Goal: Task Accomplishment & Management: Use online tool/utility

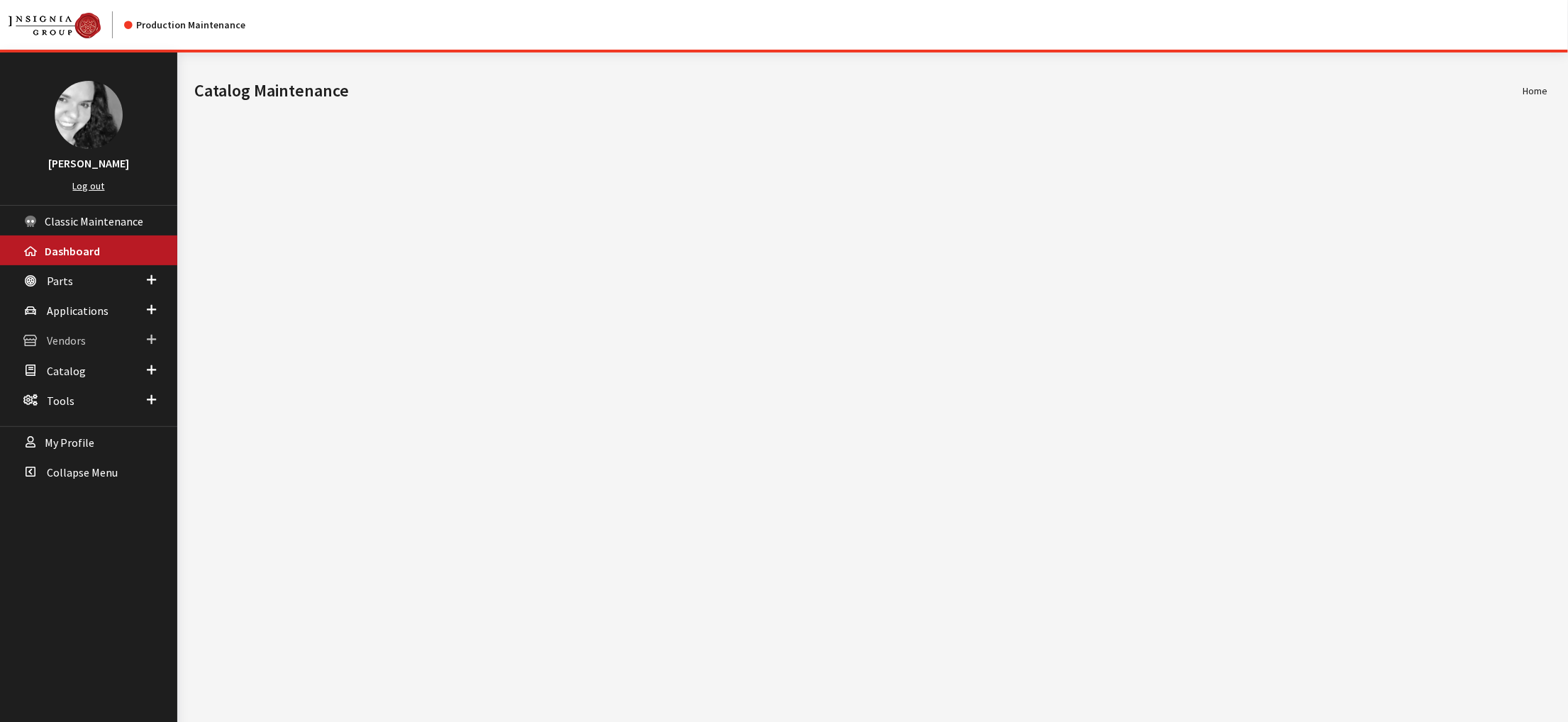
click at [80, 348] on span "Vendors" at bounding box center [67, 340] width 39 height 14
click at [83, 382] on link "Dealer Search" at bounding box center [88, 369] width 177 height 26
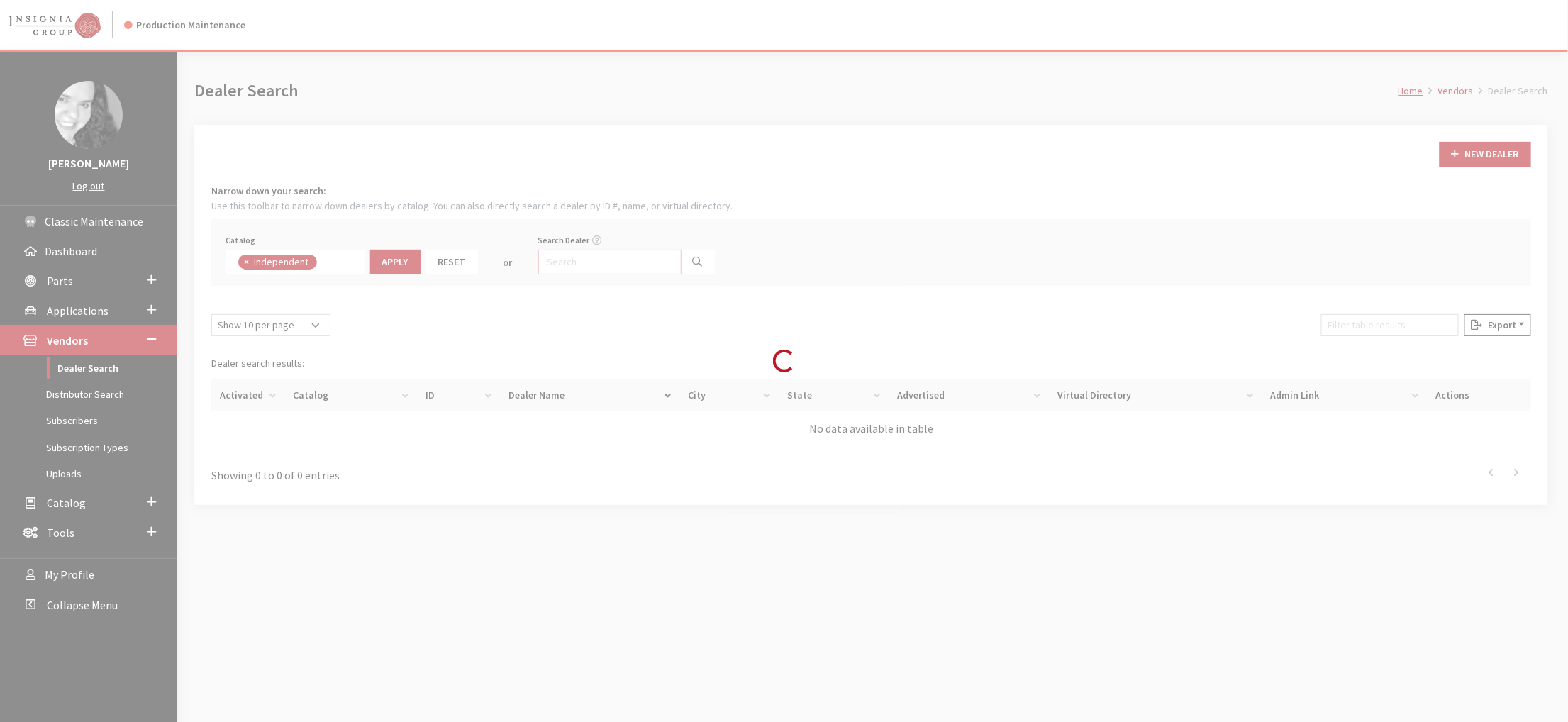
click at [631, 275] on input "Search Dealer" at bounding box center [610, 262] width 143 height 24
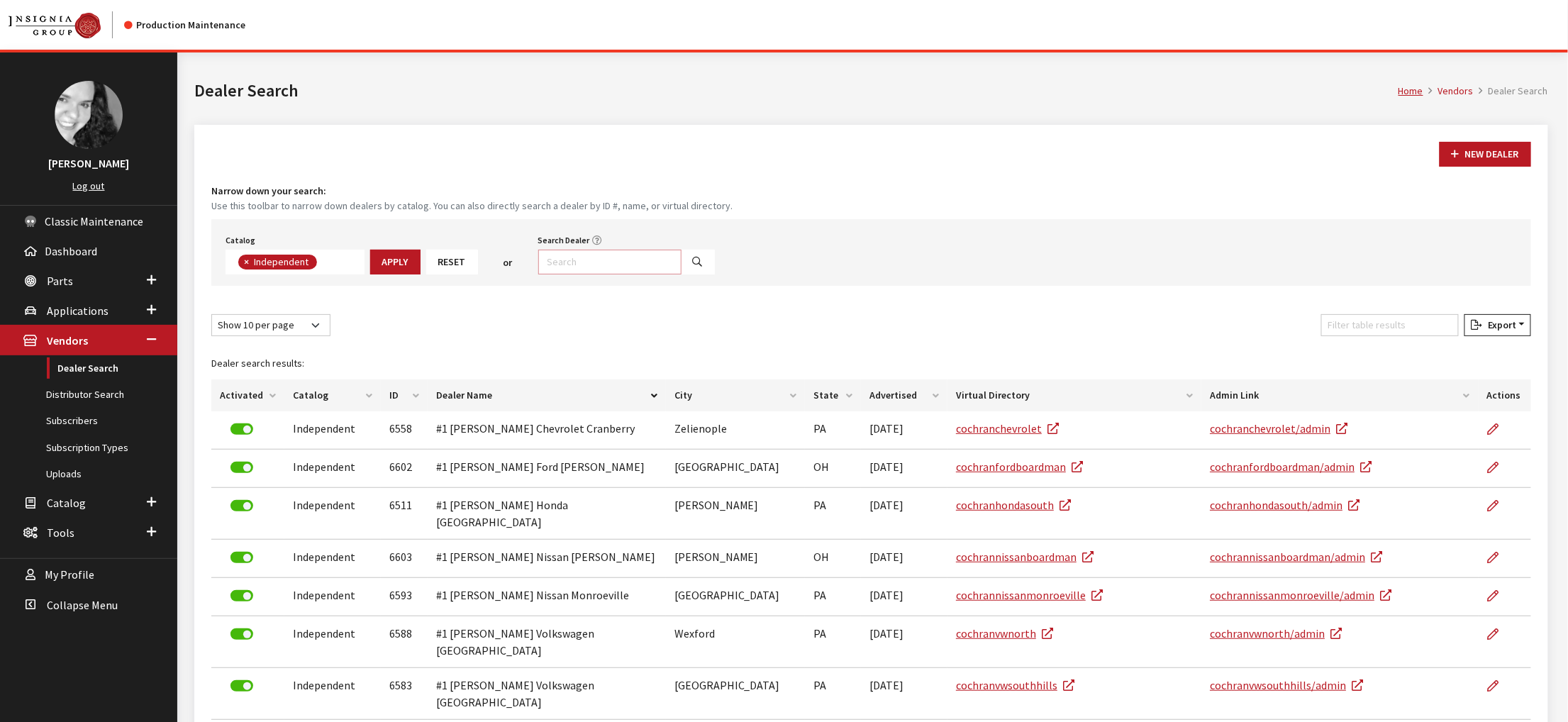
scroll to position [124, 0]
type input "alpine"
select select
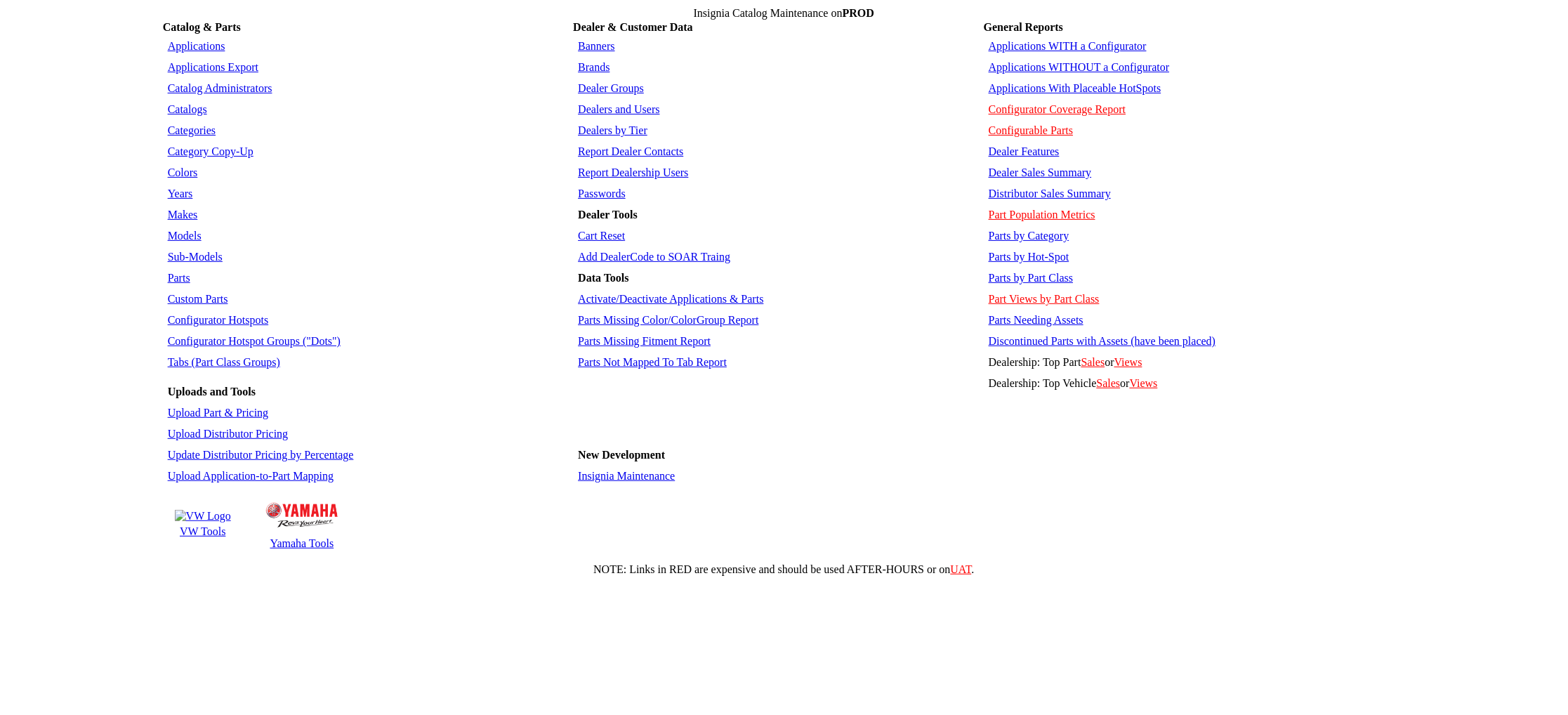
click at [196, 539] on td "VW Tools" at bounding box center [203, 531] width 58 height 14
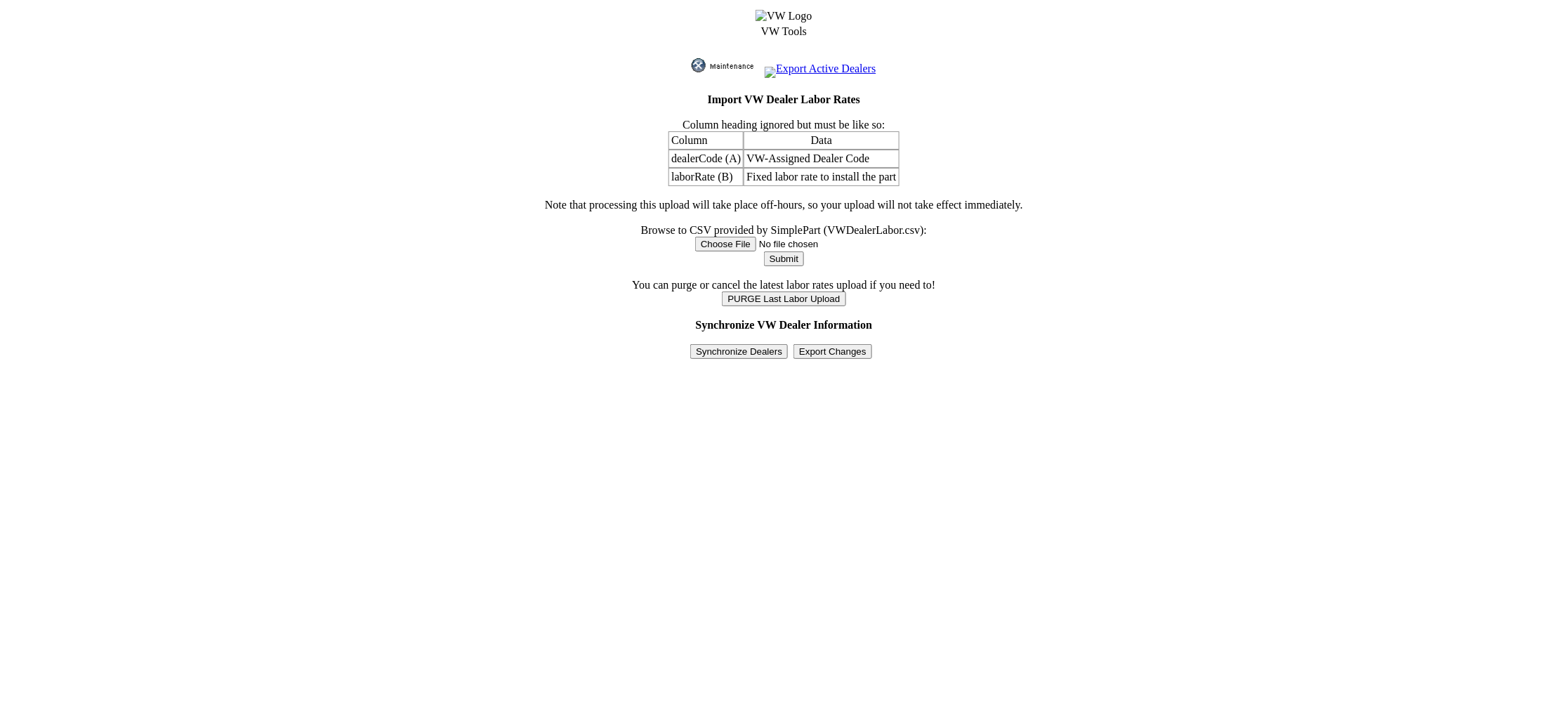
click at [723, 358] on input "Synchronize Dealers" at bounding box center [738, 351] width 98 height 15
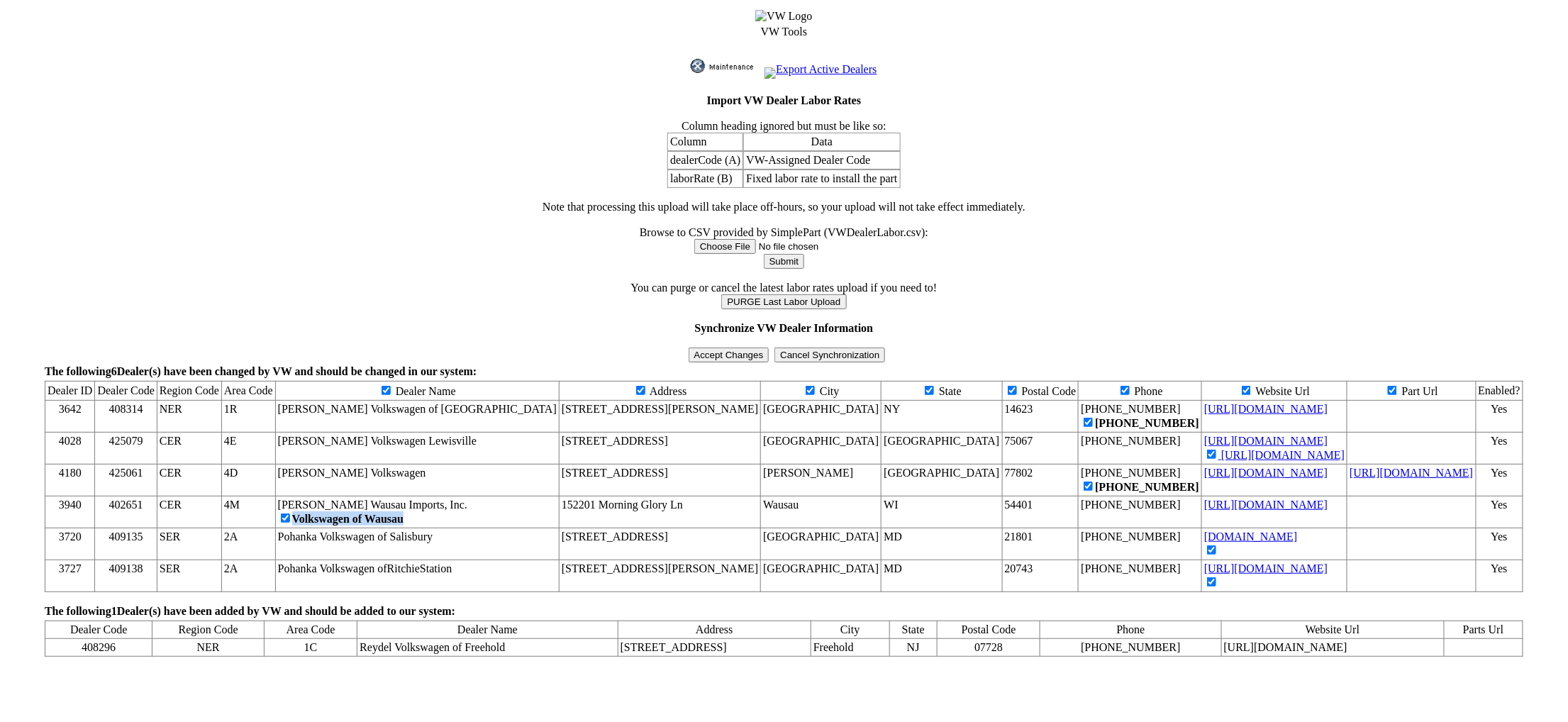
drag, startPoint x: 337, startPoint y: 564, endPoint x: 474, endPoint y: 568, distance: 137.1
click at [474, 528] on td "[PERSON_NAME] Wausau Imports, Inc. Volkswagen of Wausau" at bounding box center [416, 512] width 283 height 32
copy span "Volkswagen of Wausau"
drag, startPoint x: 370, startPoint y: 692, endPoint x: 556, endPoint y: 693, distance: 186.0
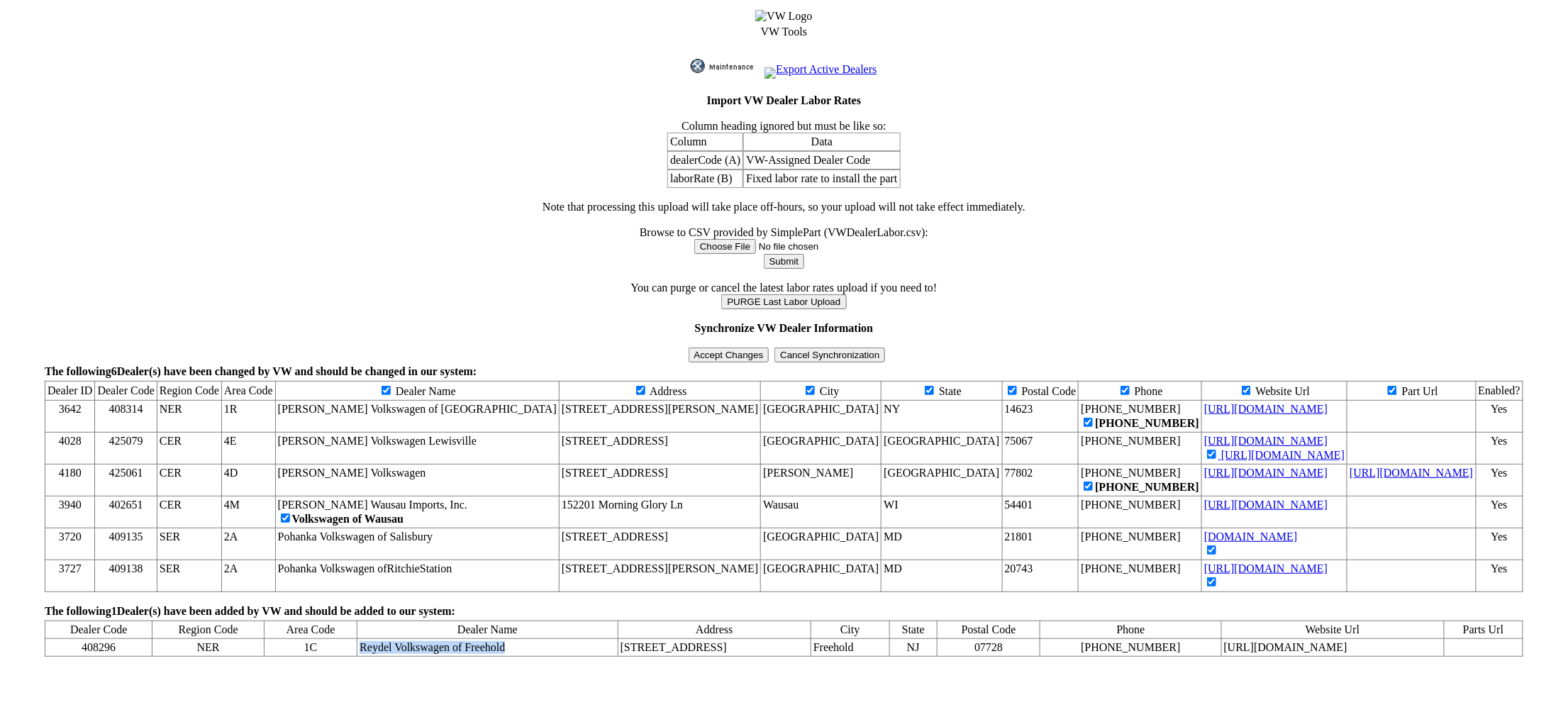
click at [556, 656] on td "Reydel Volkswagen of Freehold" at bounding box center [487, 647] width 260 height 18
copy td "Reydel Volkswagen of Freehold"
drag, startPoint x: 1238, startPoint y: 693, endPoint x: 1376, endPoint y: 697, distance: 138.1
click at [1376, 656] on td "[URL][DOMAIN_NAME]" at bounding box center [1332, 647] width 222 height 18
copy td "reydelvwfreehold.com"
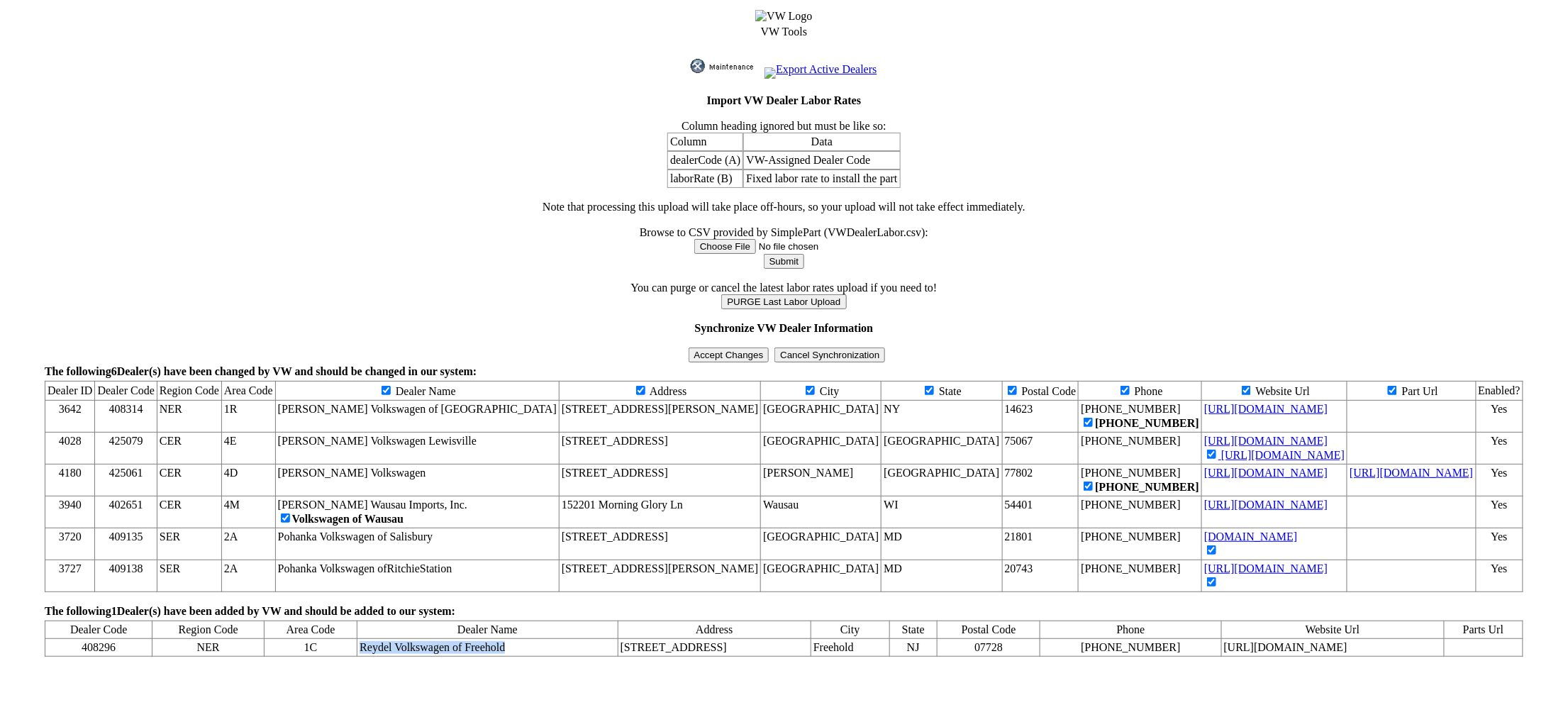
click at [727, 362] on input "Accept Changes" at bounding box center [729, 354] width 81 height 15
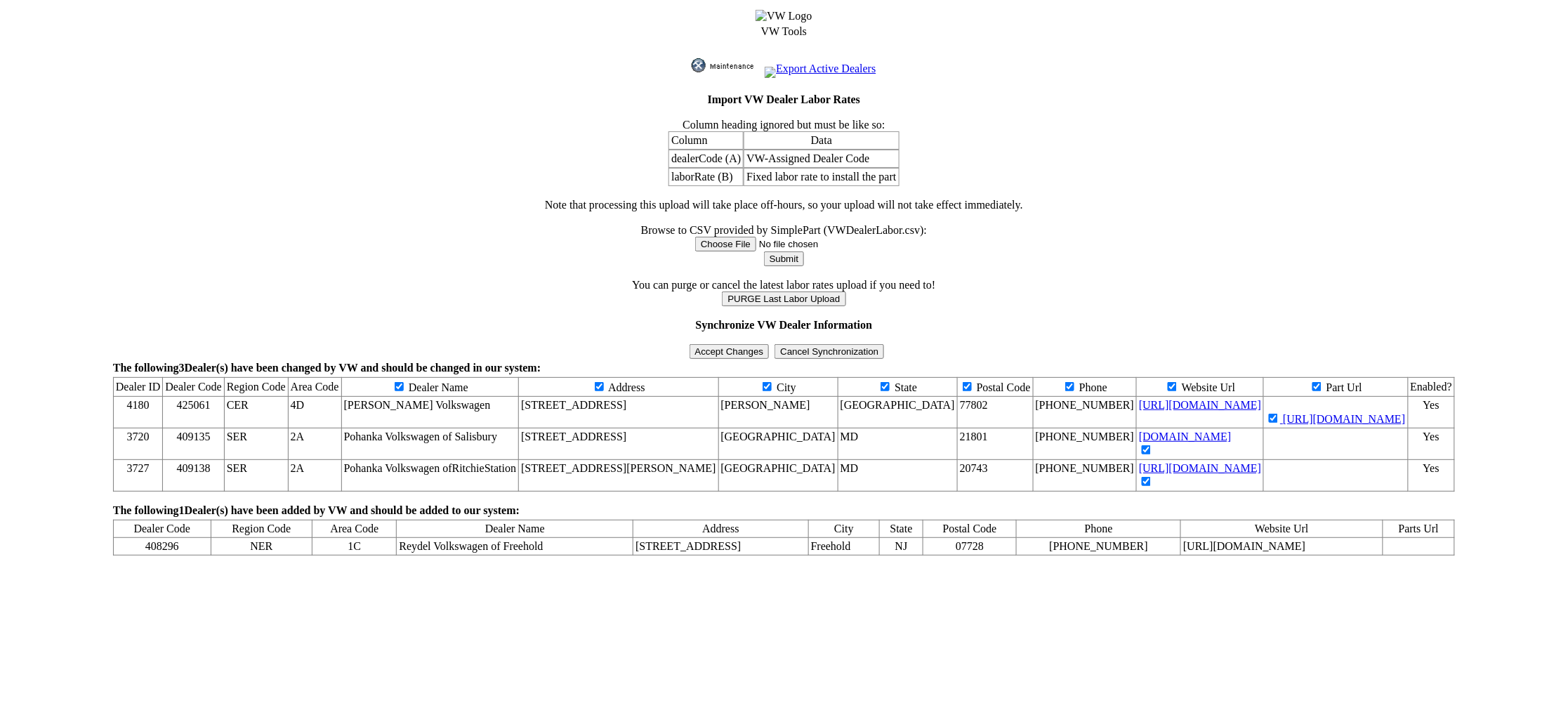
click at [721, 358] on input "Accept Changes" at bounding box center [729, 351] width 80 height 15
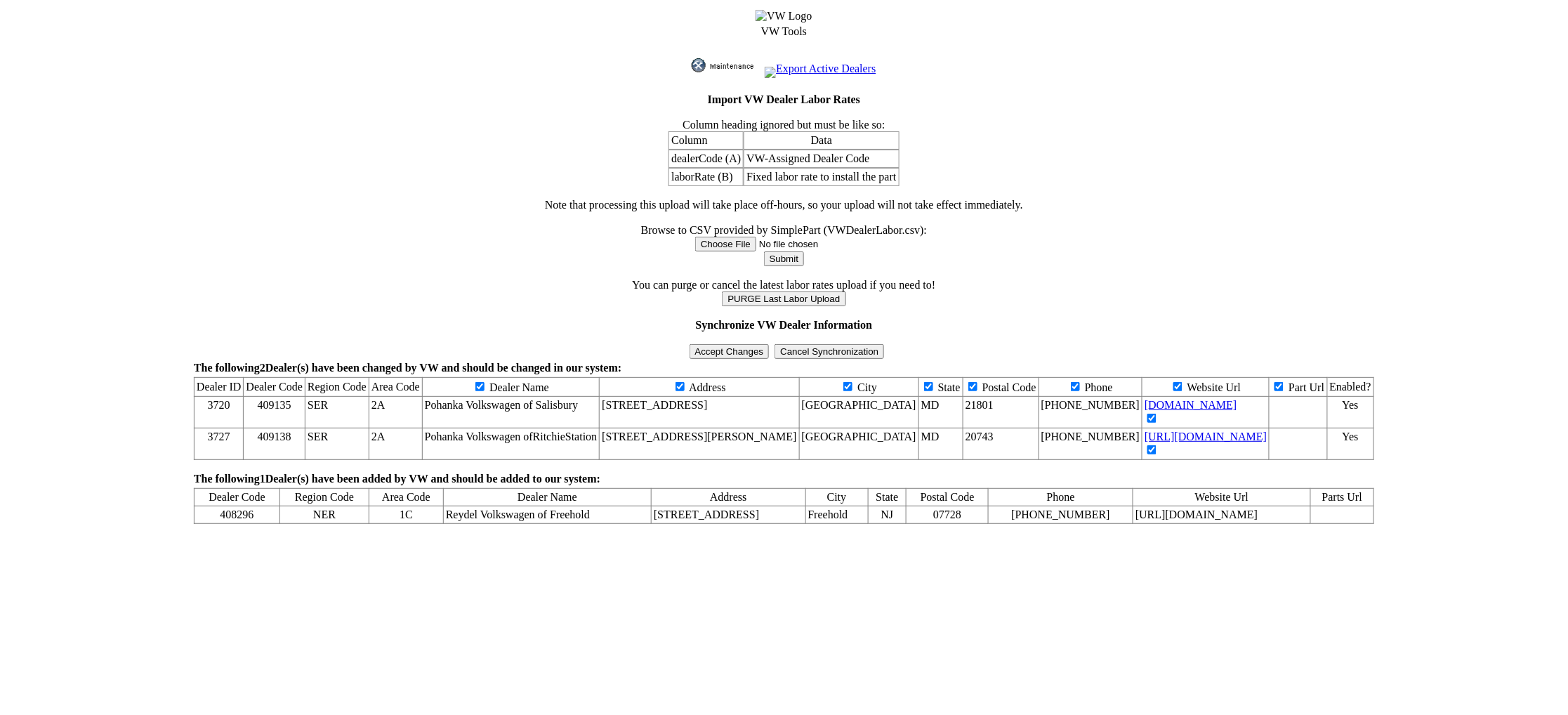
click at [721, 358] on input "Accept Changes" at bounding box center [729, 351] width 80 height 15
click at [689, 358] on input "Accept Changes" at bounding box center [729, 351] width 80 height 15
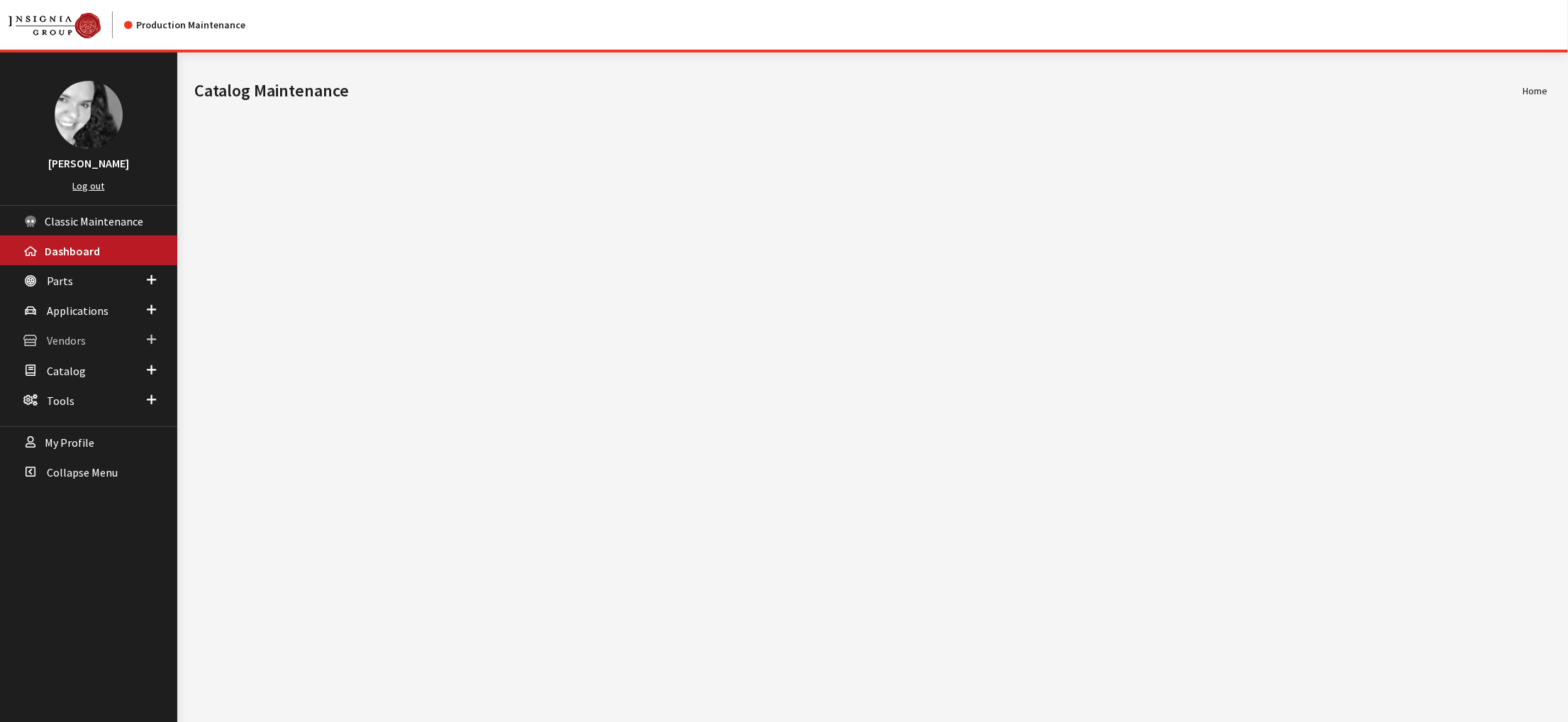
click at [80, 348] on span "Vendors" at bounding box center [67, 340] width 39 height 14
click at [82, 382] on link "Dealer Search" at bounding box center [88, 369] width 177 height 26
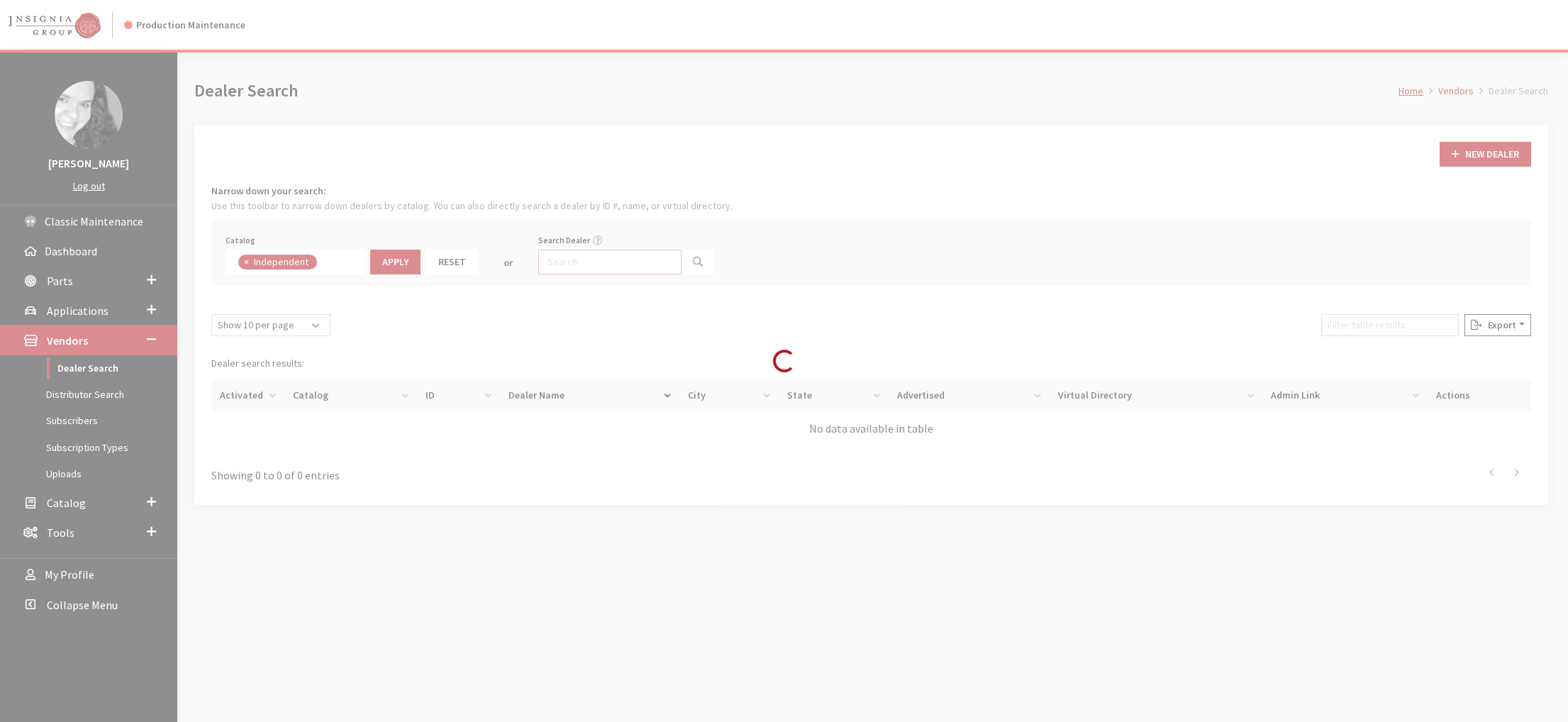
click at [679, 275] on input "Search Dealer" at bounding box center [610, 262] width 143 height 24
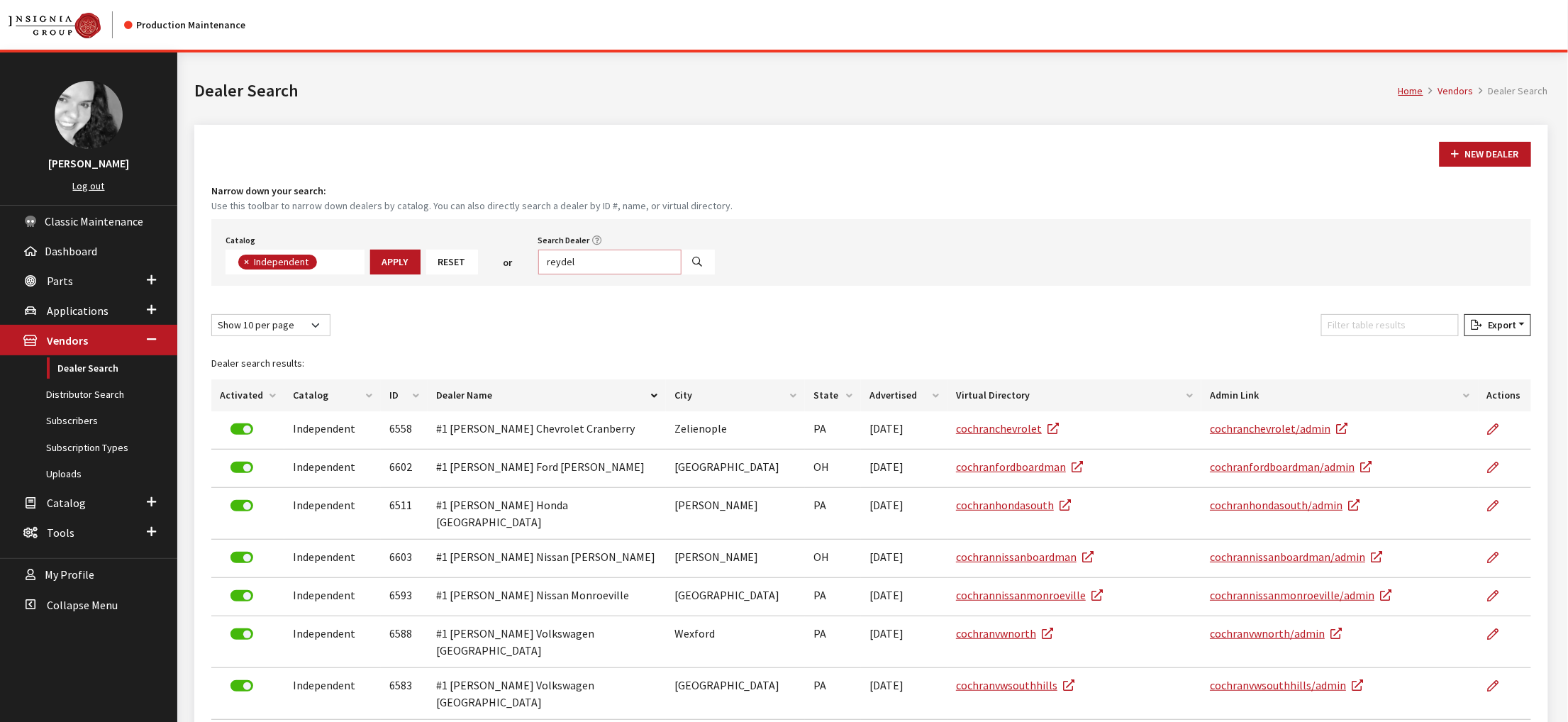
type input "reydel"
select select
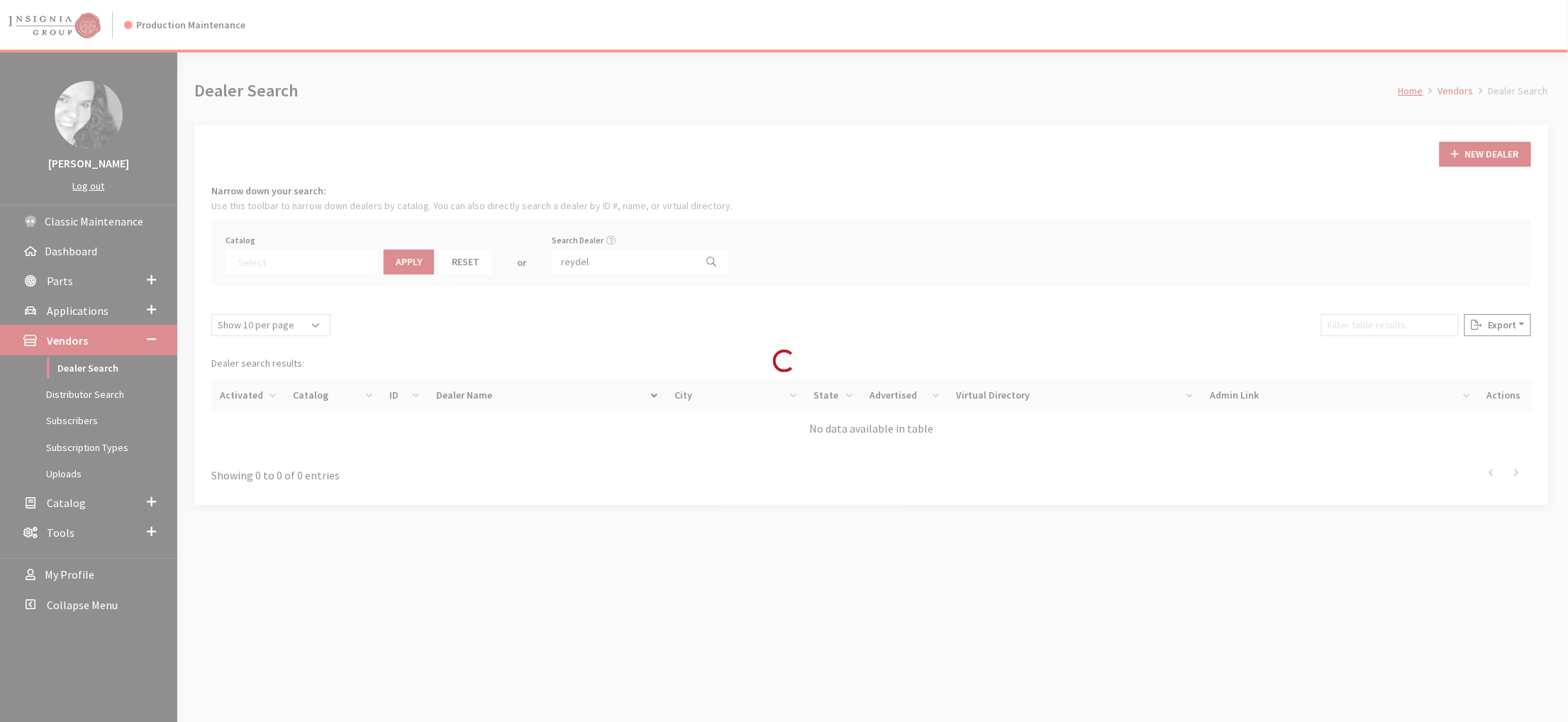
scroll to position [179, 0]
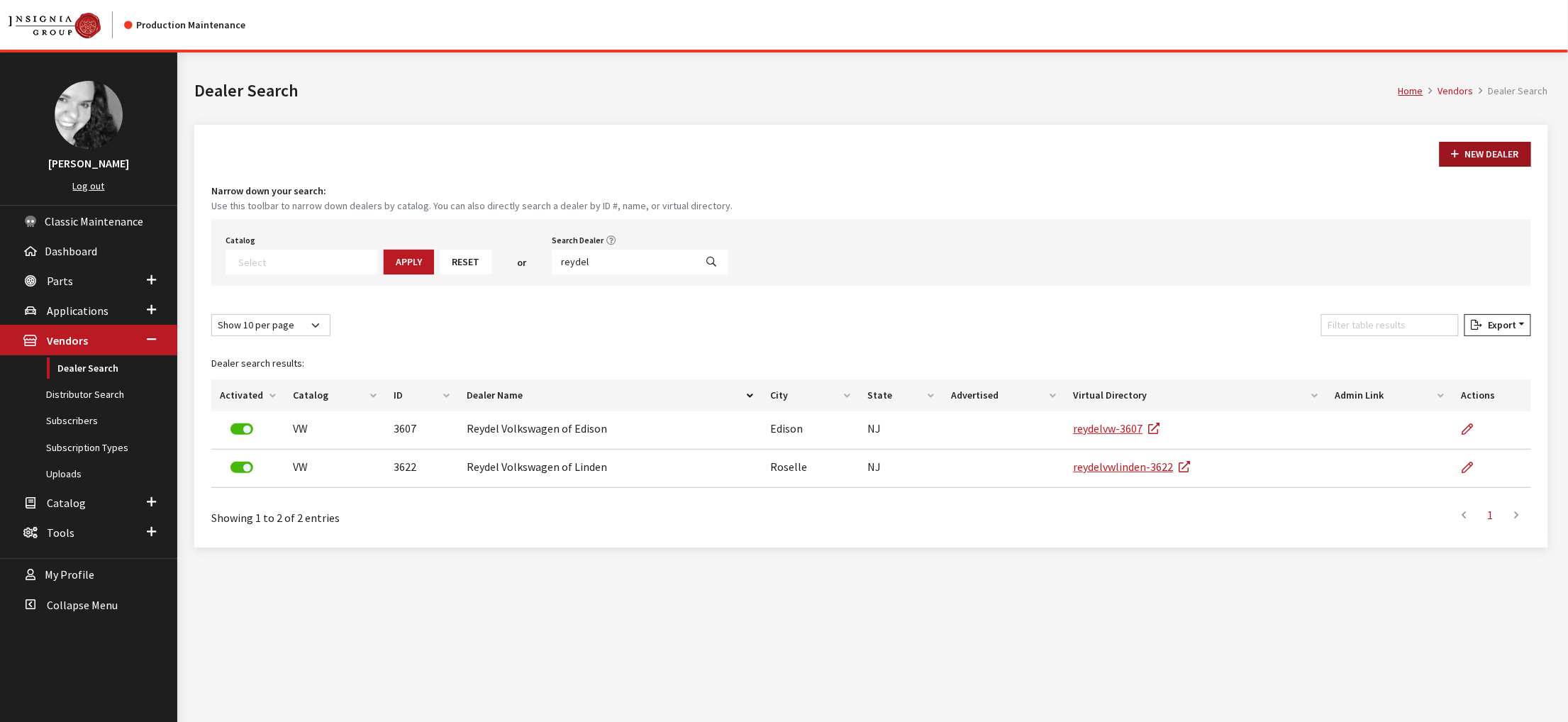
click at [1474, 167] on button "New Dealer" at bounding box center [1485, 154] width 92 height 24
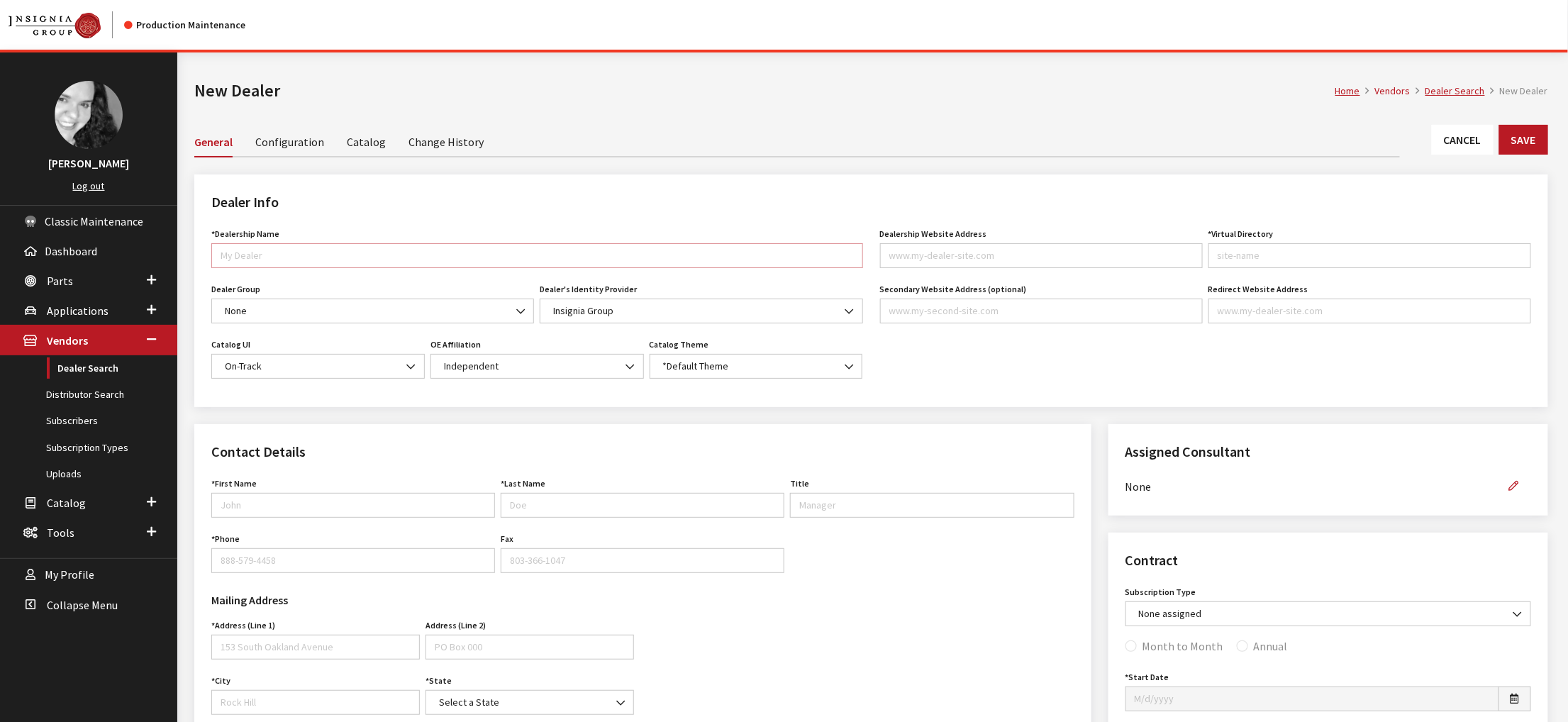
click at [373, 268] on input "*Dealership Name" at bounding box center [536, 255] width 652 height 24
type input "Reydel Volkswagen of Freehold"
click at [892, 268] on input "Dealership Website Address" at bounding box center [1041, 255] width 323 height 24
paste input "reydelvwfreehold.com"
type input "reydelvwfreehold.com"
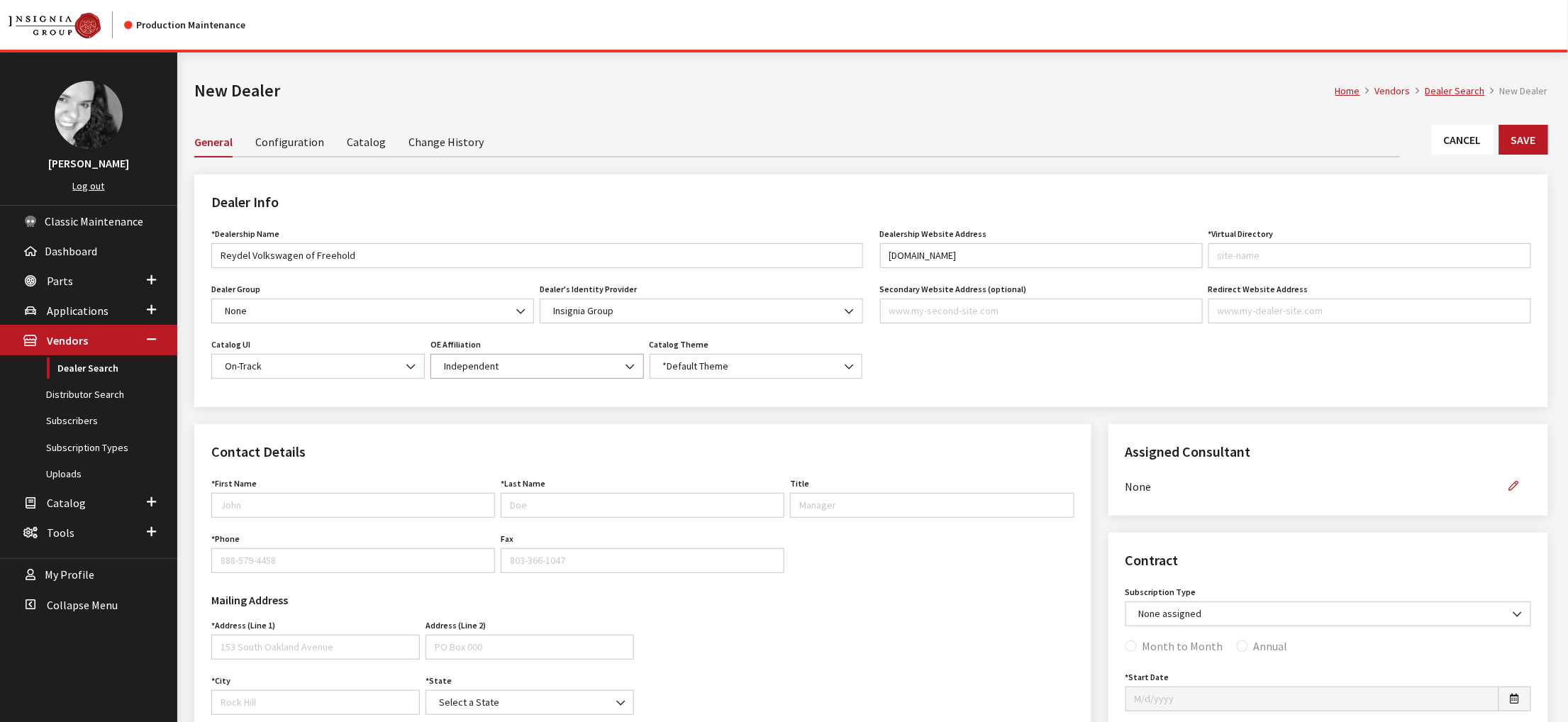
type input "reydelvwfreehold"
click at [595, 373] on span "Independent" at bounding box center [537, 367] width 195 height 15
select select "11"
click at [828, 373] on span "*Default Theme" at bounding box center [756, 367] width 195 height 15
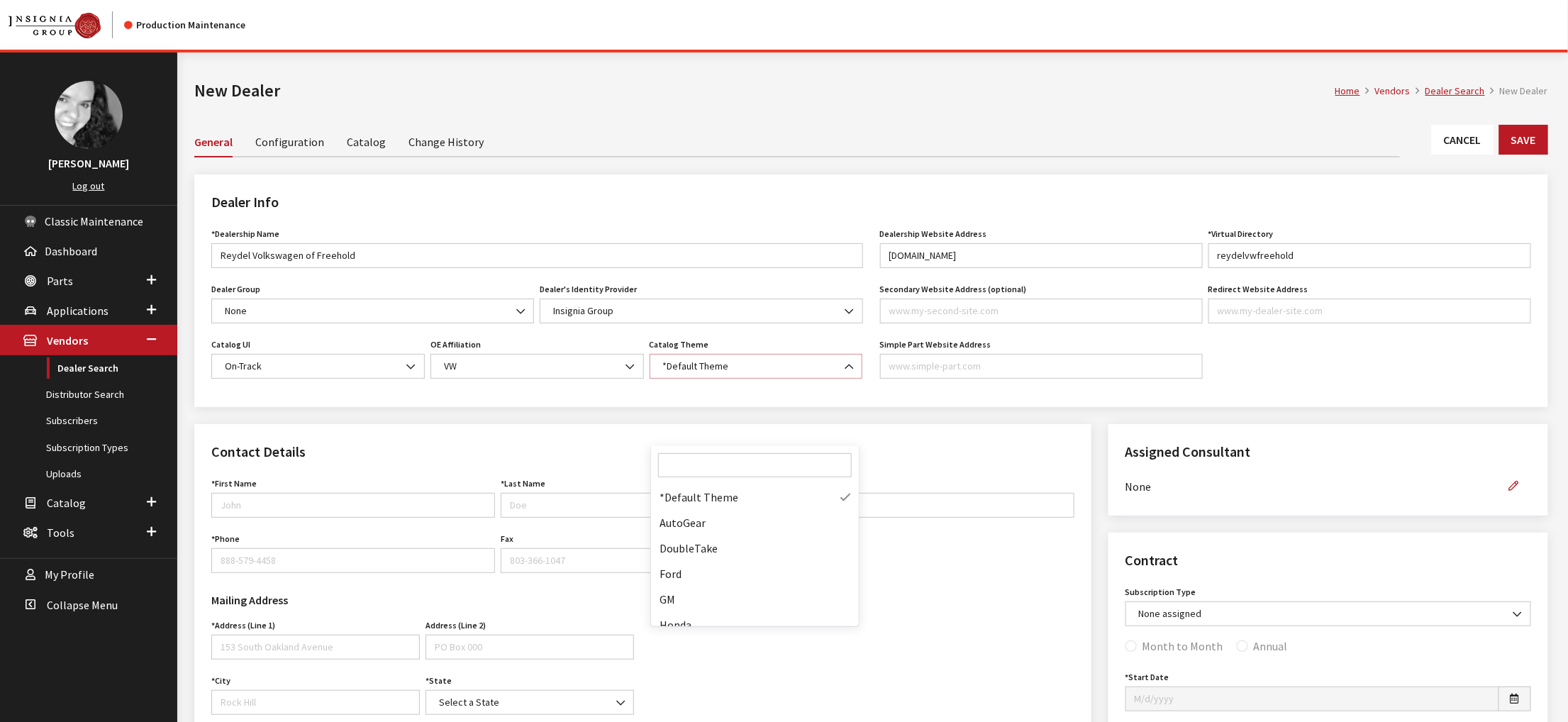
scroll to position [394, 0]
select select "13"
click at [841, 424] on div "Dealer Info *Dealership Name Reydel Volkswagen of Freehold Name is required. De…" at bounding box center [870, 299] width 1370 height 249
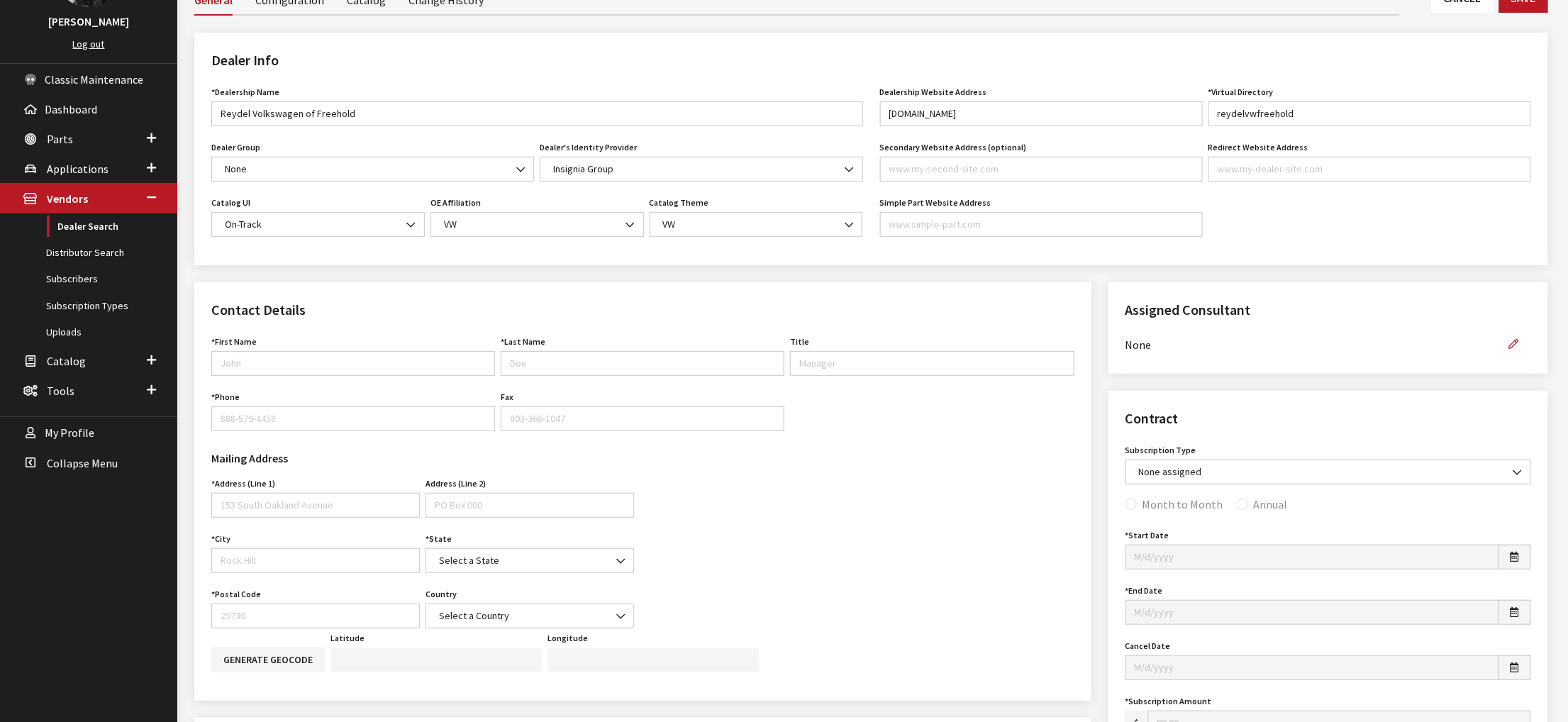
scroll to position [213, 0]
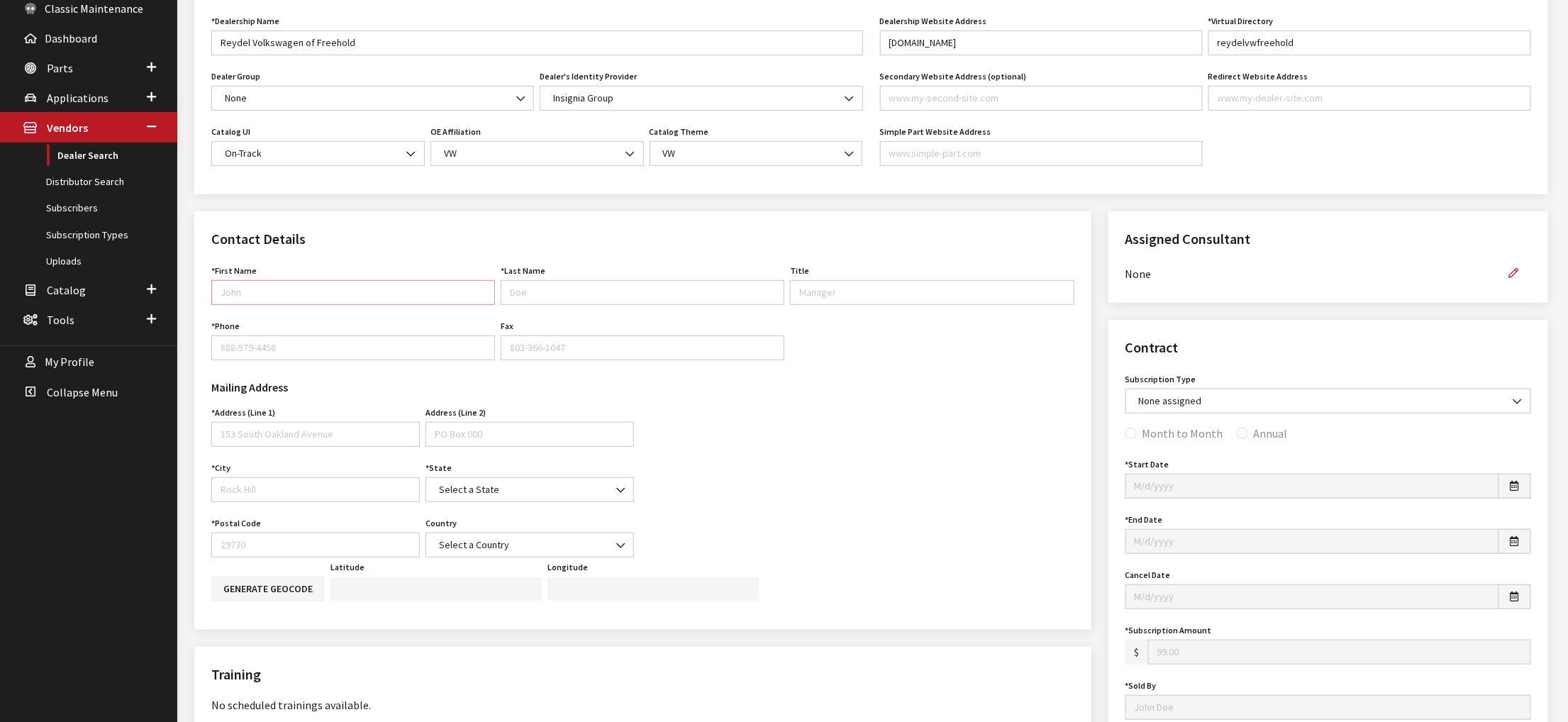
click at [315, 305] on input "First Name" at bounding box center [353, 293] width 283 height 24
type input "Dealer"
click at [325, 360] on input "888-579-4458" at bounding box center [353, 348] width 283 height 24
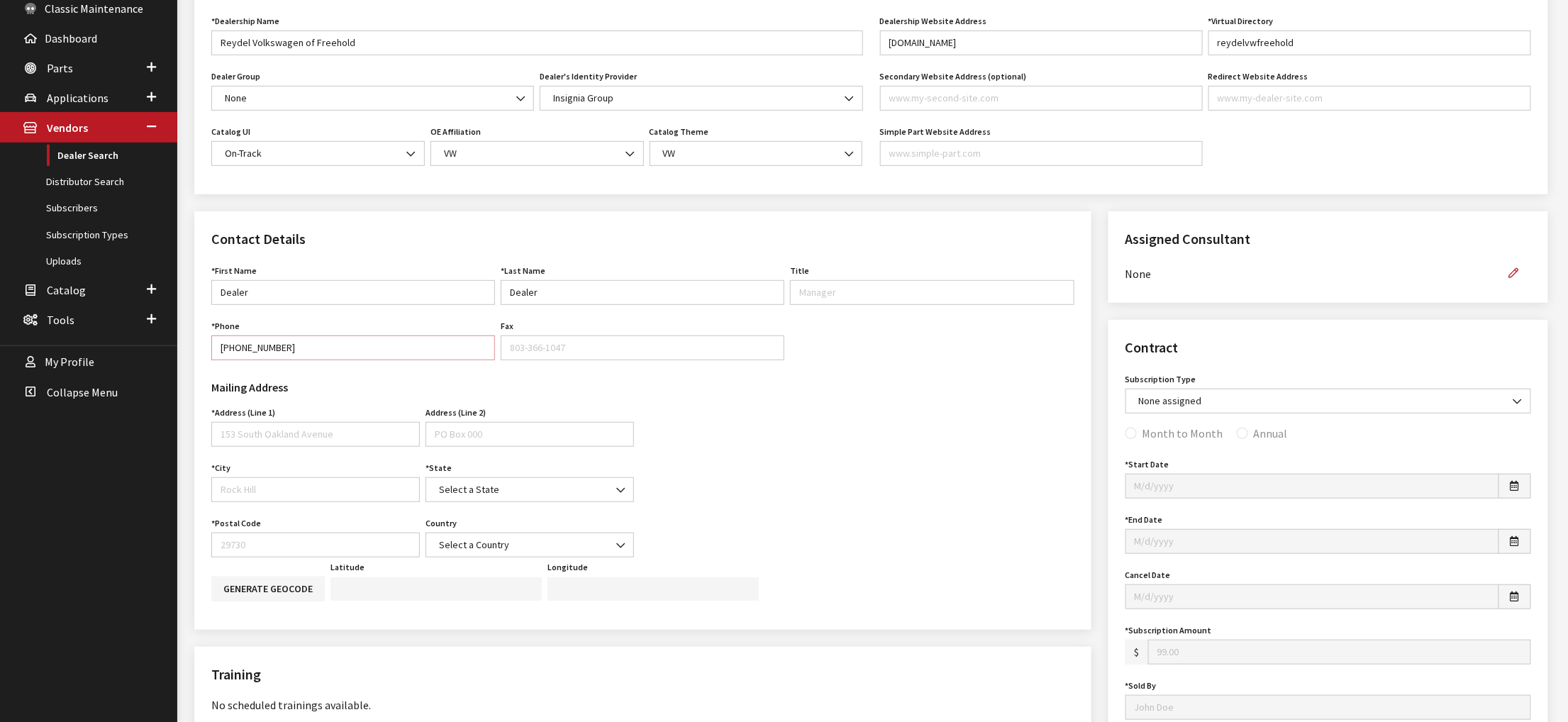
click at [325, 360] on input "888-579-4458" at bounding box center [353, 348] width 283 height 24
type input "[PHONE_NUMBER]"
click at [331, 446] on input "Address (Line 1)" at bounding box center [315, 434] width 208 height 24
type input "[STREET_ADDRESS]"
type input "Freehold"
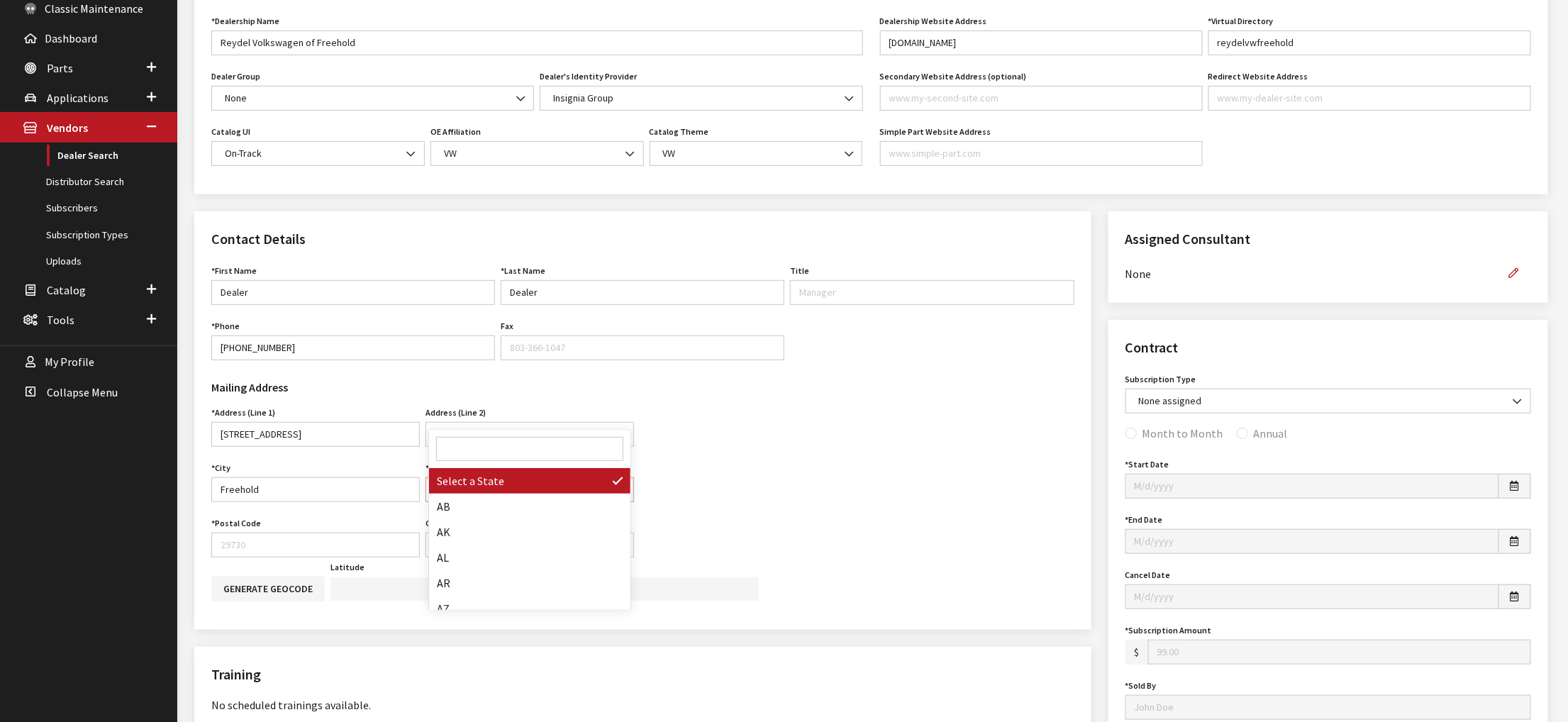
click at [573, 497] on span "Select a State" at bounding box center [529, 489] width 190 height 15
click at [528, 449] on input "Search" at bounding box center [530, 449] width 188 height 24
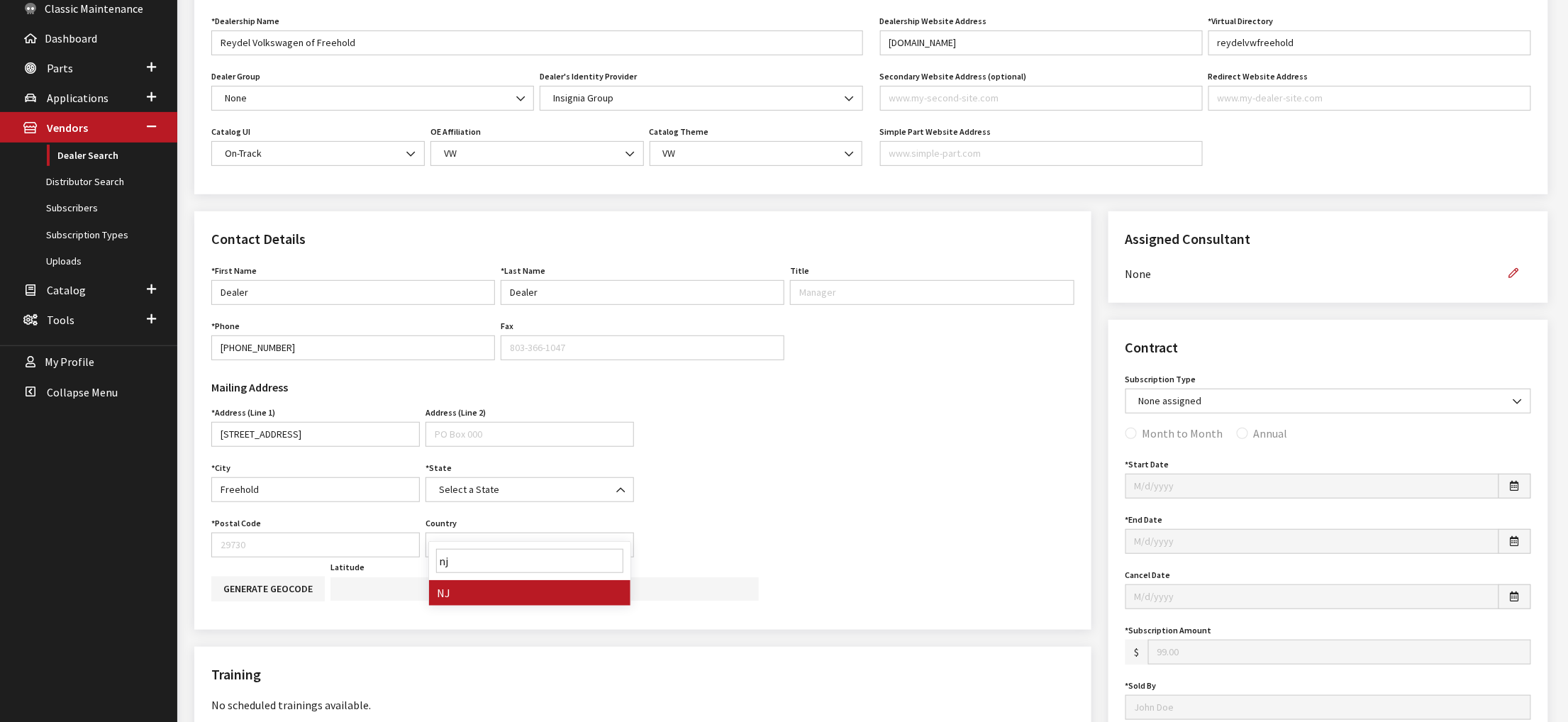
type input "nj"
select select "NJ"
click at [279, 557] on input "Postal Code" at bounding box center [315, 545] width 208 height 24
type input "07728"
click at [828, 557] on div "Mailing Address Address (Line 1) 4360 US Highway 9 Address is required. Address…" at bounding box center [642, 464] width 880 height 186
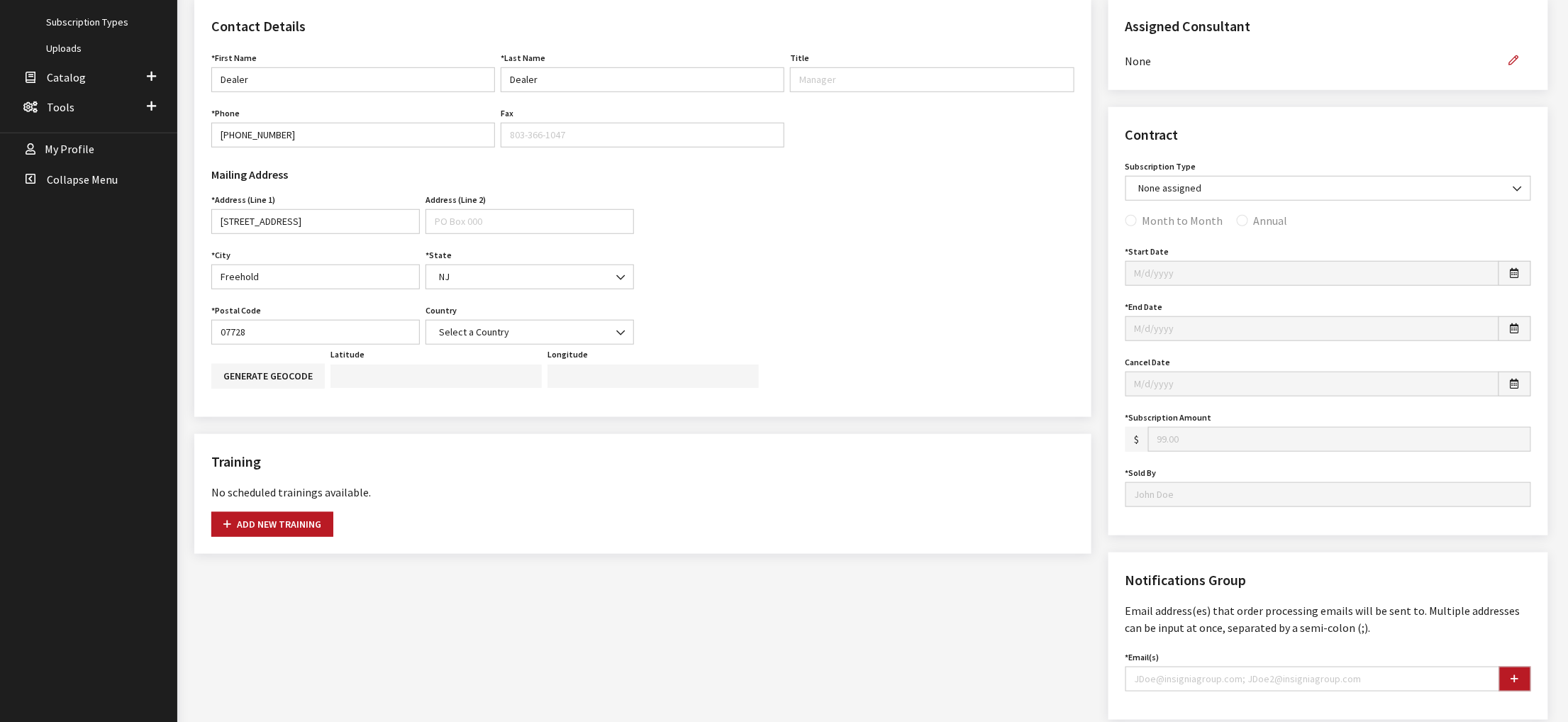
scroll to position [496, 0]
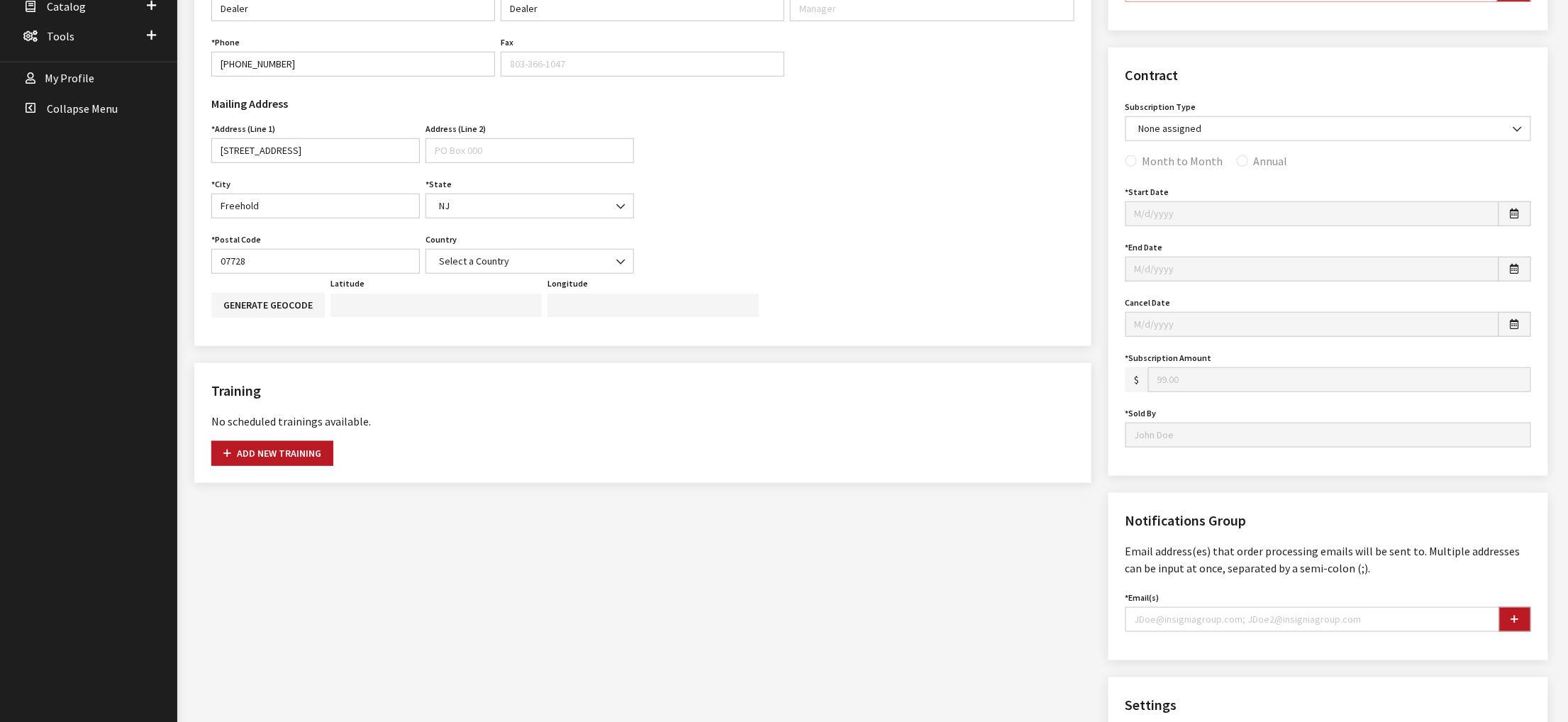
select select "30"
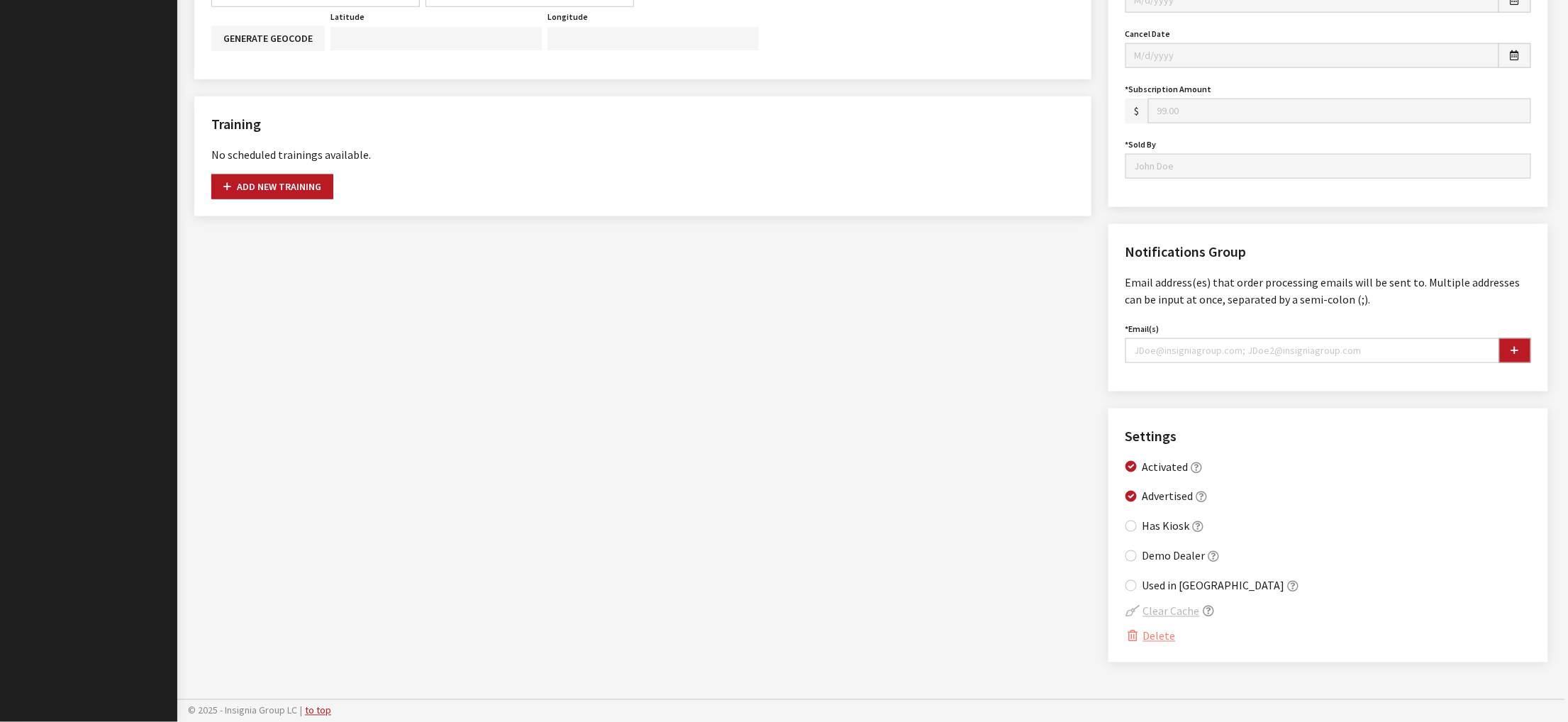
scroll to position [850, 0]
click at [1218, 363] on input "Email(s)" at bounding box center [1312, 351] width 374 height 24
type input "none@none.com"
click at [1499, 363] on button "button" at bounding box center [1515, 351] width 32 height 24
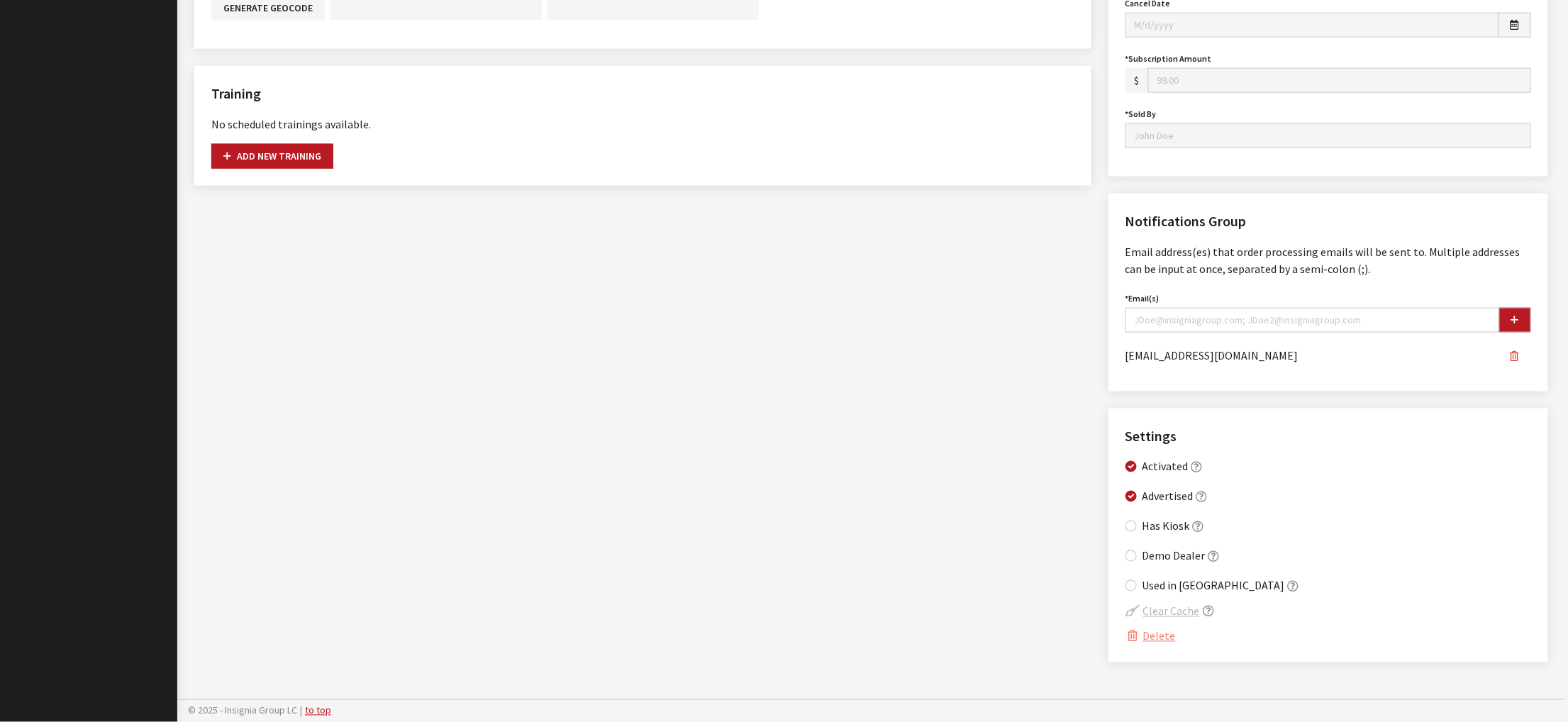
click at [944, 509] on div "Contact Details First Name Dealer First Name is required. Last Name Dealer Last…" at bounding box center [642, 155] width 914 height 1048
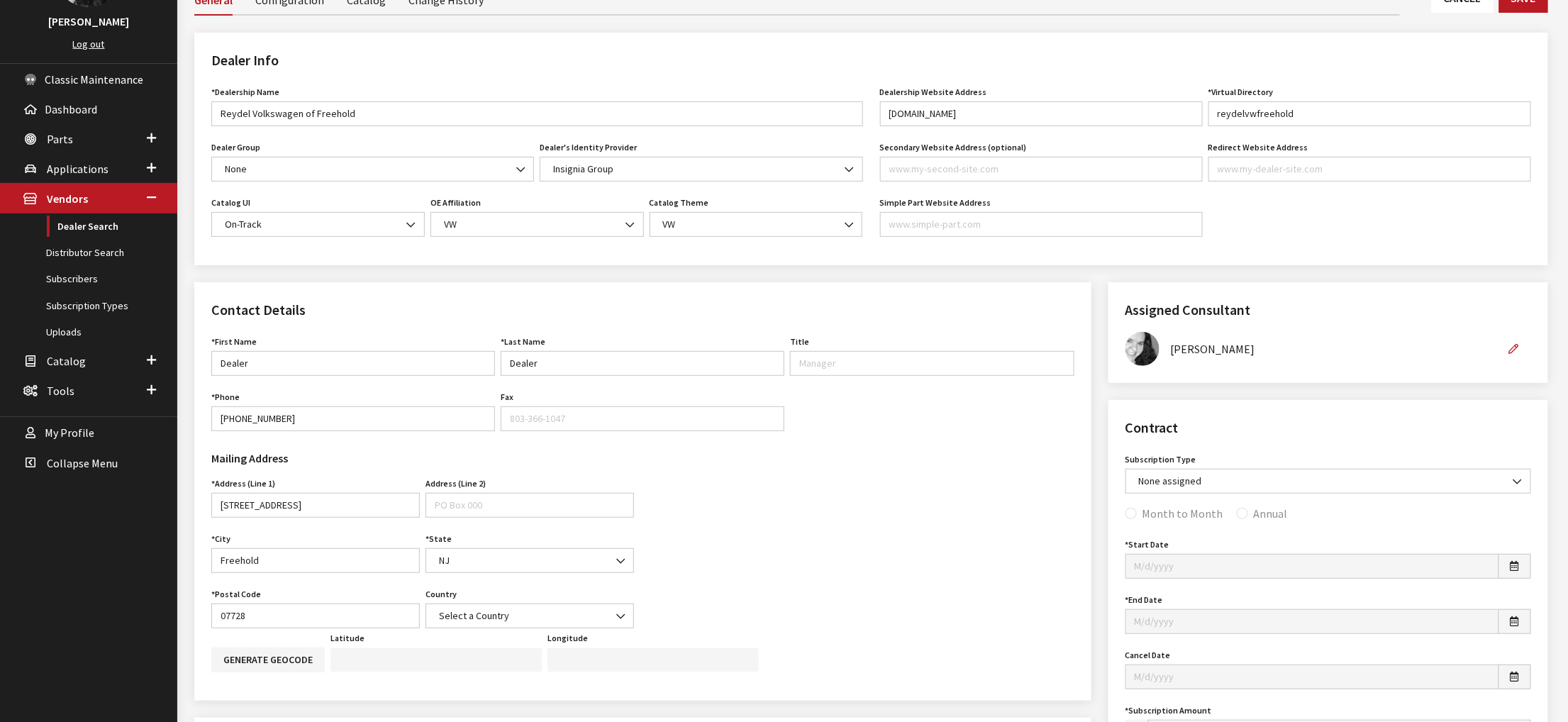
scroll to position [0, 0]
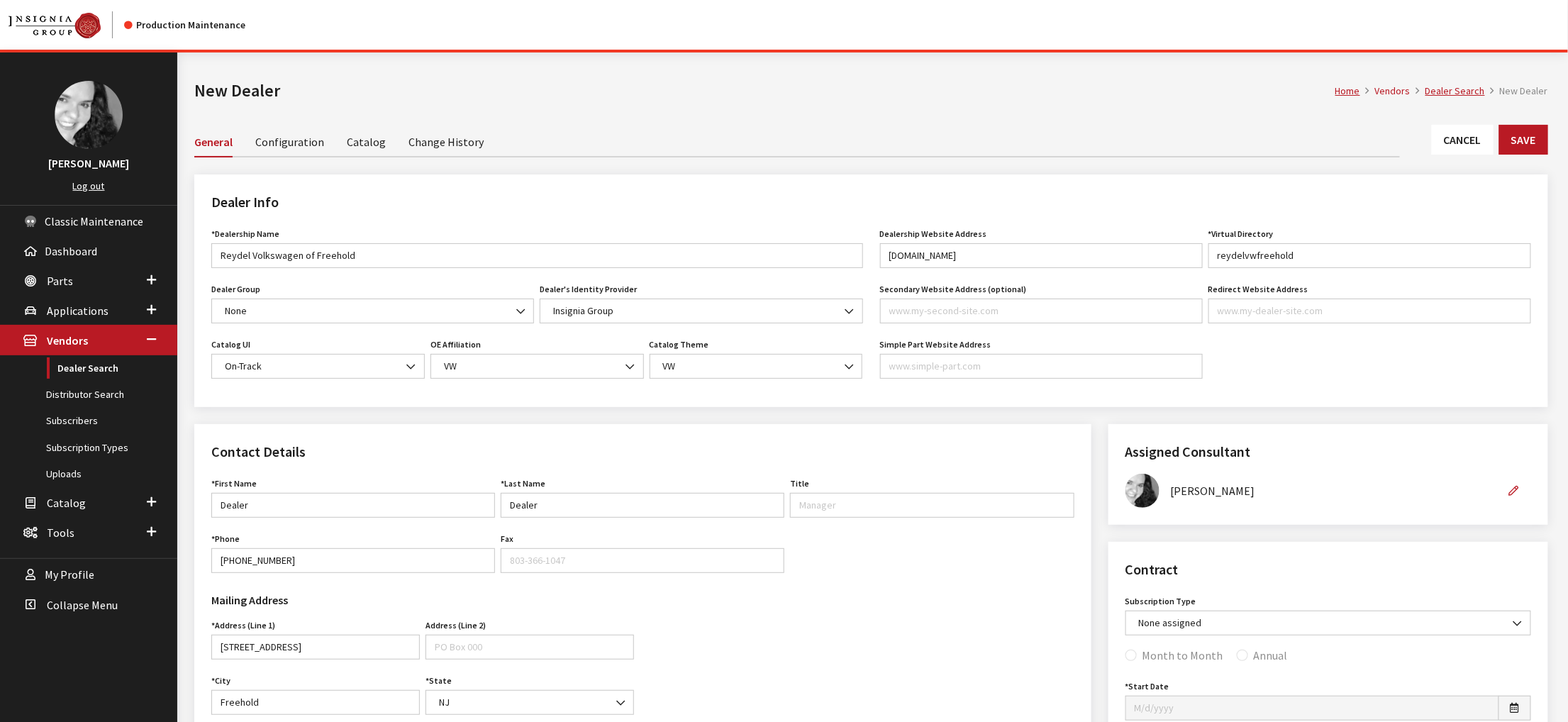
click at [385, 156] on link "Catalog" at bounding box center [367, 142] width 39 height 30
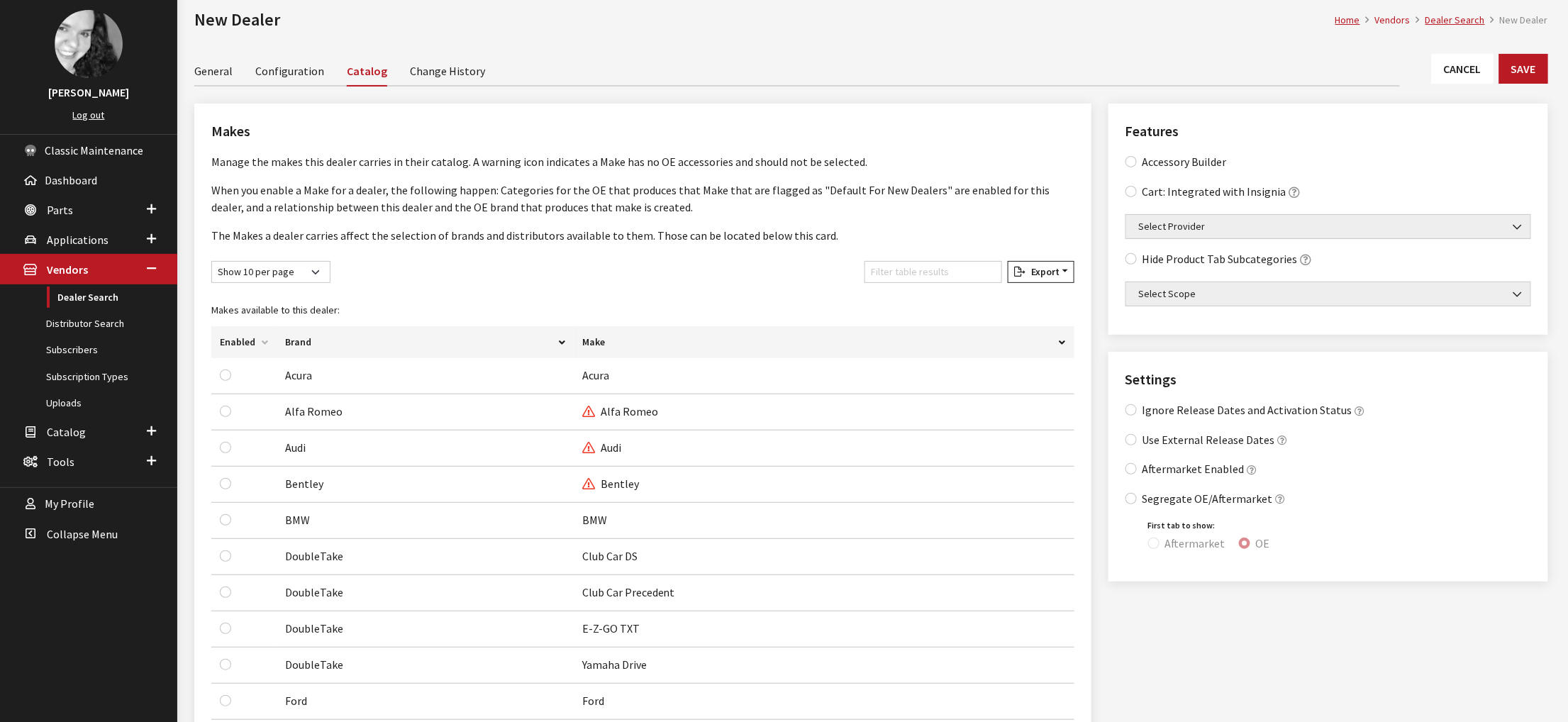
scroll to position [142, 0]
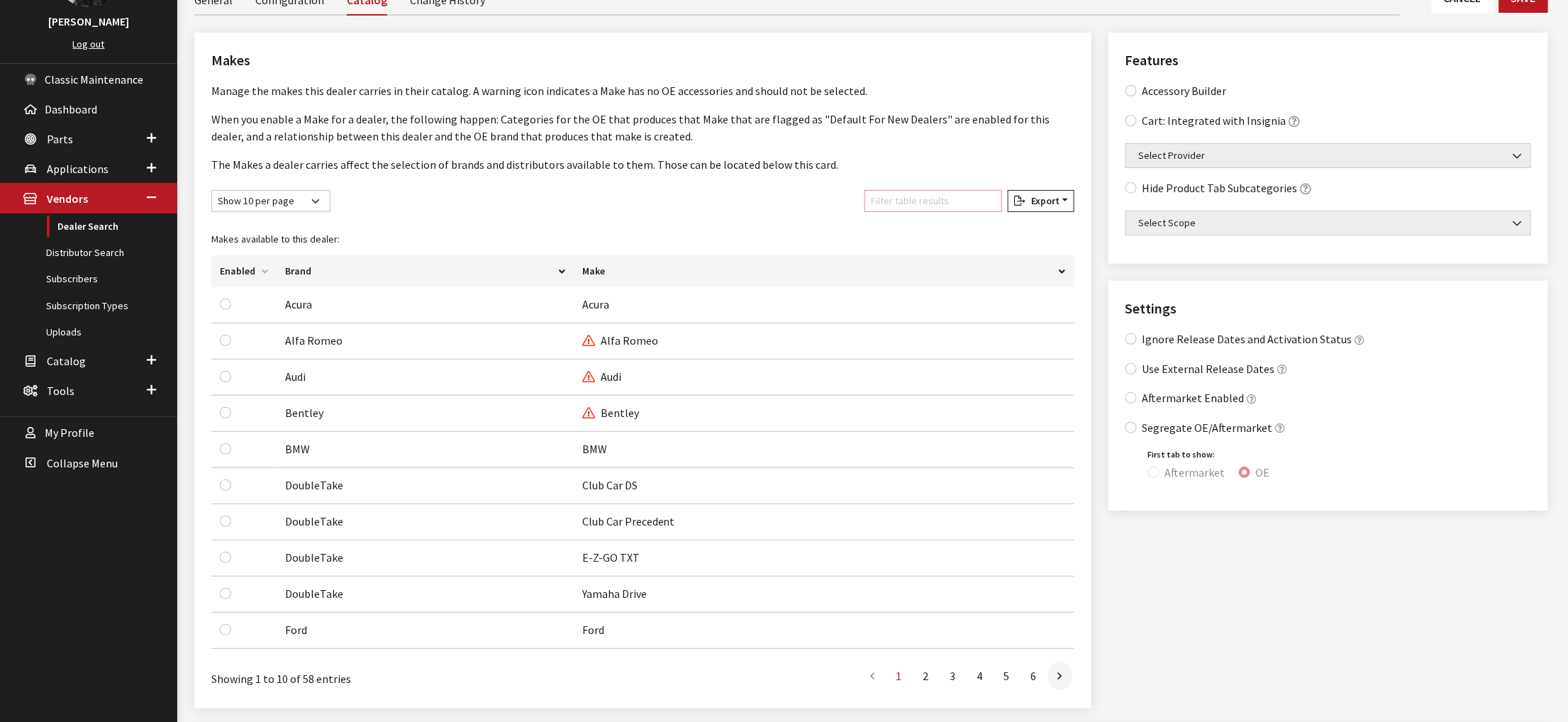
click at [872, 212] on input "Filter table results" at bounding box center [933, 201] width 138 height 22
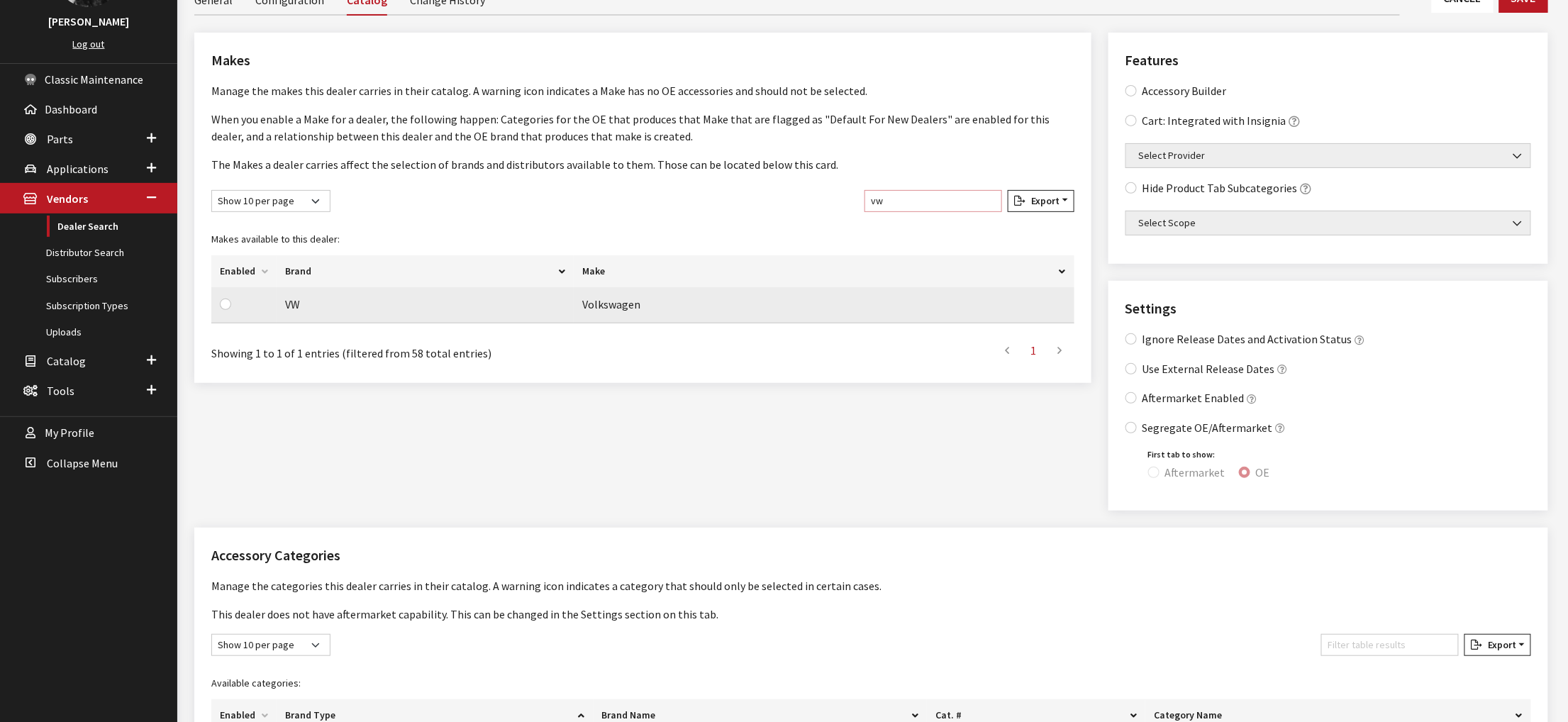
type input "vw"
click at [231, 309] on input "checkbox" at bounding box center [225, 304] width 11 height 11
checkbox input "true"
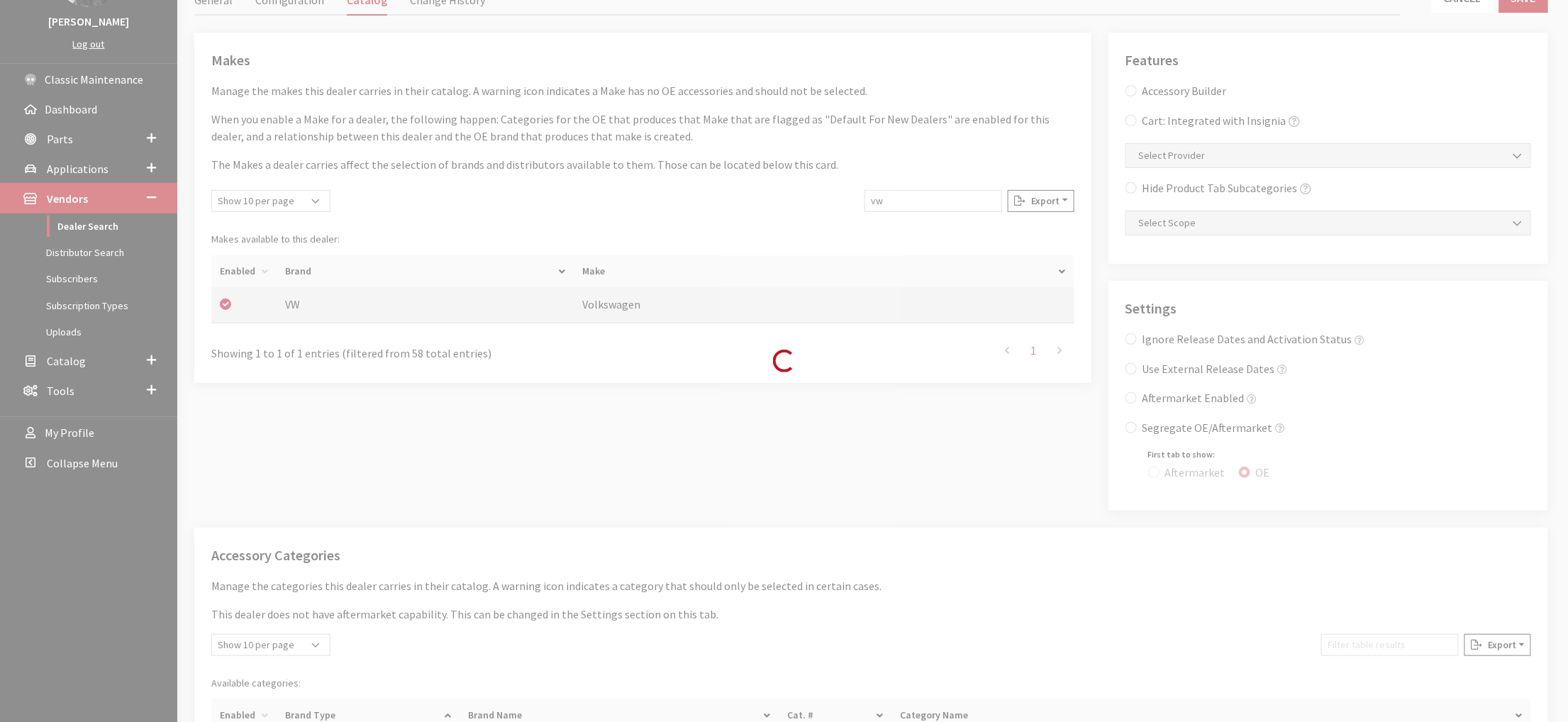
click at [1071, 627] on div "Modal title Cancel Yes OK Modal title OK Edit Brand Don't see the distributor y…" at bounding box center [871, 704] width 1388 height 1587
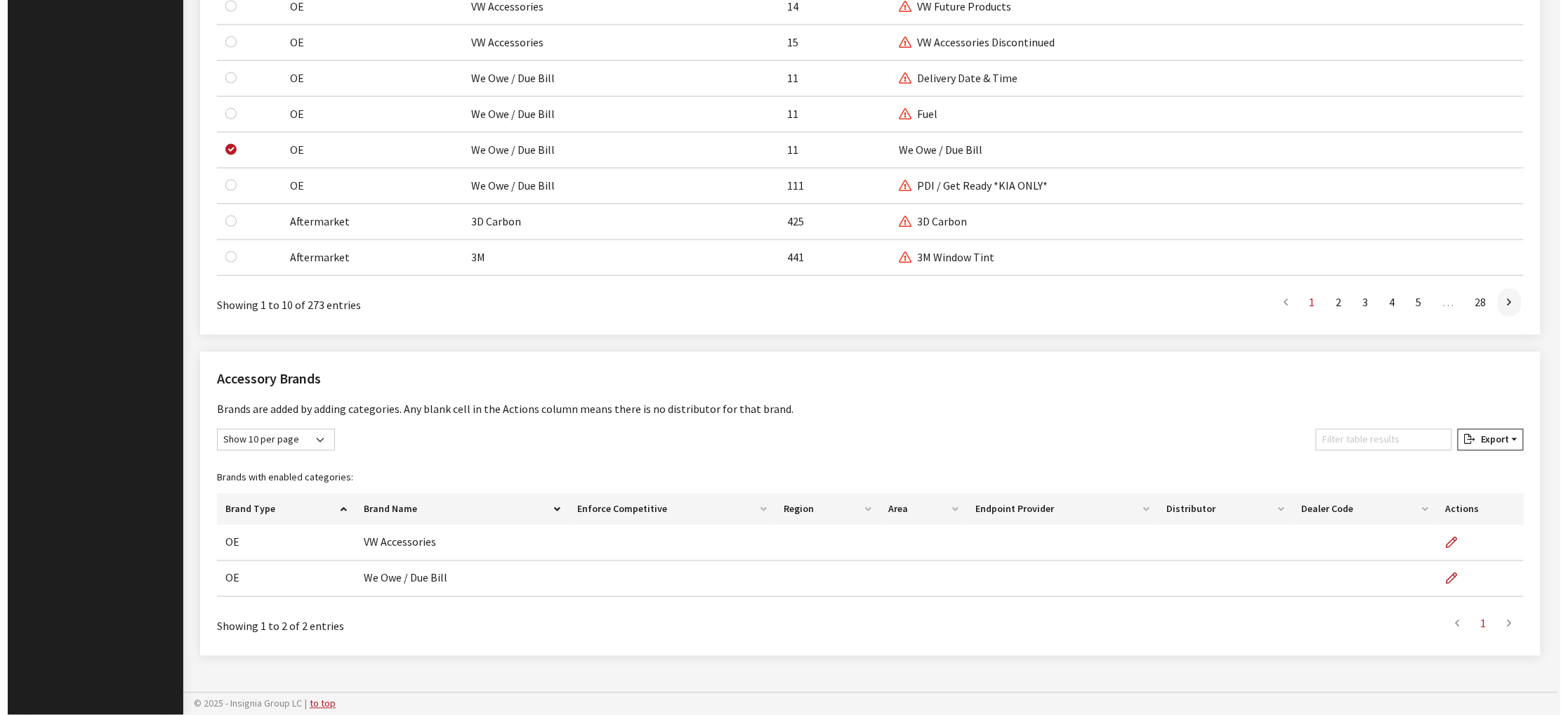
scroll to position [1242, 0]
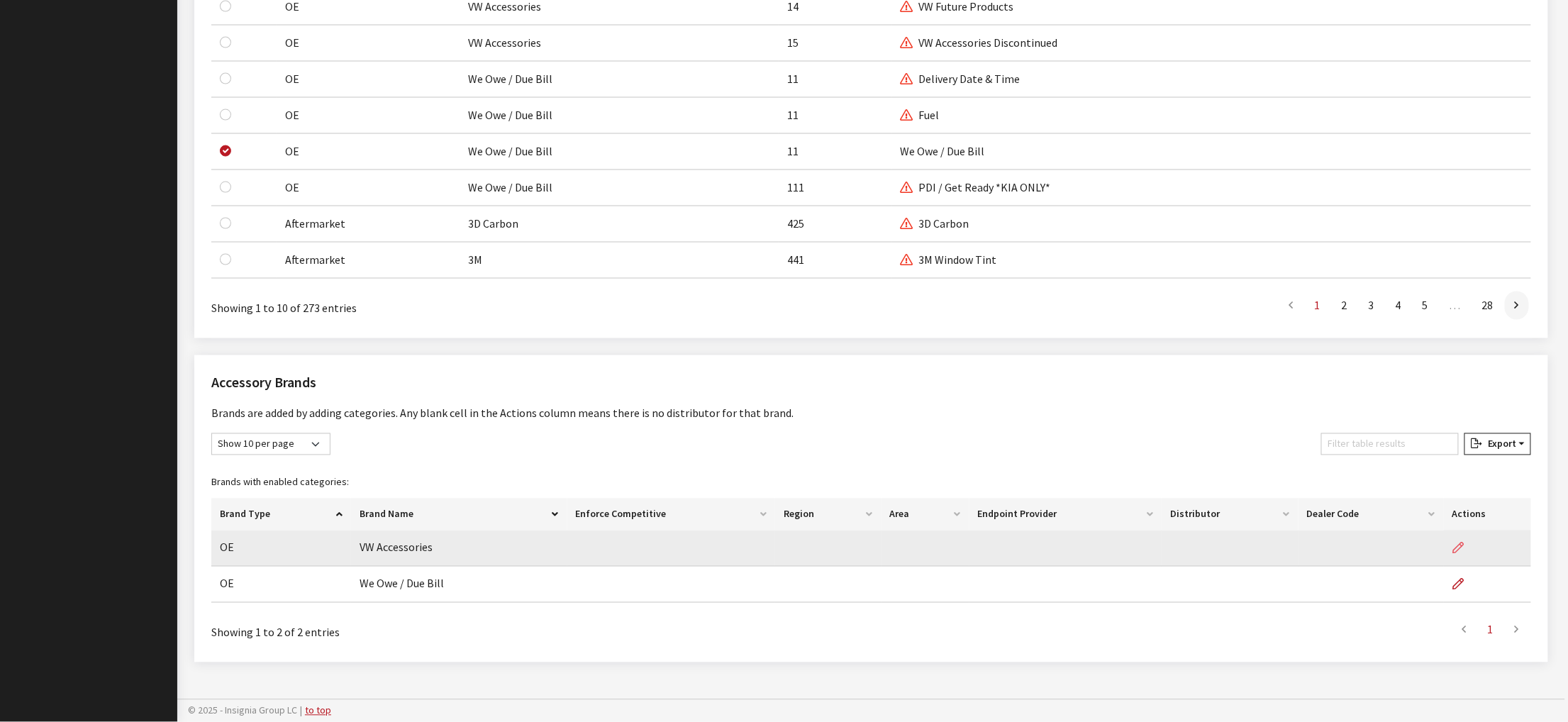
click at [1455, 543] on icon "button" at bounding box center [1458, 549] width 11 height 11
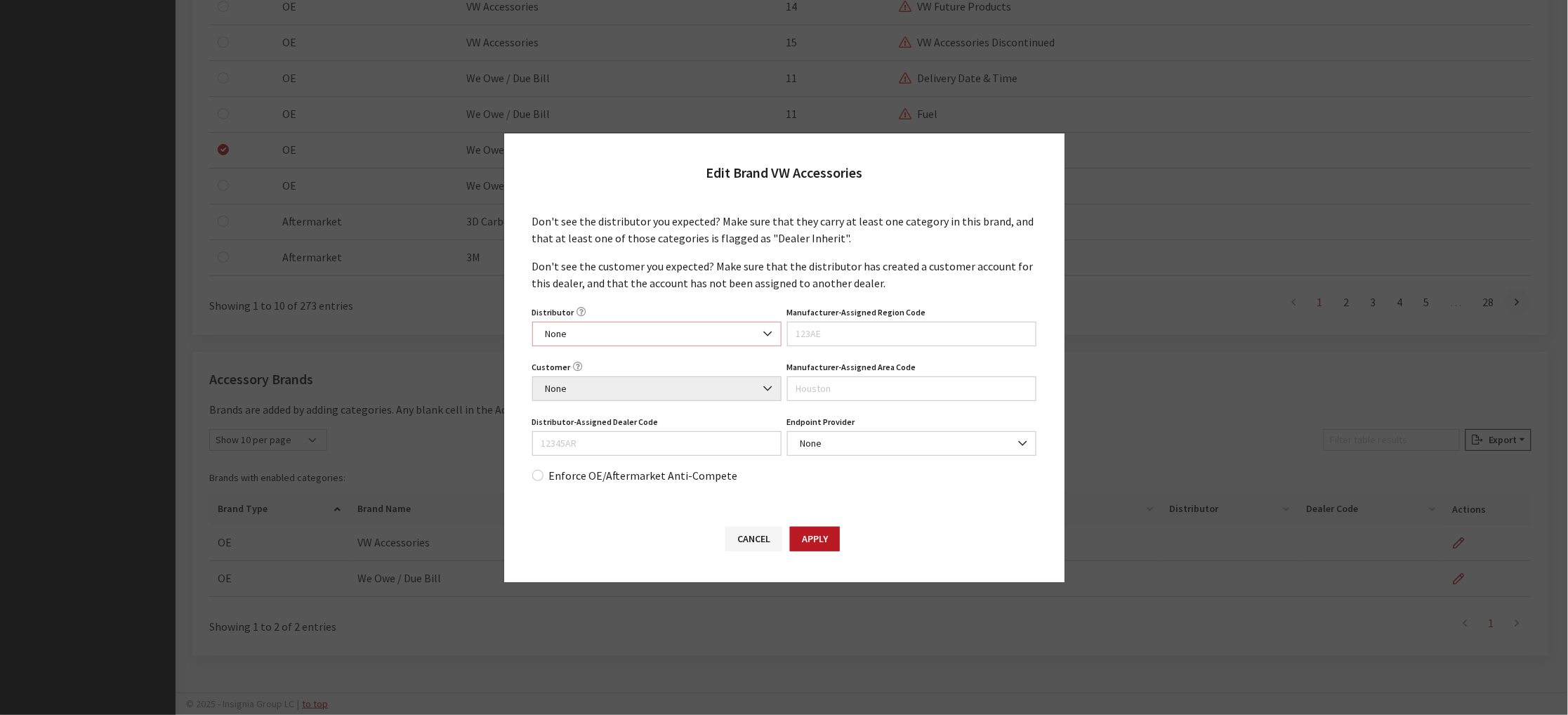
click at [684, 331] on span "None" at bounding box center [657, 334] width 231 height 15
select select "4949"
click at [672, 396] on span "None" at bounding box center [657, 389] width 231 height 15
click at [668, 456] on input "Distributor-Assigned Dealer Code" at bounding box center [657, 443] width 249 height 24
type input "408296"
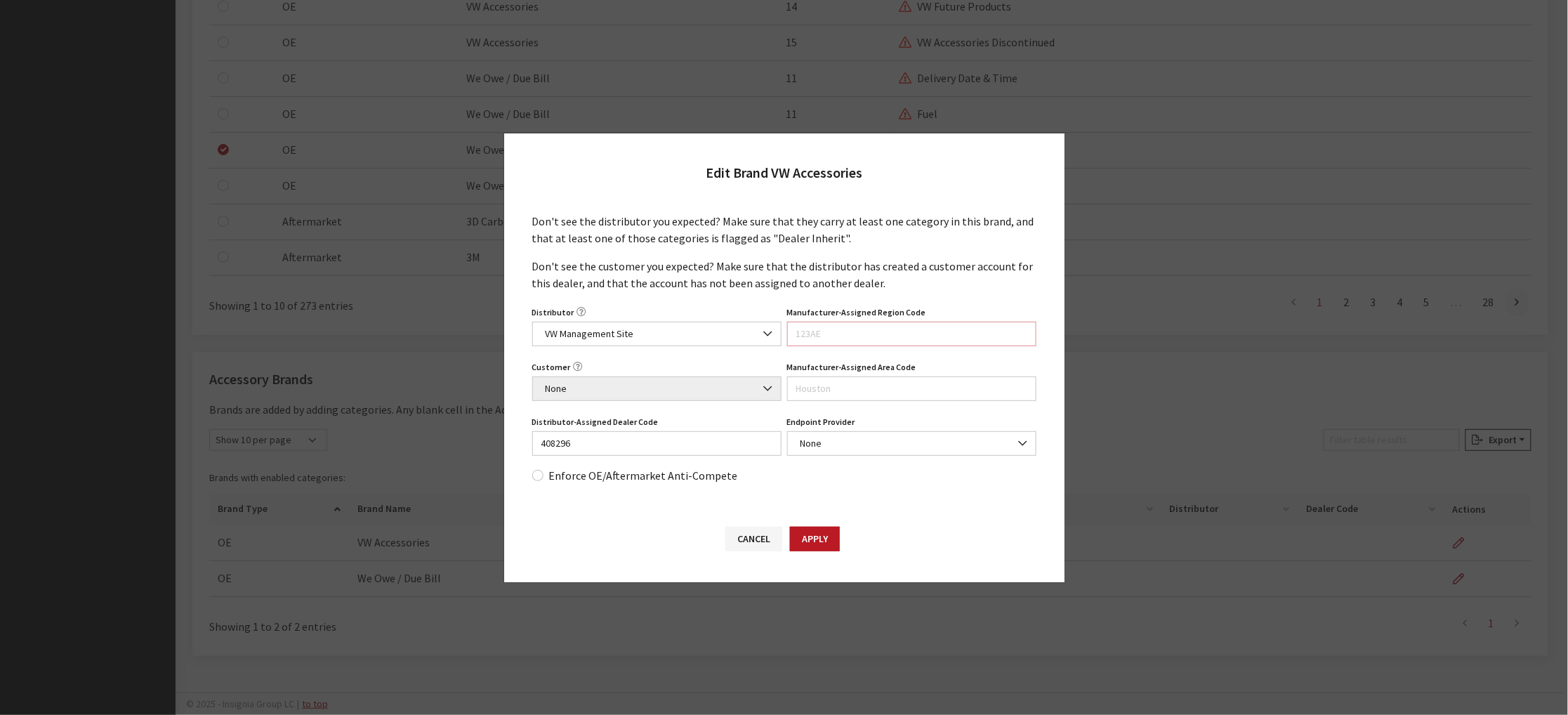
click at [954, 339] on input "Manufacturer-Assigned Region Code" at bounding box center [912, 333] width 249 height 24
type input "NER"
type input "1C"
click at [838, 552] on button "Apply" at bounding box center [816, 539] width 50 height 24
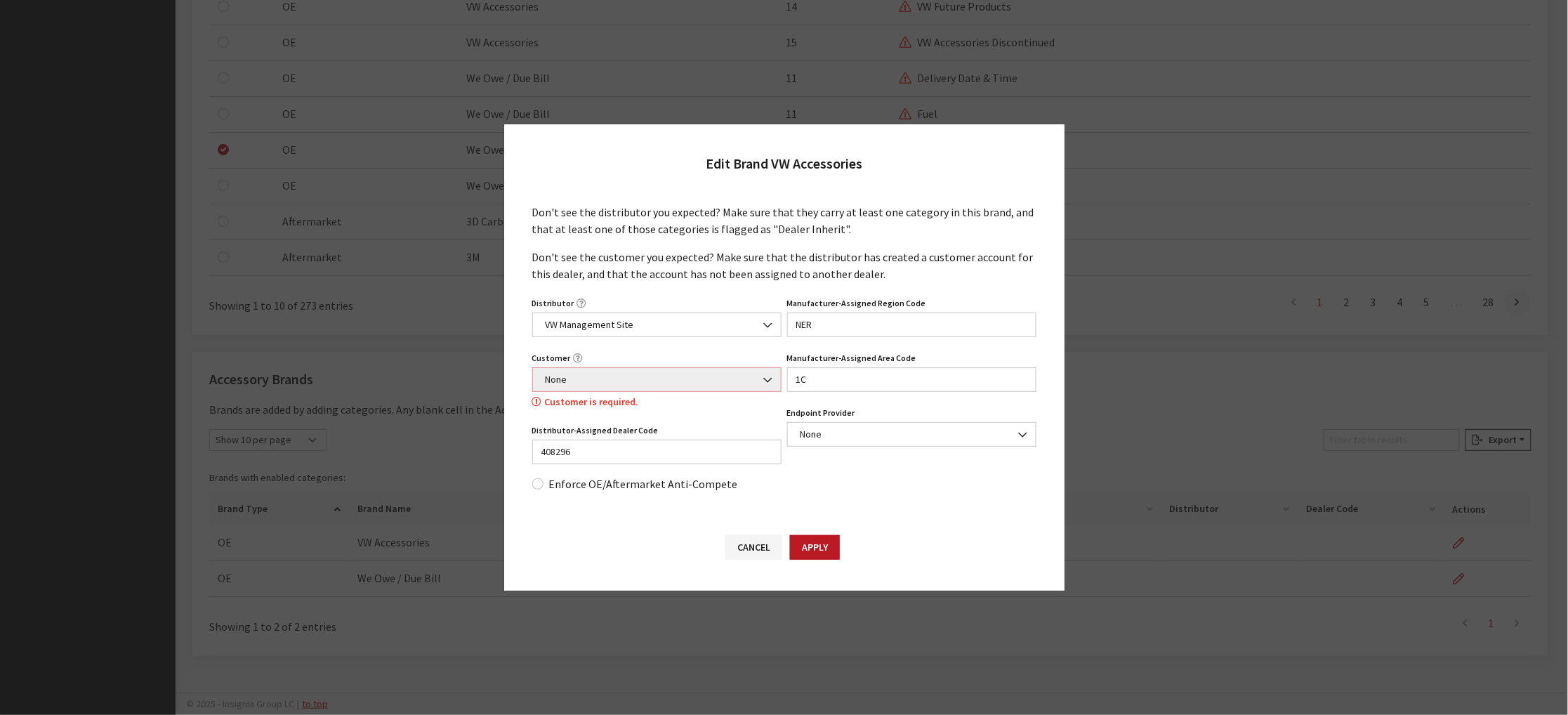
click at [764, 372] on b at bounding box center [764, 372] width 0 height 0
click at [764, 318] on b at bounding box center [764, 318] width 0 height 0
select select
click at [831, 560] on button "Apply" at bounding box center [816, 547] width 50 height 24
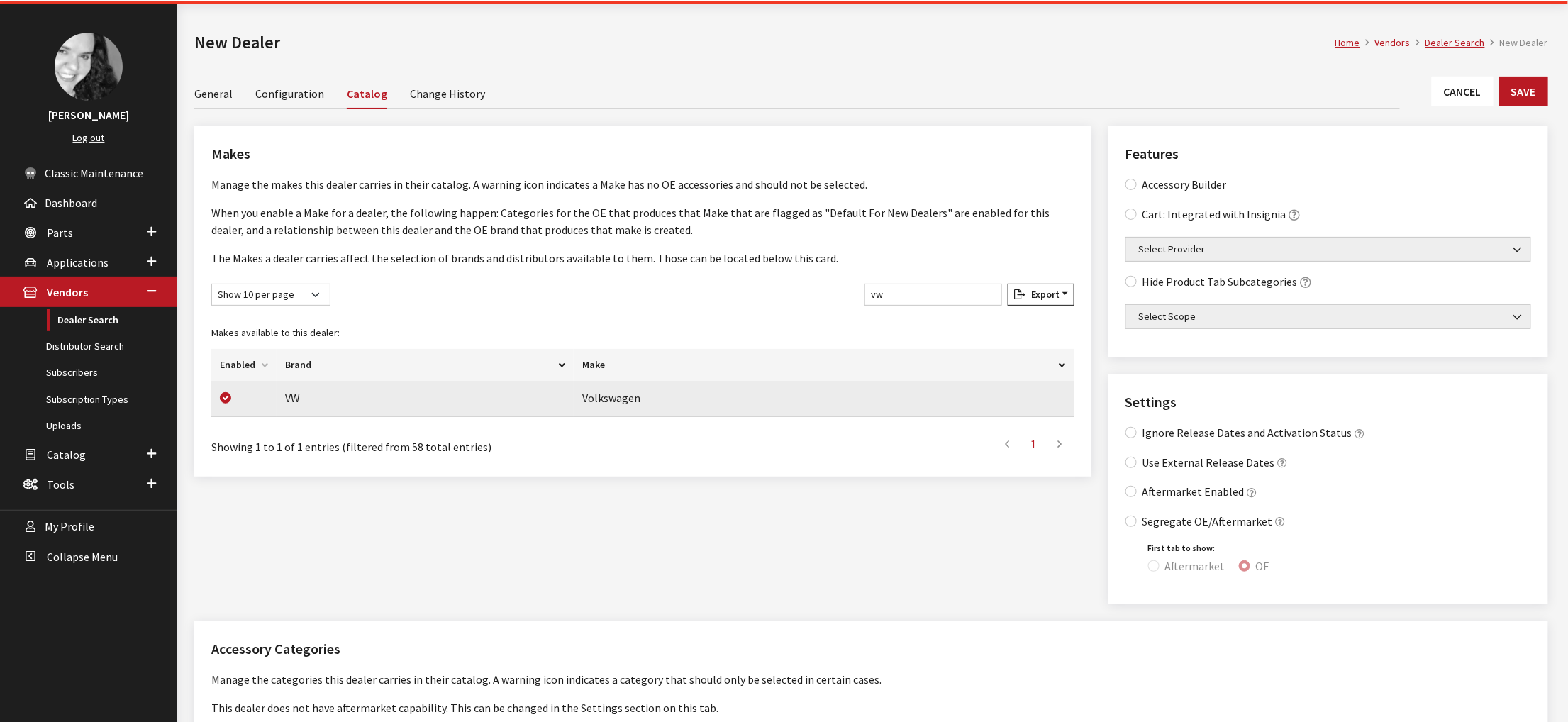
scroll to position [0, 0]
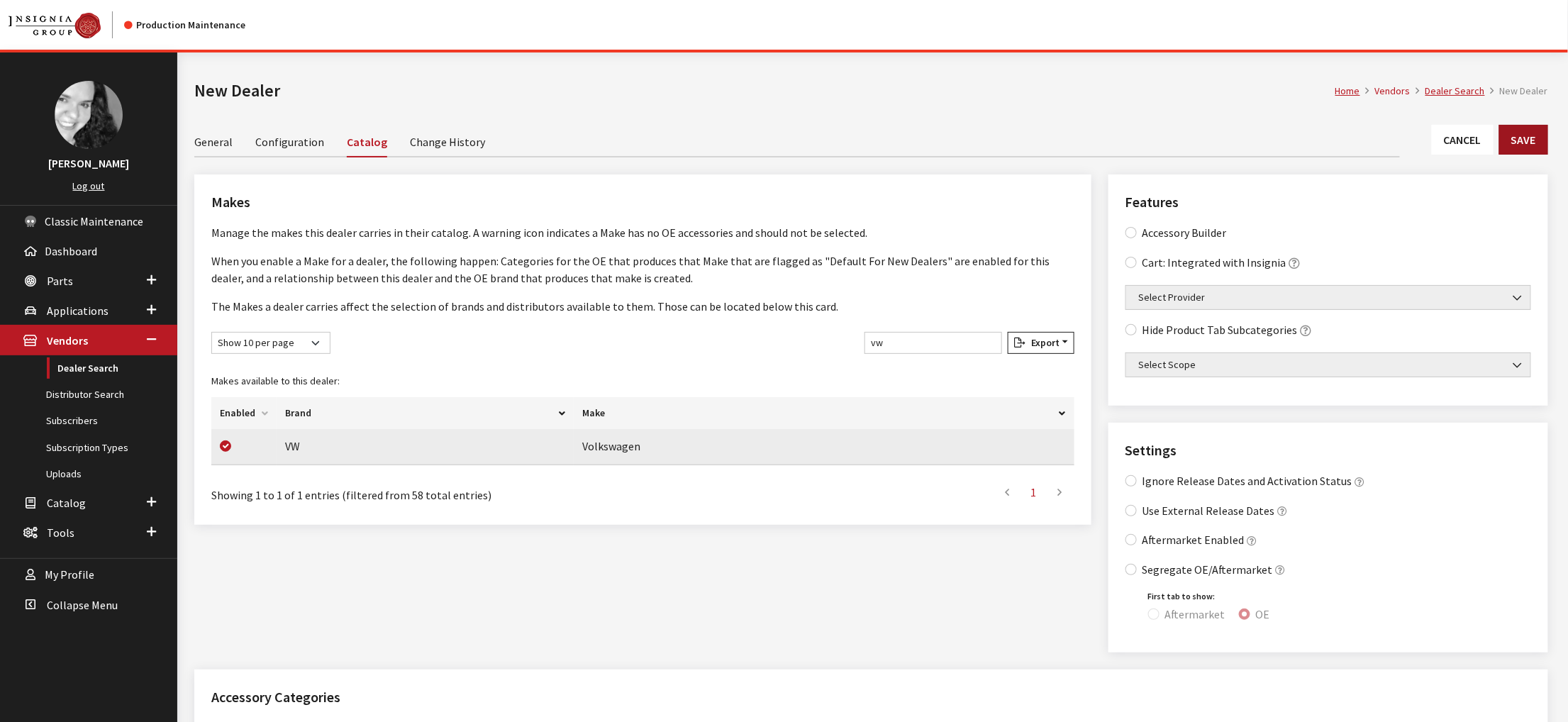
click at [1530, 155] on button "Save" at bounding box center [1523, 140] width 49 height 30
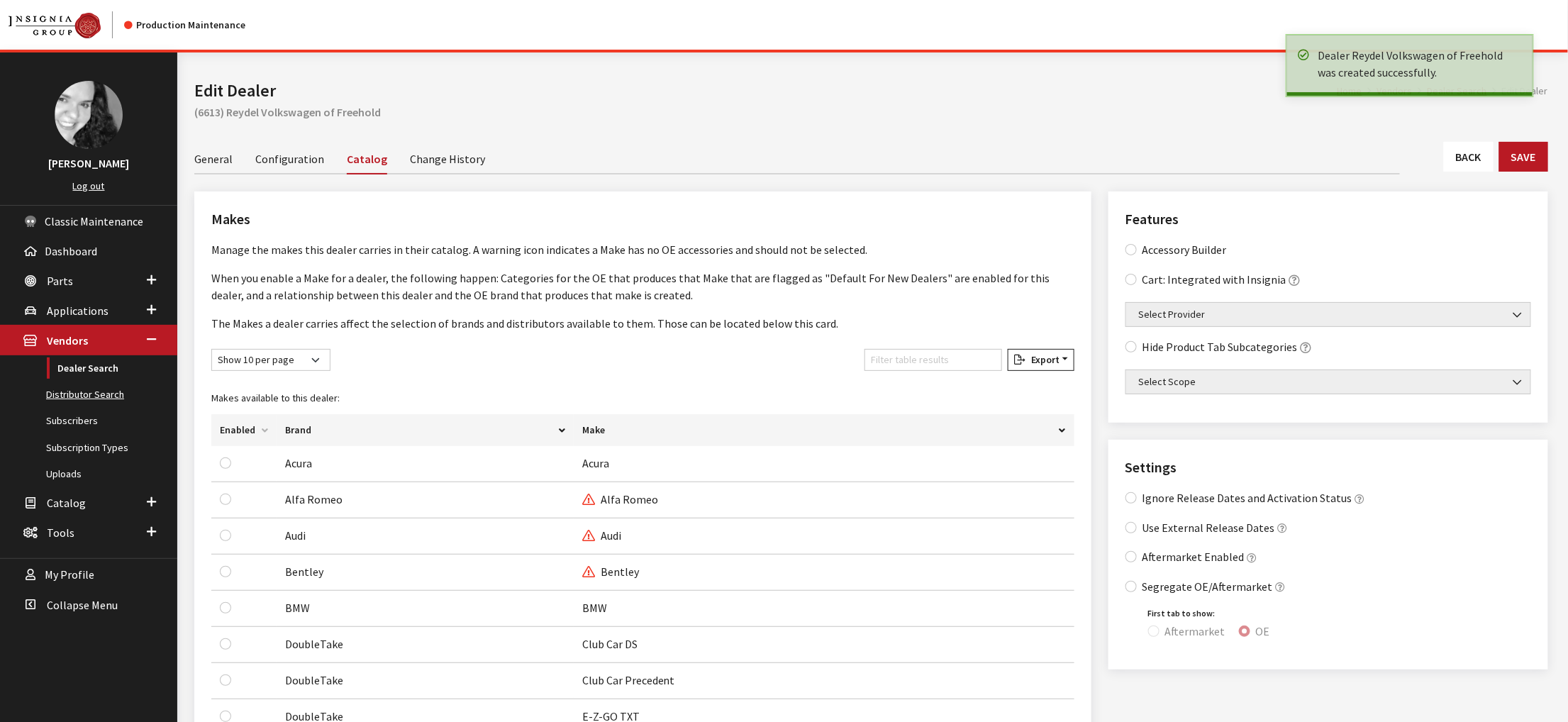
click at [53, 408] on link "Distributor Search" at bounding box center [88, 395] width 177 height 26
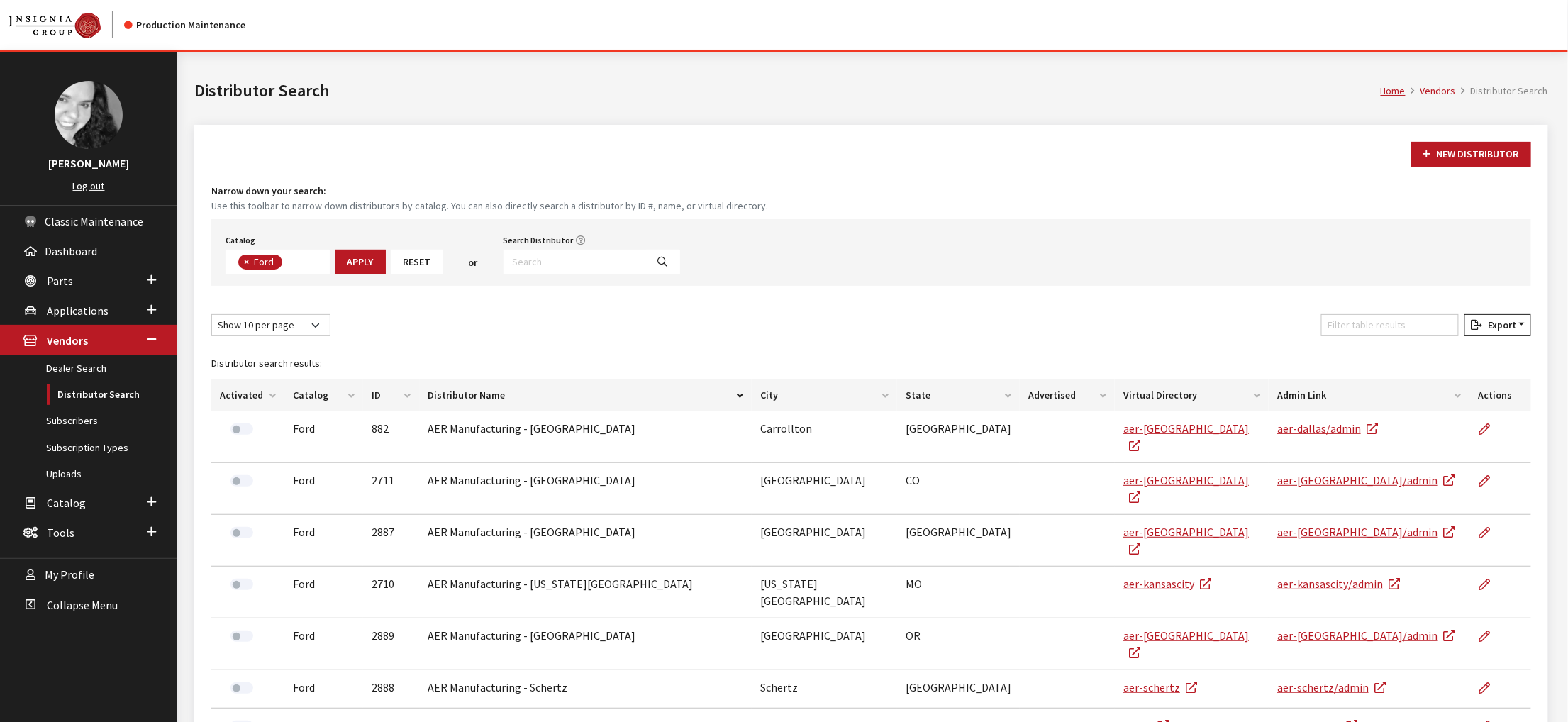
scroll to position [60, 0]
click at [643, 275] on input "Search Distributor" at bounding box center [575, 262] width 143 height 24
type input "vw"
select select
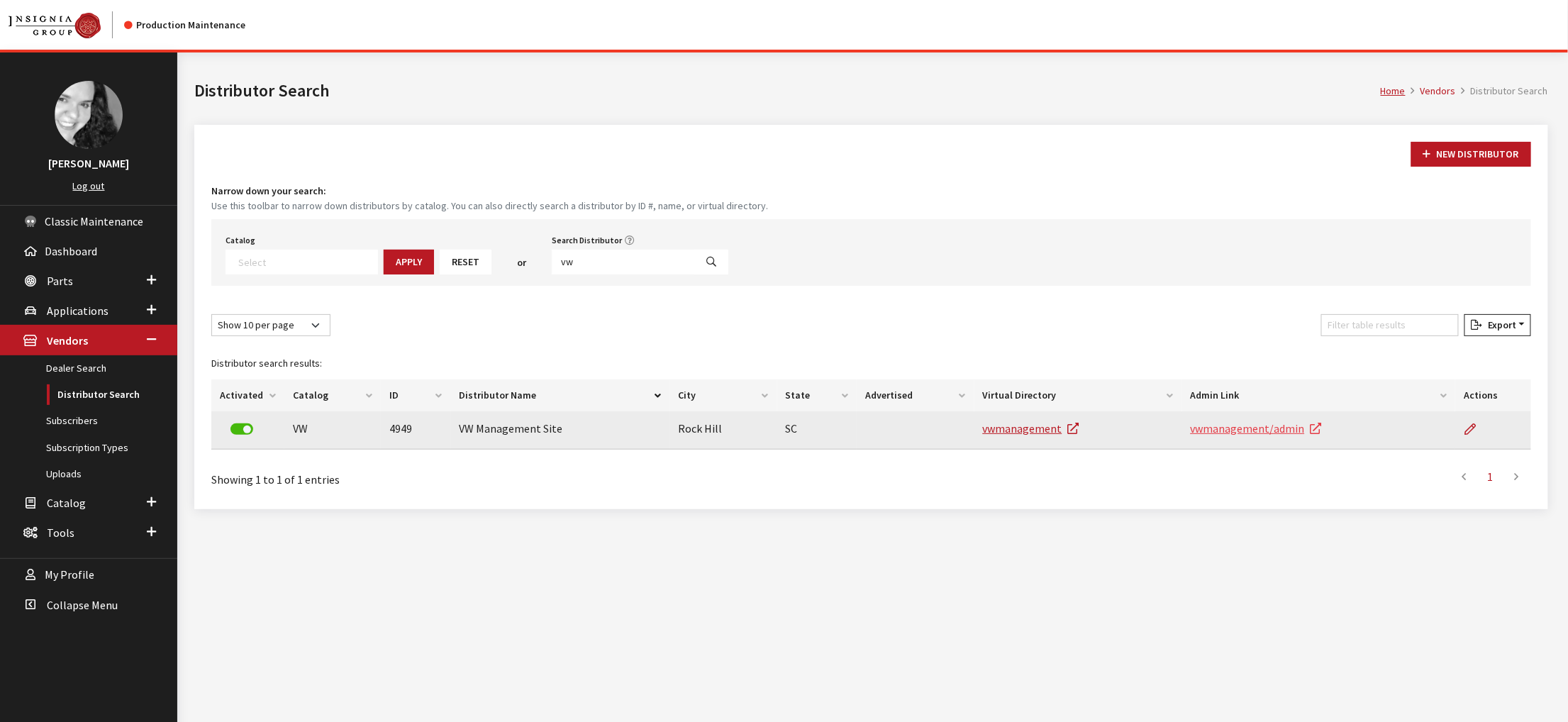
click at [1226, 435] on link "vwmanagement/admin" at bounding box center [1256, 428] width 131 height 14
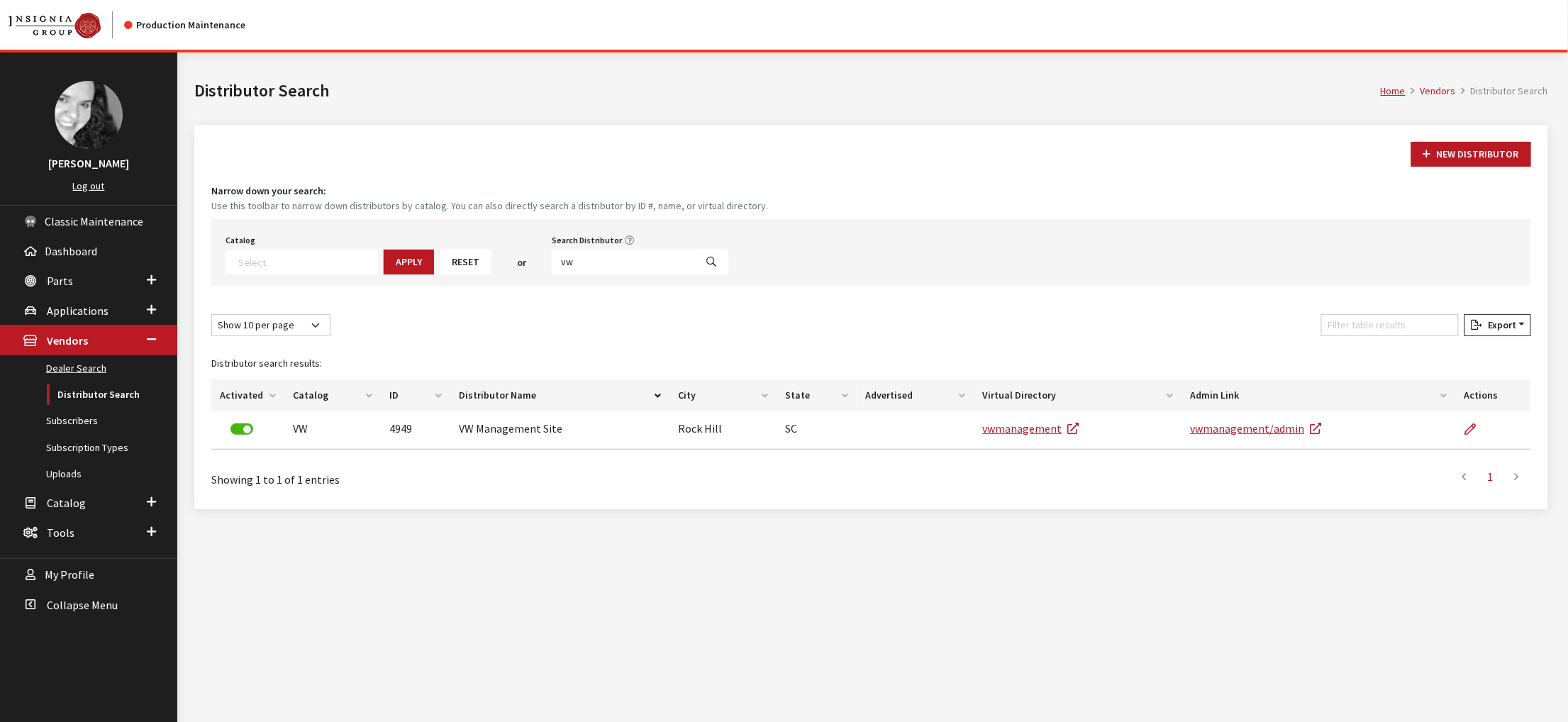
click at [67, 382] on link "Dealer Search" at bounding box center [88, 369] width 177 height 26
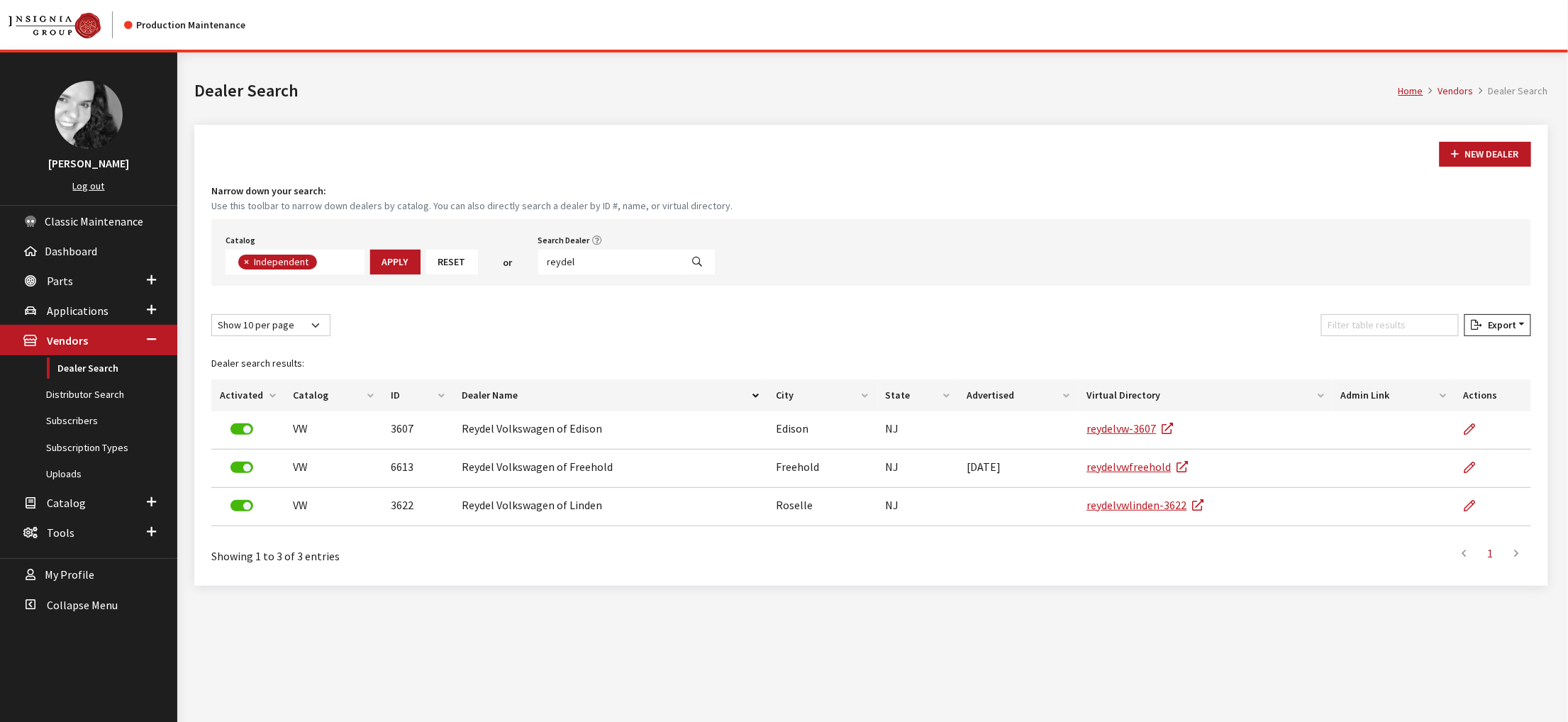
scroll to position [124, 0]
click at [661, 275] on input "reydel" at bounding box center [610, 262] width 143 height 24
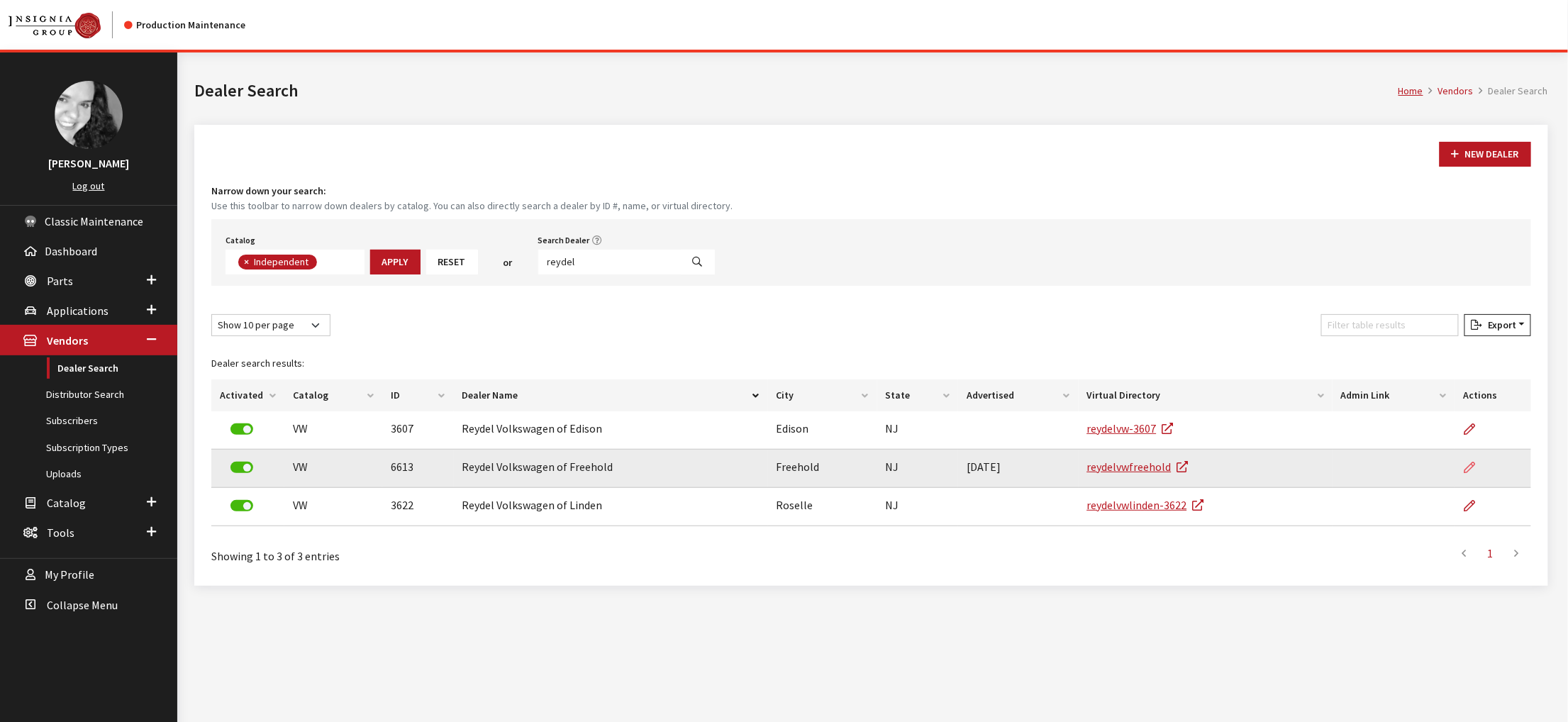
click at [1463, 474] on icon at bounding box center [1469, 468] width 11 height 11
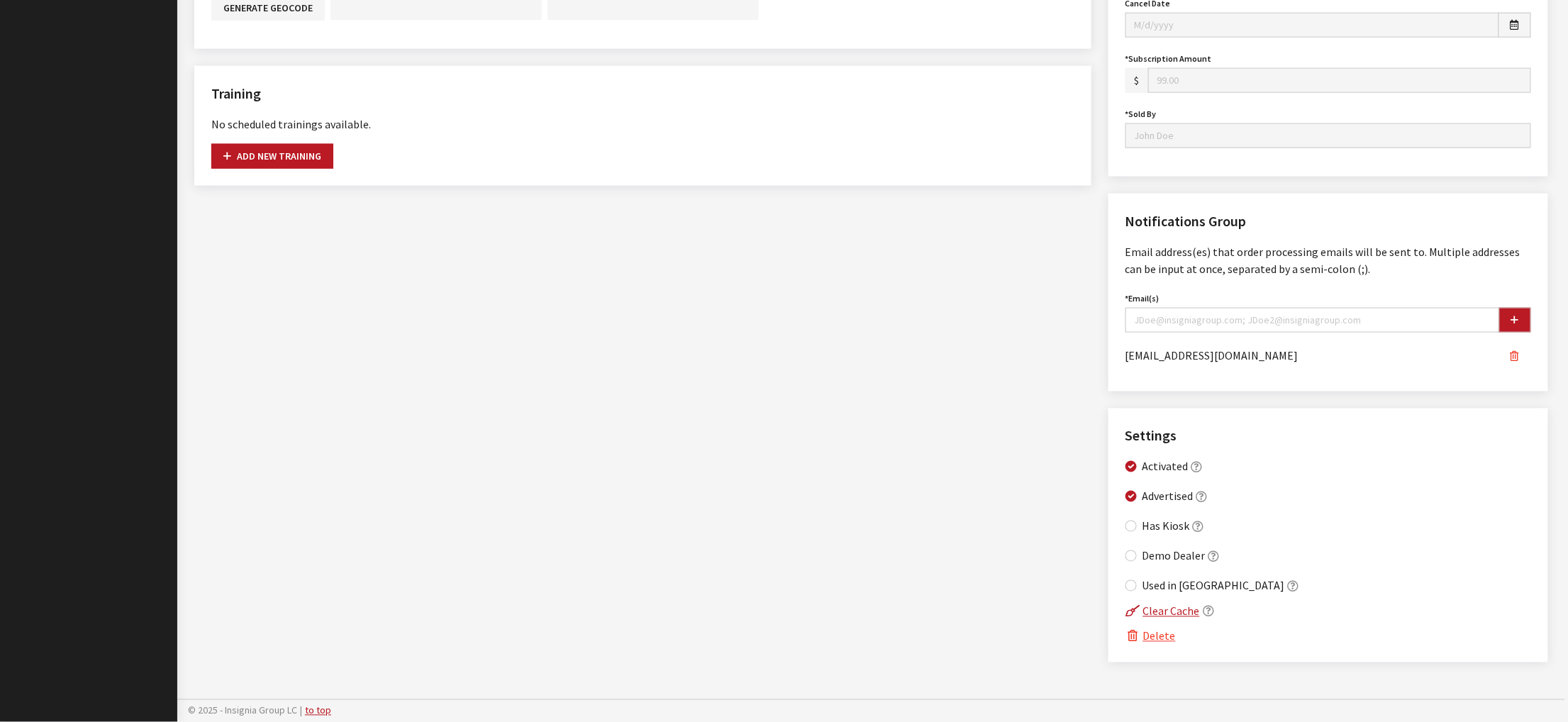
scroll to position [1135, 0]
click at [1137, 490] on input "Advertised" at bounding box center [1131, 496] width 11 height 11
checkbox input "false"
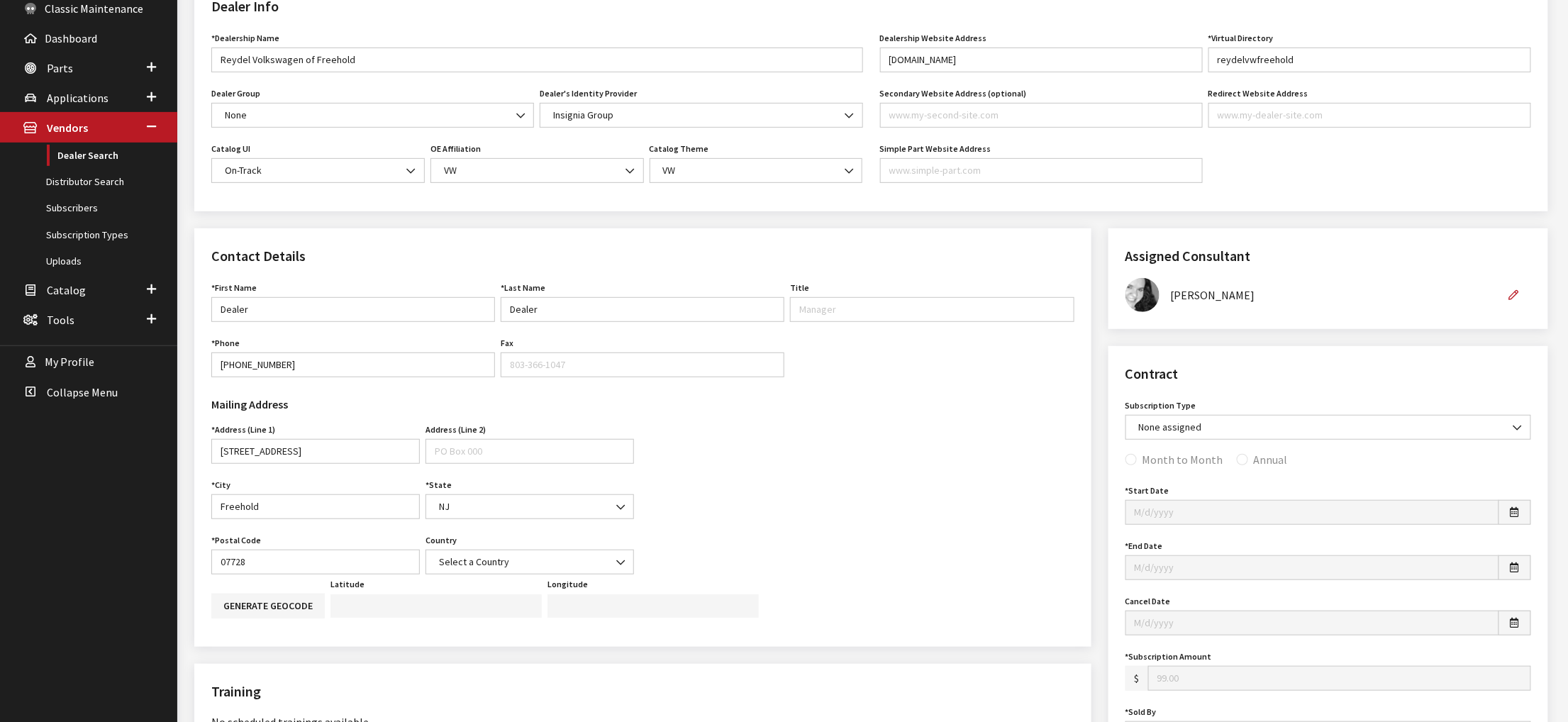
scroll to position [0, 0]
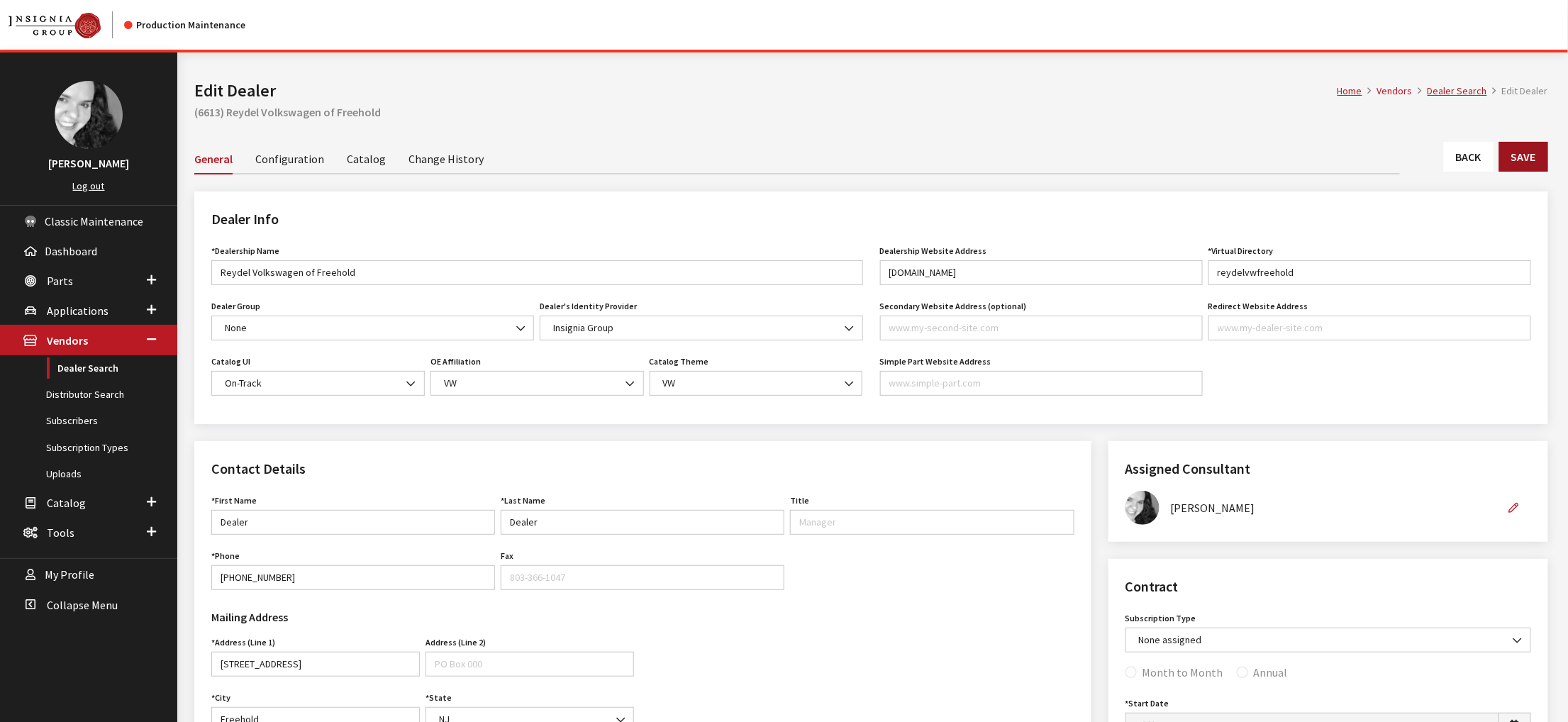
click at [1519, 172] on button "Save" at bounding box center [1523, 157] width 49 height 30
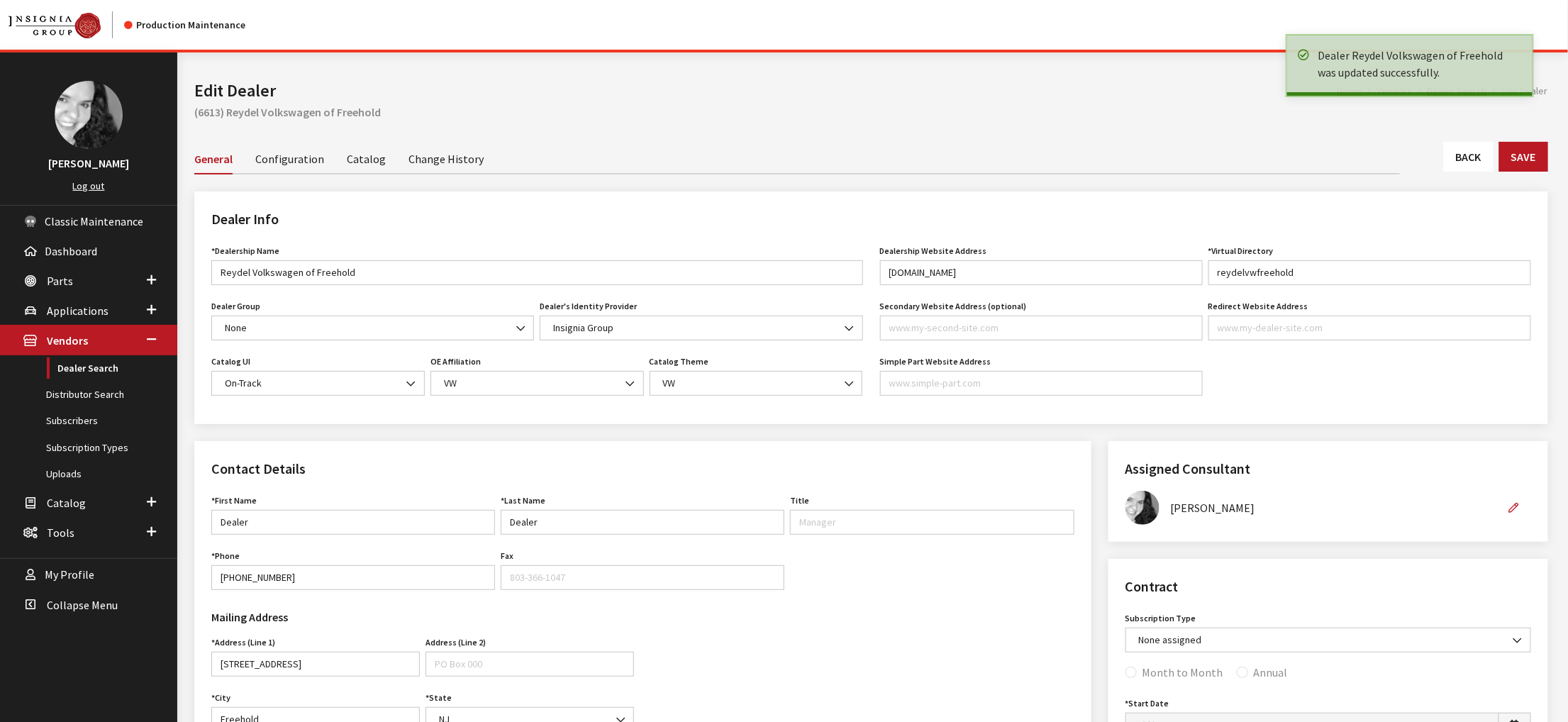
click at [1460, 172] on link "Back" at bounding box center [1468, 157] width 50 height 30
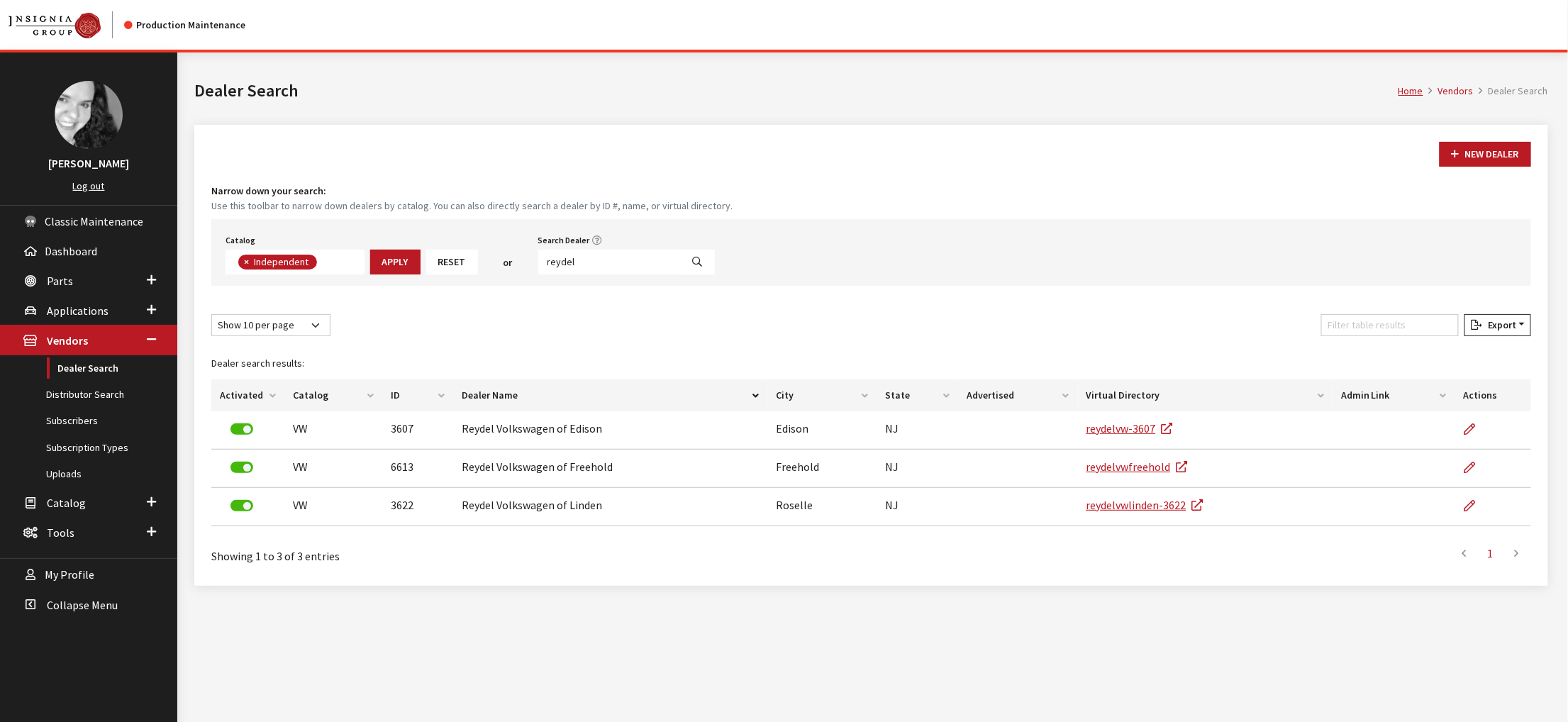
scroll to position [125, 0]
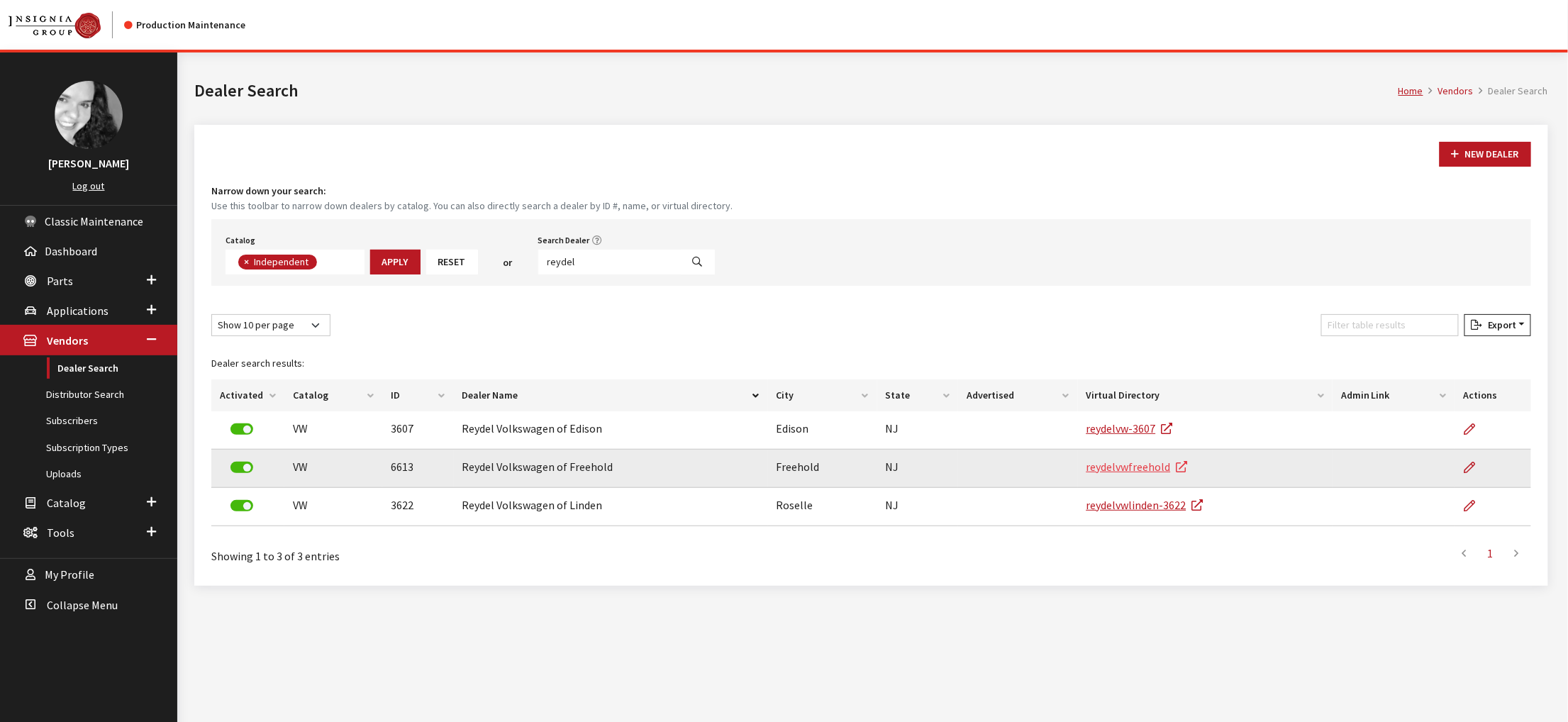
click at [1122, 474] on link "reydelvwfreehold" at bounding box center [1137, 466] width 101 height 14
click at [1467, 474] on icon at bounding box center [1469, 468] width 11 height 11
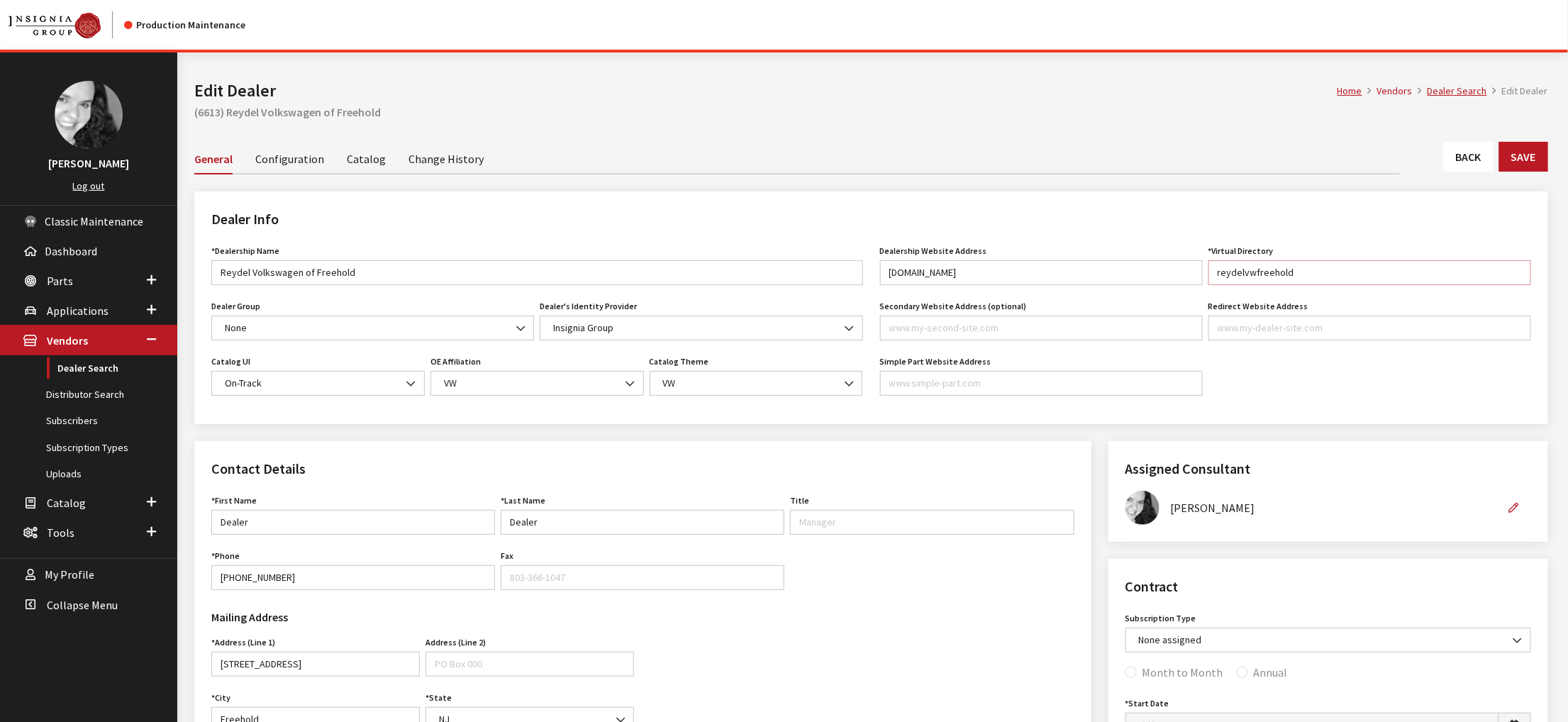
click at [1327, 285] on input "reydelvwfreehold" at bounding box center [1369, 272] width 323 height 24
type input "reydelvwfreehold/6613"
click at [1508, 172] on button "Save" at bounding box center [1523, 157] width 49 height 30
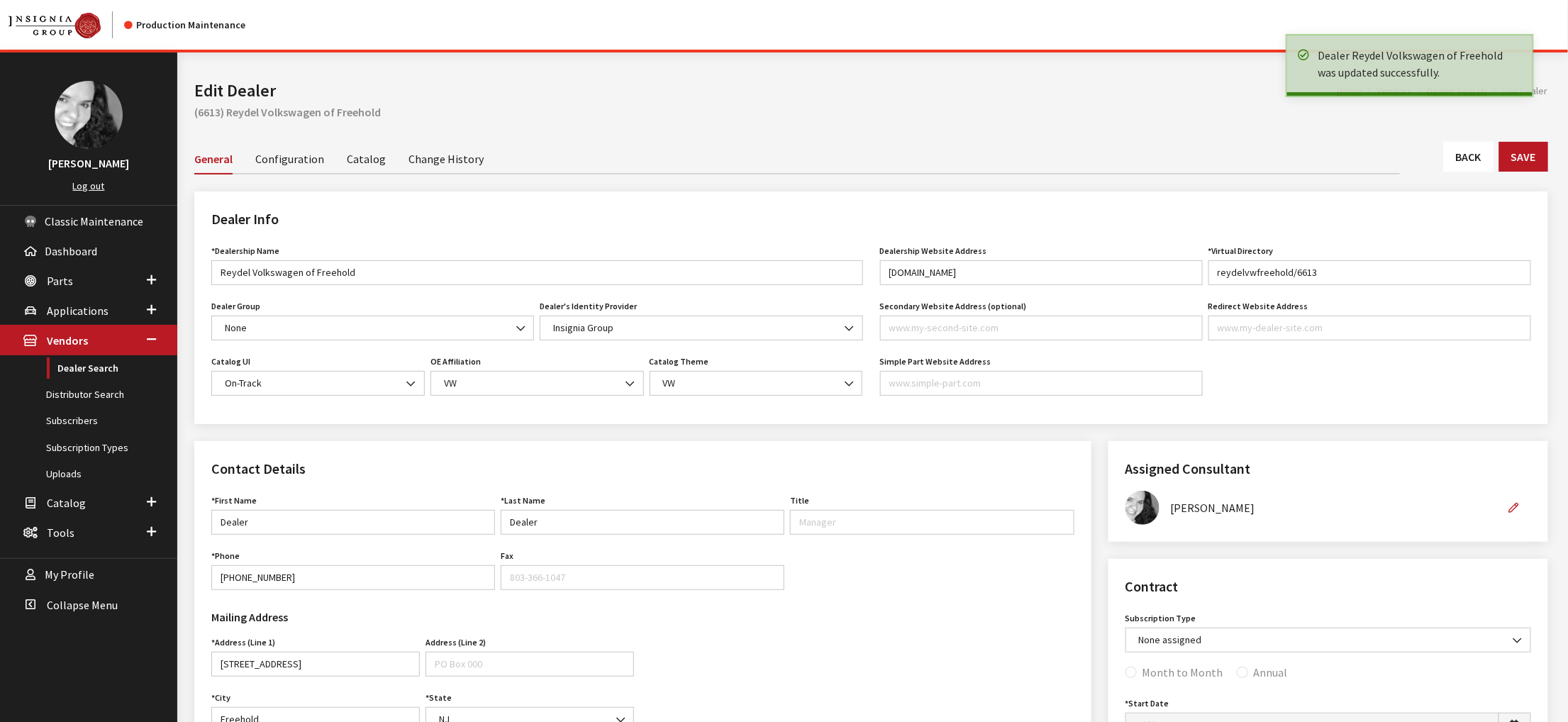
click at [1460, 172] on link "Back" at bounding box center [1468, 157] width 50 height 30
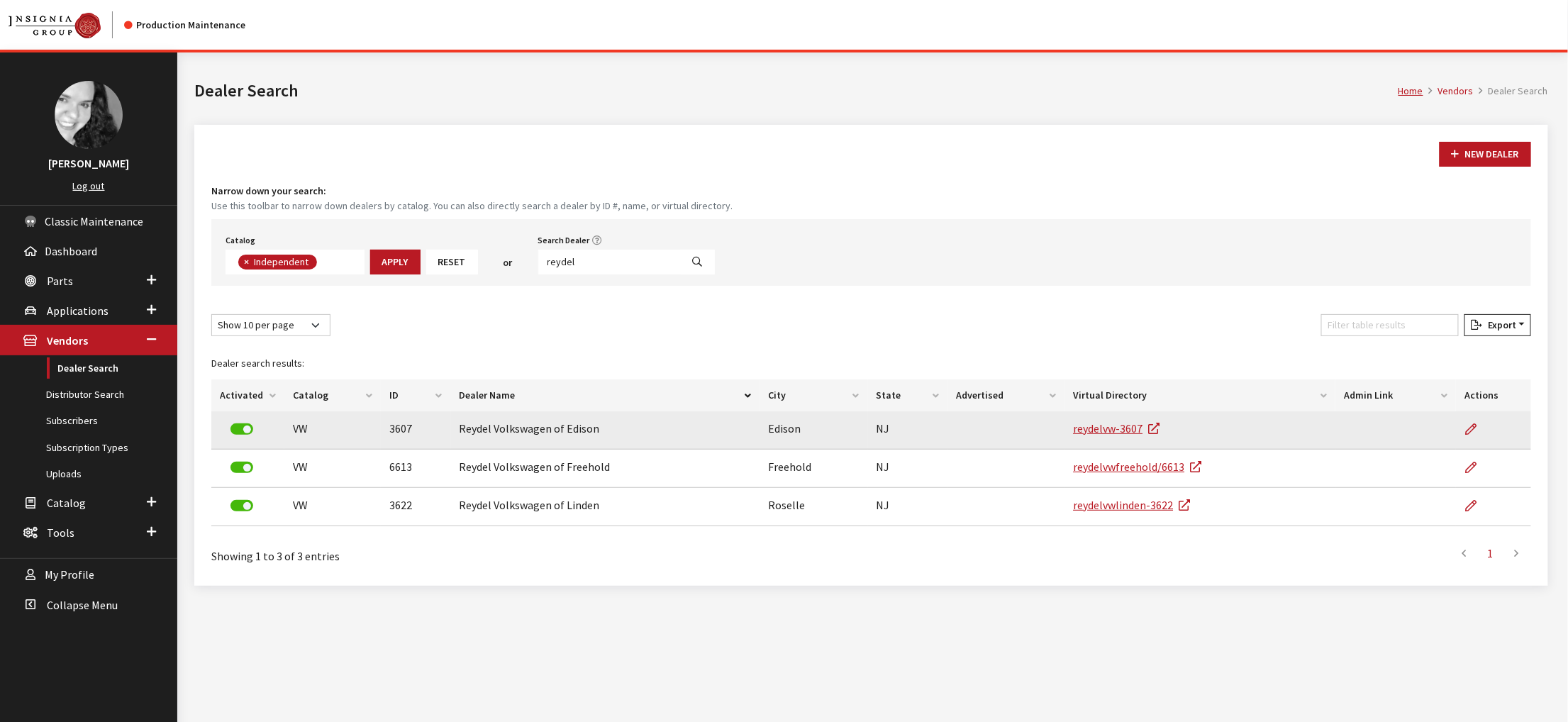
scroll to position [125, 0]
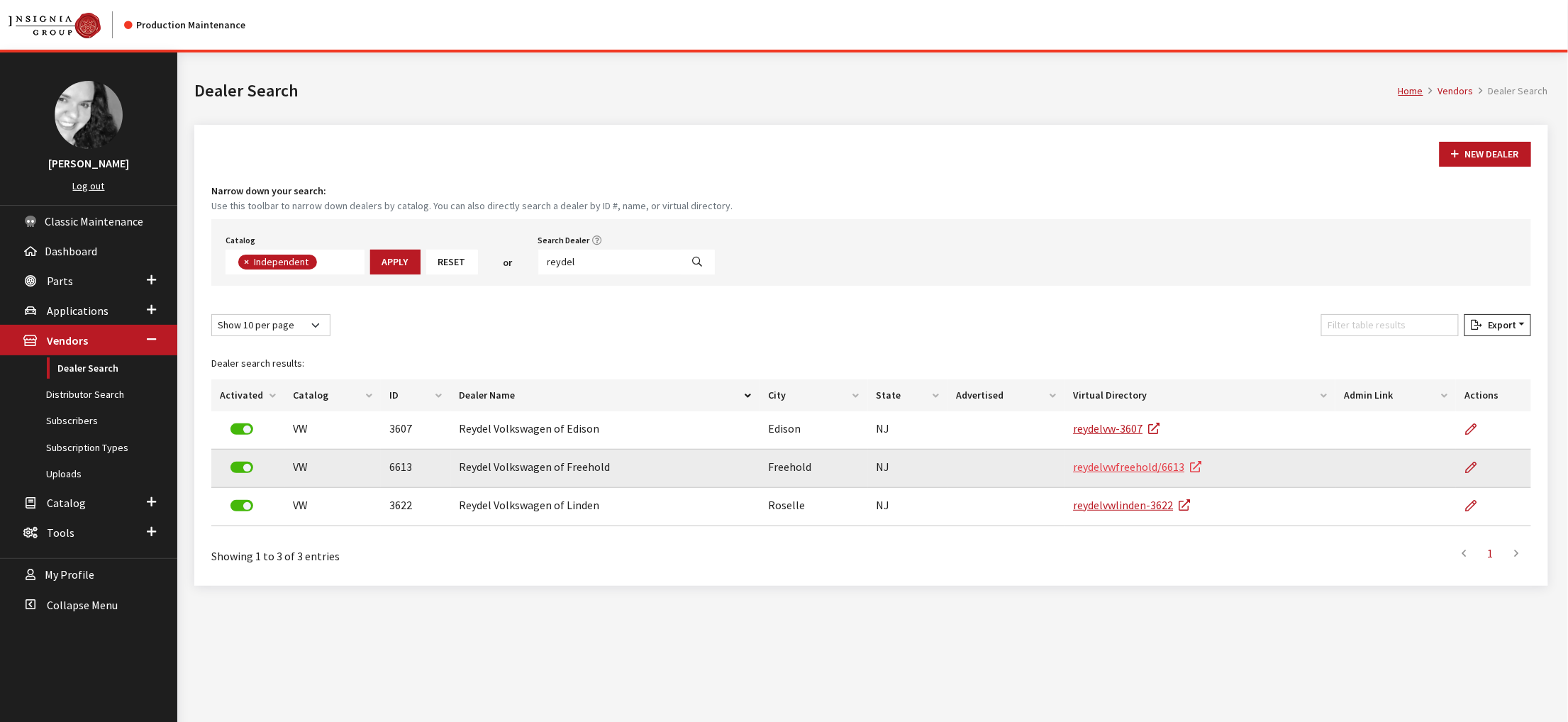
click at [1199, 474] on link "reydelvwfreehold/6613" at bounding box center [1137, 466] width 128 height 14
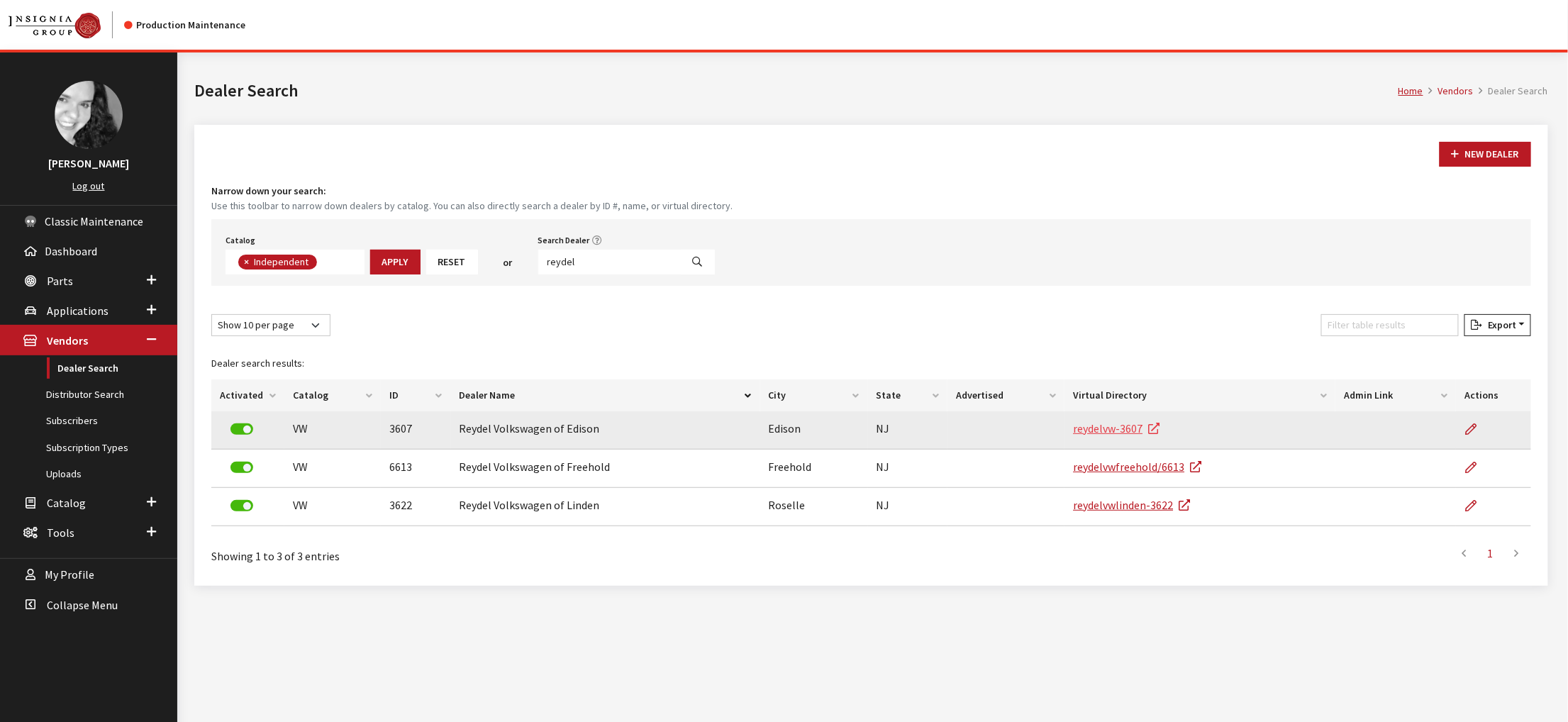
click at [1153, 435] on link "reydelvw-3607" at bounding box center [1116, 428] width 86 height 14
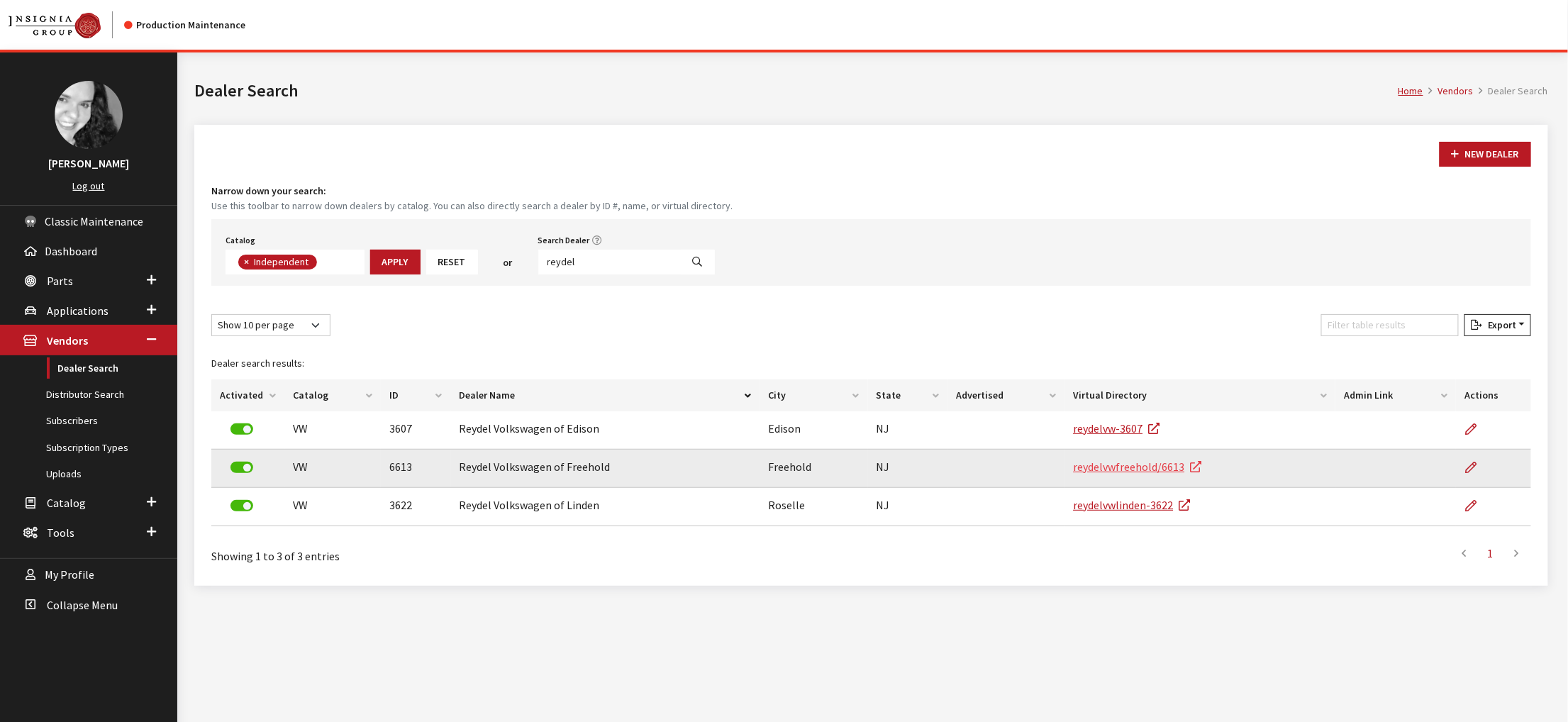
click at [1174, 474] on link "reydelvwfreehold/6613" at bounding box center [1137, 466] width 128 height 14
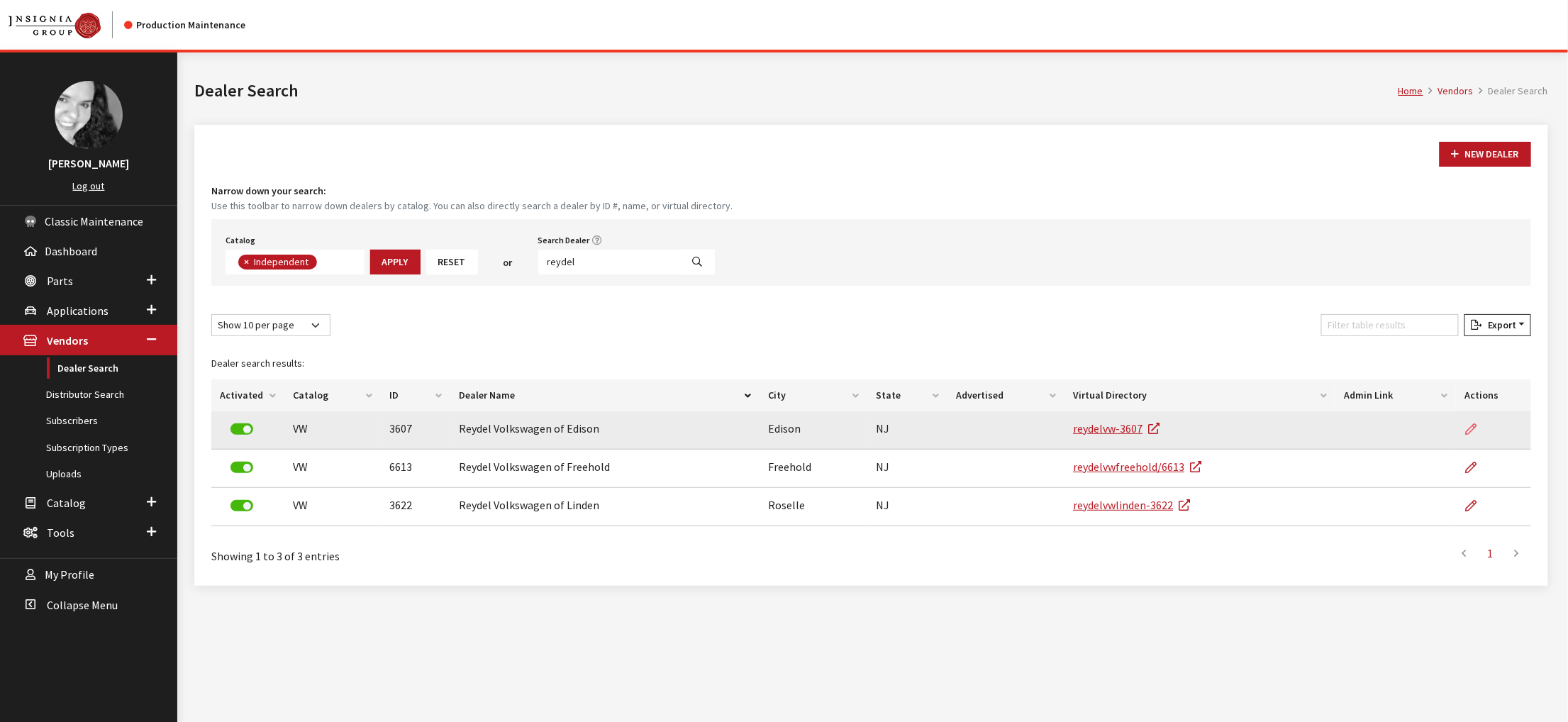
click at [1465, 435] on icon at bounding box center [1470, 429] width 11 height 11
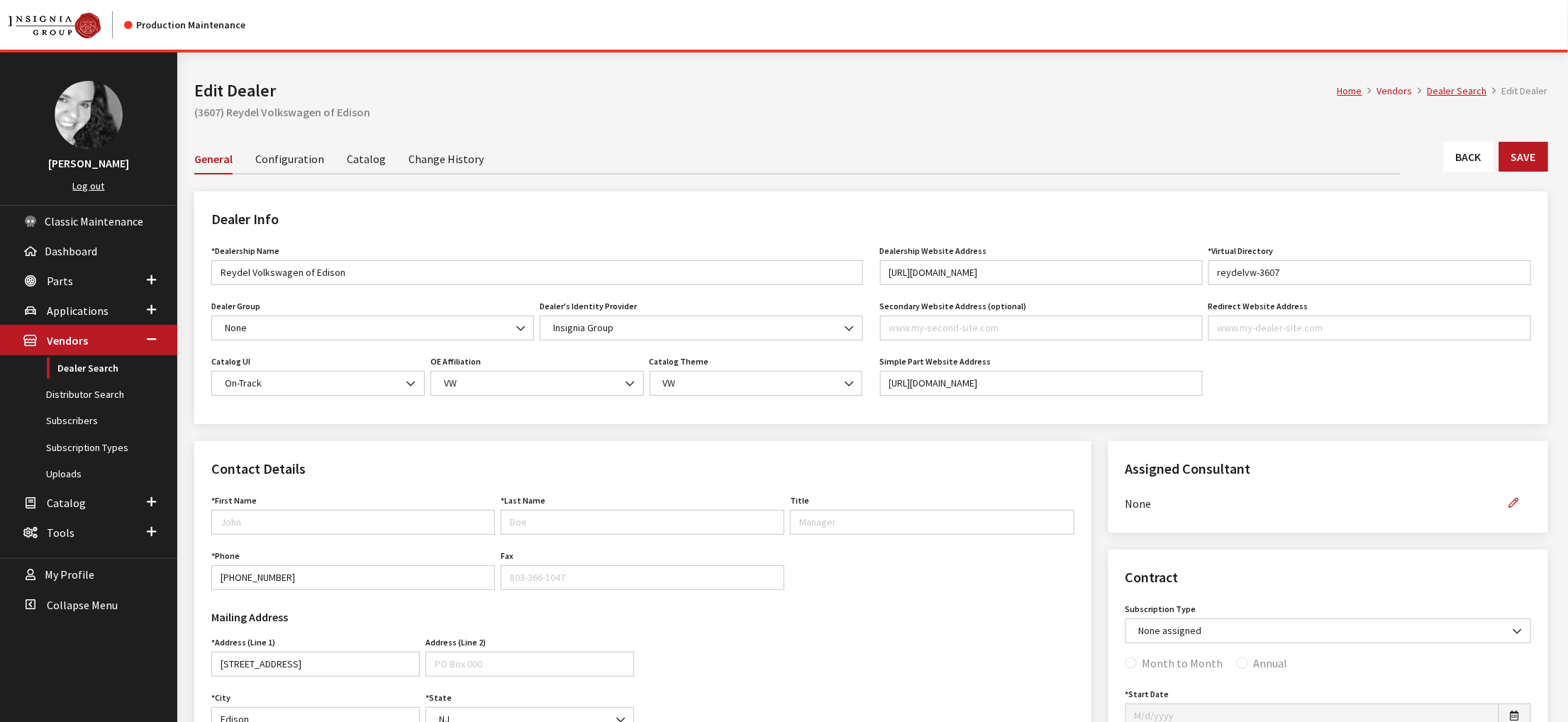
click at [1471, 172] on link "Back" at bounding box center [1468, 157] width 50 height 30
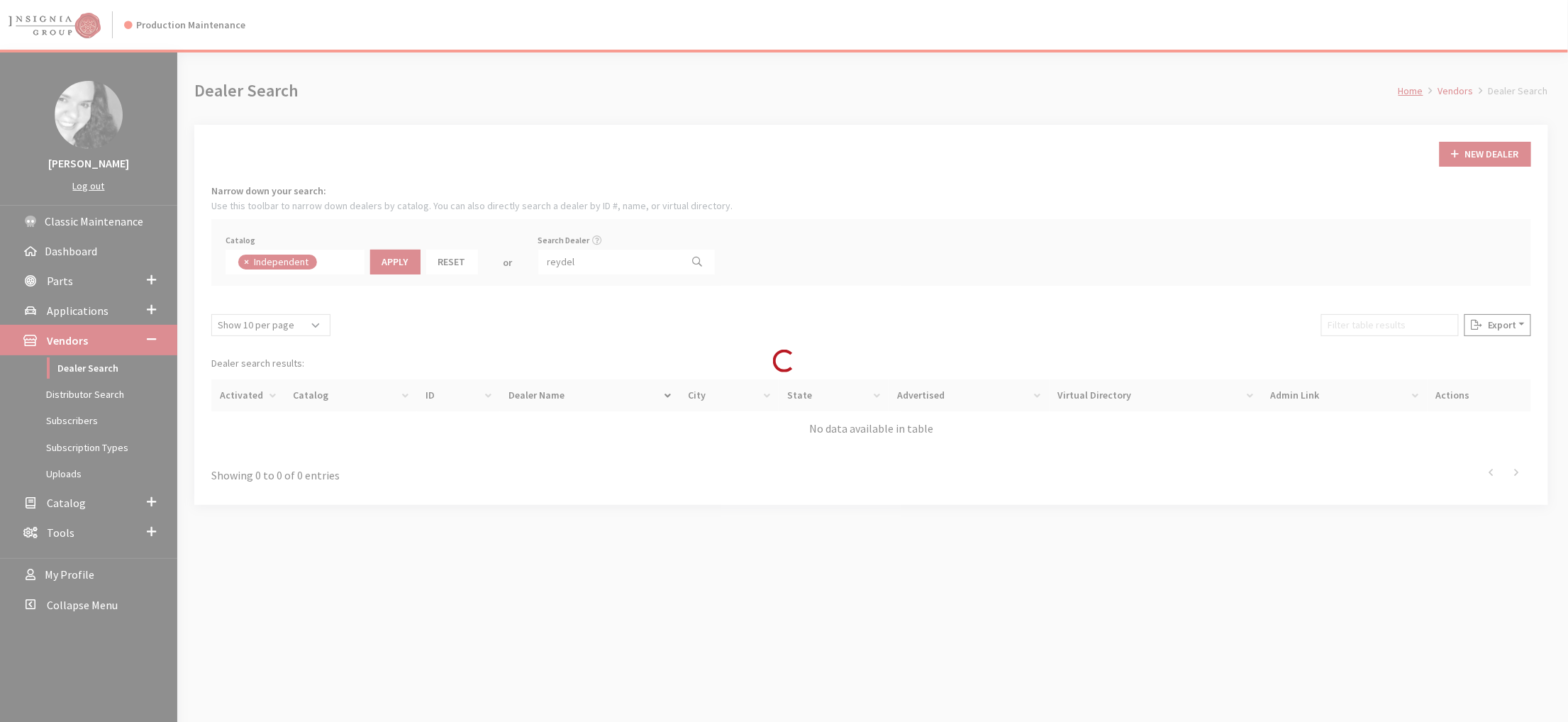
scroll to position [125, 0]
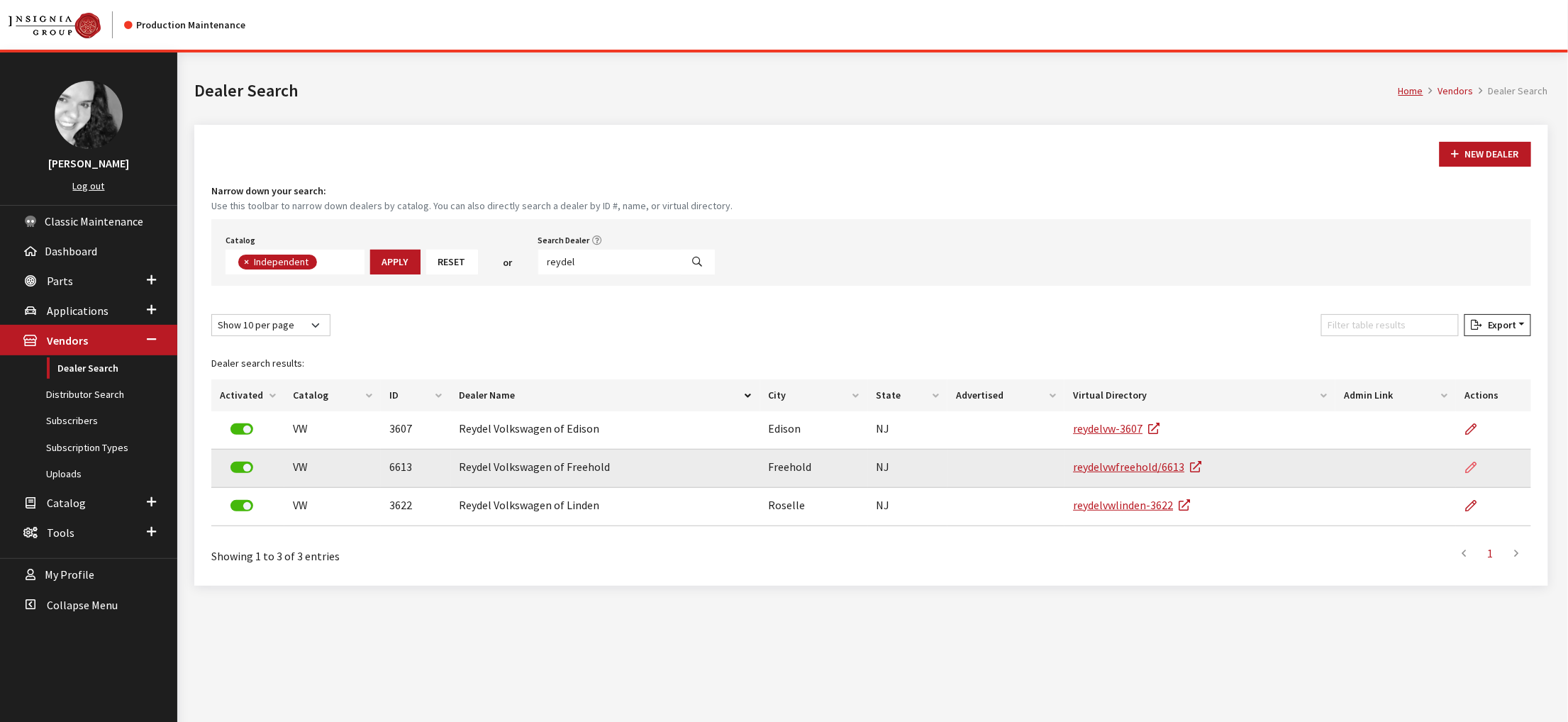
click at [1467, 474] on icon at bounding box center [1470, 468] width 11 height 11
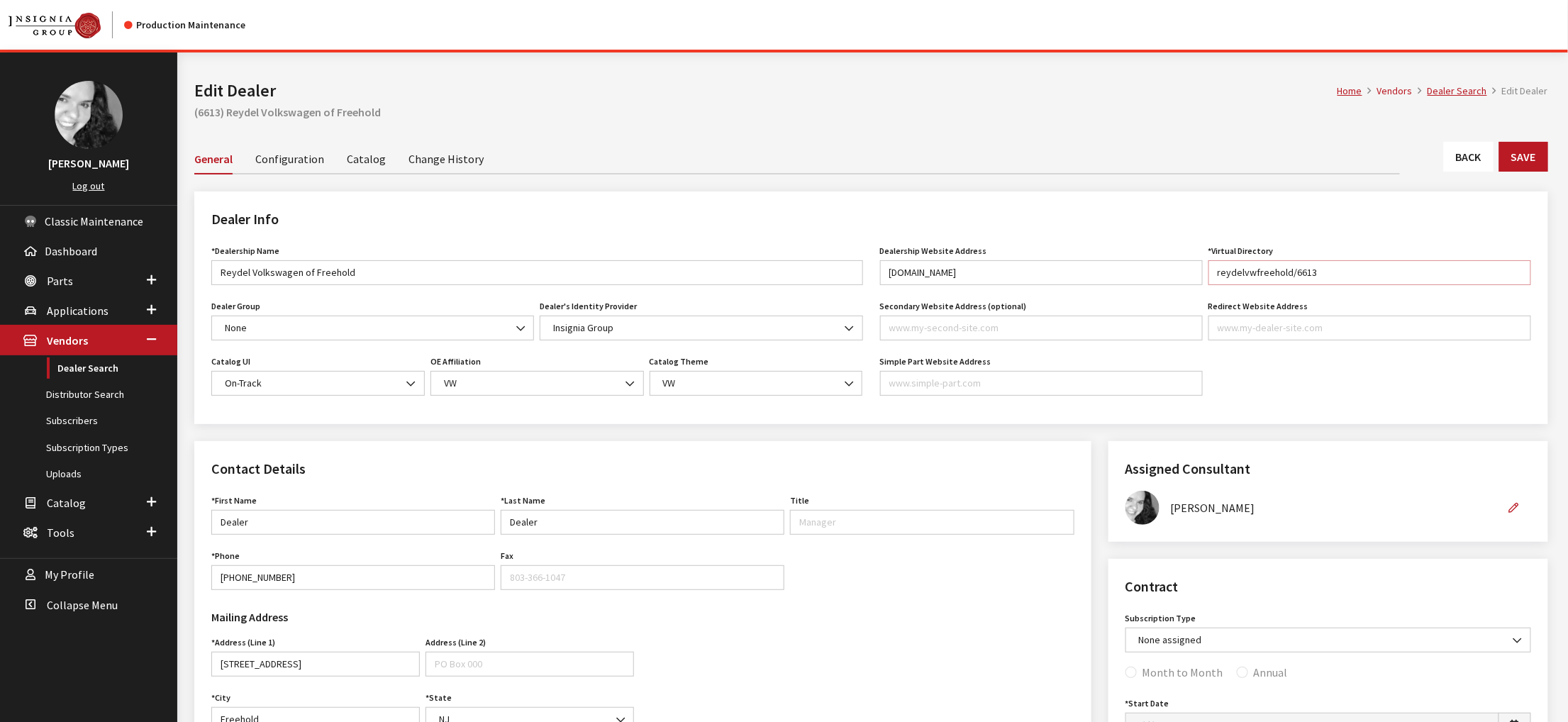
click at [1312, 285] on input "reydelvwfreehold/6613" at bounding box center [1369, 272] width 323 height 24
type input "reydelvwfreehold-6613"
click at [1516, 172] on button "Save" at bounding box center [1523, 157] width 49 height 30
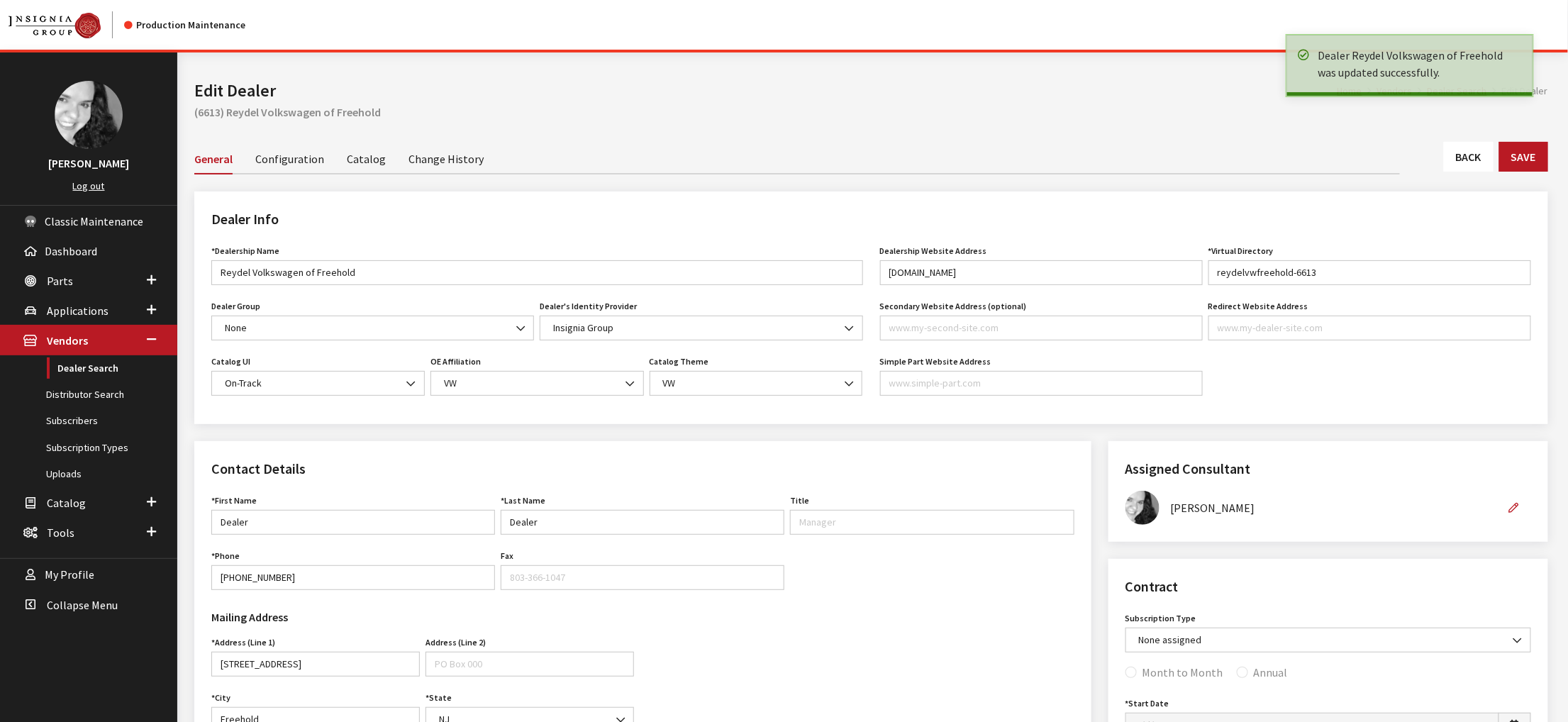
click at [1465, 172] on link "Back" at bounding box center [1468, 157] width 50 height 30
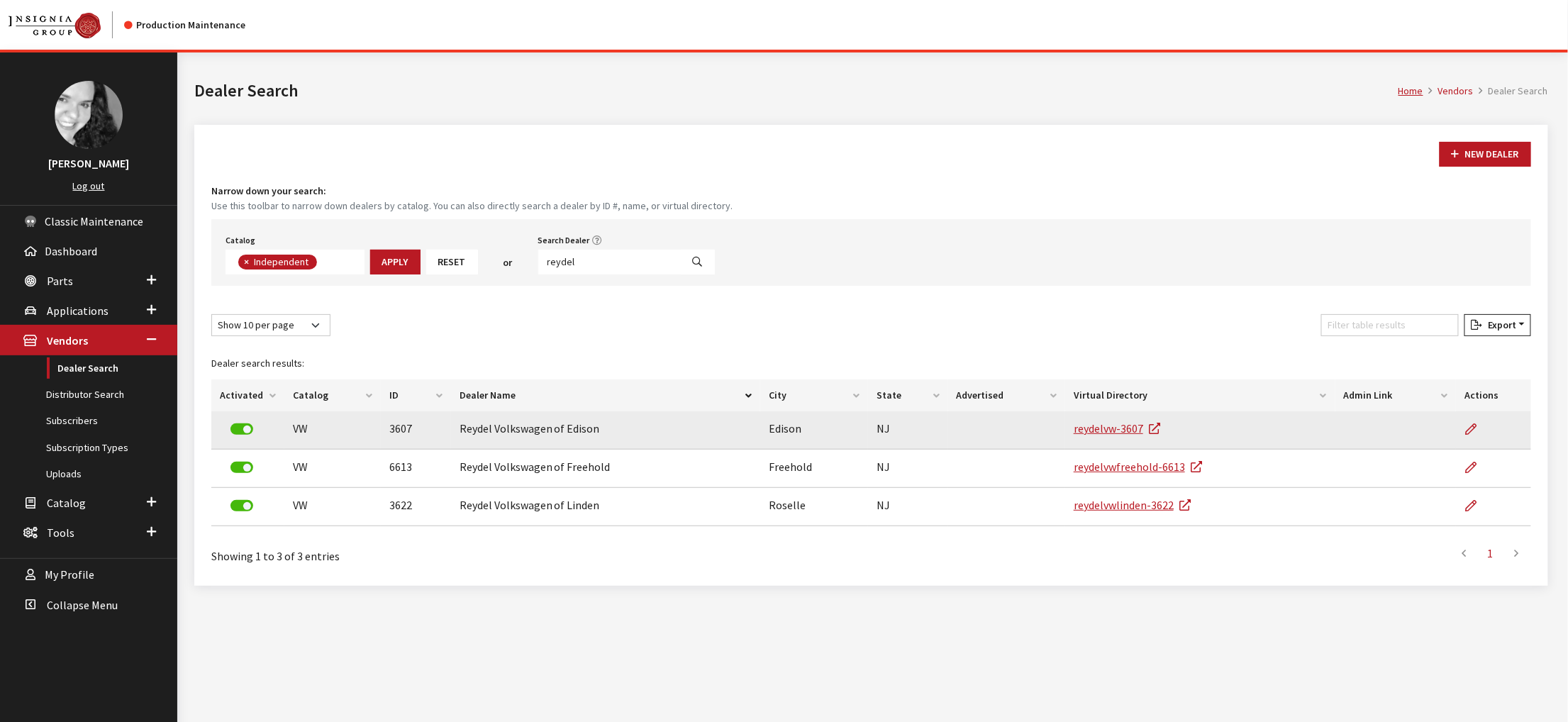
scroll to position [125, 0]
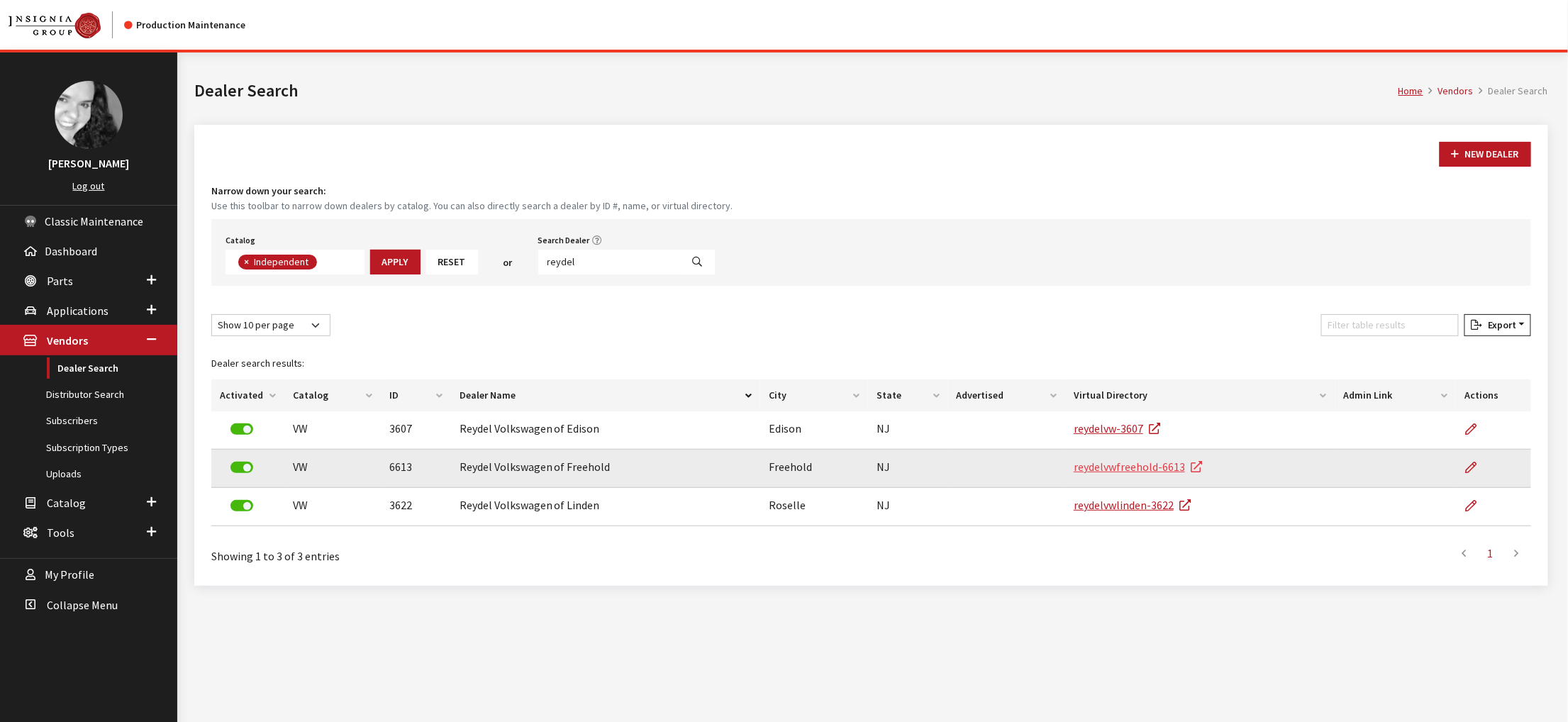
click at [1186, 474] on link "reydelvwfreehold-6613" at bounding box center [1138, 466] width 128 height 14
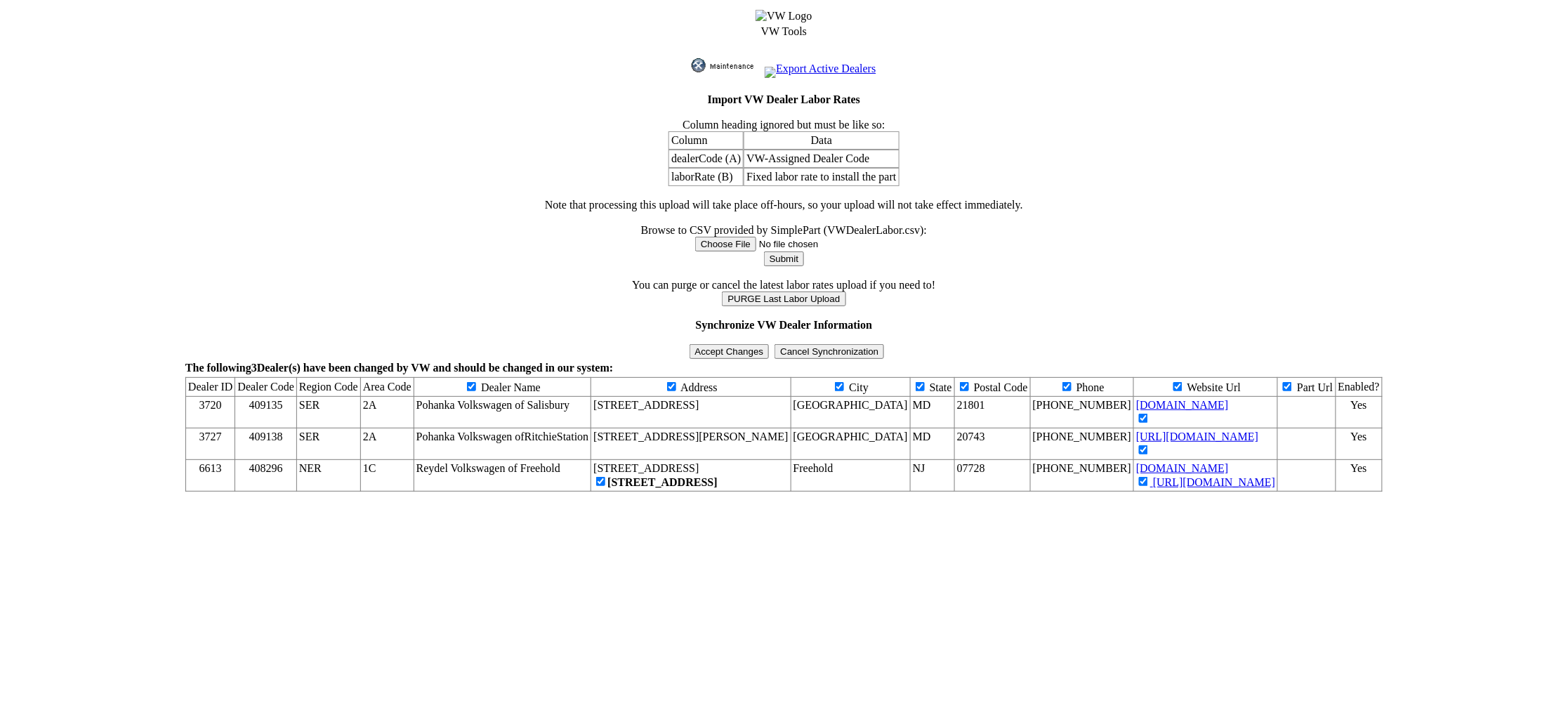
click at [718, 358] on input "Accept Changes" at bounding box center [729, 351] width 80 height 15
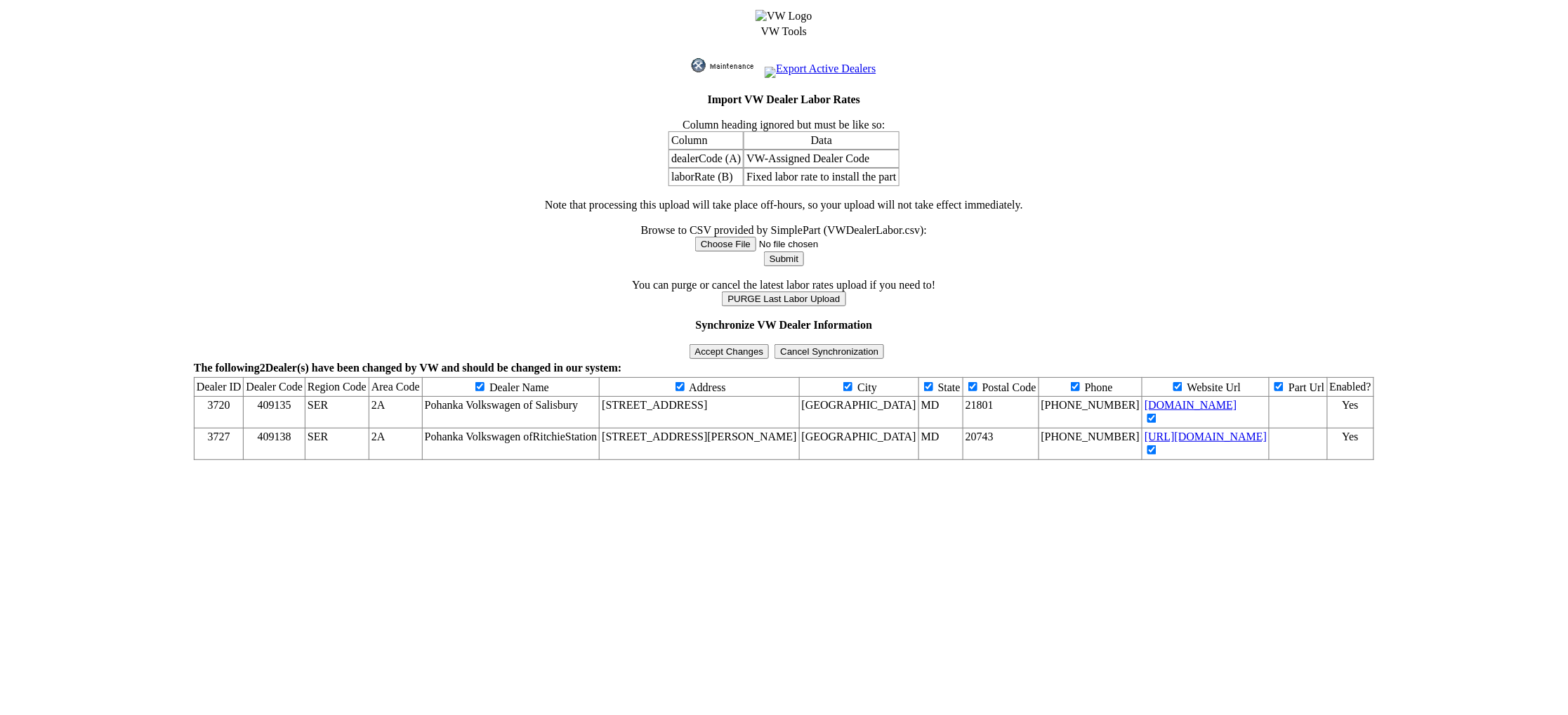
click at [819, 73] on link "Export Active Dealers" at bounding box center [819, 68] width 111 height 12
click at [692, 65] on img at bounding box center [727, 65] width 71 height 14
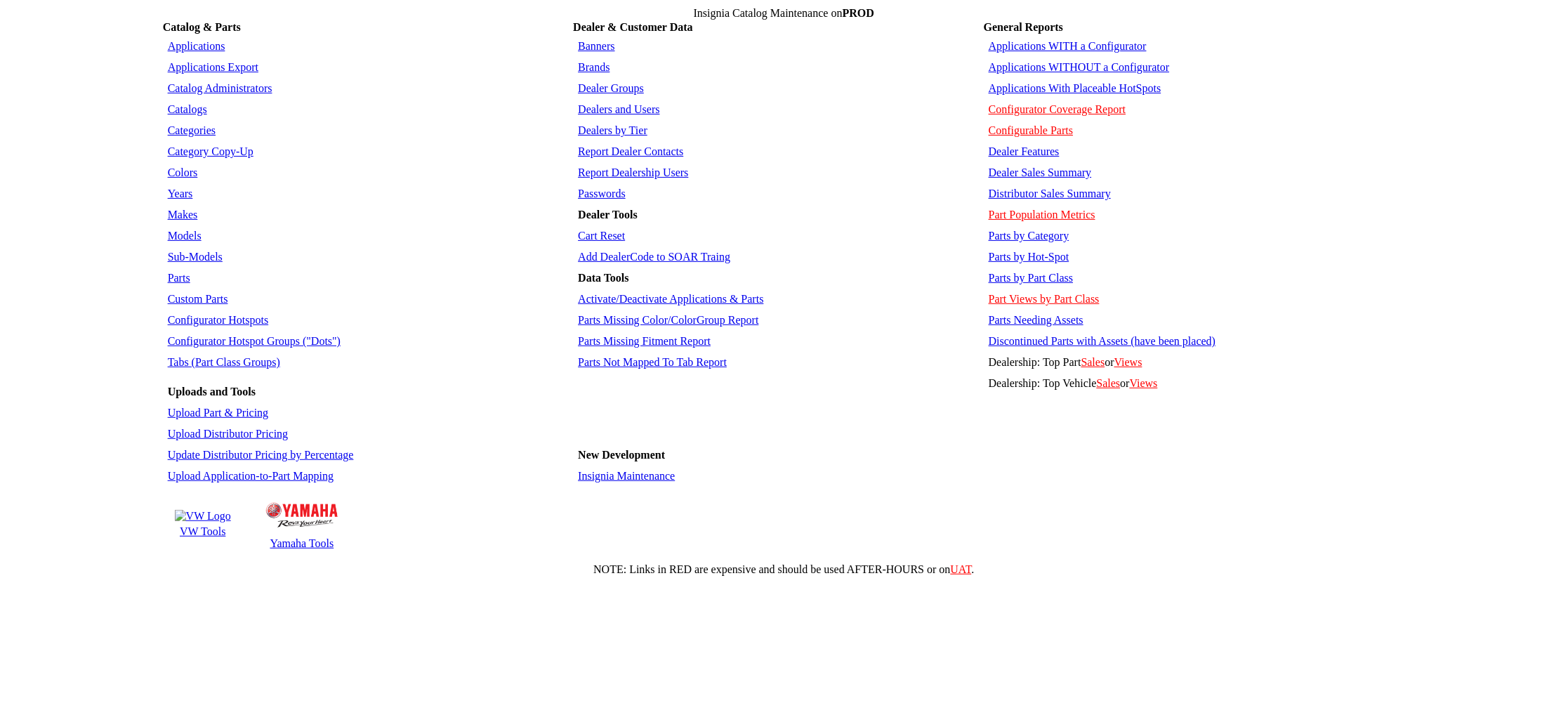
click at [635, 115] on link "Dealers and Users" at bounding box center [619, 109] width 82 height 12
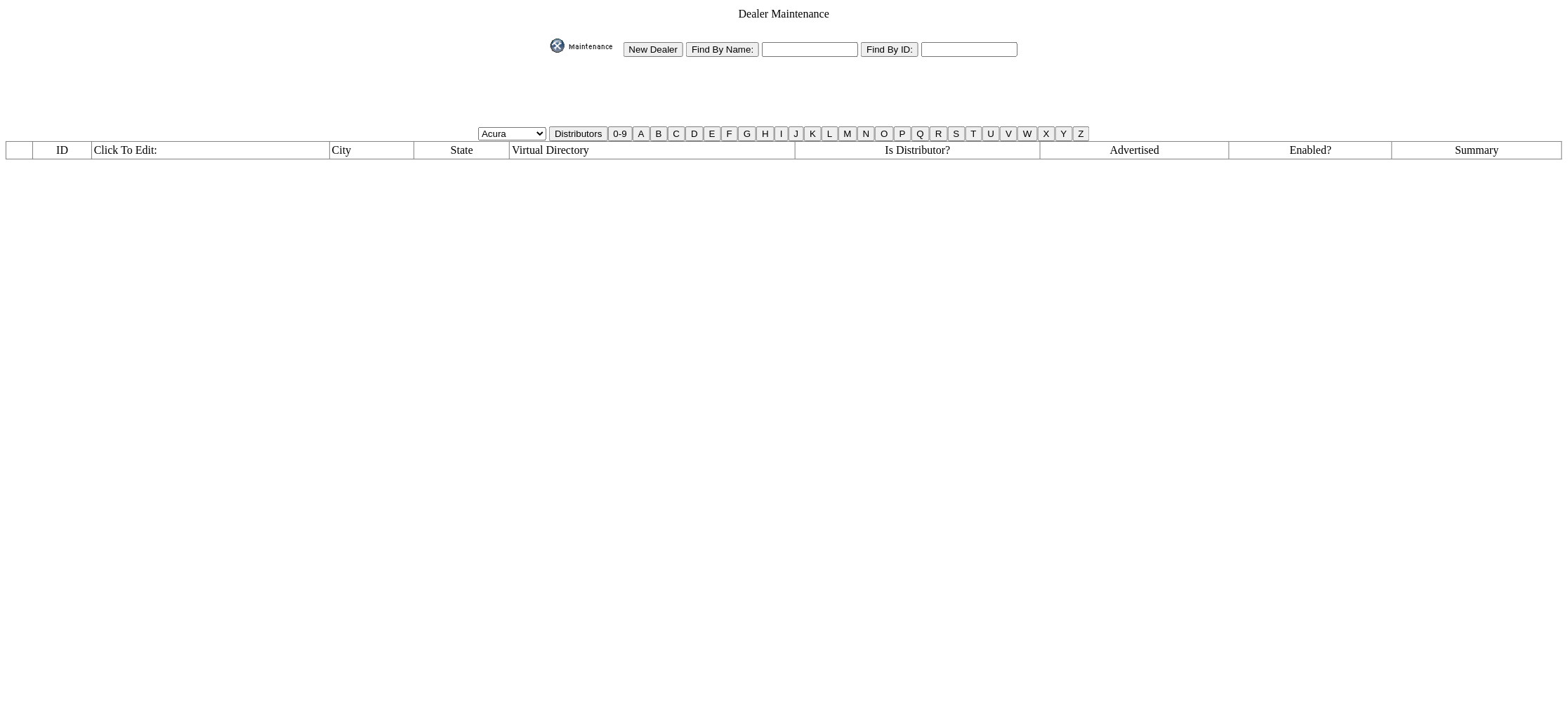
click at [808, 47] on input "text" at bounding box center [810, 49] width 97 height 15
type input "vw"
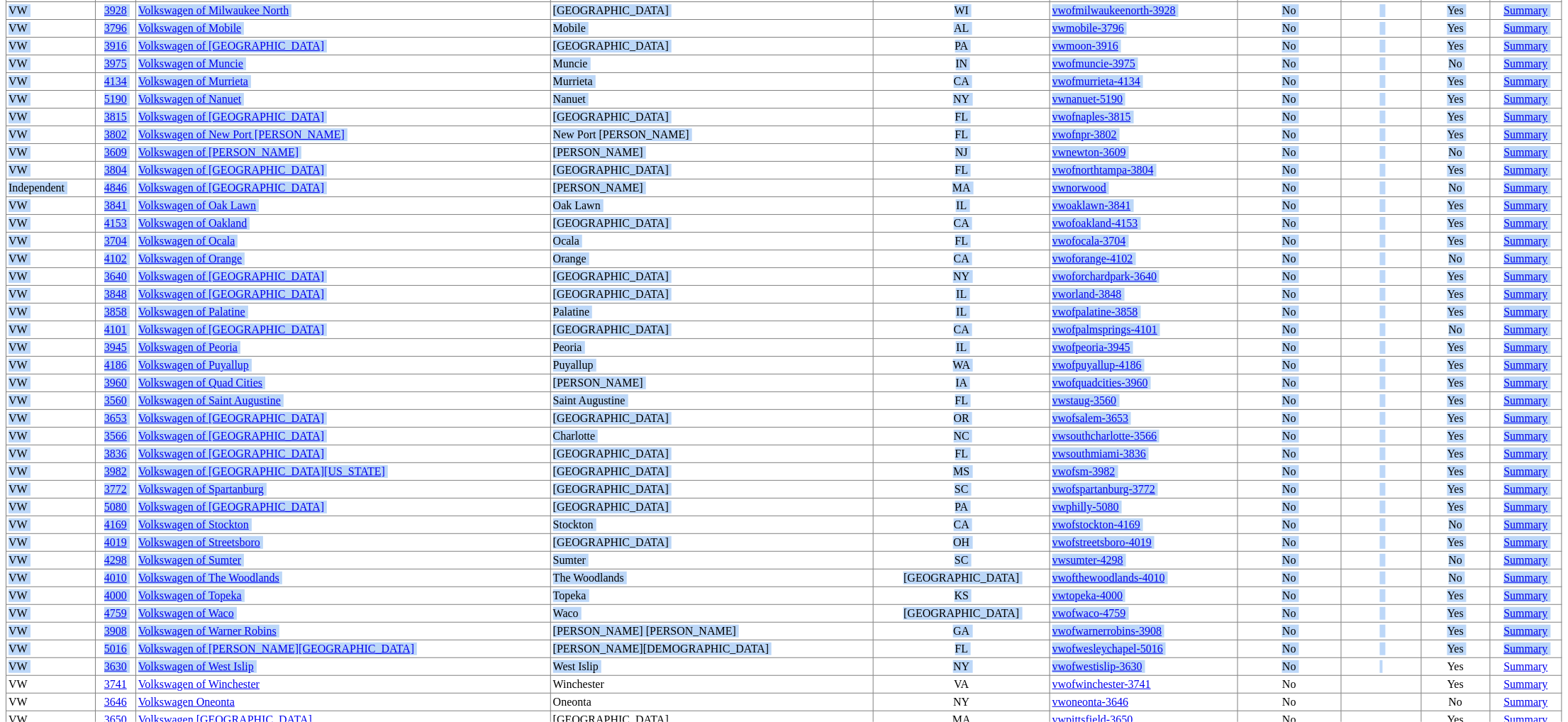
scroll to position [1983, 0]
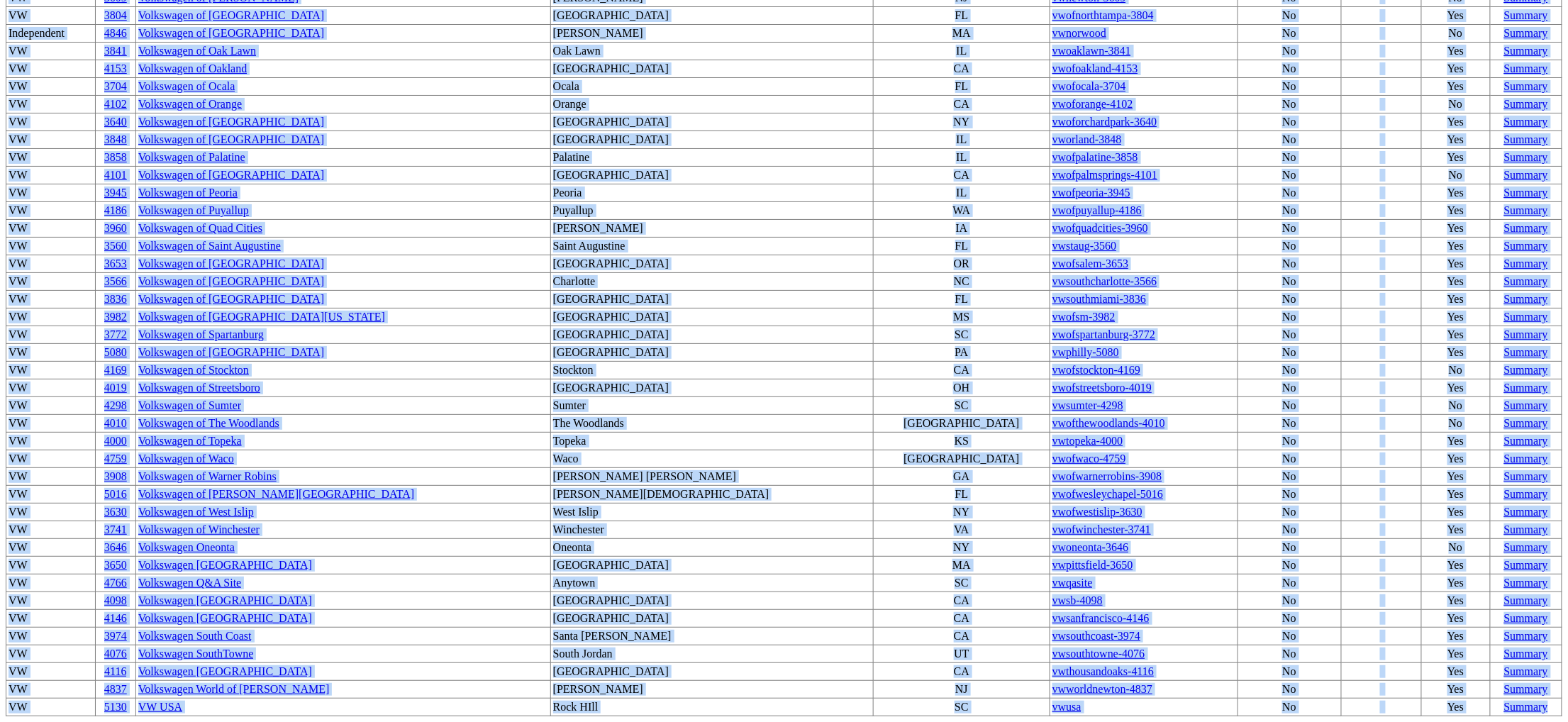
drag, startPoint x: 18, startPoint y: 158, endPoint x: 1558, endPoint y: 712, distance: 1636.6
copy tbody "ID Click To Edit: City State Virtual Directory Is Distributor? Advertised Enabl…"
click at [1237, 255] on td "No" at bounding box center [1289, 263] width 103 height 18
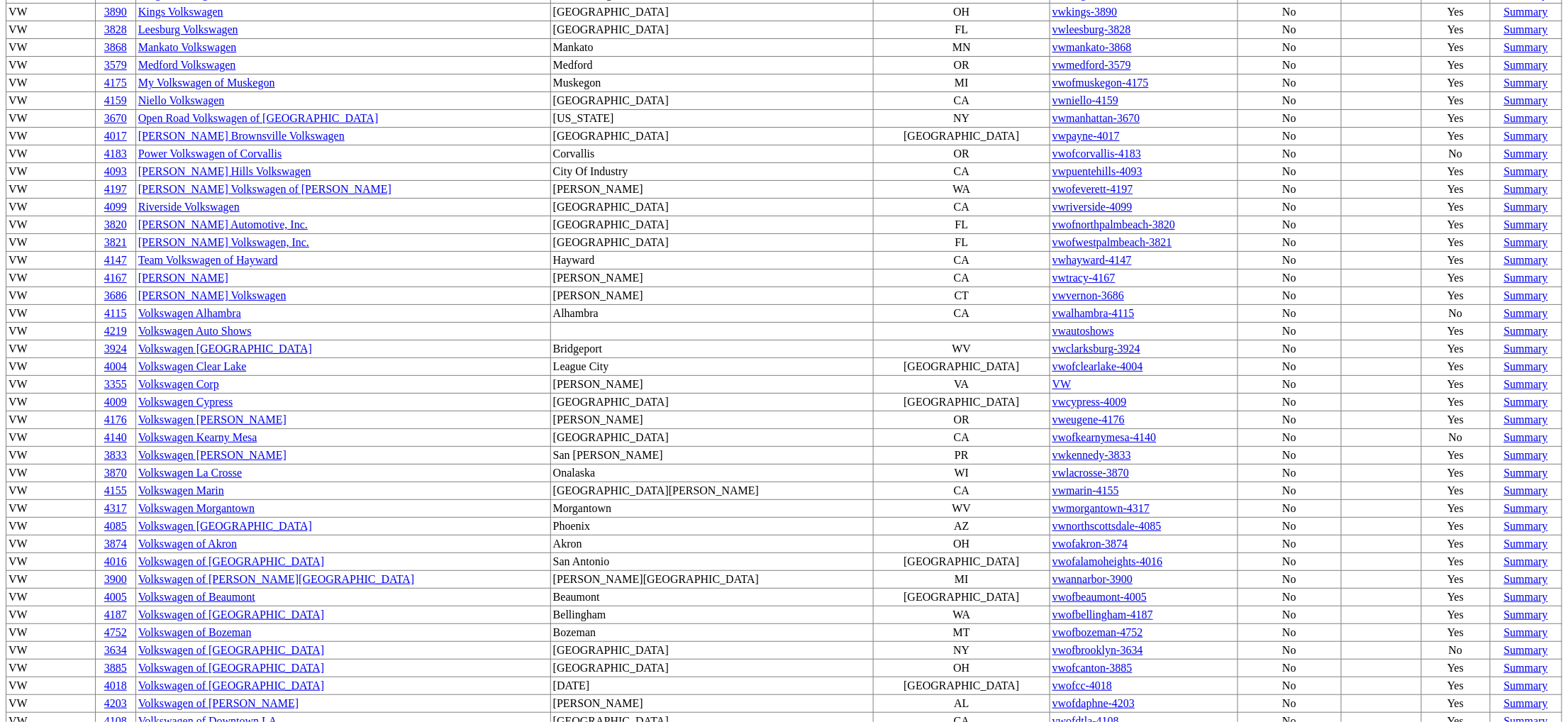
scroll to position [0, 0]
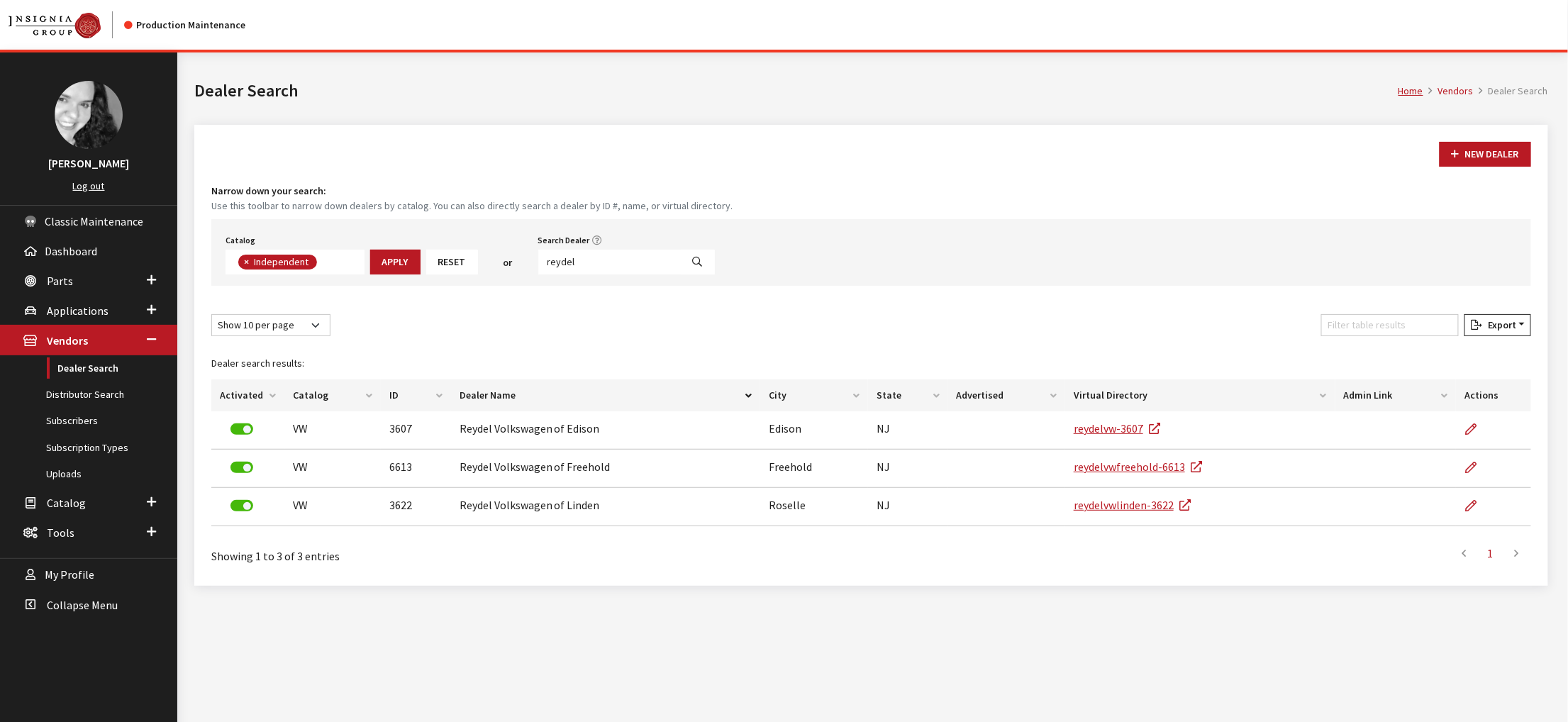
scroll to position [125, 0]
click at [670, 275] on input "reydel" at bounding box center [610, 262] width 143 height 24
type input "morrie"
select select
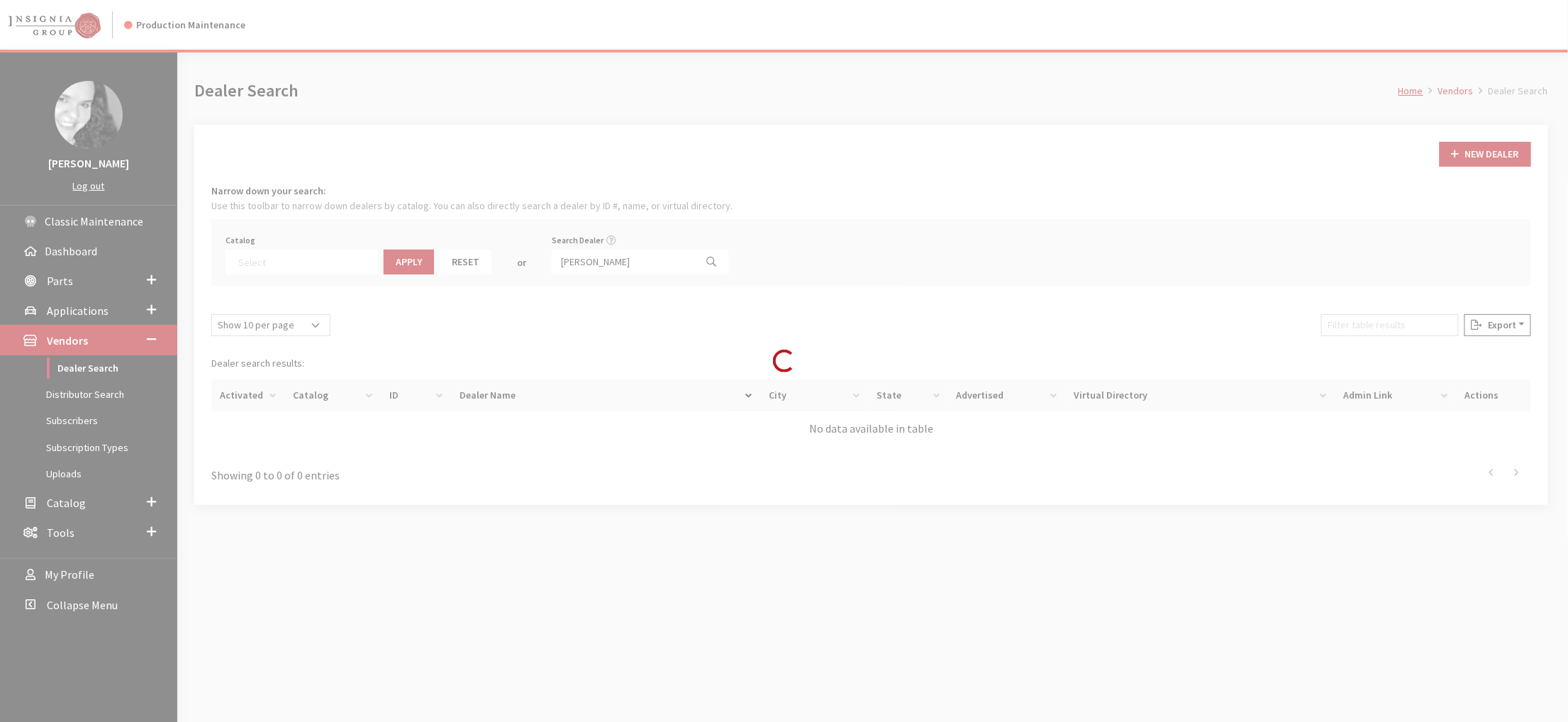
scroll to position [179, 0]
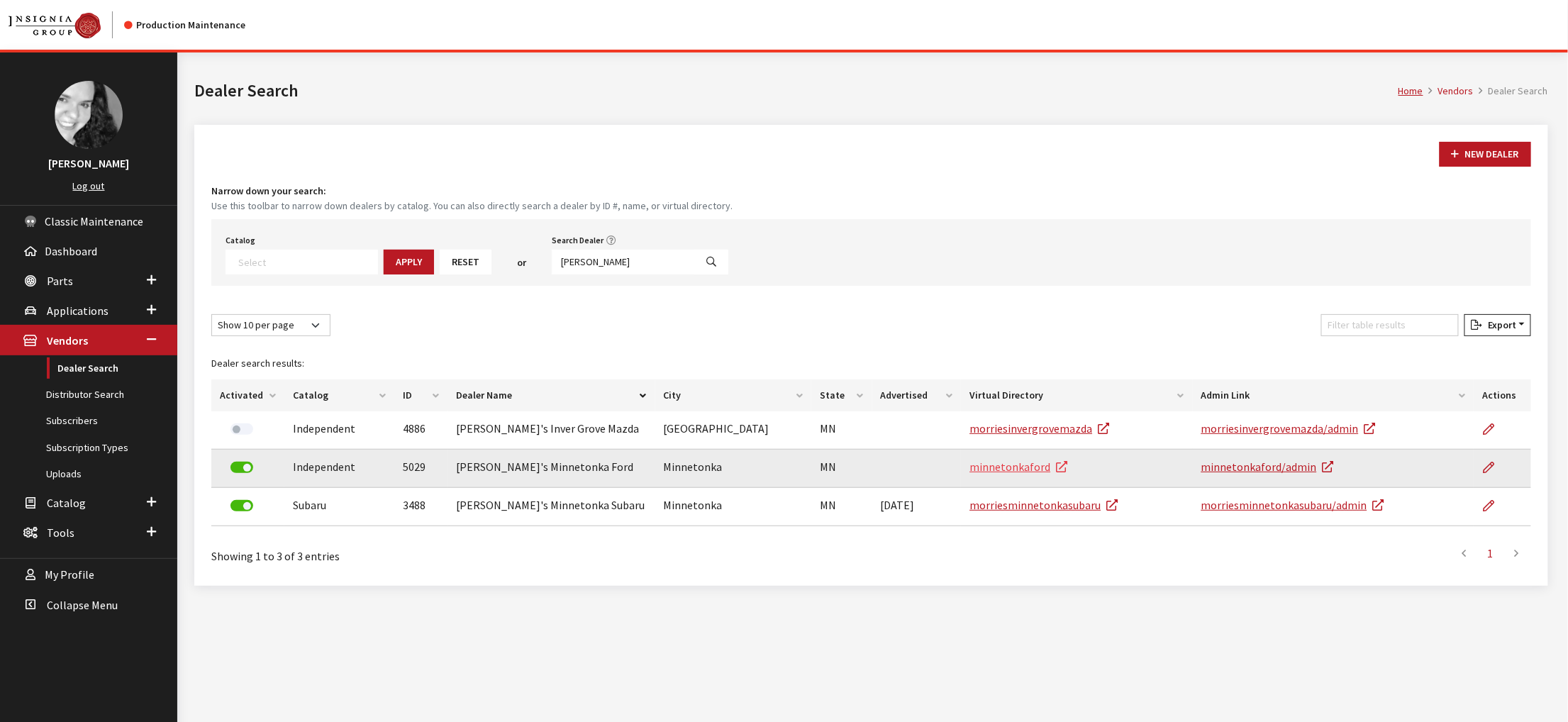
click at [1018, 474] on link "minnetonkaford" at bounding box center [1018, 466] width 98 height 14
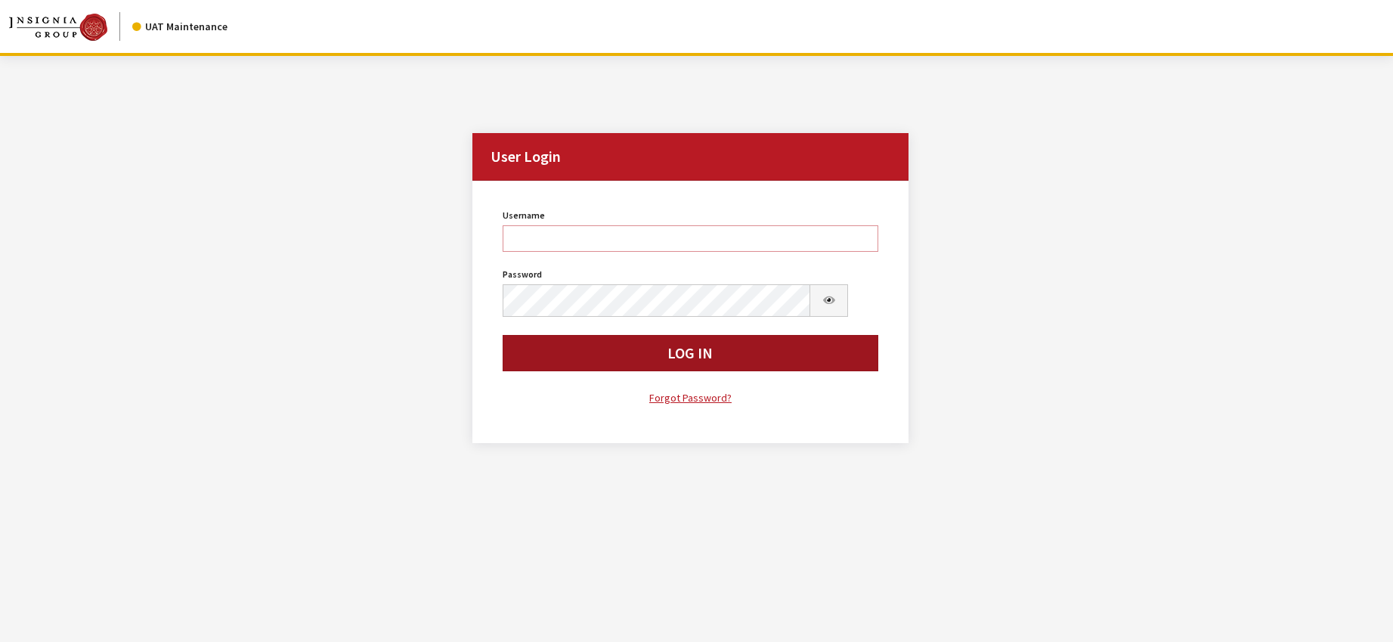
type input "kdorton"
click at [781, 371] on button "Log In" at bounding box center [691, 353] width 376 height 36
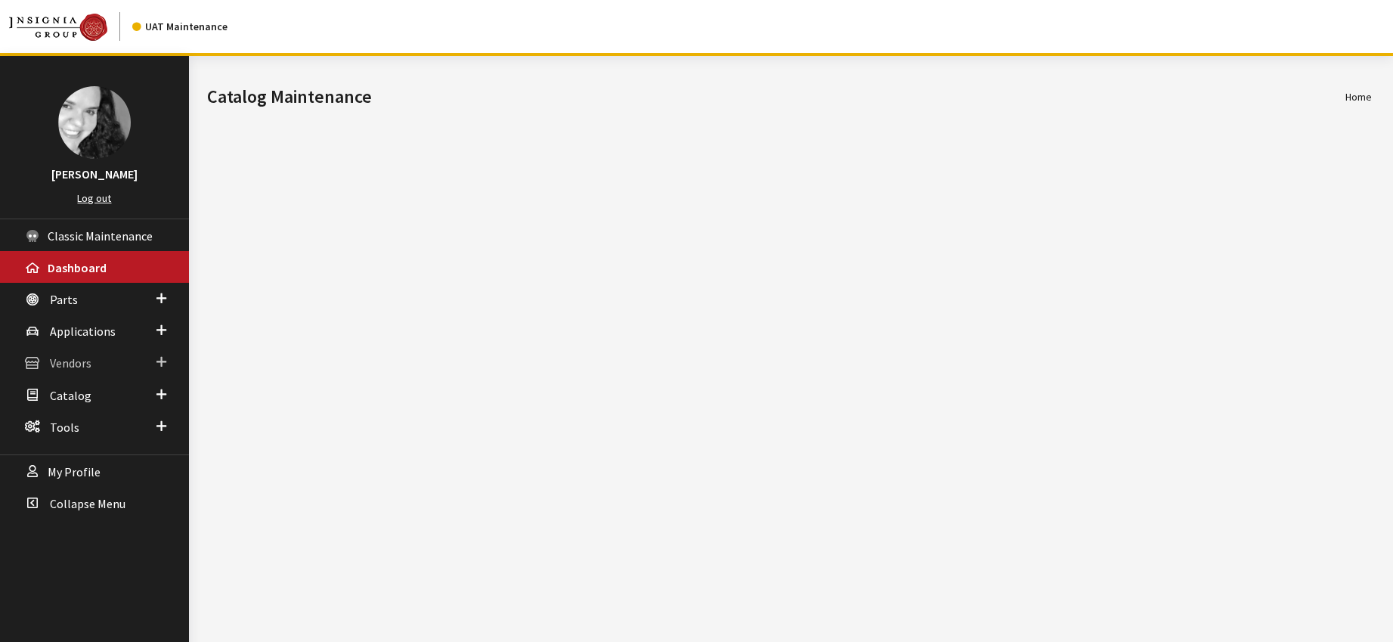
click at [84, 371] on span "Vendors" at bounding box center [71, 363] width 42 height 15
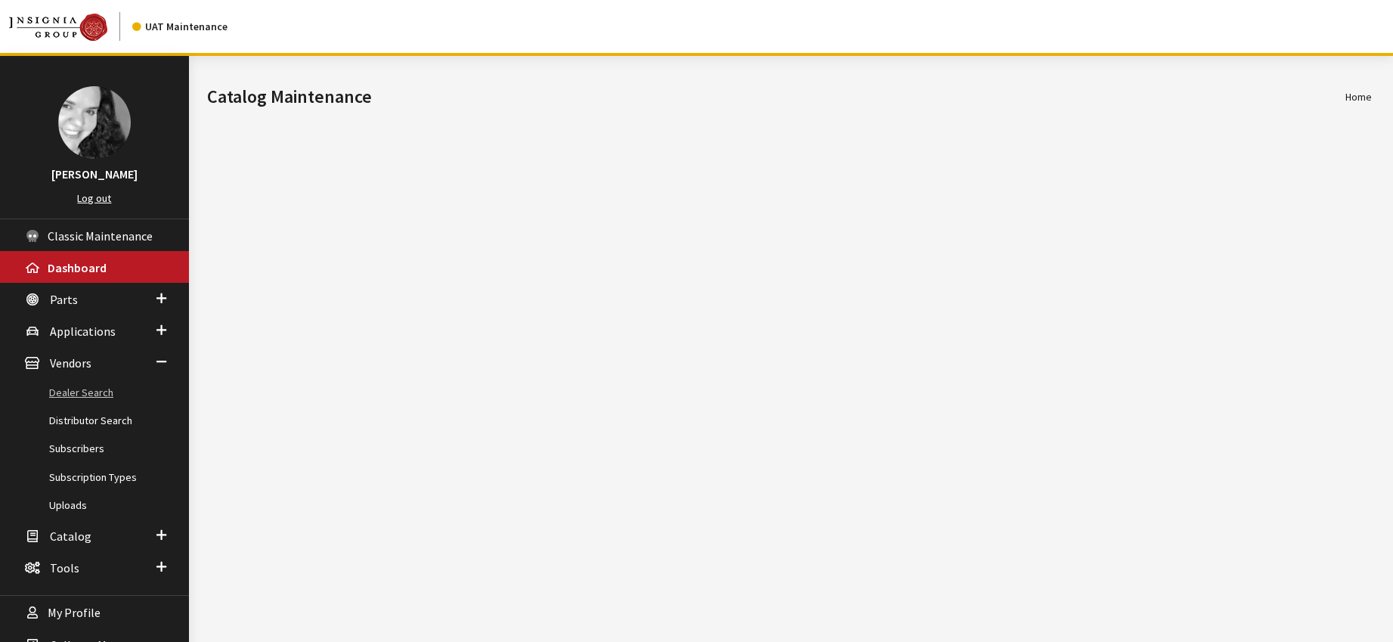
click at [80, 407] on link "Dealer Search" at bounding box center [94, 393] width 189 height 28
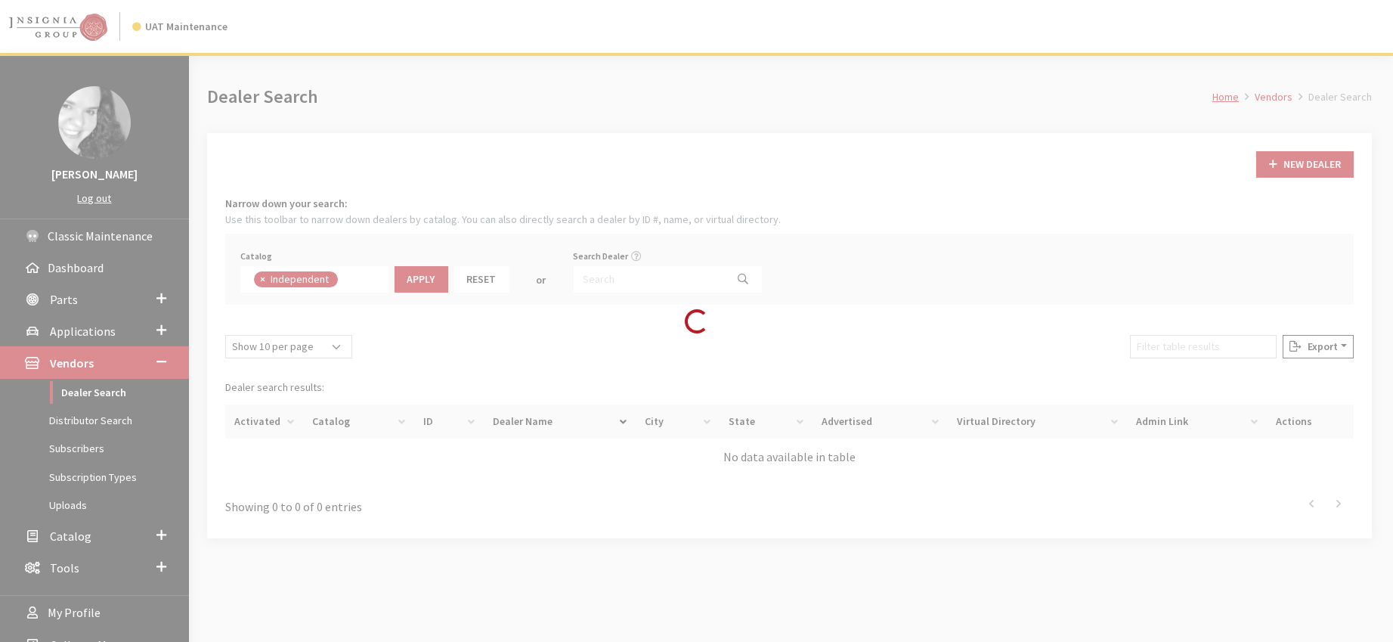
scroll to position [134, 0]
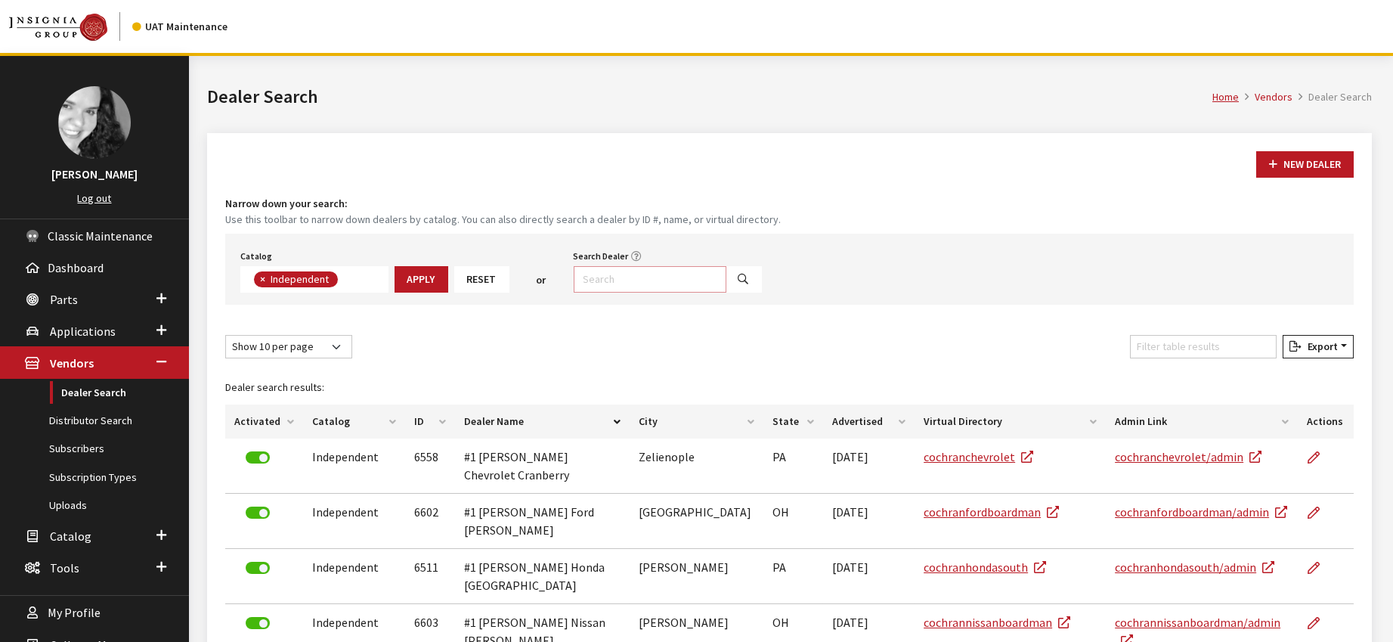
click at [693, 293] on input "Search Dealer" at bounding box center [650, 279] width 153 height 26
type input "morrie"
select select
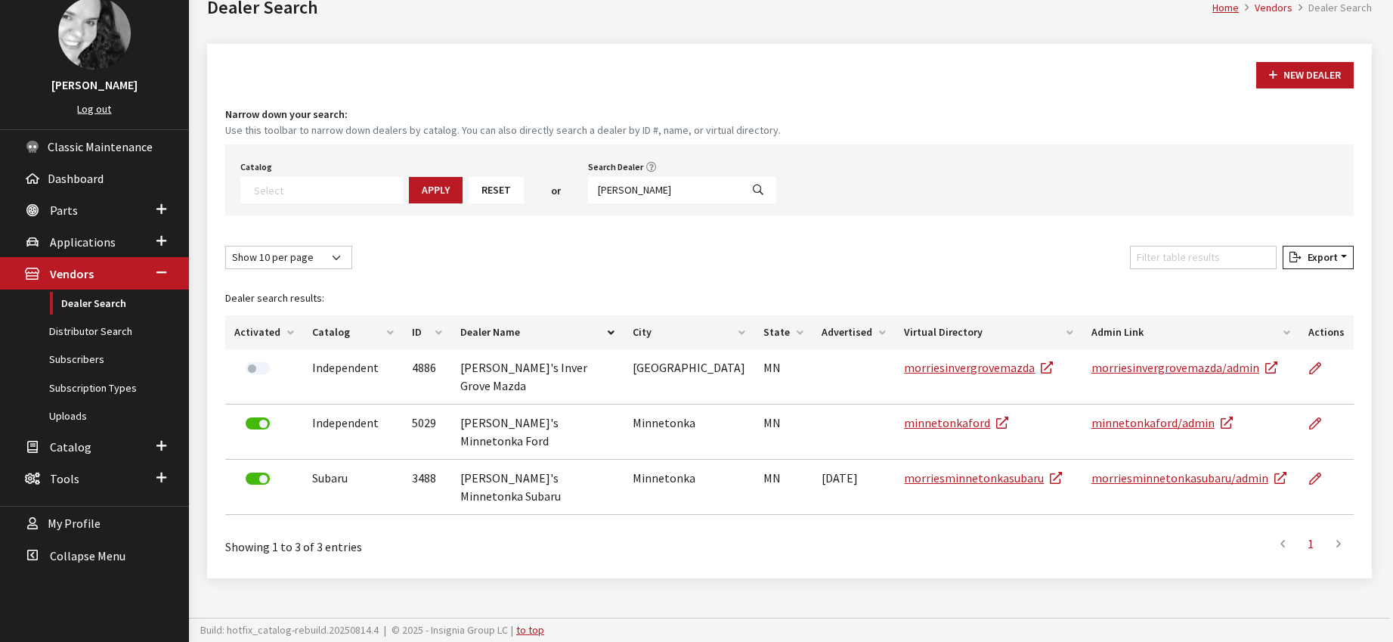
scroll to position [189, 0]
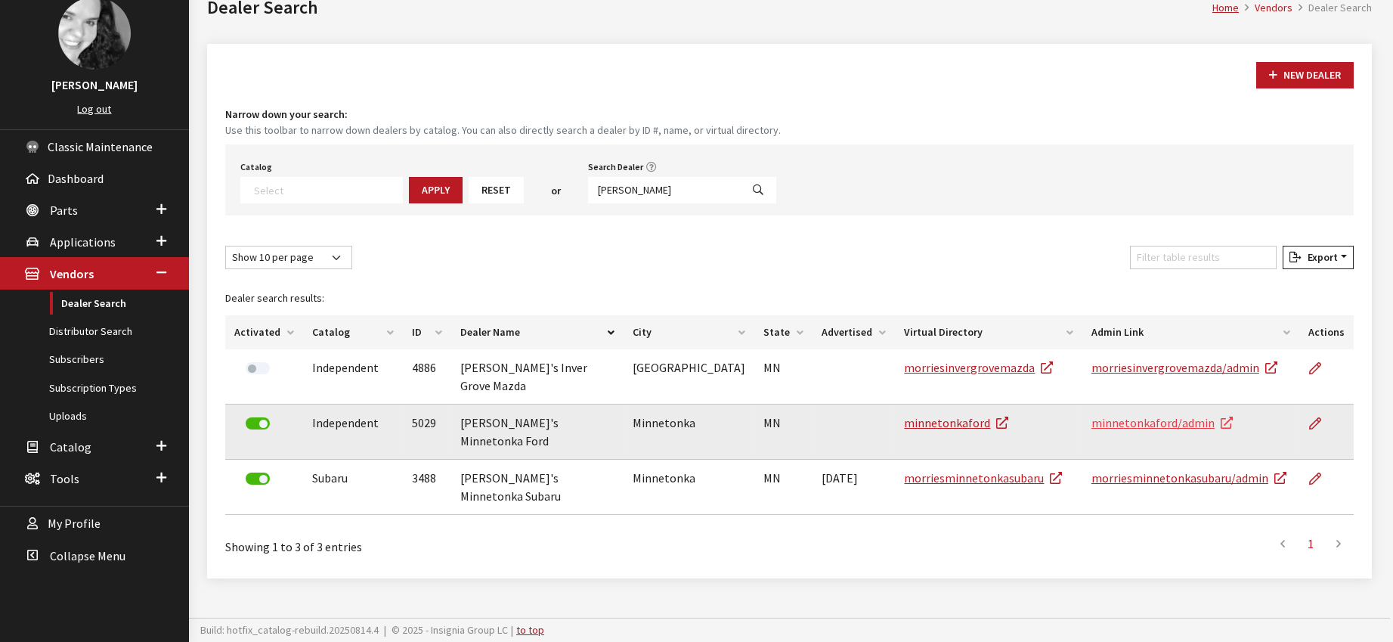
click at [1157, 415] on link "minnetonkaford/admin" at bounding box center [1162, 422] width 141 height 15
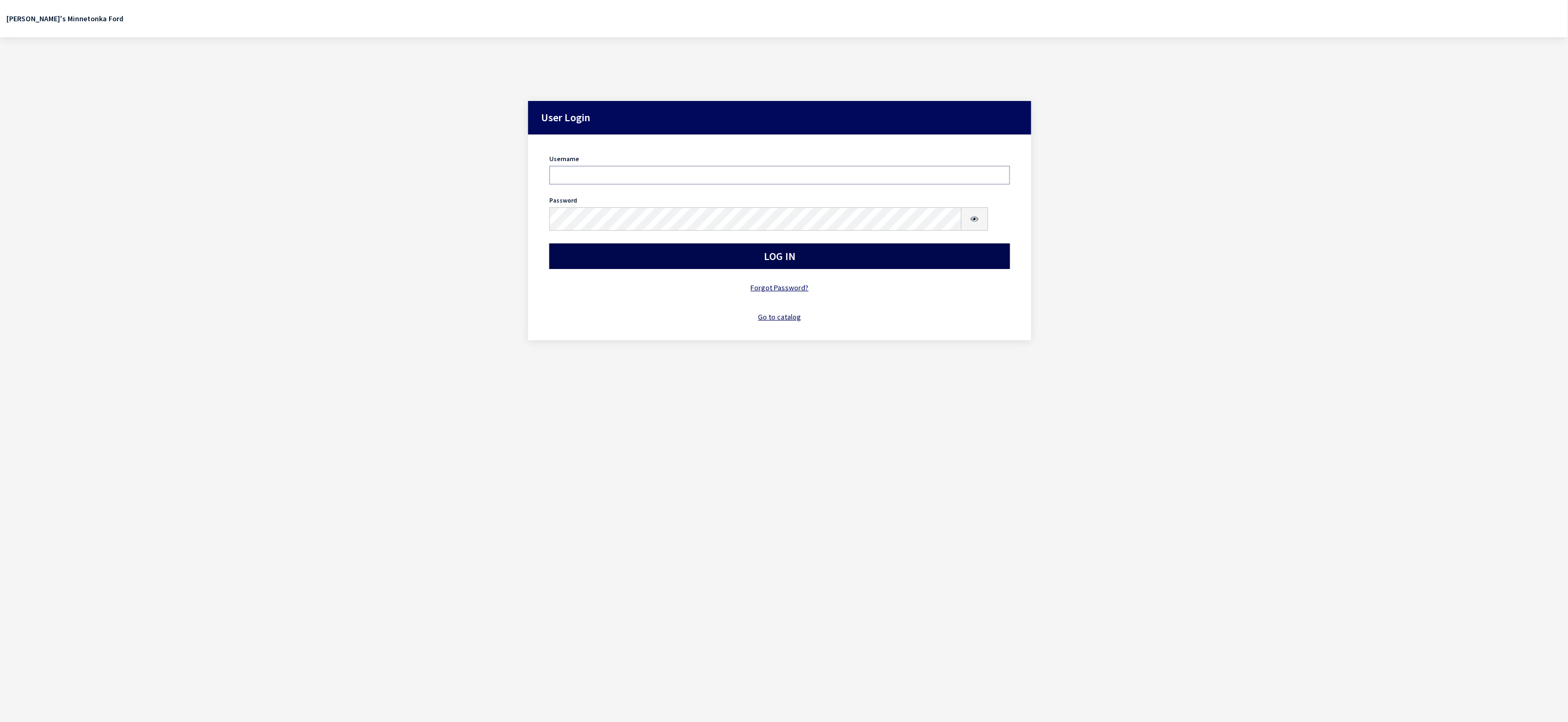
type input "kdorton"
click at [668, 269] on button "Log In" at bounding box center [779, 256] width 460 height 25
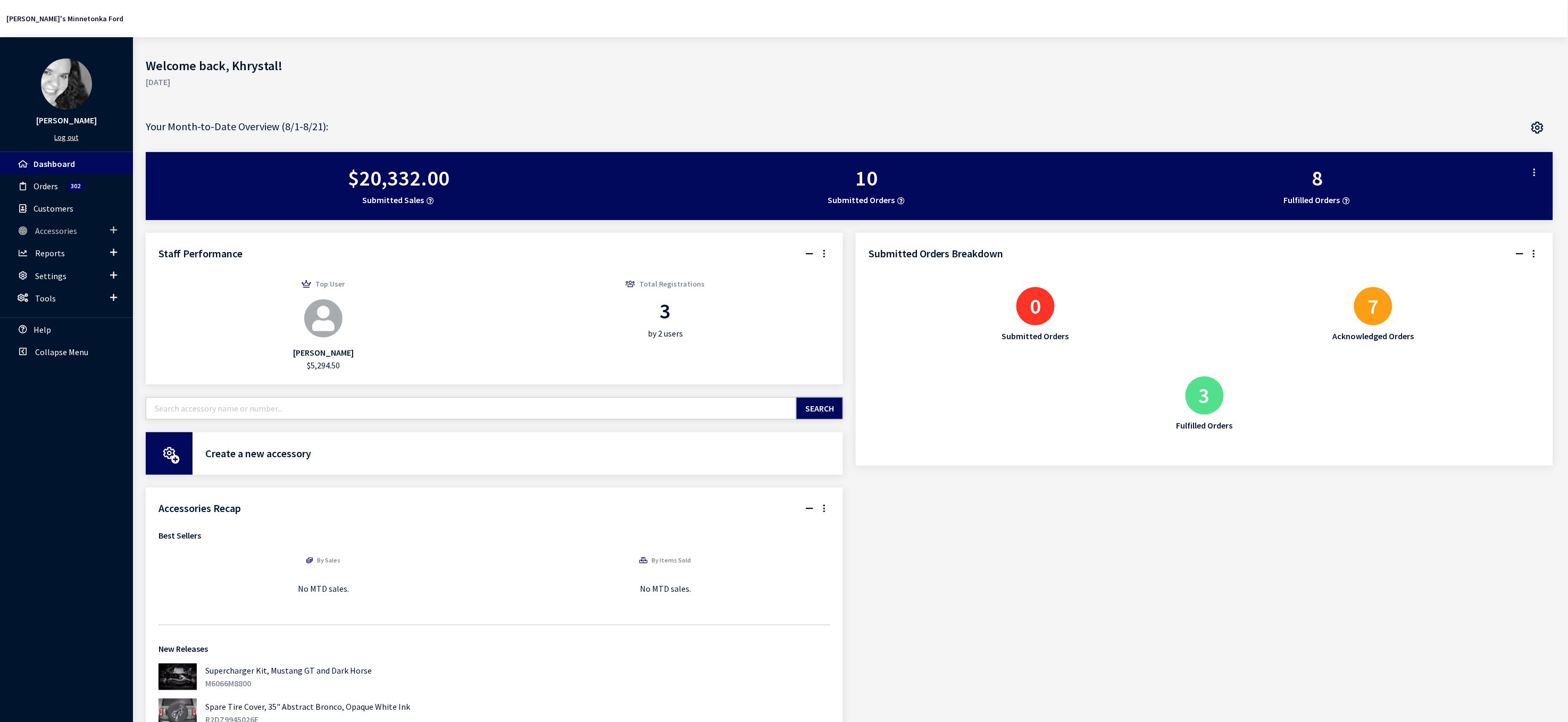
click at [67, 236] on span "Accessories" at bounding box center [56, 231] width 42 height 11
click at [71, 261] on link "Accessory Search" at bounding box center [66, 251] width 133 height 20
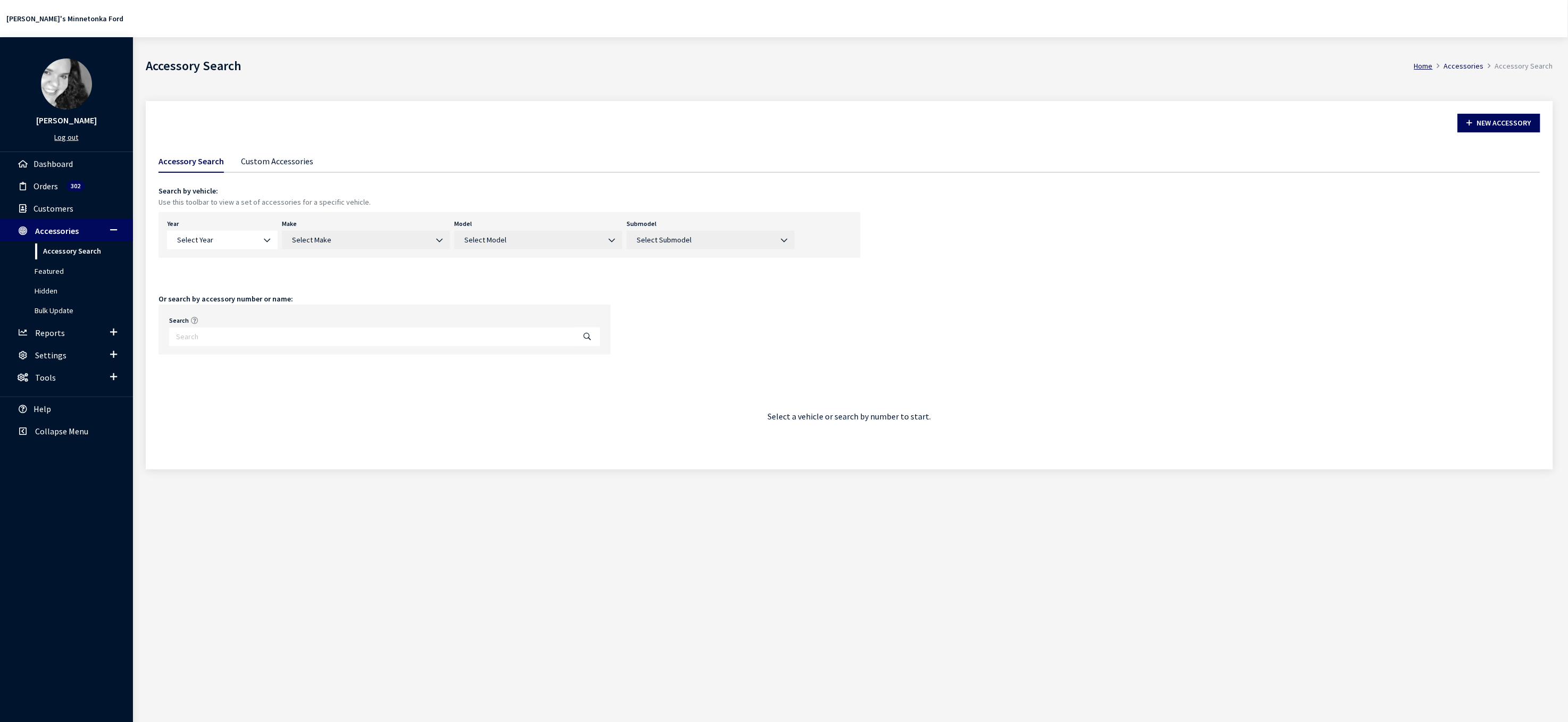
click at [313, 172] on link "Custom Accessories" at bounding box center [276, 160] width 72 height 22
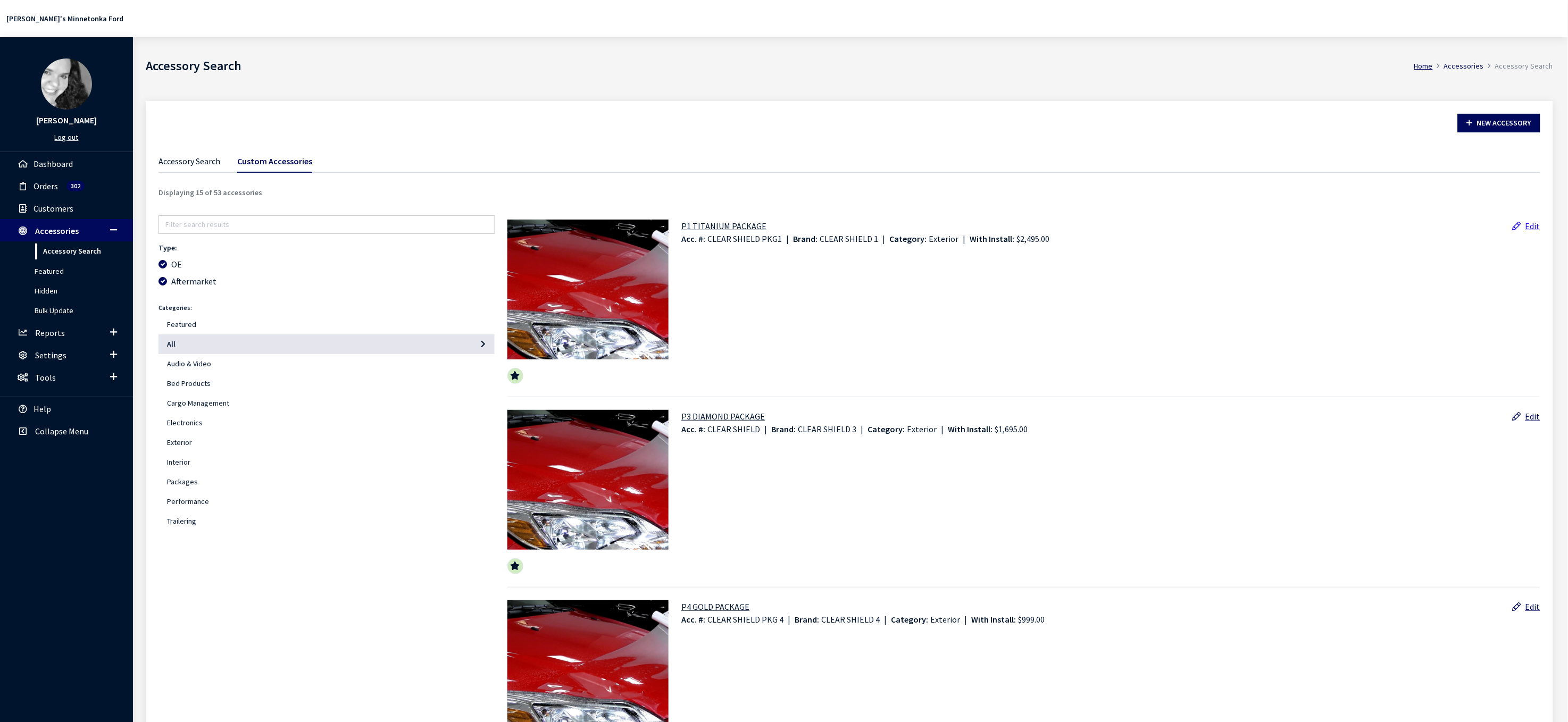
click at [1531, 231] on link "Edit" at bounding box center [1526, 226] width 27 height 11
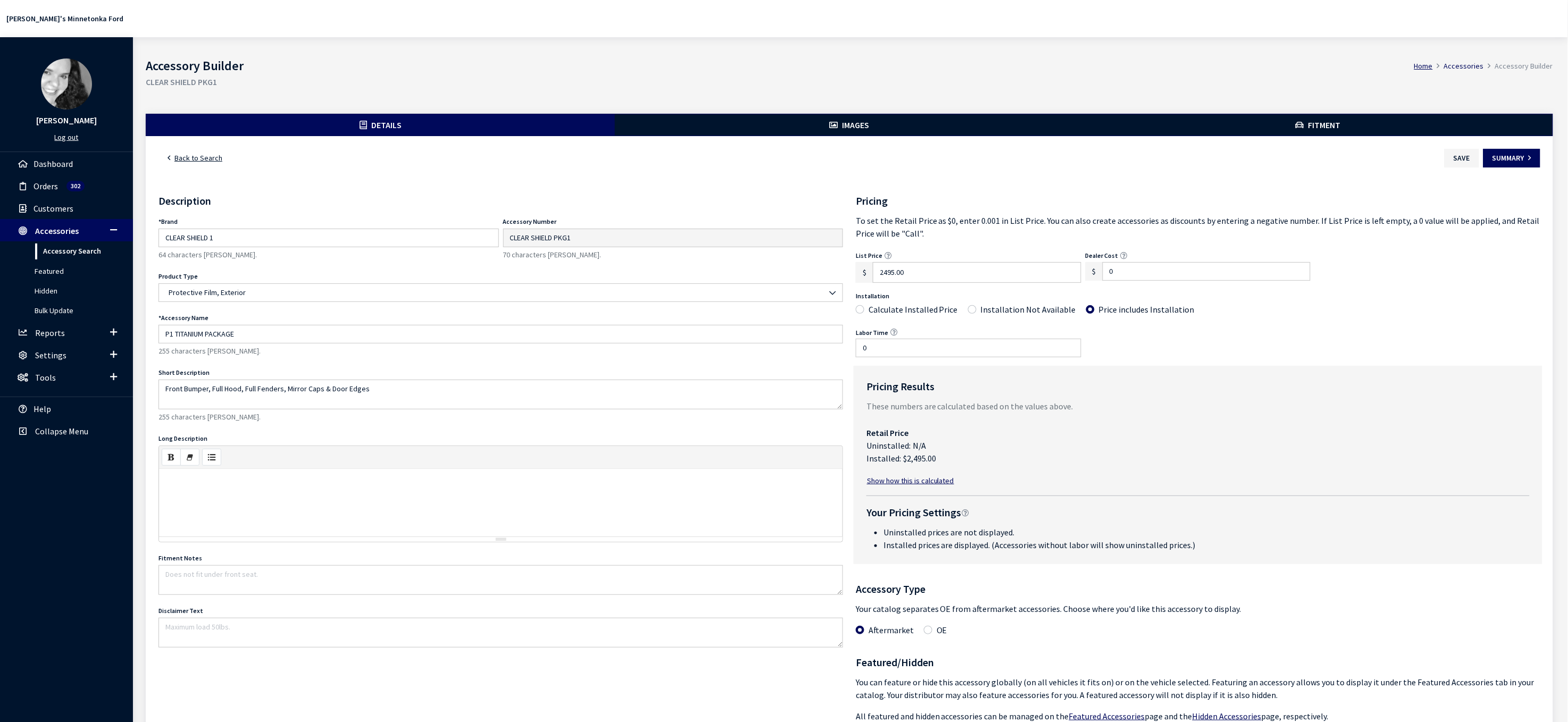
click at [1277, 136] on button "Fitment" at bounding box center [1318, 125] width 469 height 21
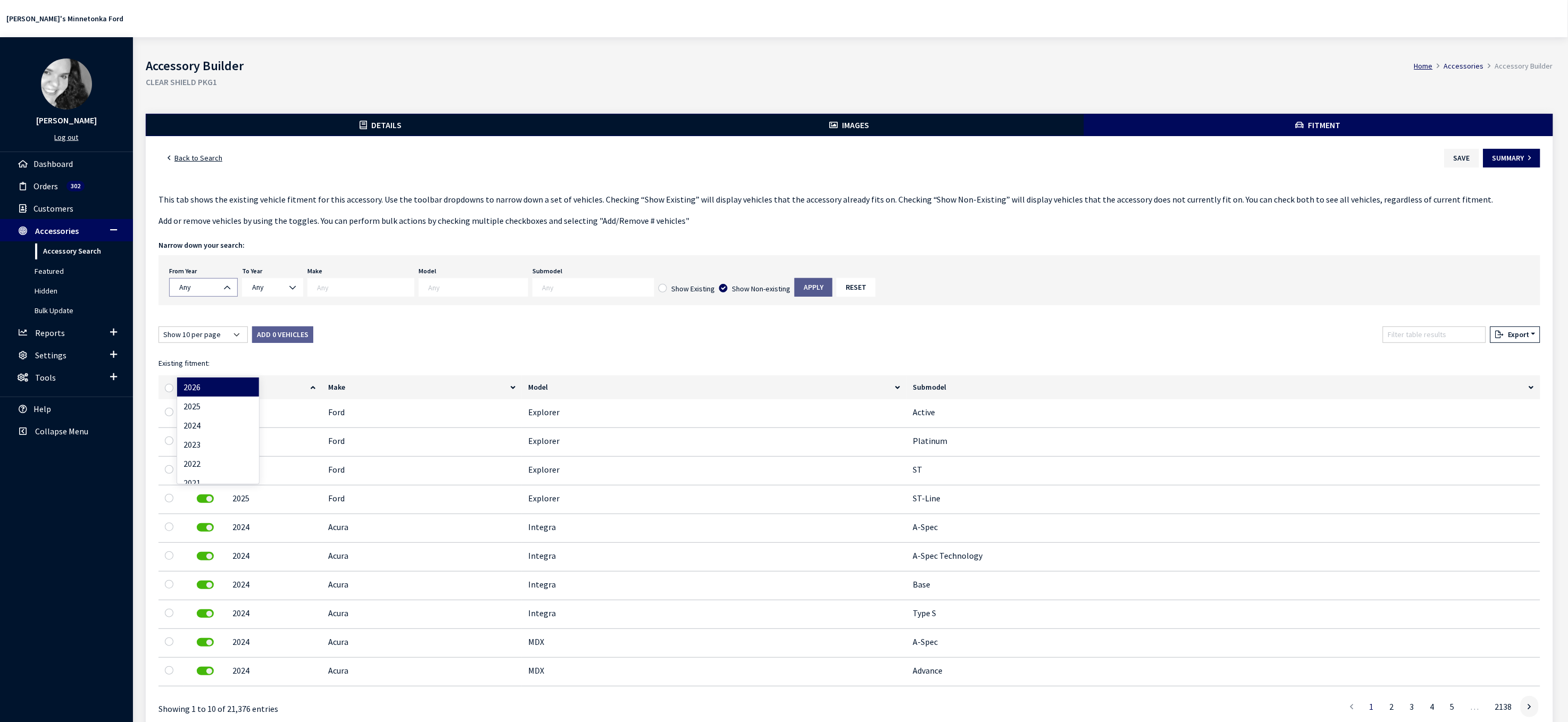
click at [224, 282] on b at bounding box center [224, 282] width 0 height 0
select select "2024"
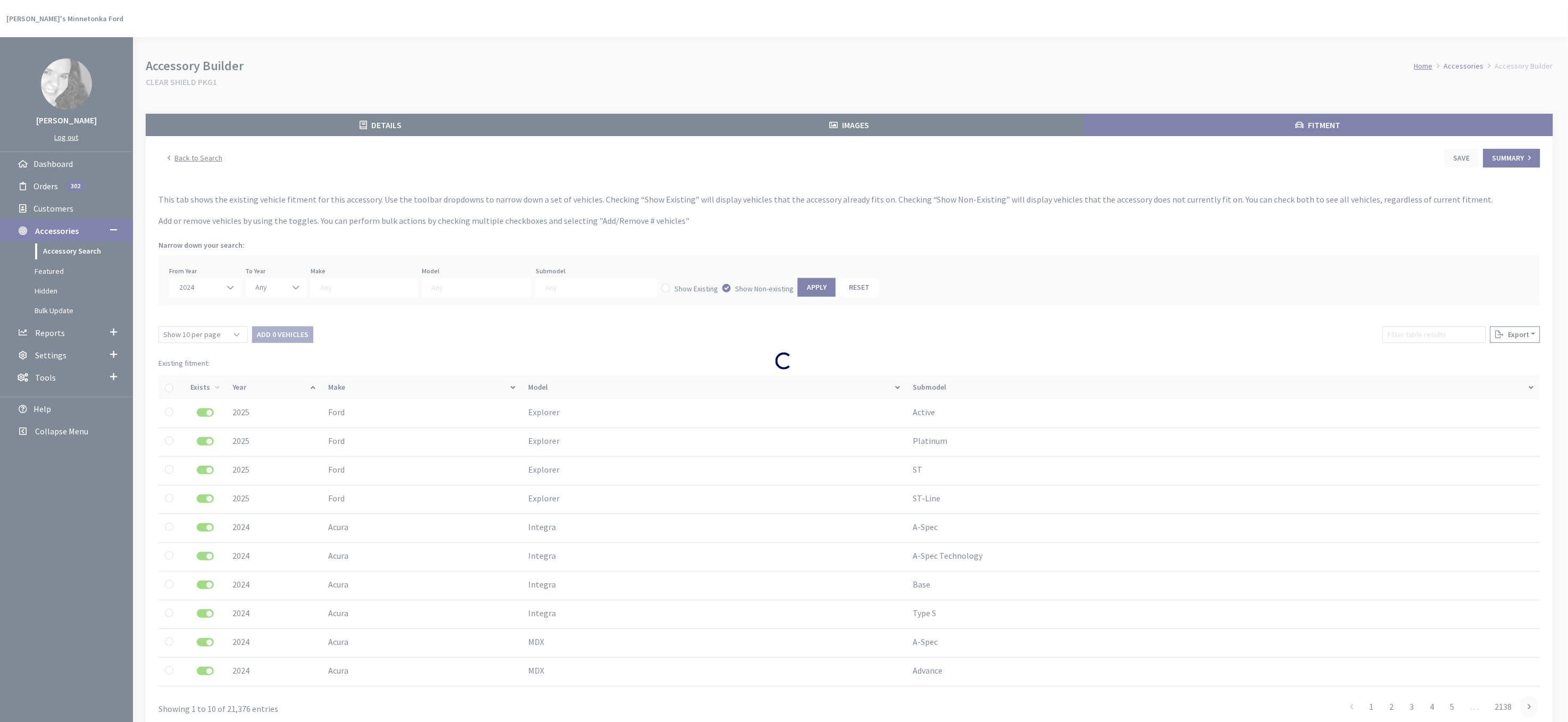
select select
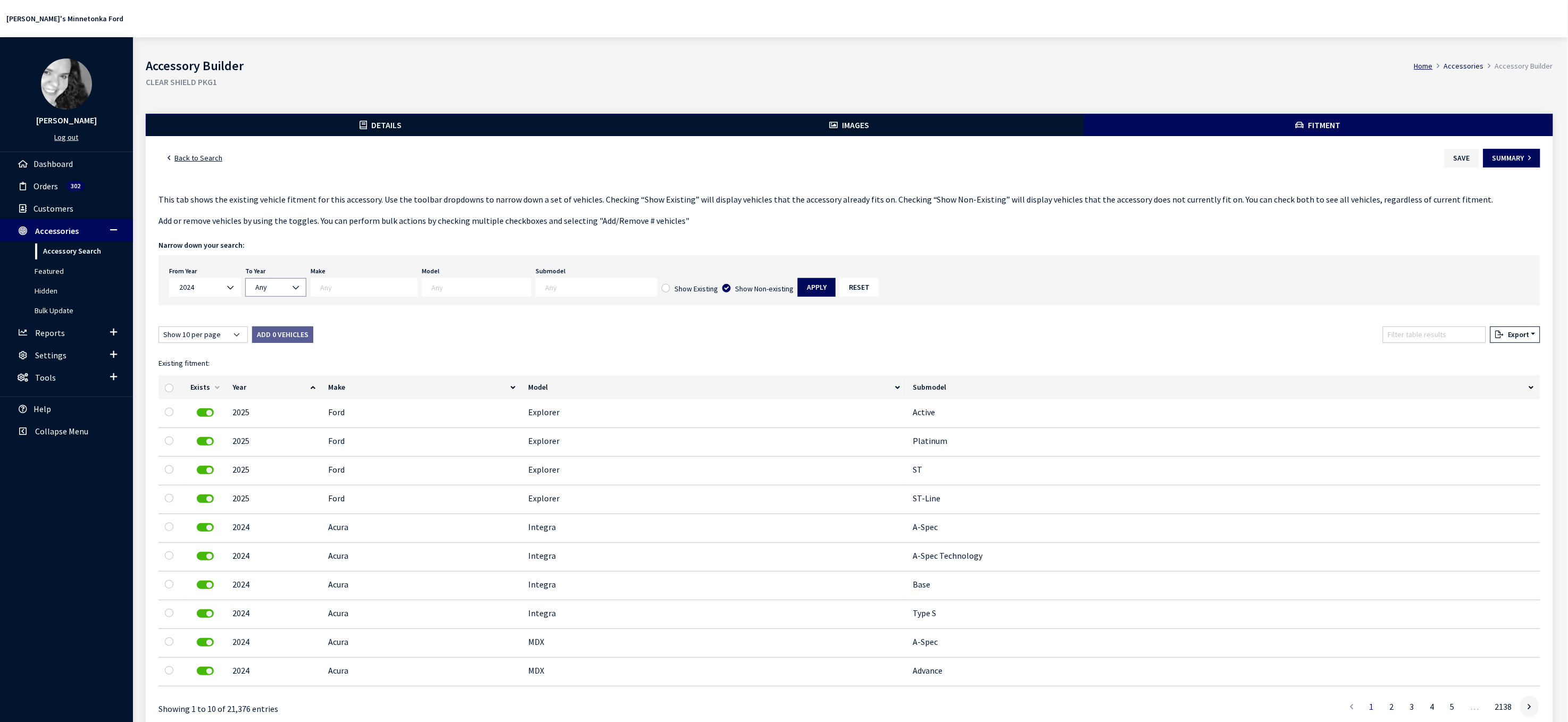
click at [293, 282] on b at bounding box center [293, 282] width 0 height 0
select select "2026"
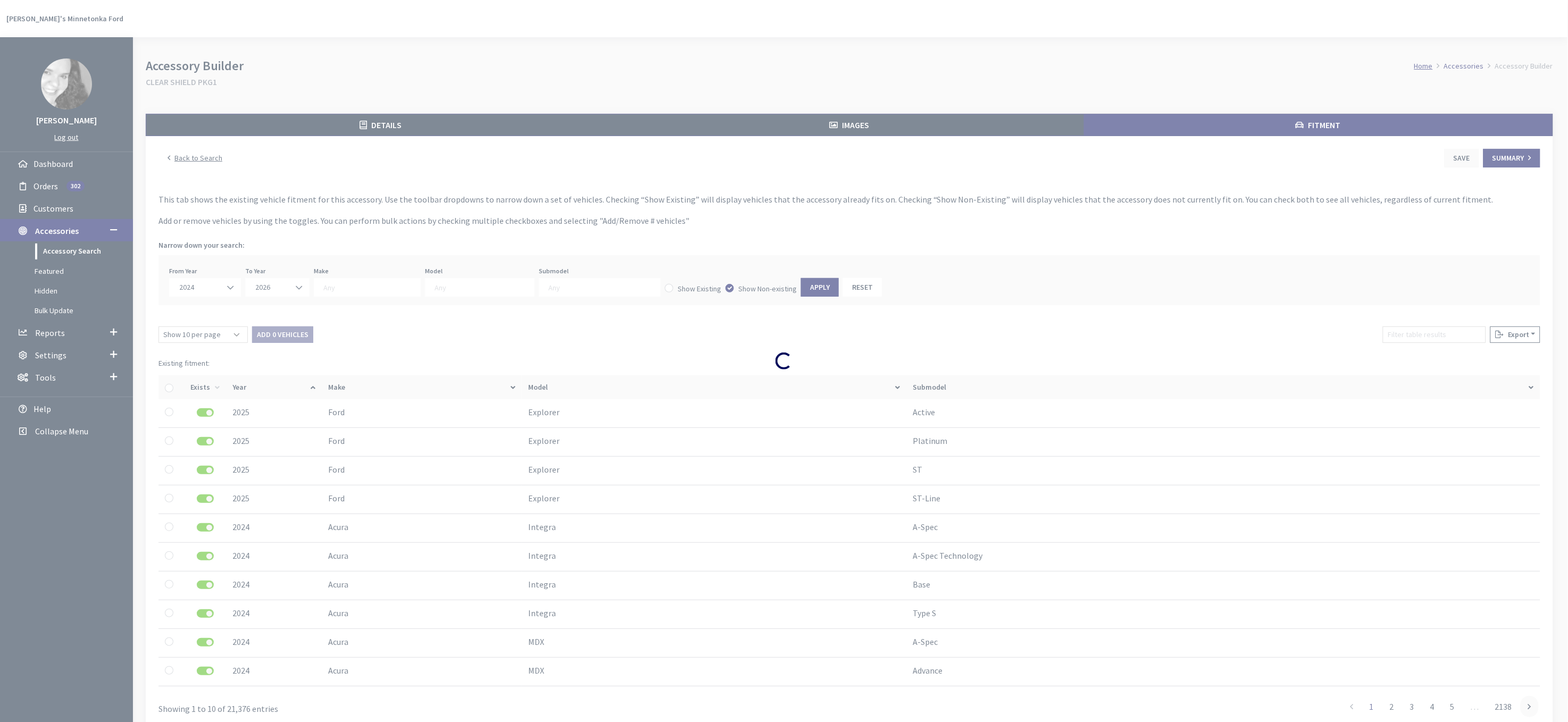
select select
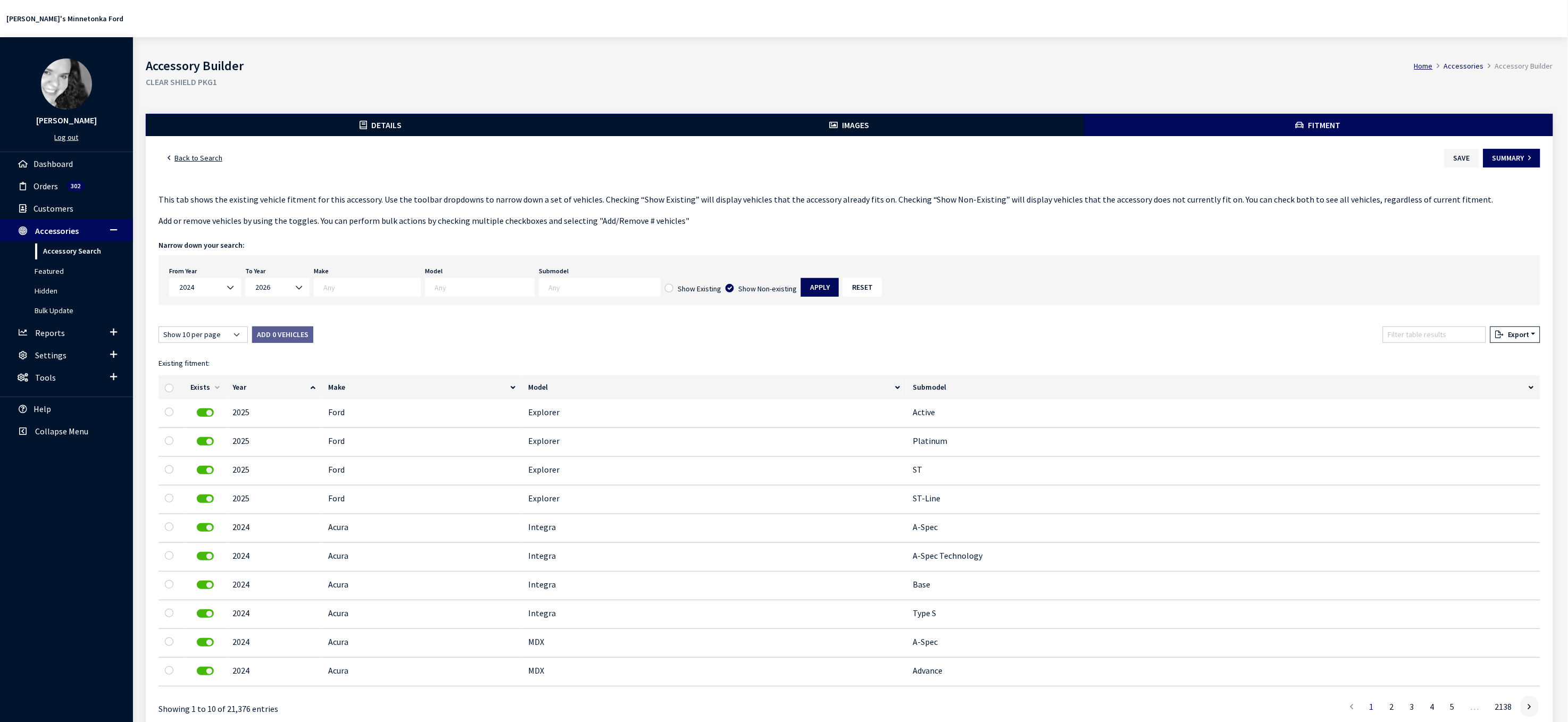
click at [409, 292] on textarea "Search" at bounding box center [372, 287] width 97 height 10
click at [627, 399] on div "Fitment This tab shows the existing vehicle fitment for this accessory. Use the…" at bounding box center [849, 468] width 1386 height 552
click at [839, 297] on button "Apply" at bounding box center [820, 287] width 38 height 18
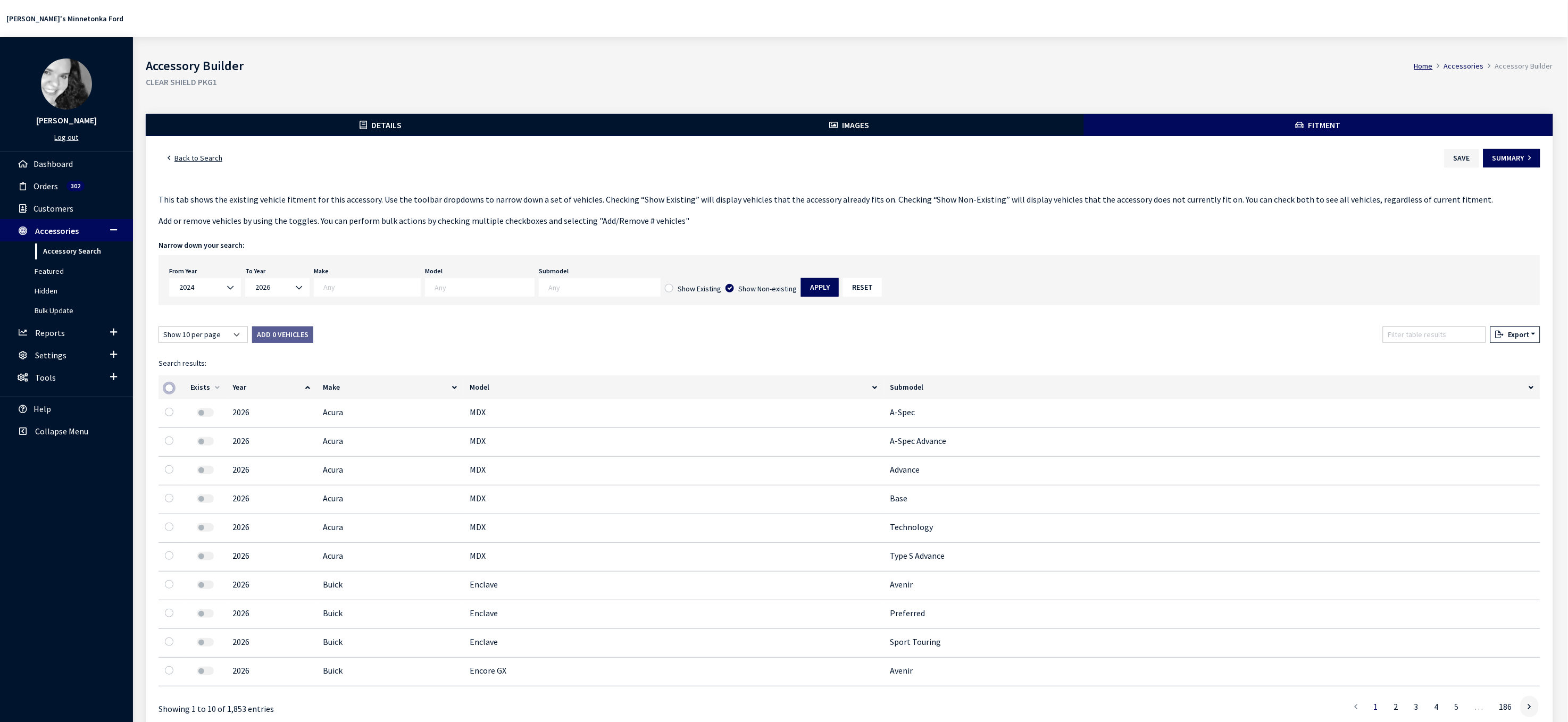
click at [173, 392] on input "checkbox" at bounding box center [169, 388] width 8 height 8
checkbox input "true"
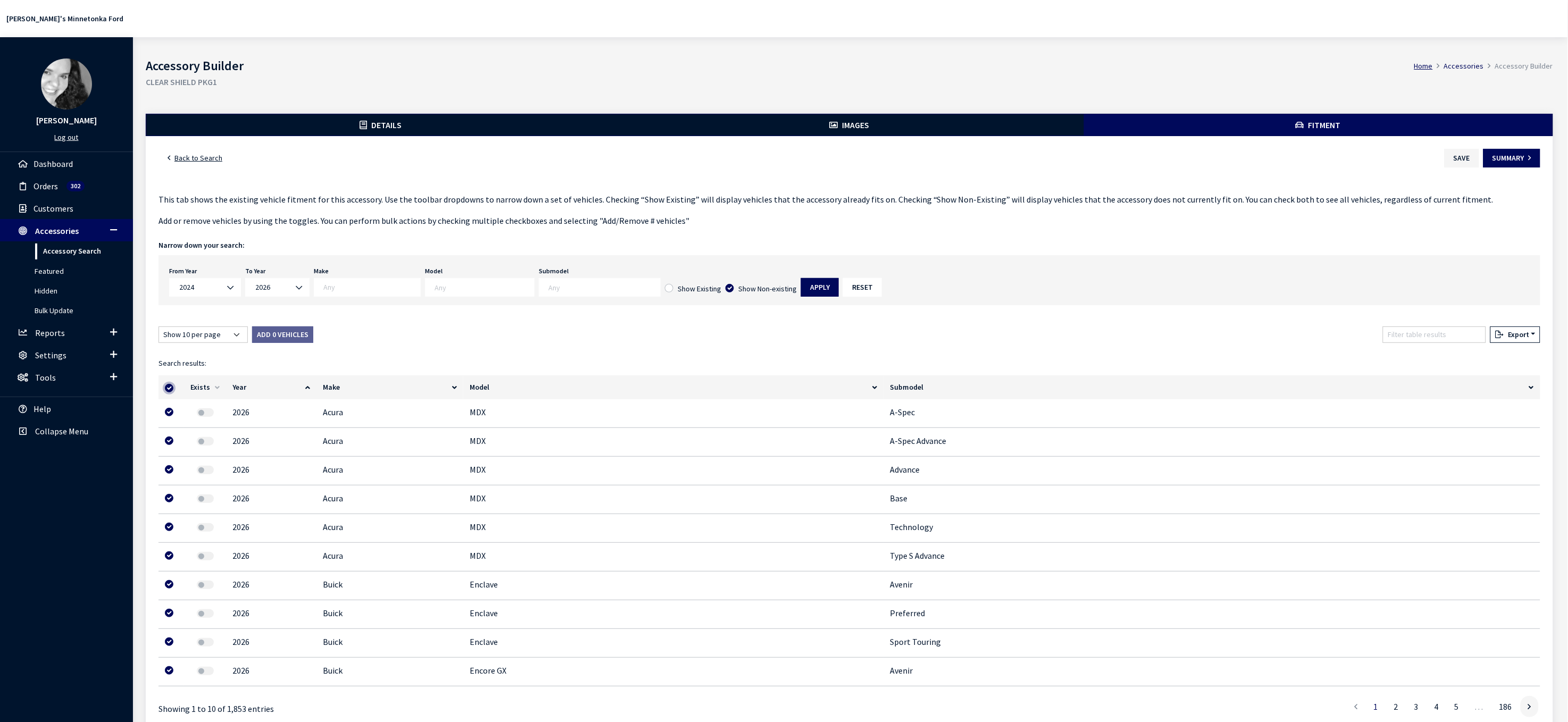
checkbox input "true"
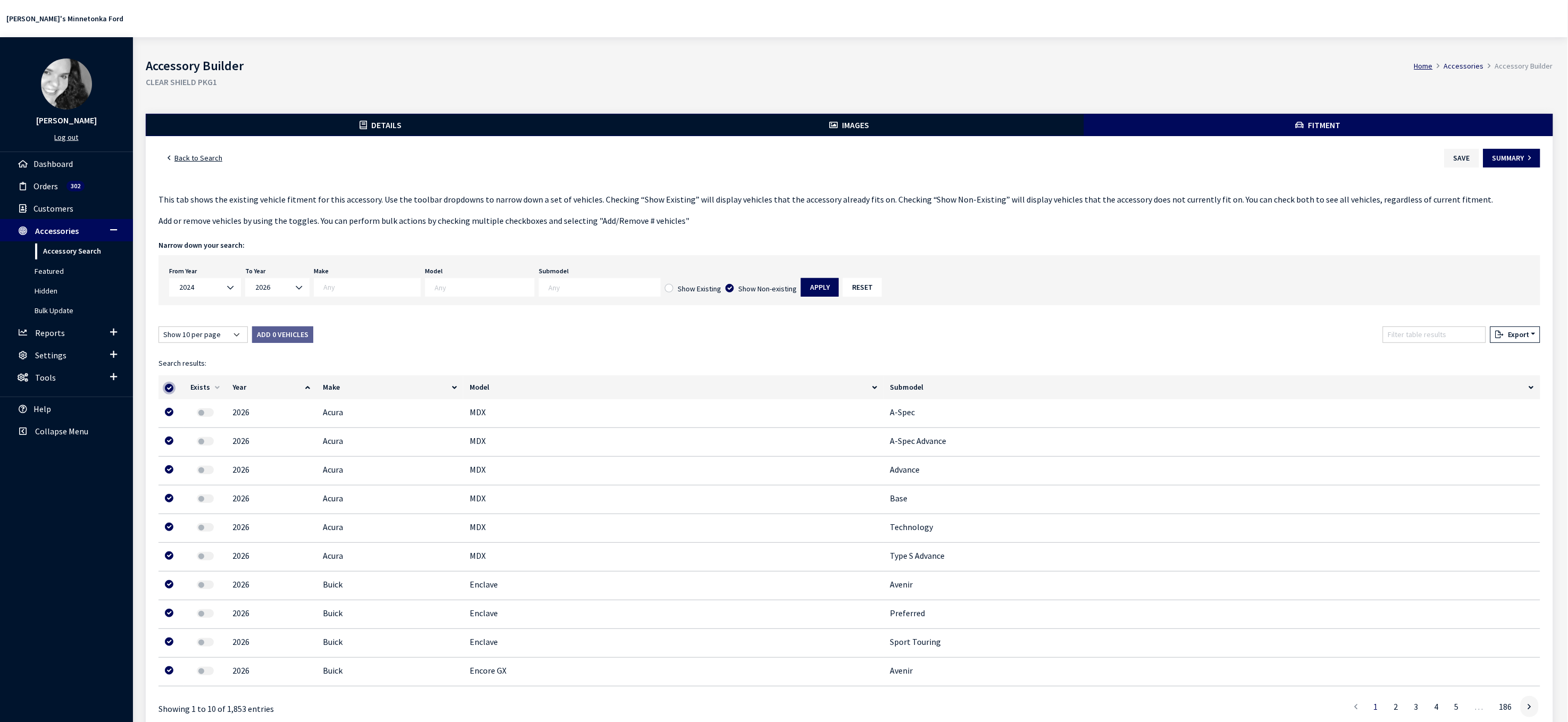
checkbox input "true"
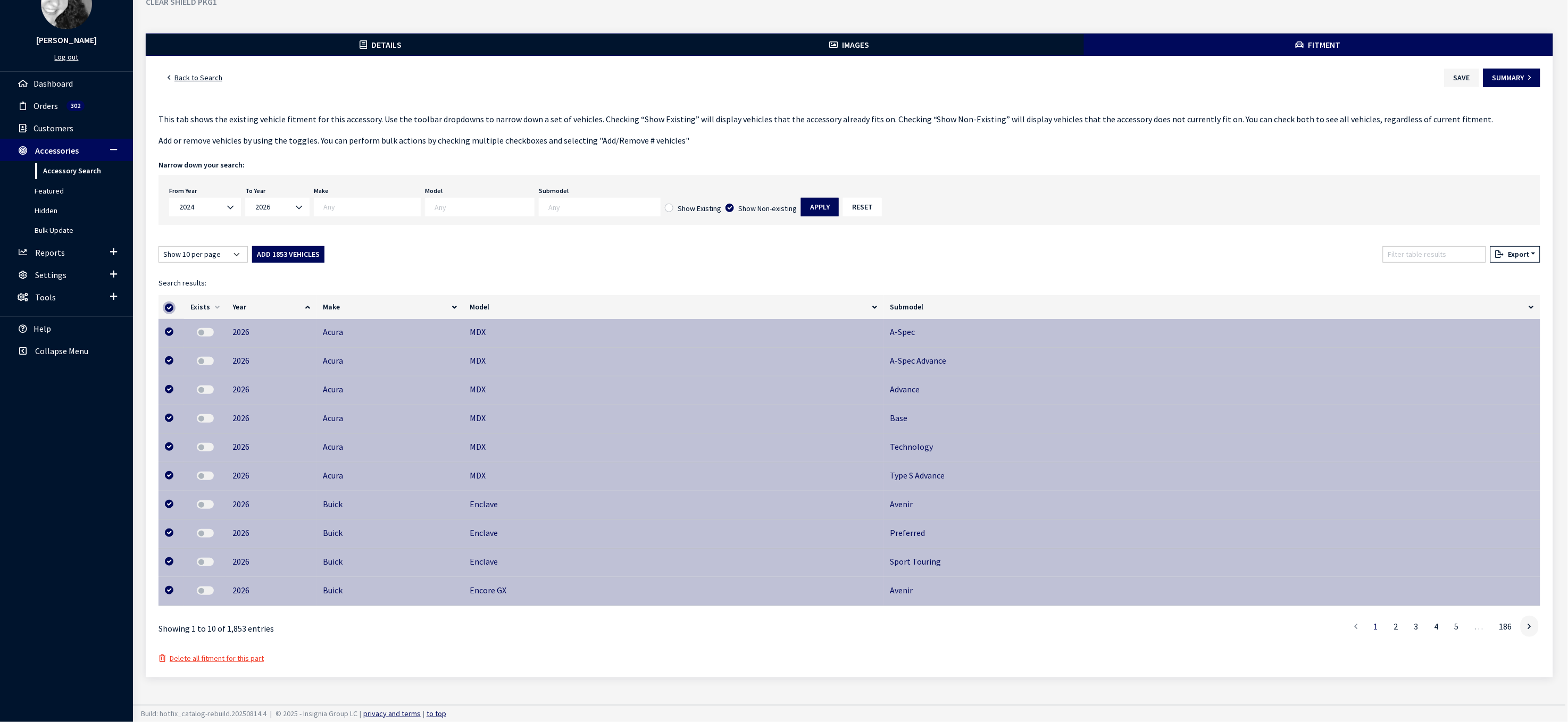
scroll to position [221, 0]
click at [171, 304] on input "checkbox" at bounding box center [169, 308] width 8 height 8
checkbox input "false"
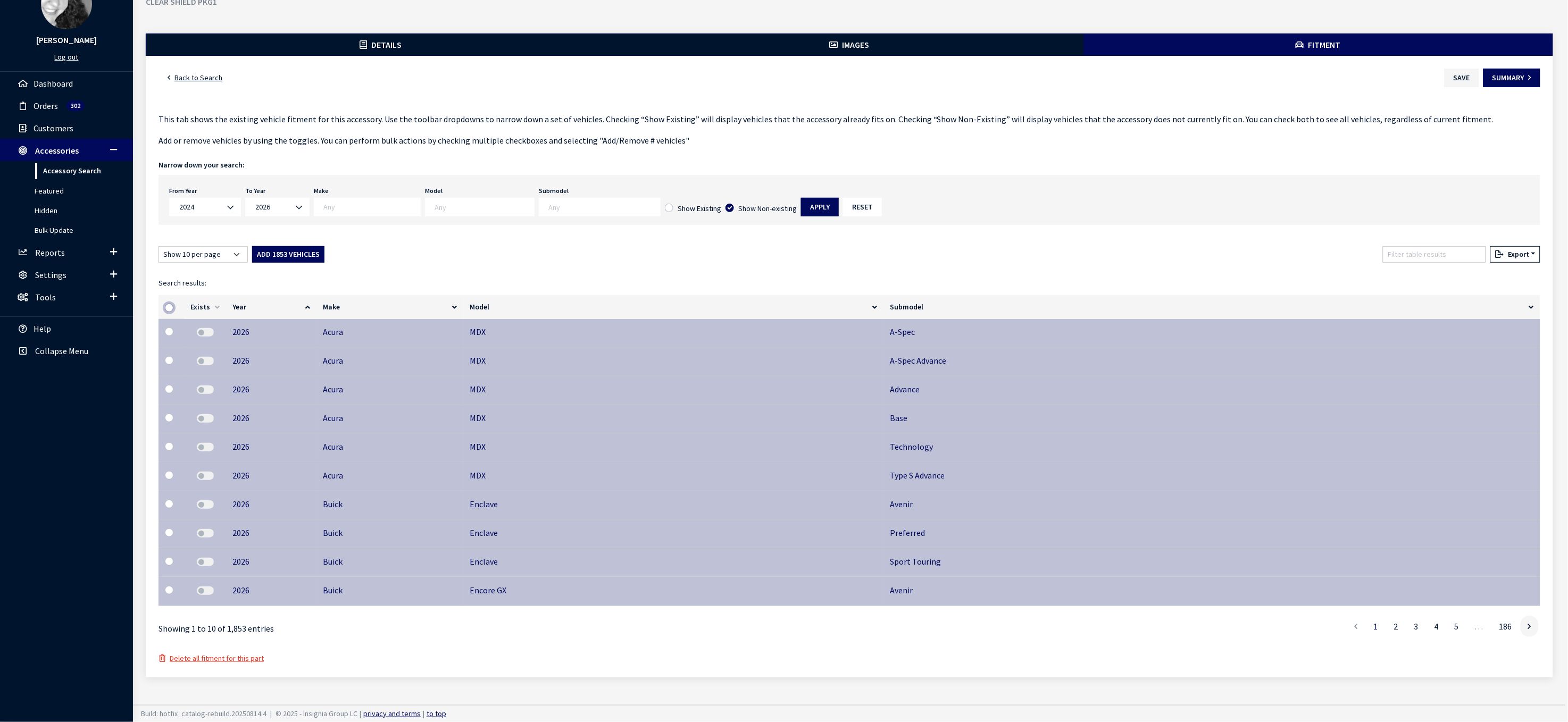
checkbox input "false"
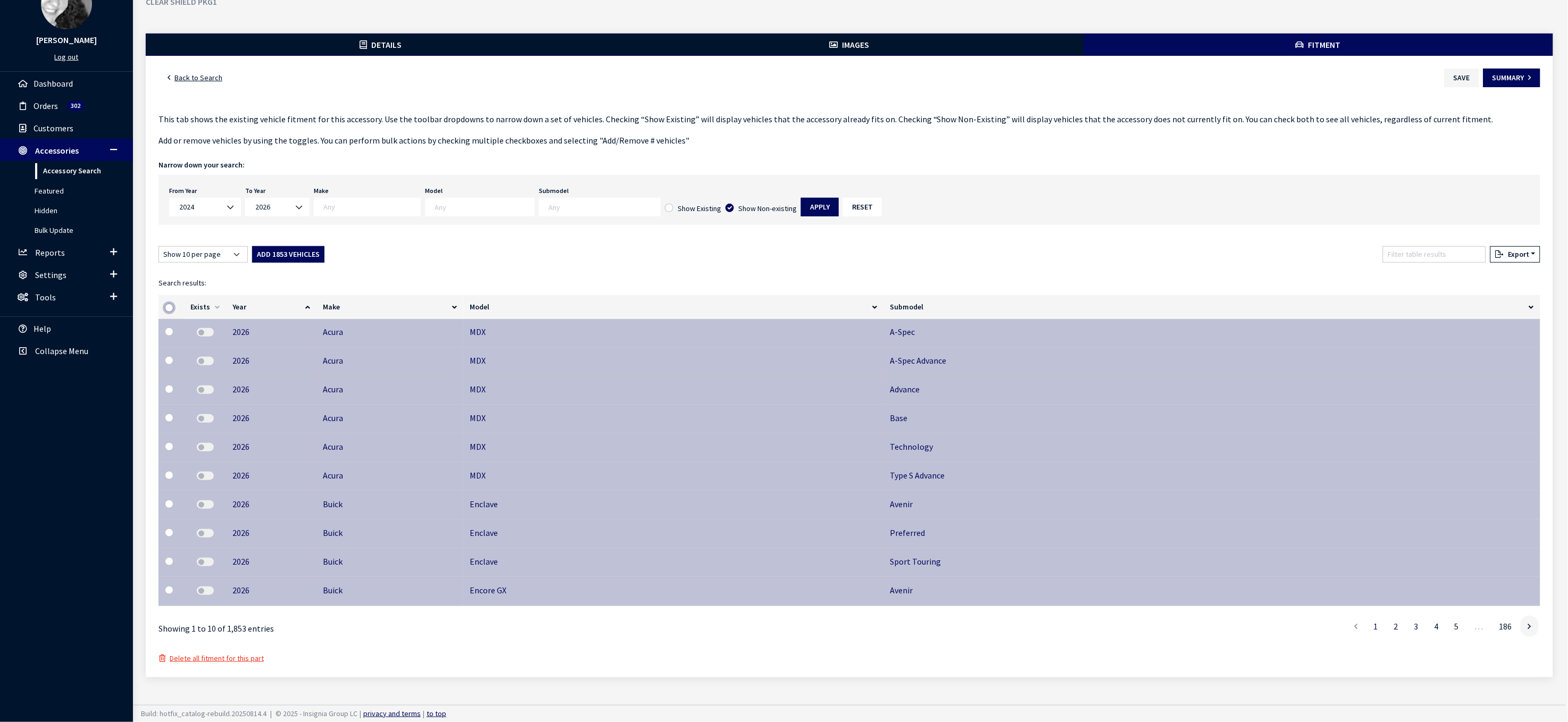
checkbox input "false"
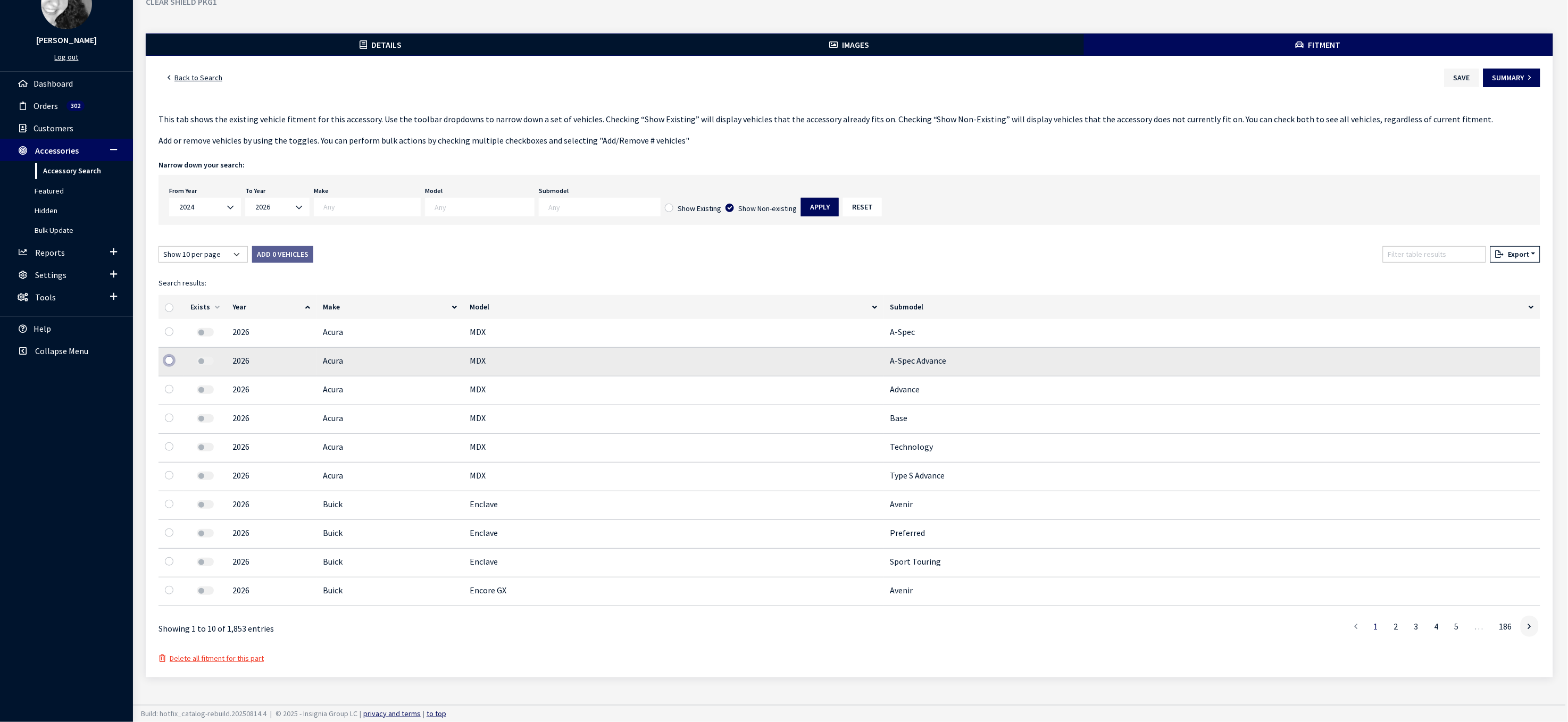
click at [173, 356] on input "checkbox" at bounding box center [169, 361] width 8 height 8
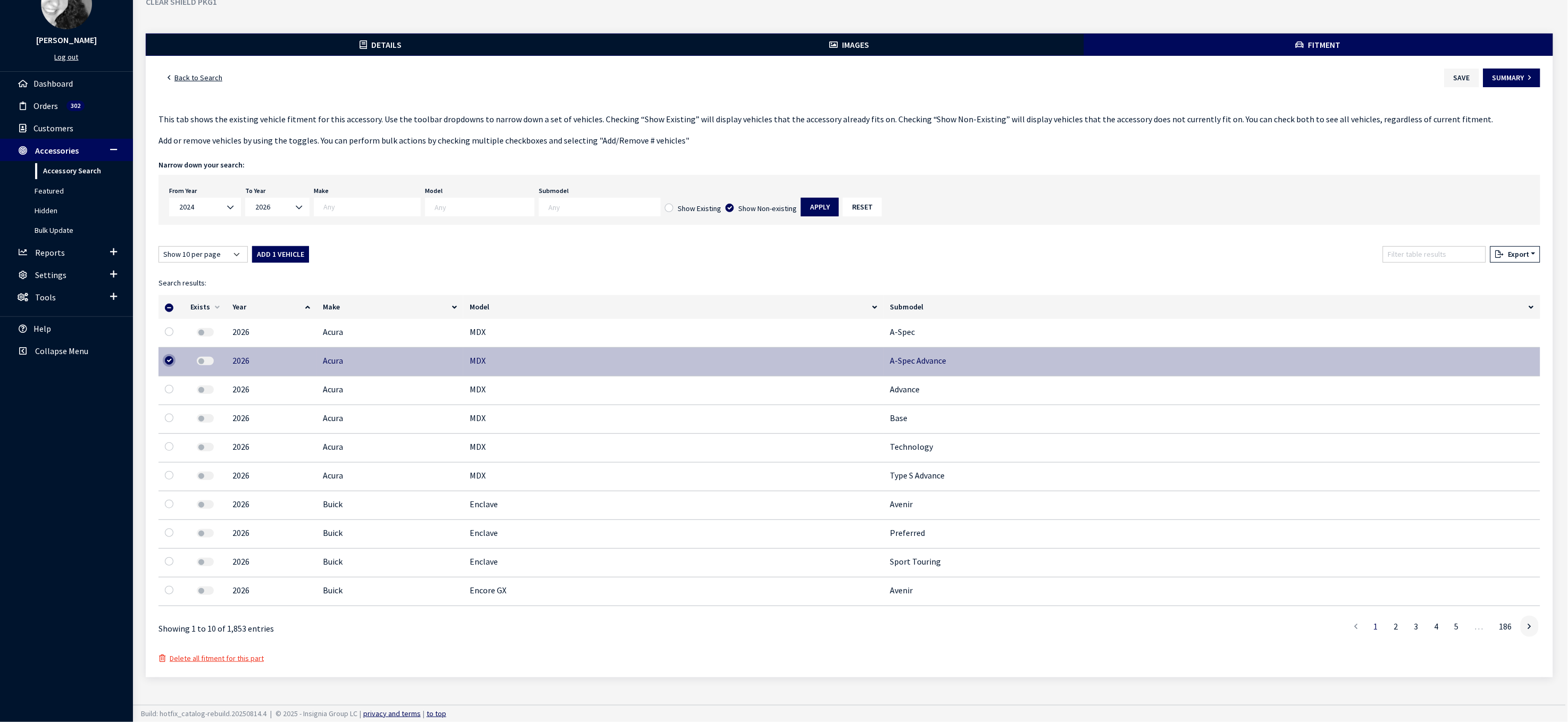
click at [173, 356] on input "checkbox" at bounding box center [169, 361] width 8 height 8
checkbox input "false"
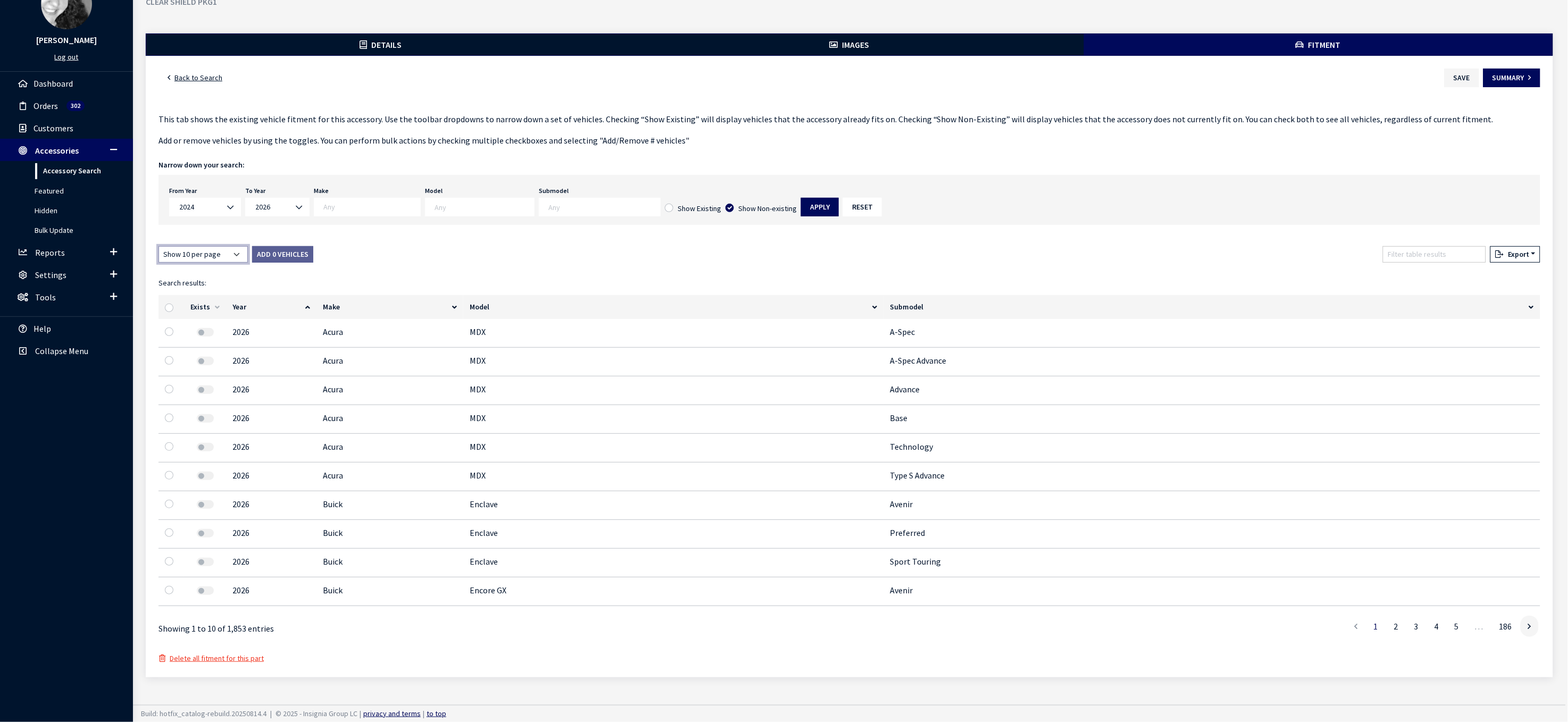
click at [248, 246] on select "Show 10 per page Show 25 per page Show 50 per page Show 100 per page Show 1000 …" at bounding box center [203, 254] width 89 height 16
click at [459, 246] on div "Show 10 per page Show 25 per page Show 50 per page Show 100 per page Show 1000 …" at bounding box center [849, 256] width 1386 height 20
click at [173, 304] on input "checkbox" at bounding box center [169, 308] width 8 height 8
checkbox input "true"
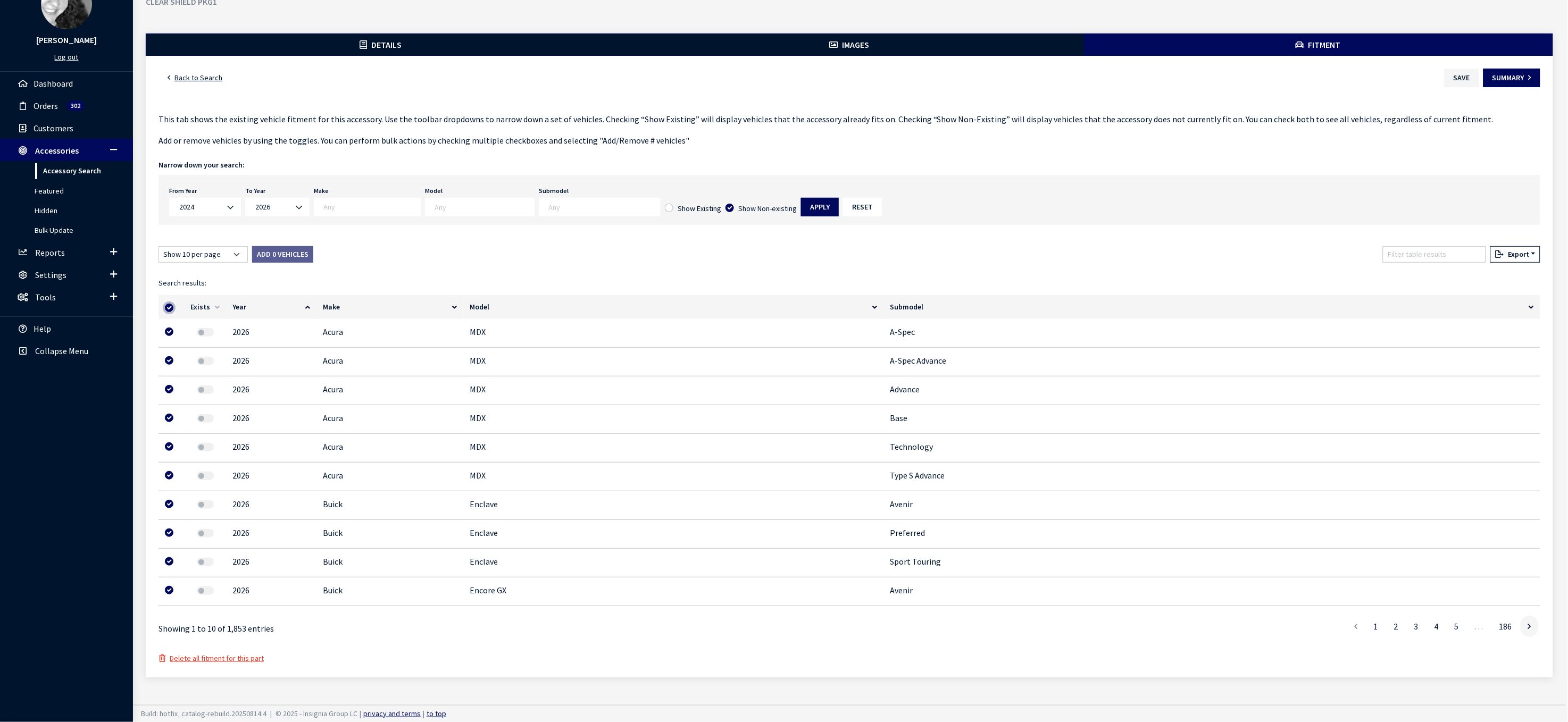
checkbox input "true"
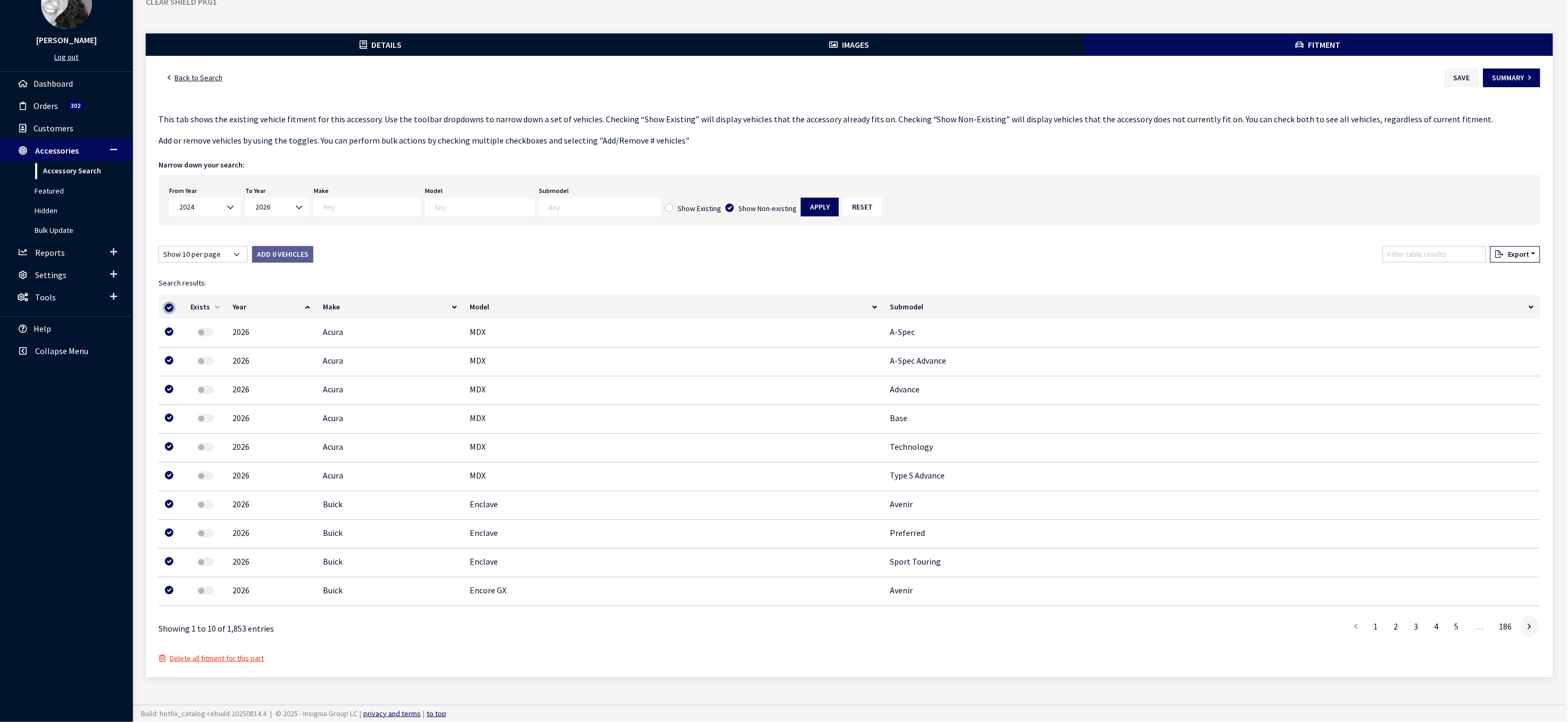
checkbox input "true"
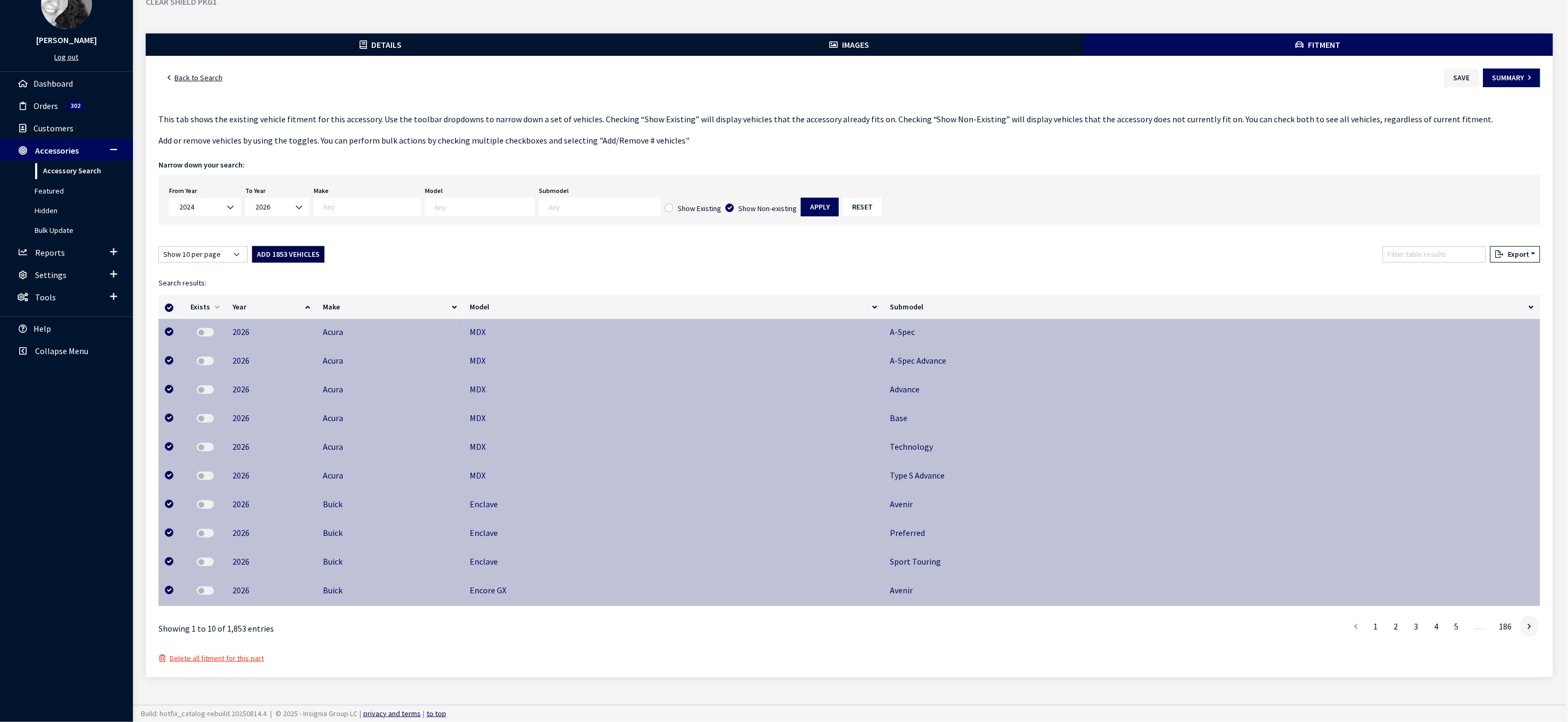
click at [314, 246] on button "Add 1853 Vehicles" at bounding box center [288, 254] width 72 height 16
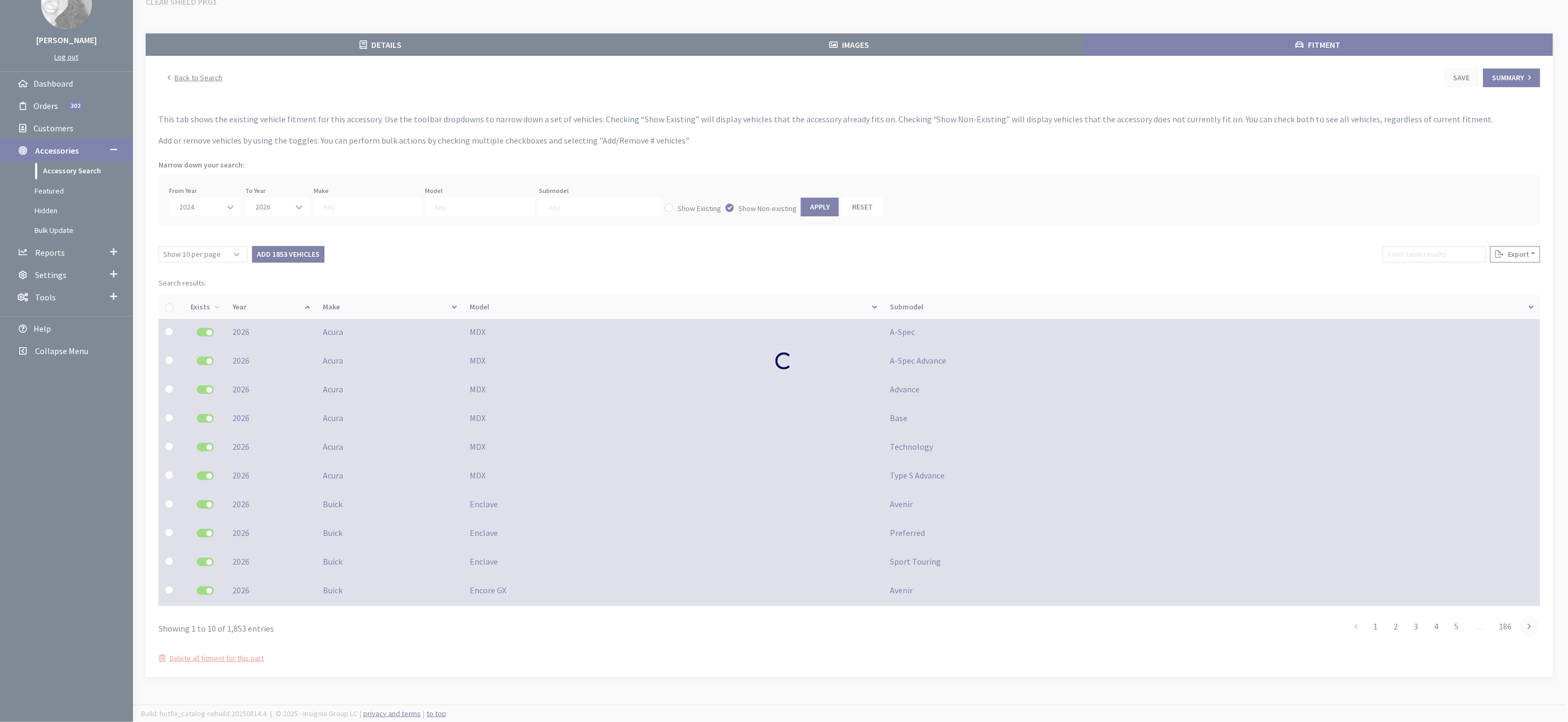
checkbox input "false"
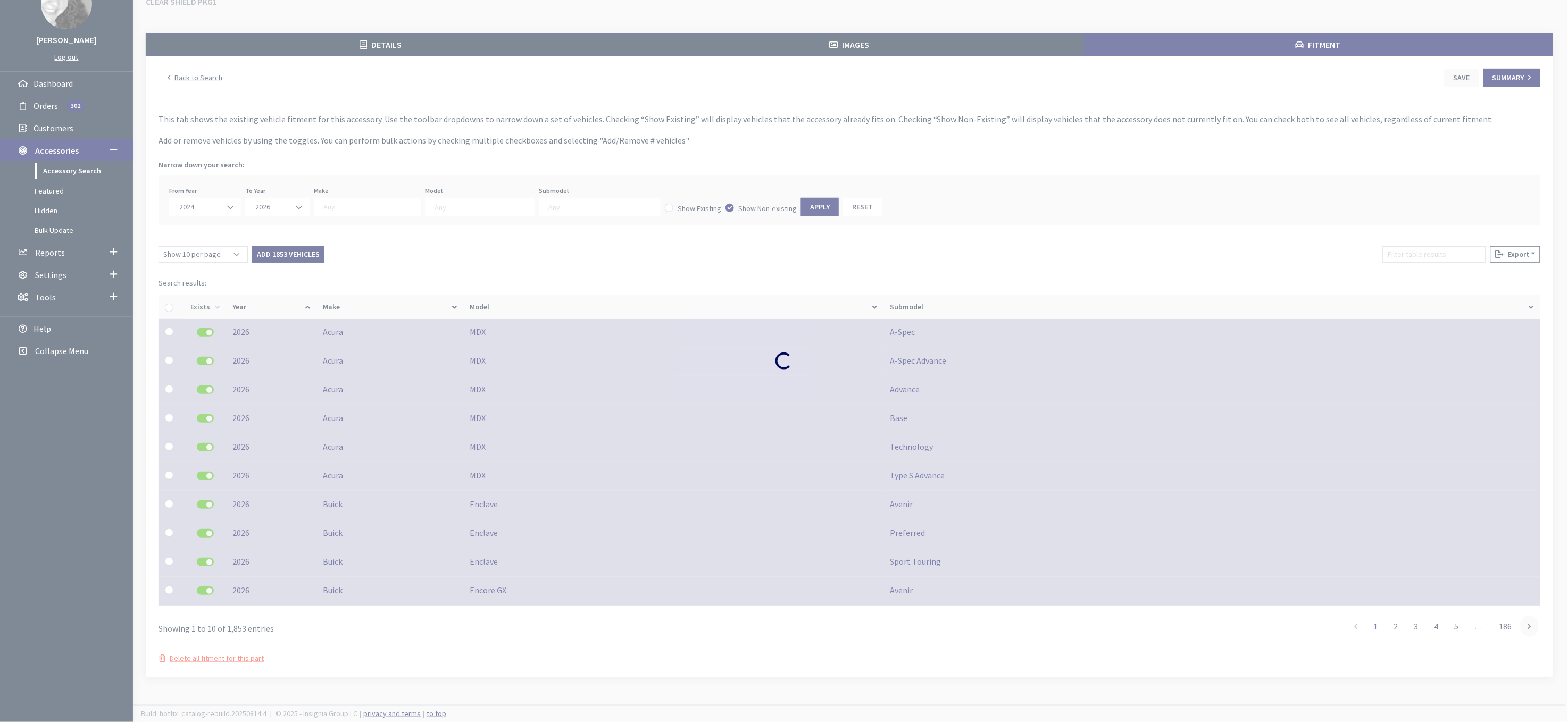
checkbox input "false"
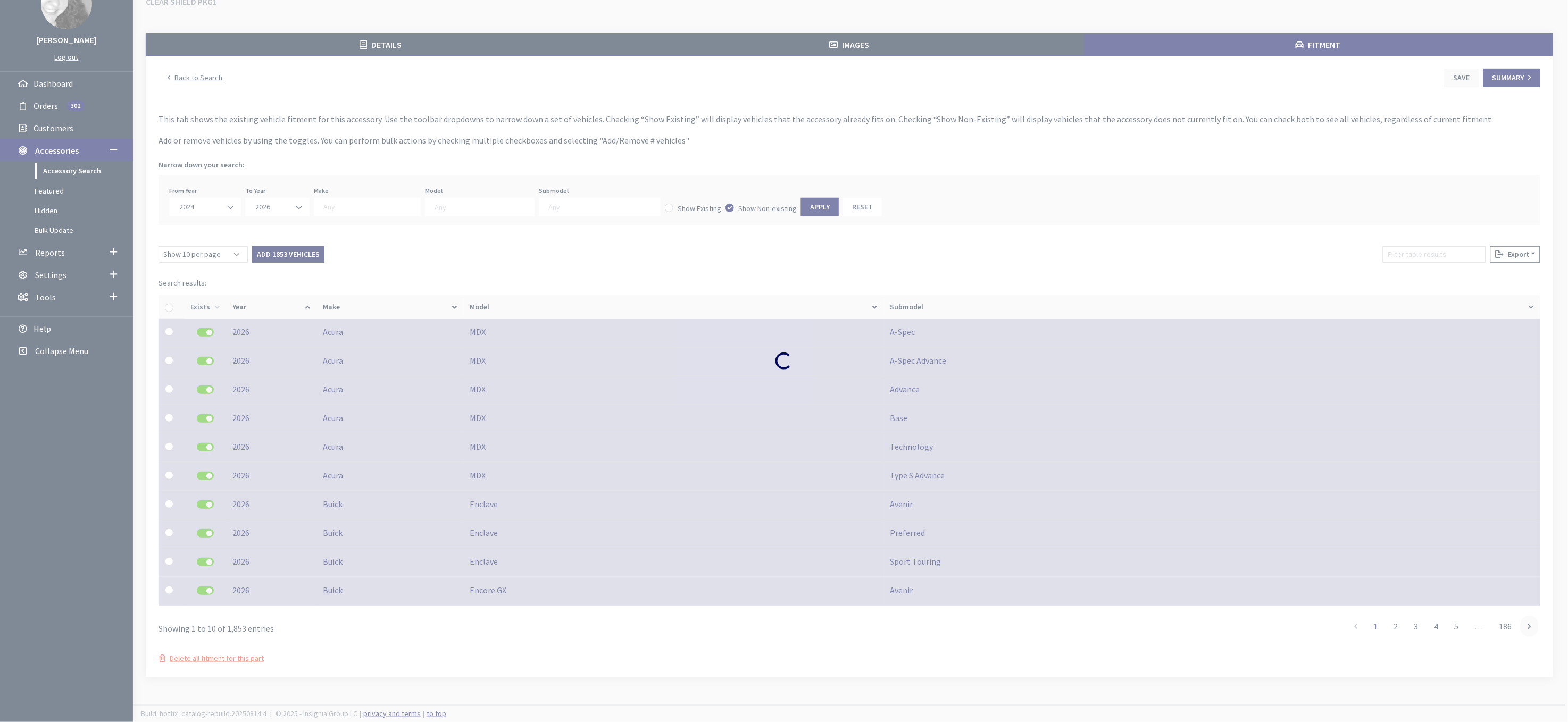
checkbox input "false"
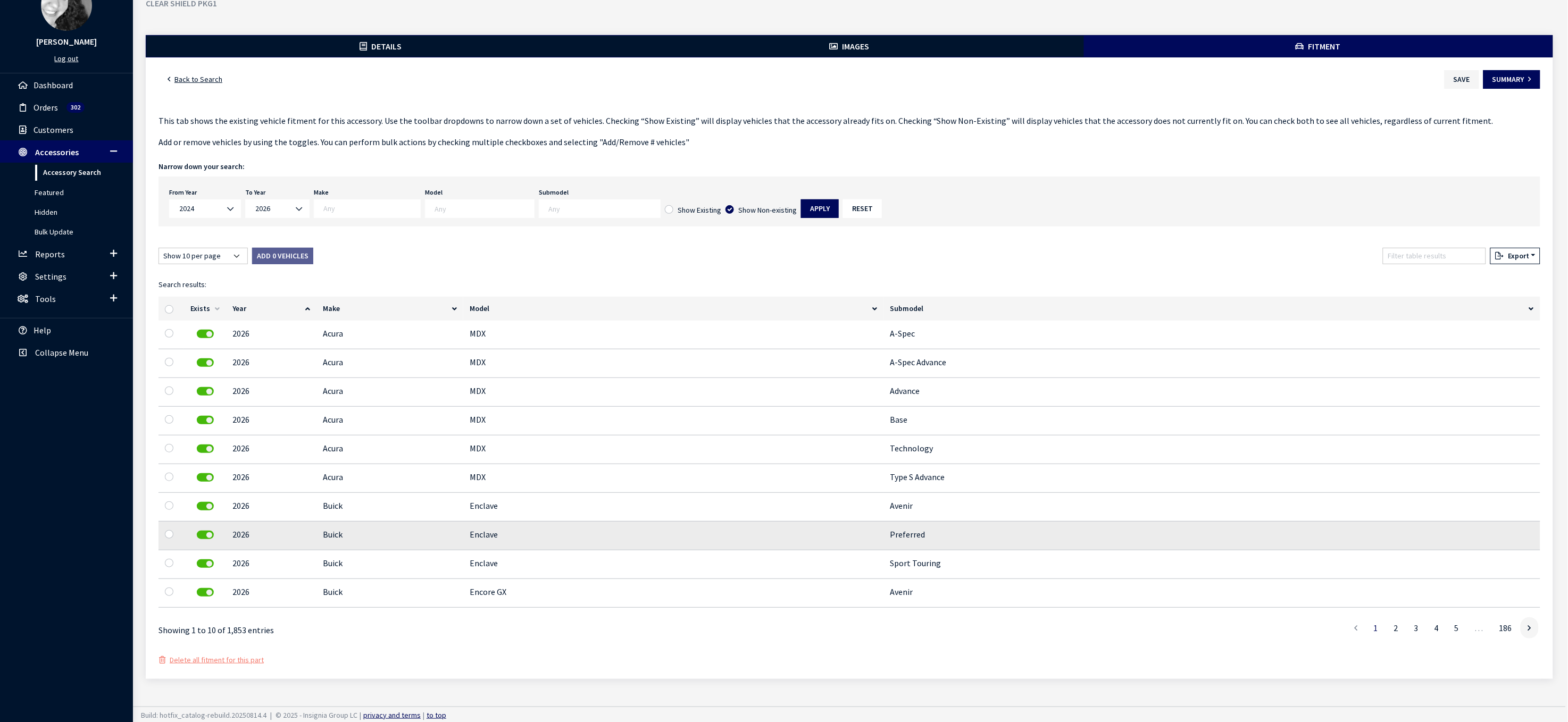
scroll to position [8, 0]
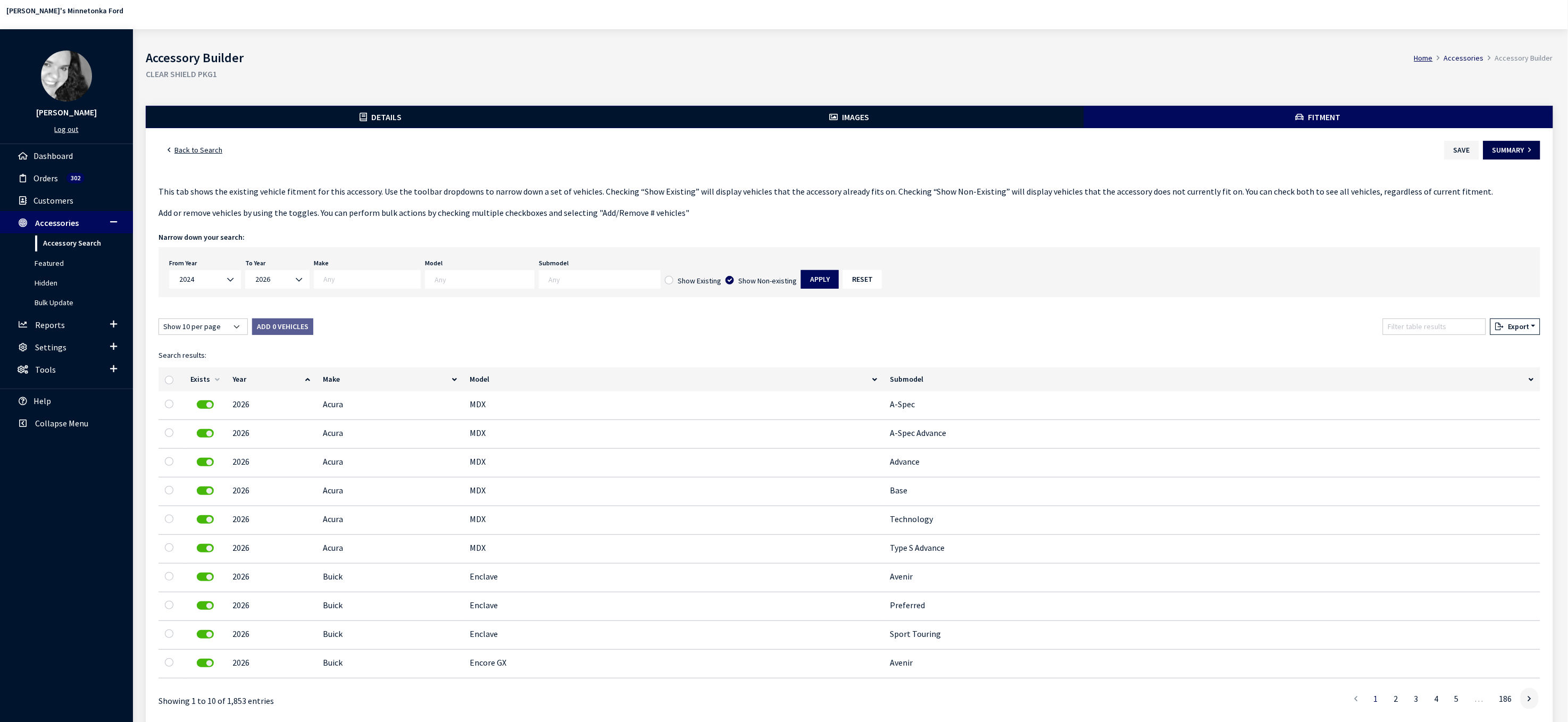
click at [1500, 160] on button "Summary" at bounding box center [1512, 150] width 57 height 18
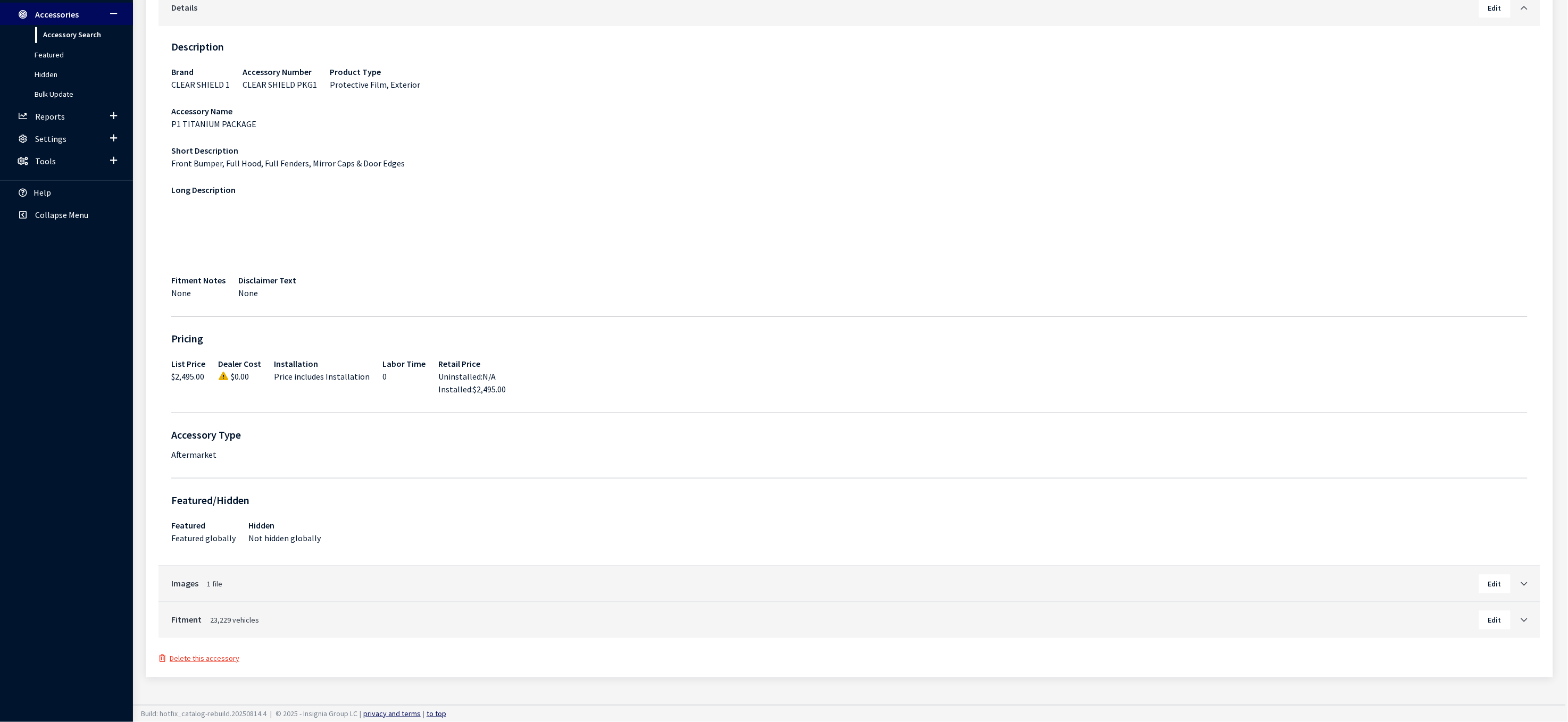
scroll to position [409, 0]
click at [1521, 617] on icon "Toggle Accordion" at bounding box center [1524, 620] width 6 height 8
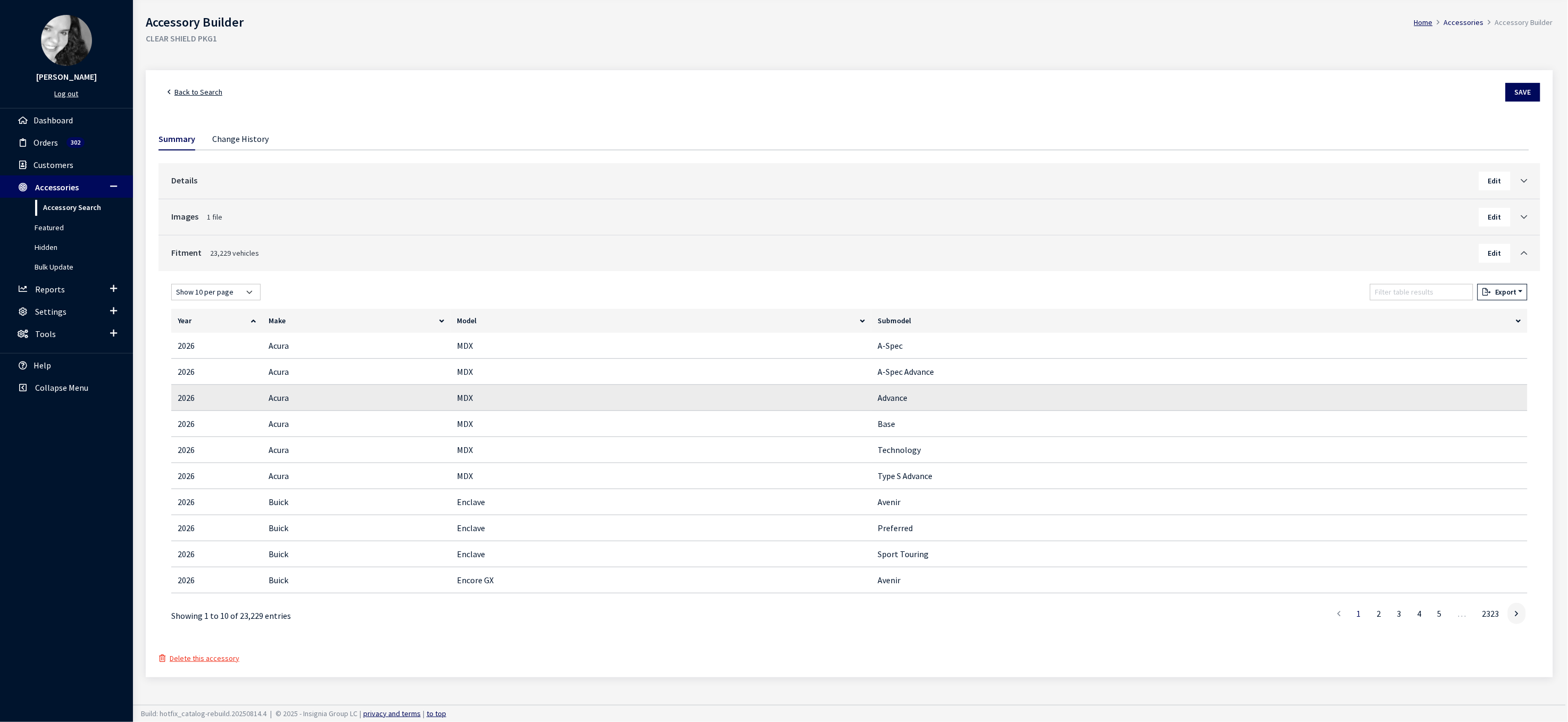
scroll to position [0, 0]
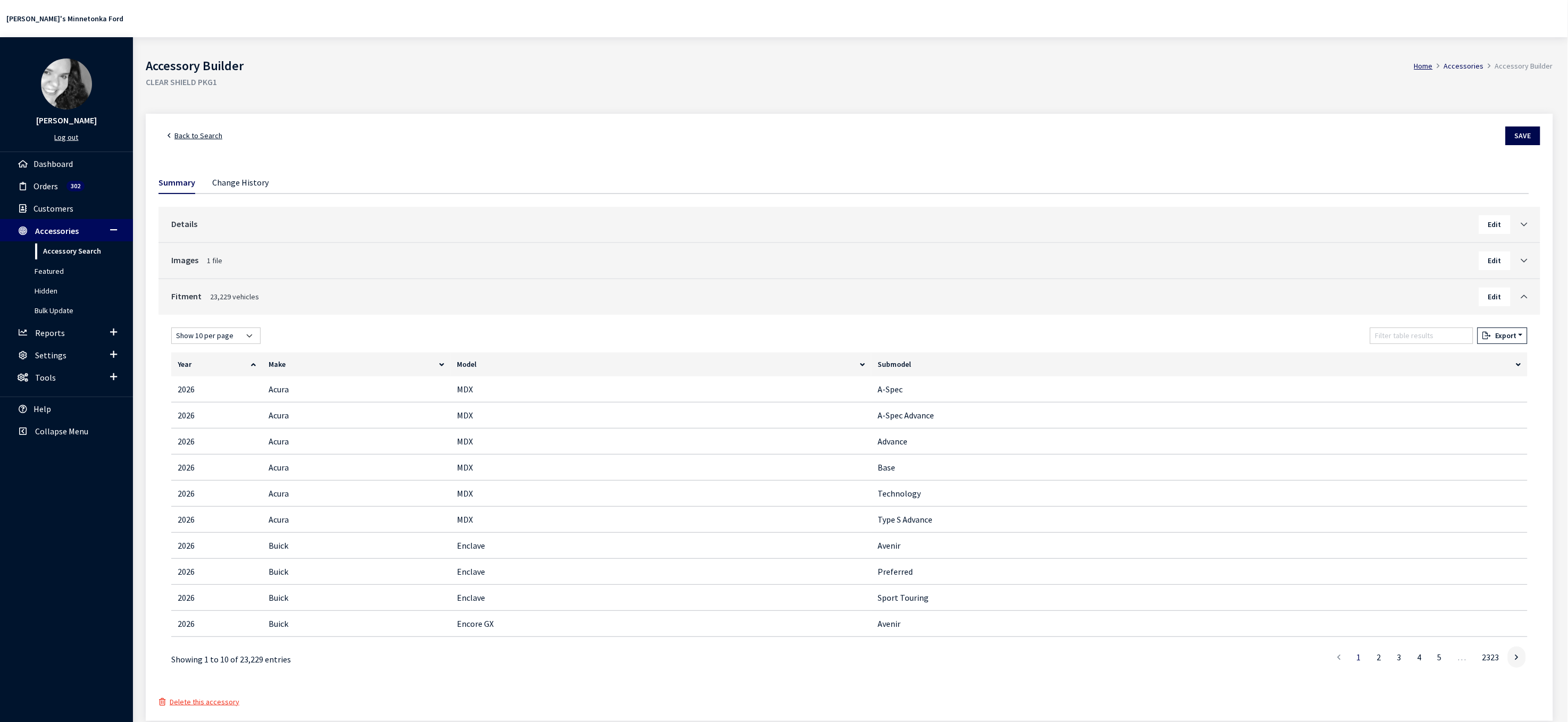
click at [1522, 145] on button "Save" at bounding box center [1522, 136] width 34 height 18
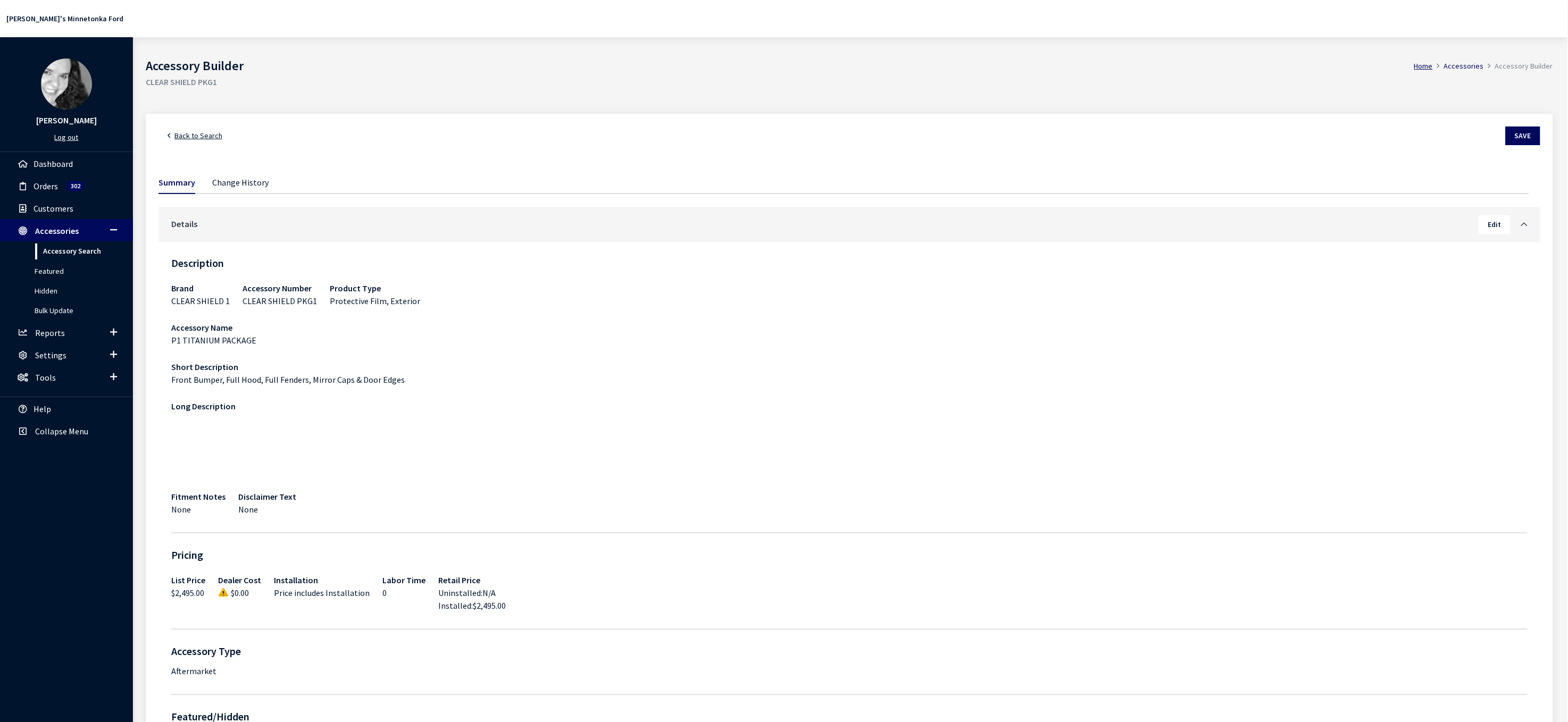
click at [200, 141] on span "Back to Search" at bounding box center [198, 136] width 48 height 10
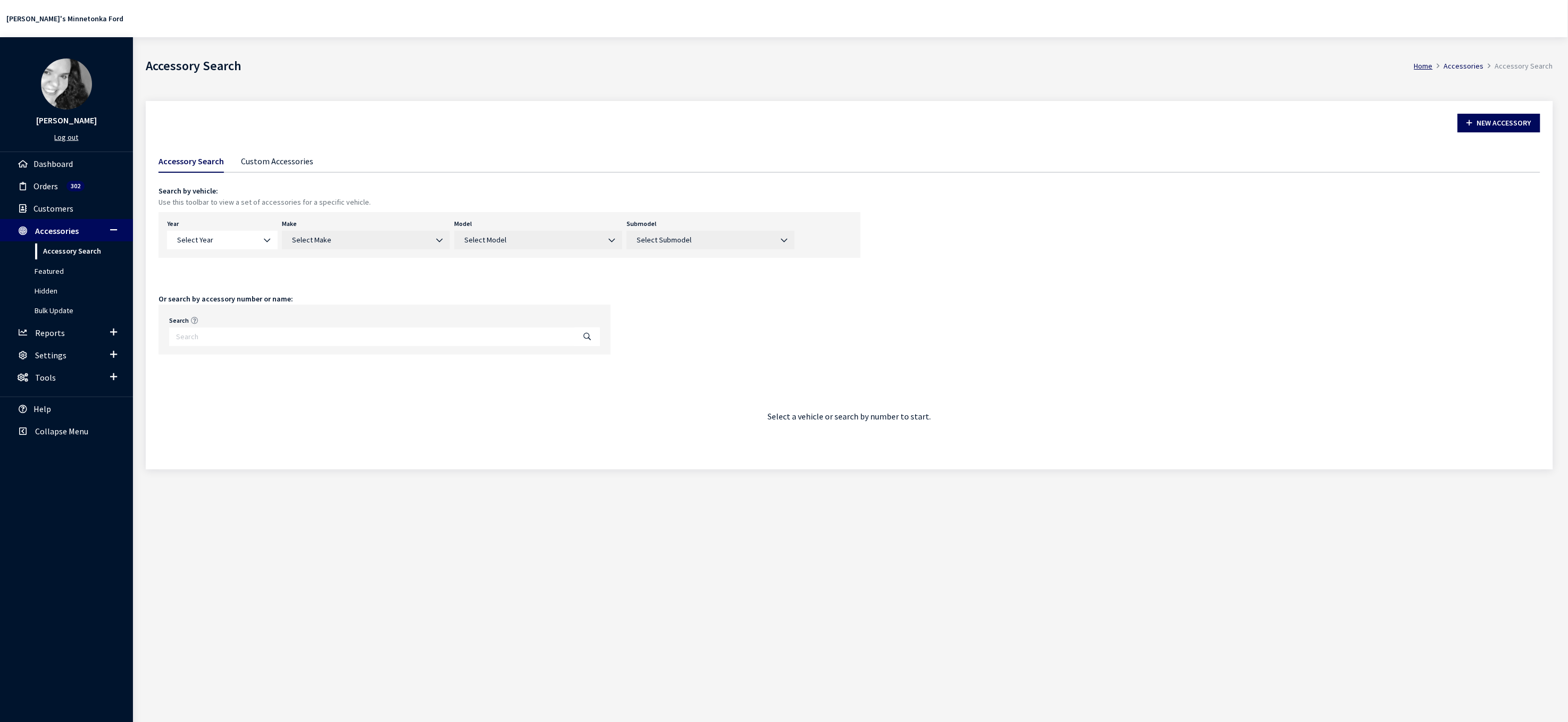
click at [278, 172] on link "Custom Accessories" at bounding box center [276, 160] width 72 height 22
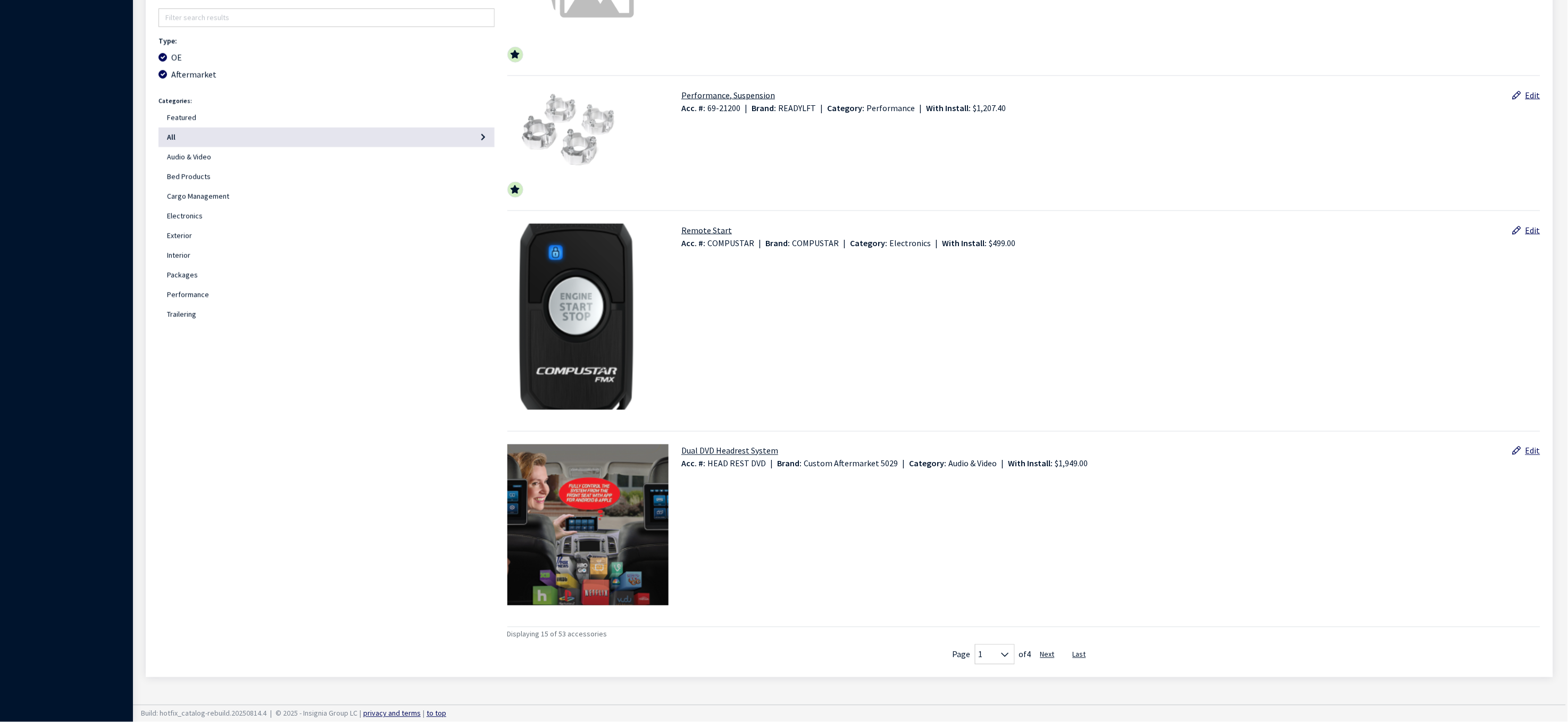
scroll to position [2676, 0]
drag, startPoint x: 509, startPoint y: 620, endPoint x: 631, endPoint y: 617, distance: 122.0
click at [638, 627] on div "Displaying 15 of 53 accessories" at bounding box center [1024, 636] width 1033 height 17
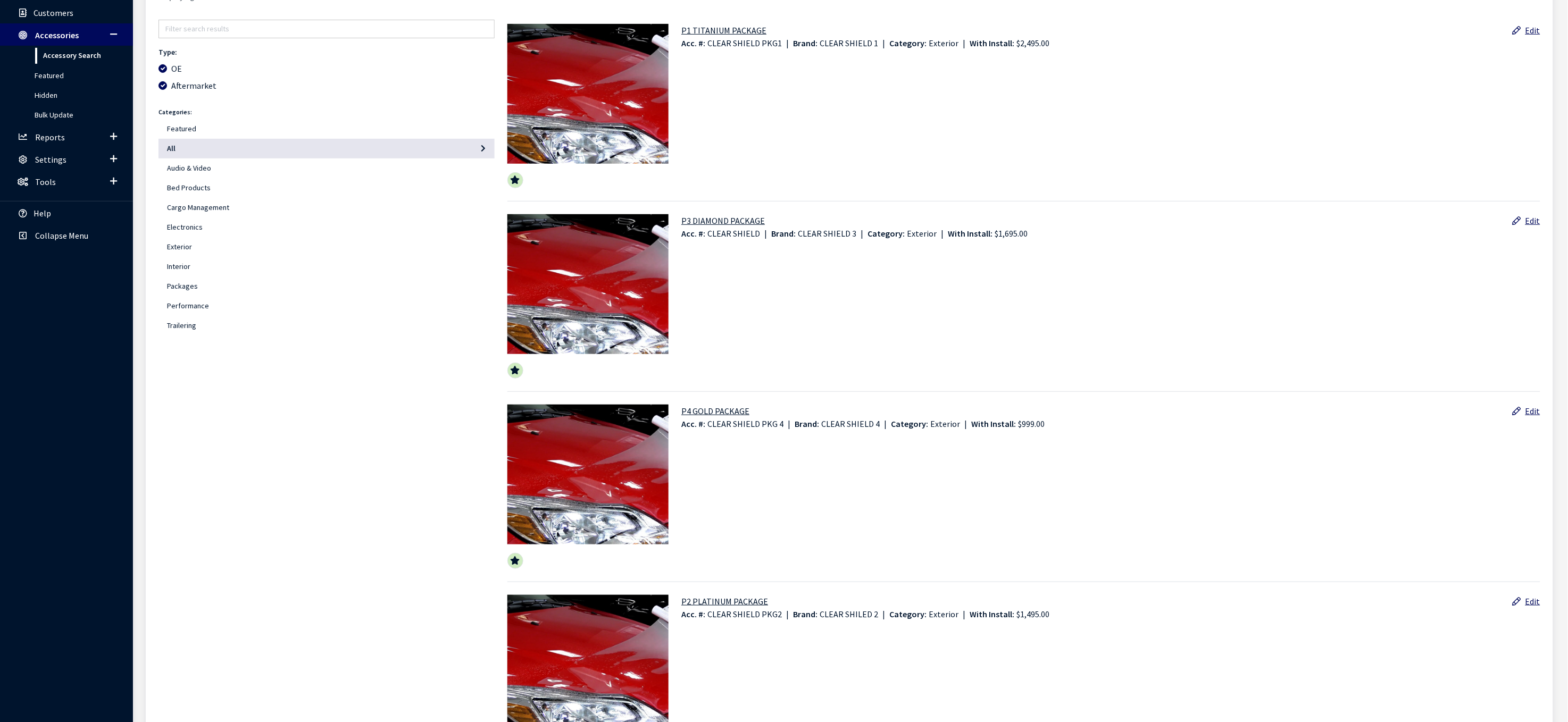
scroll to position [0, 0]
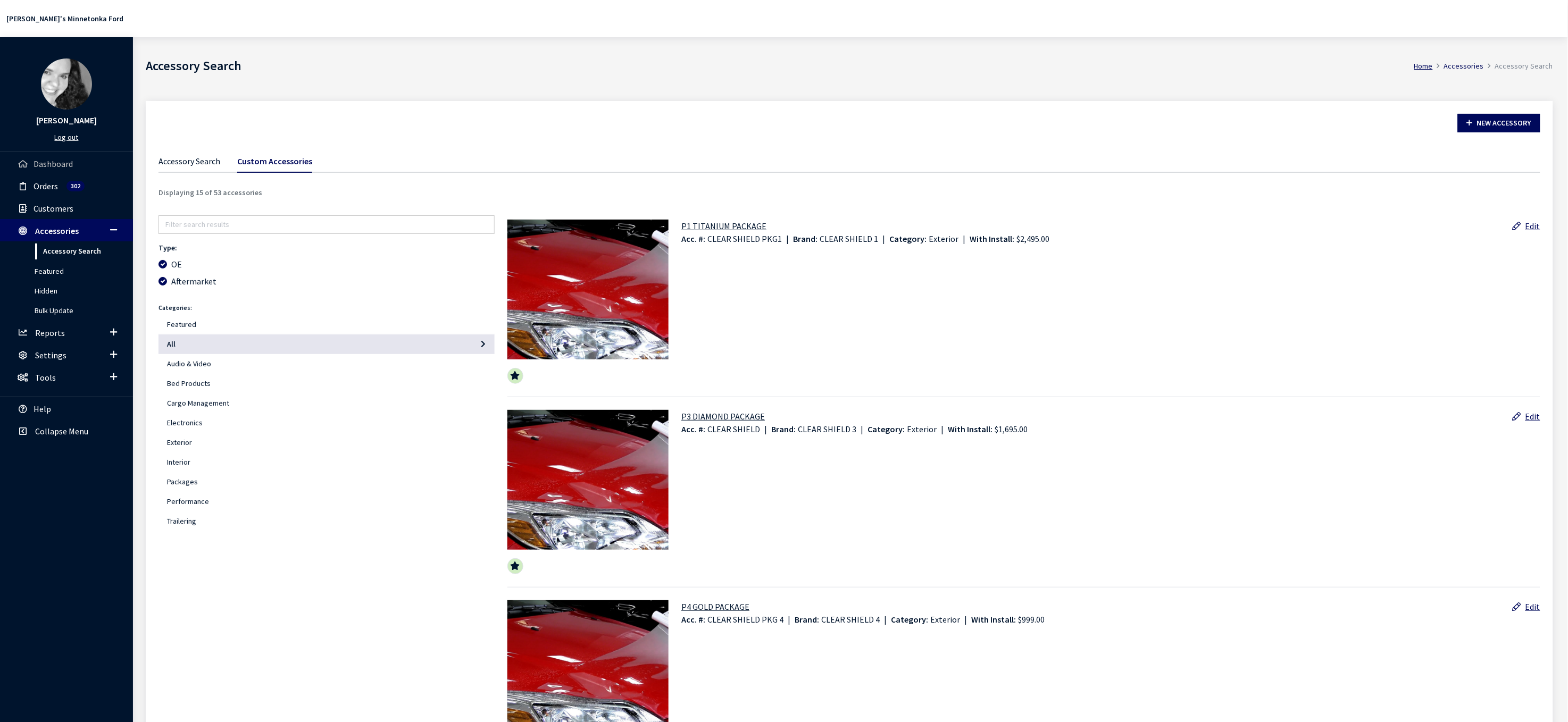
click at [51, 169] on span "Dashboard" at bounding box center [53, 163] width 39 height 11
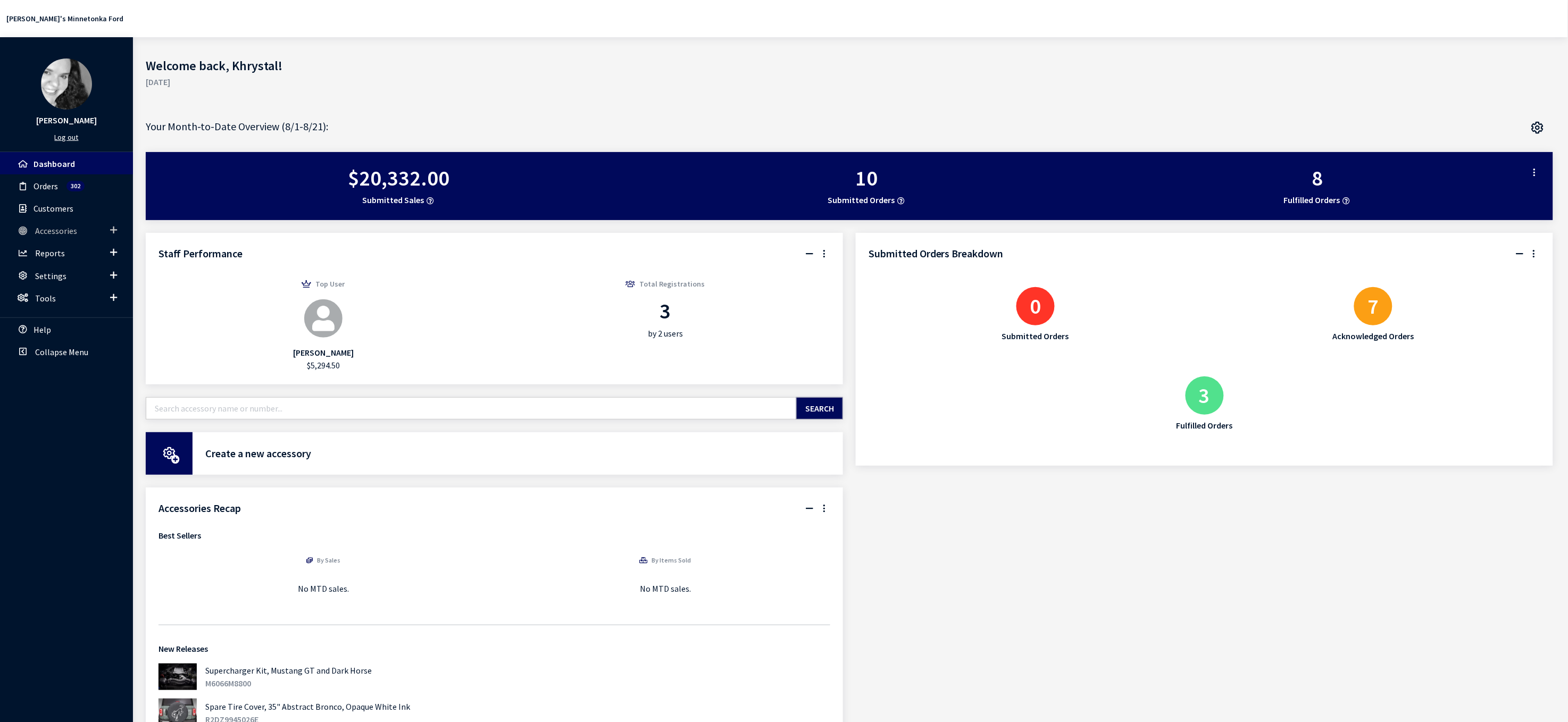
click at [77, 236] on span "Accessories" at bounding box center [56, 231] width 42 height 11
click at [73, 261] on link "Accessory Search" at bounding box center [66, 251] width 133 height 20
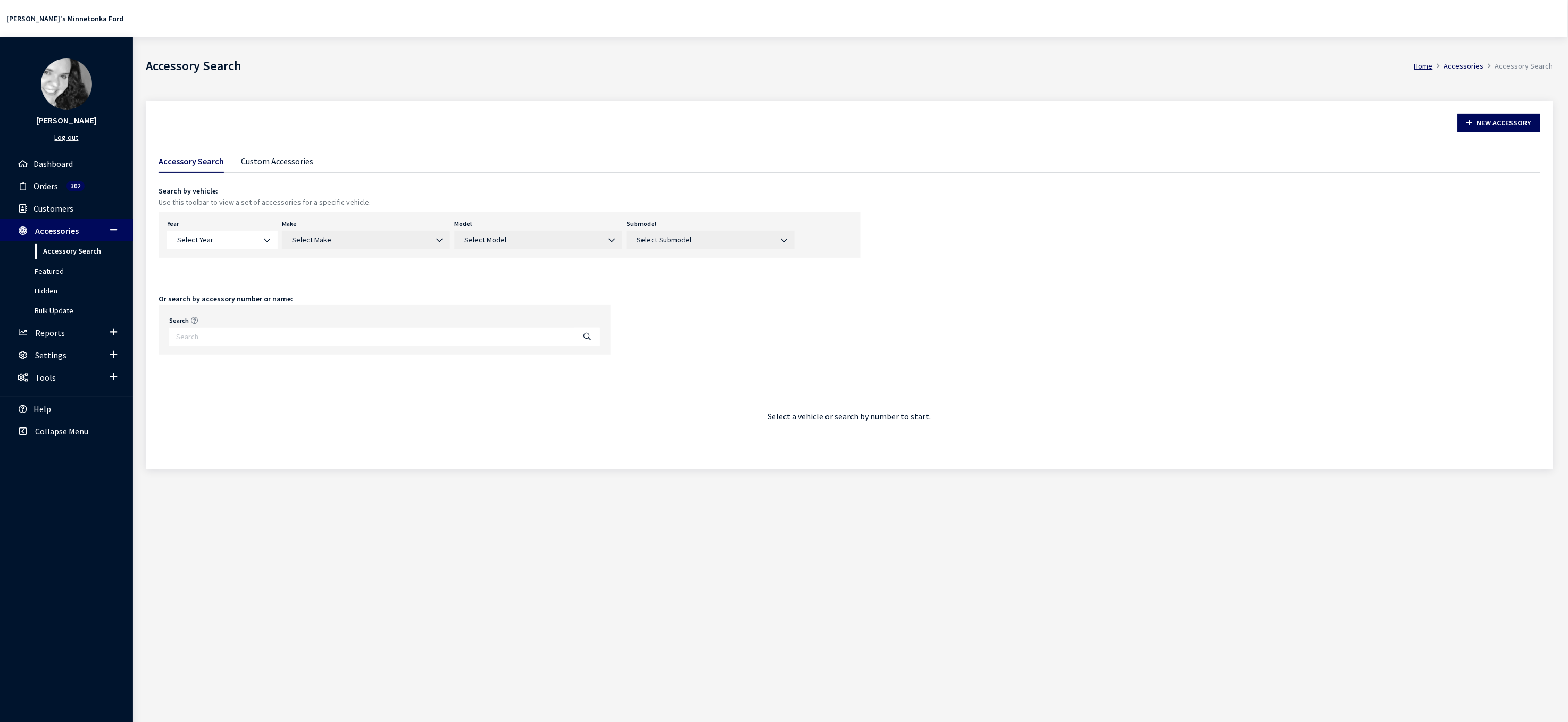
click at [313, 172] on link "Custom Accessories" at bounding box center [276, 160] width 72 height 22
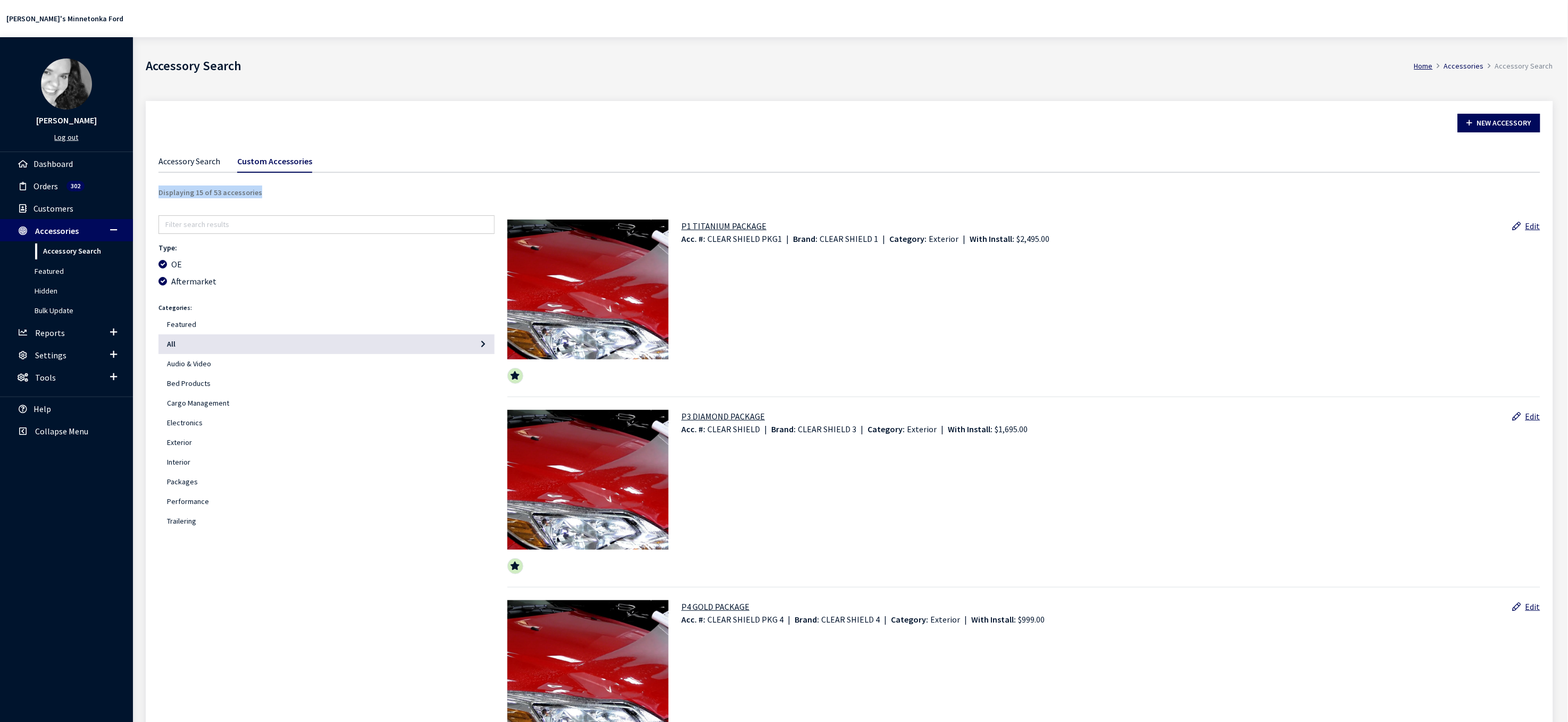
drag, startPoint x: 164, startPoint y: 228, endPoint x: 289, endPoint y: 228, distance: 125.0
click at [289, 198] on div "Displaying 15 of 53 accessories" at bounding box center [849, 192] width 1394 height 13
click at [1529, 422] on link "Edit" at bounding box center [1526, 415] width 27 height 11
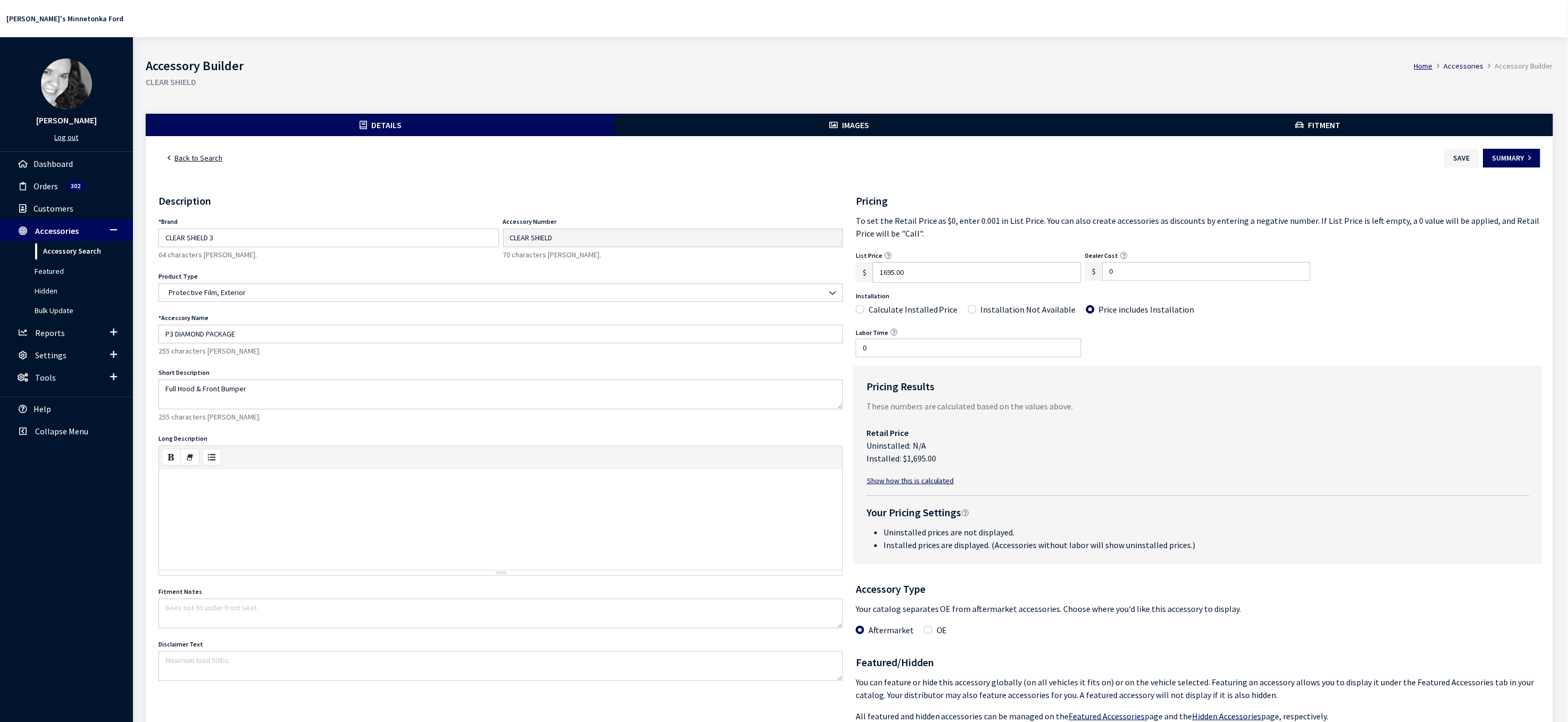
click at [1355, 136] on button "Fitment" at bounding box center [1318, 125] width 469 height 21
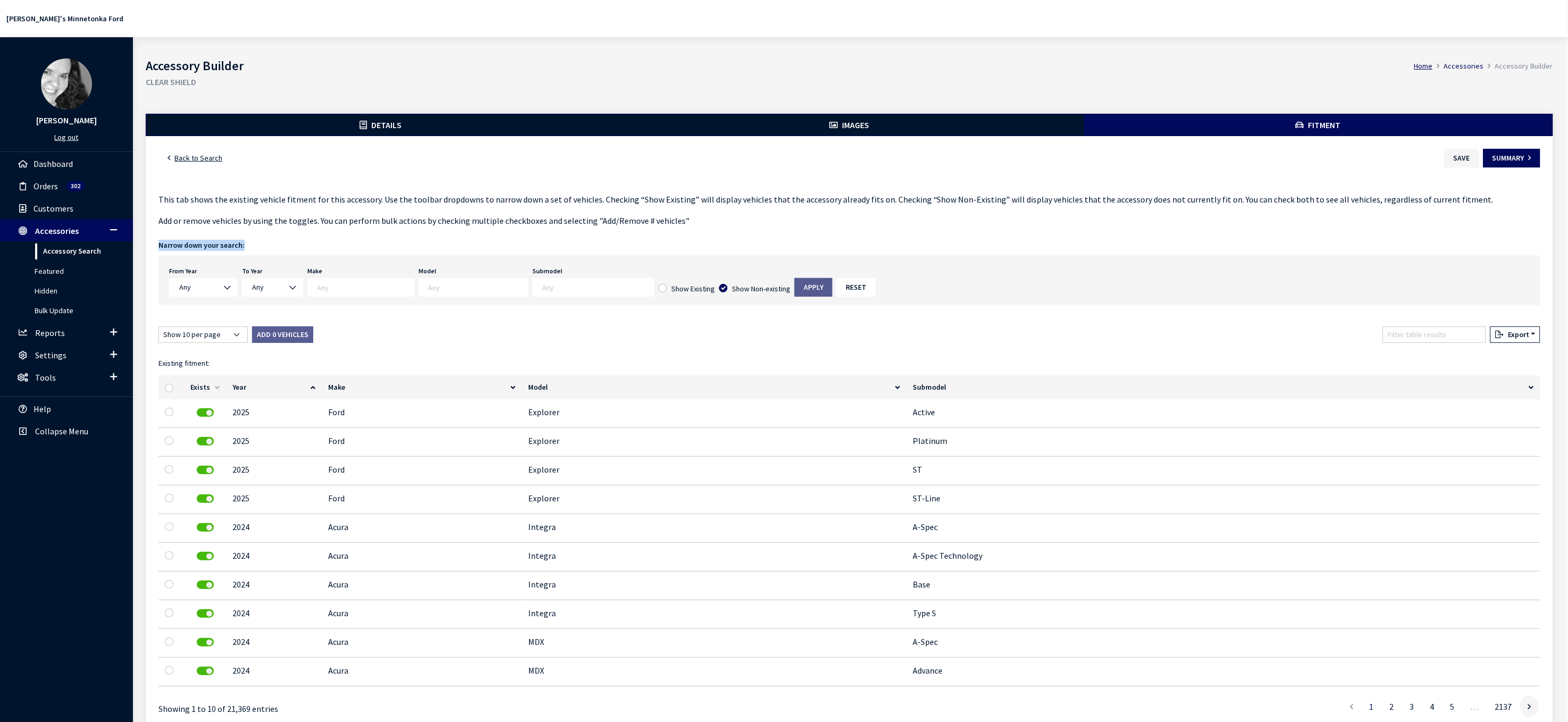
drag, startPoint x: 165, startPoint y: 309, endPoint x: 275, endPoint y: 312, distance: 110.0
click at [275, 251] on h4 "Narrow down your search:" at bounding box center [849, 245] width 1382 height 11
click at [224, 282] on b at bounding box center [224, 282] width 0 height 0
select select "2025"
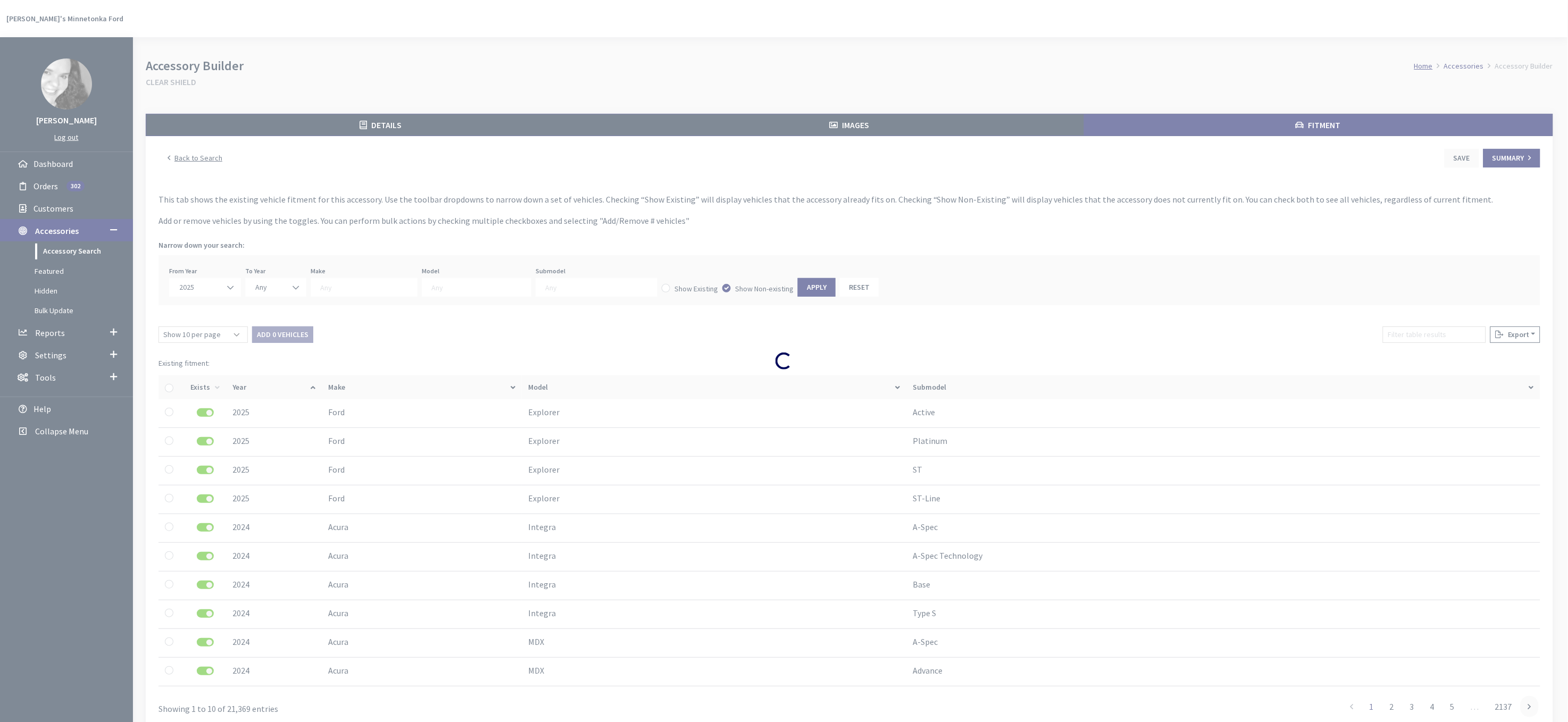
select select
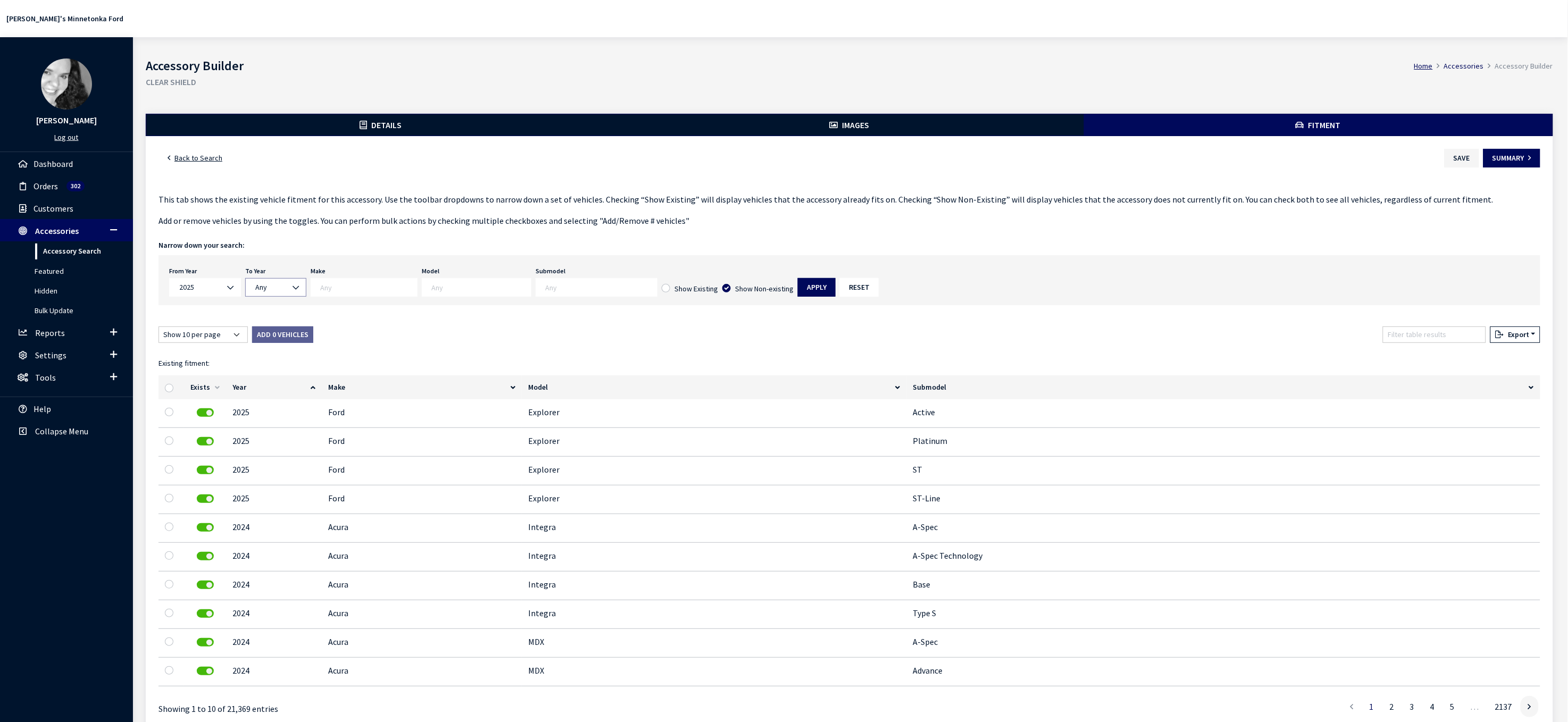
click at [293, 282] on b at bounding box center [293, 282] width 0 height 0
select select "2026"
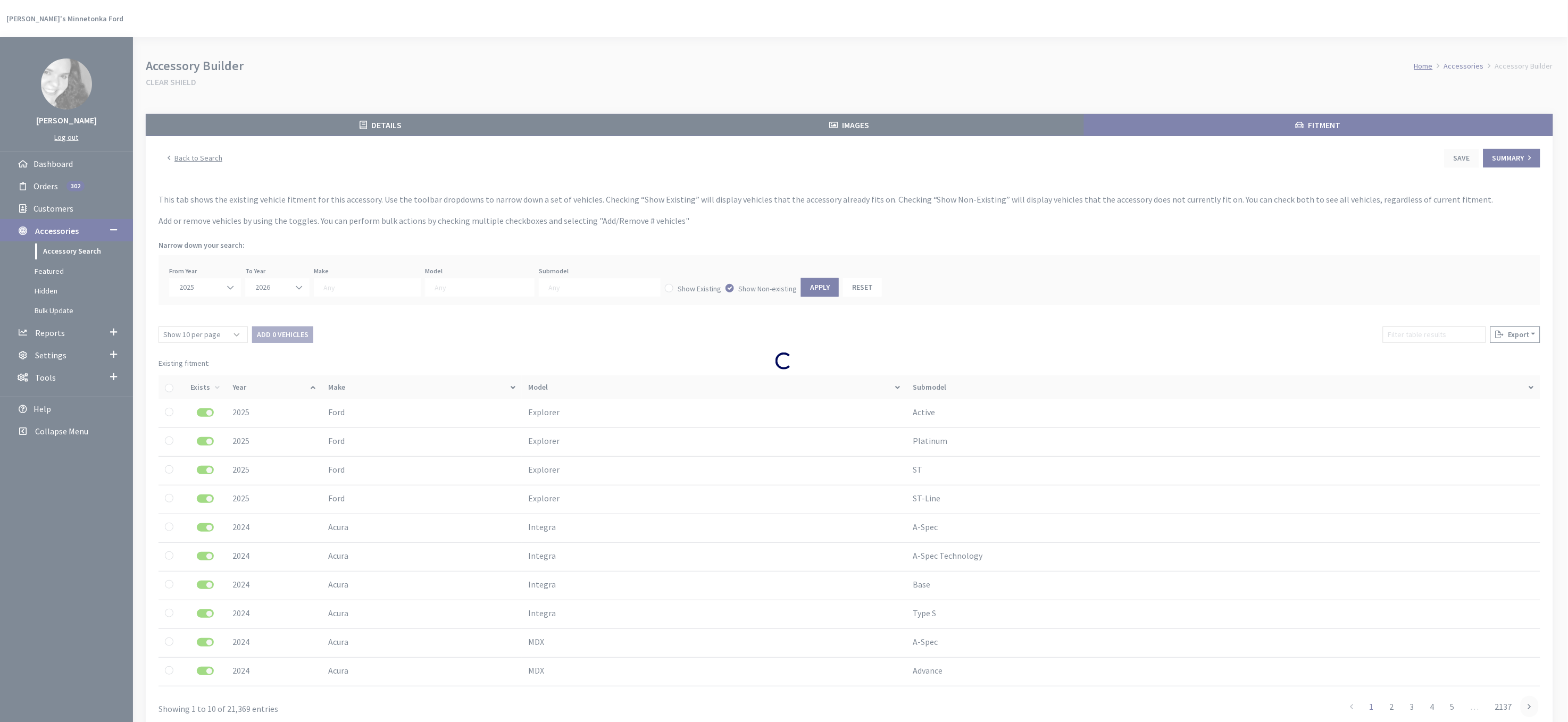
select select
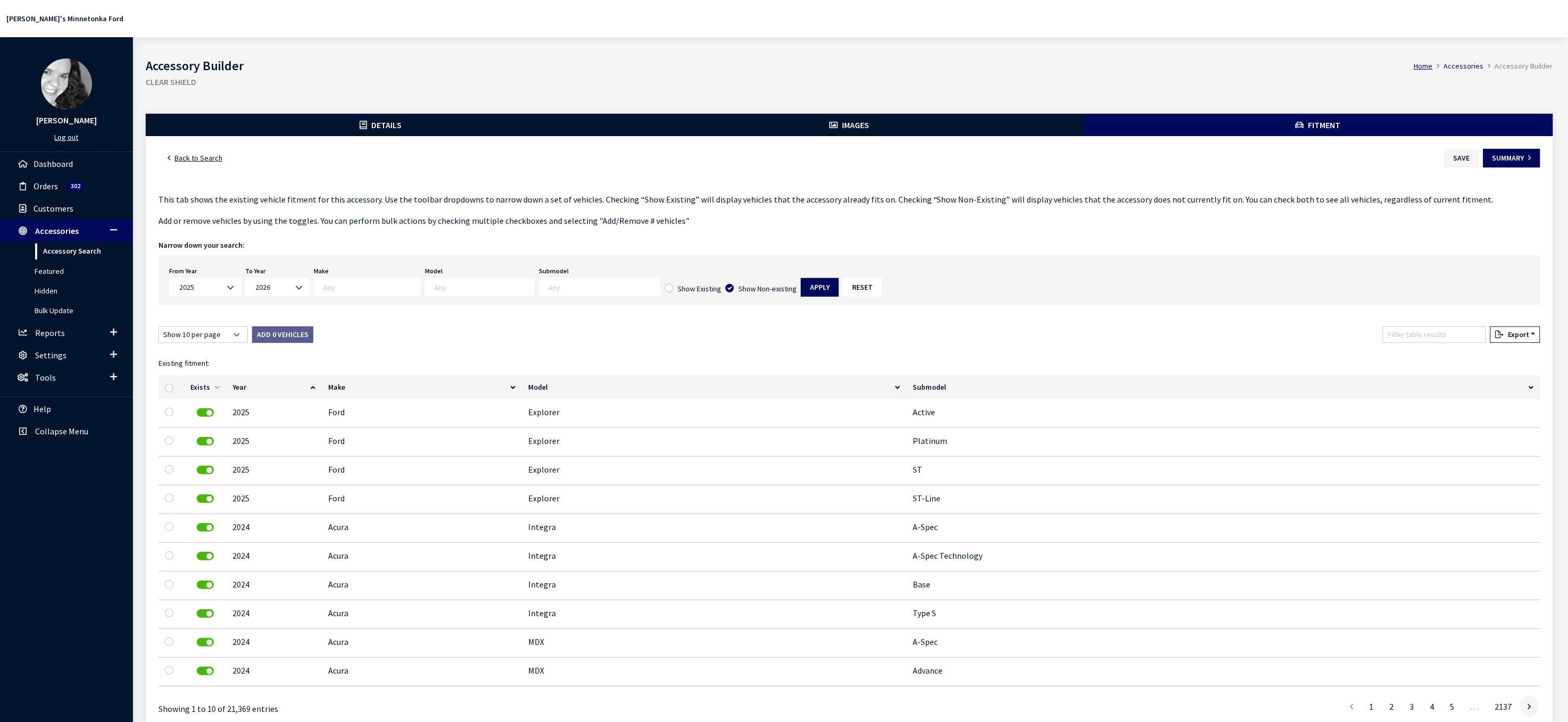
click at [396, 292] on textarea "Search" at bounding box center [372, 287] width 97 height 10
click at [616, 347] on div "Show 10 per page Show 25 per page Show 50 per page Show 100 per page Show 1000 …" at bounding box center [849, 336] width 1386 height 20
click at [839, 297] on button "Apply" at bounding box center [820, 287] width 38 height 18
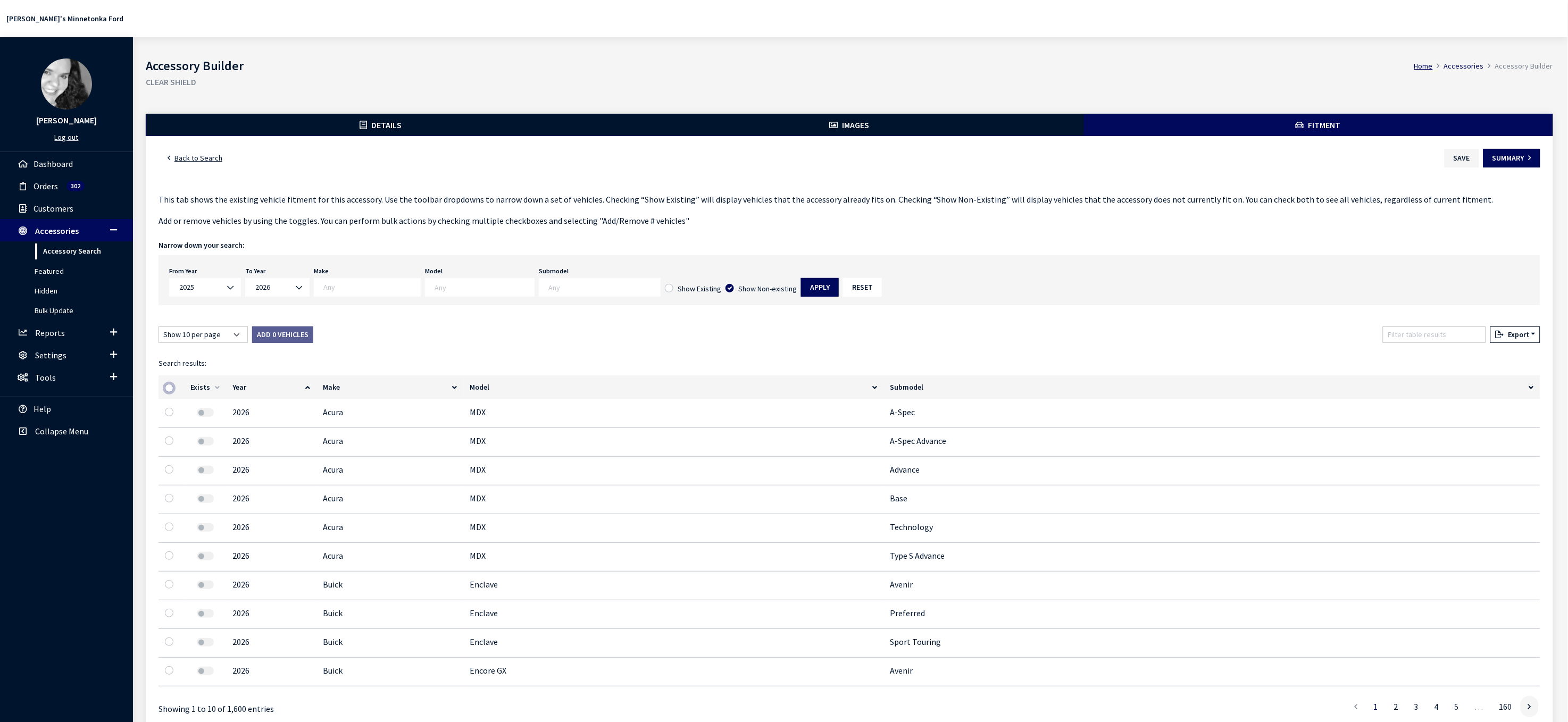
click at [173, 392] on input "checkbox" at bounding box center [169, 388] width 8 height 8
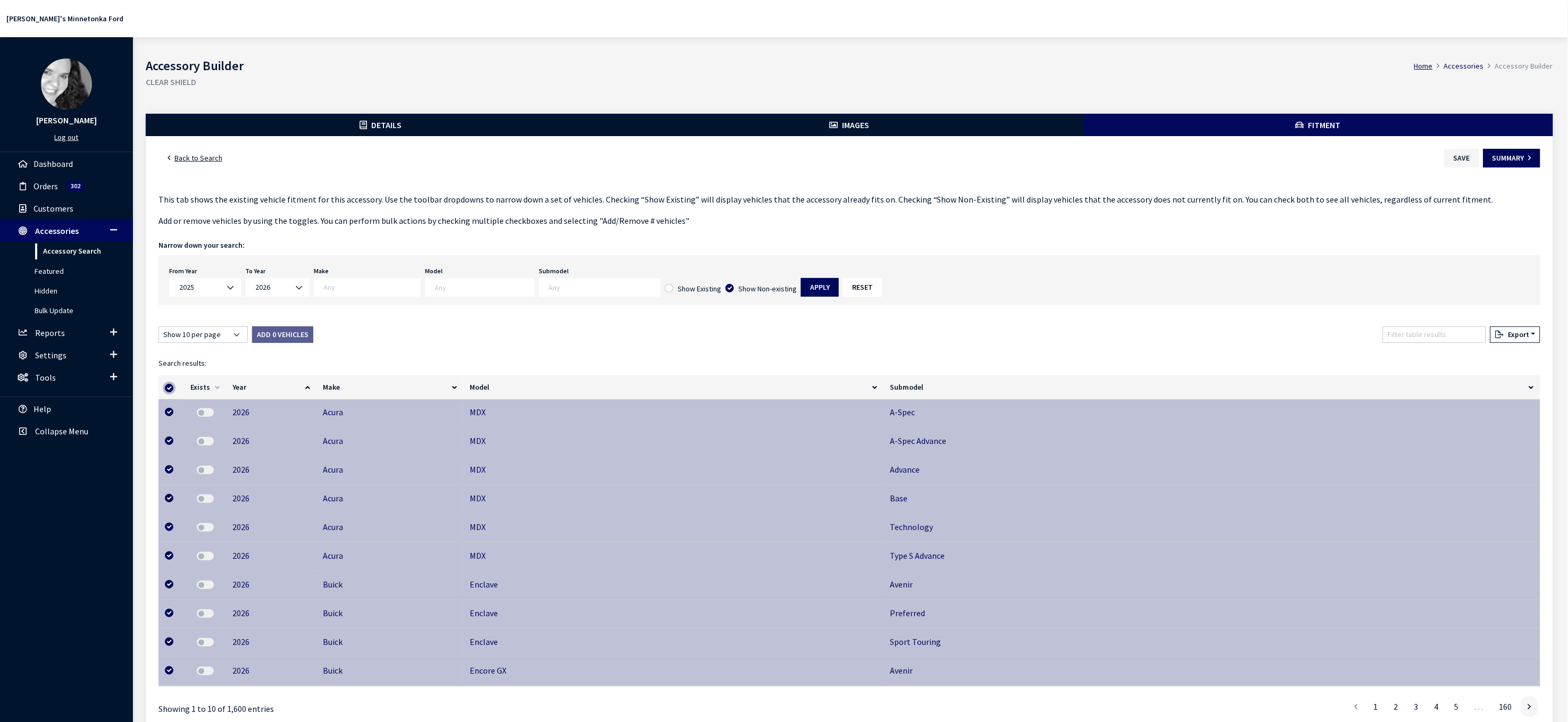
checkbox input "true"
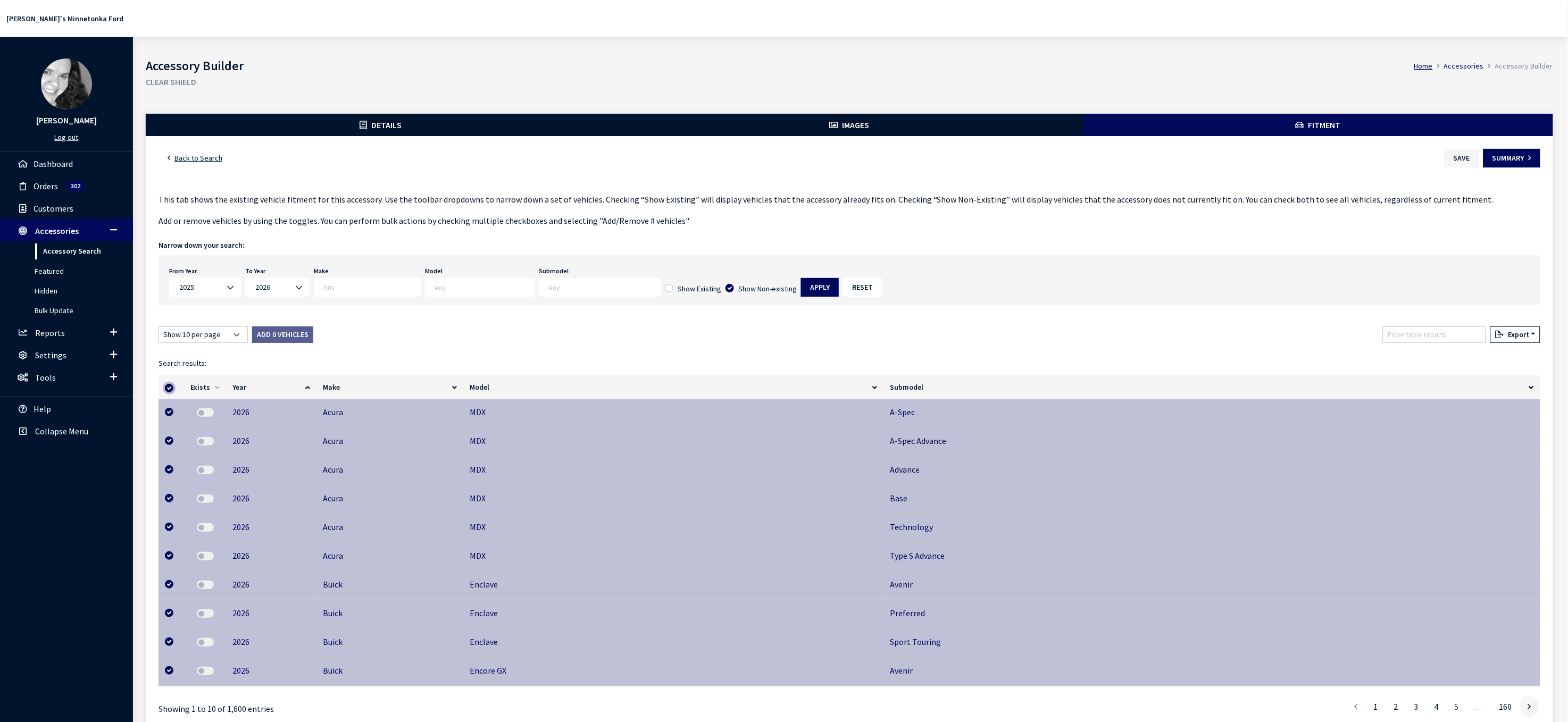
checkbox input "true"
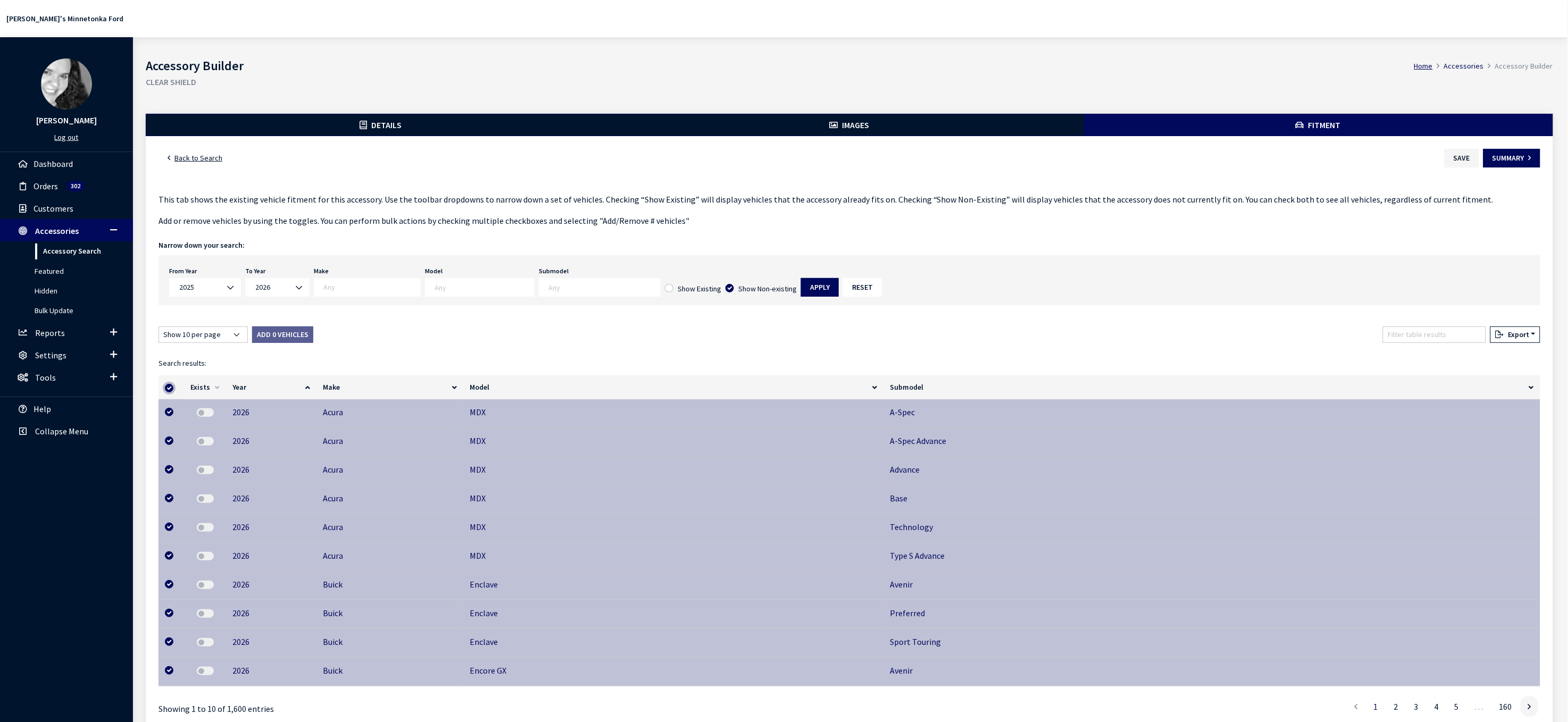
checkbox input "true"
click at [173, 392] on input "checkbox" at bounding box center [169, 388] width 8 height 8
checkbox input "false"
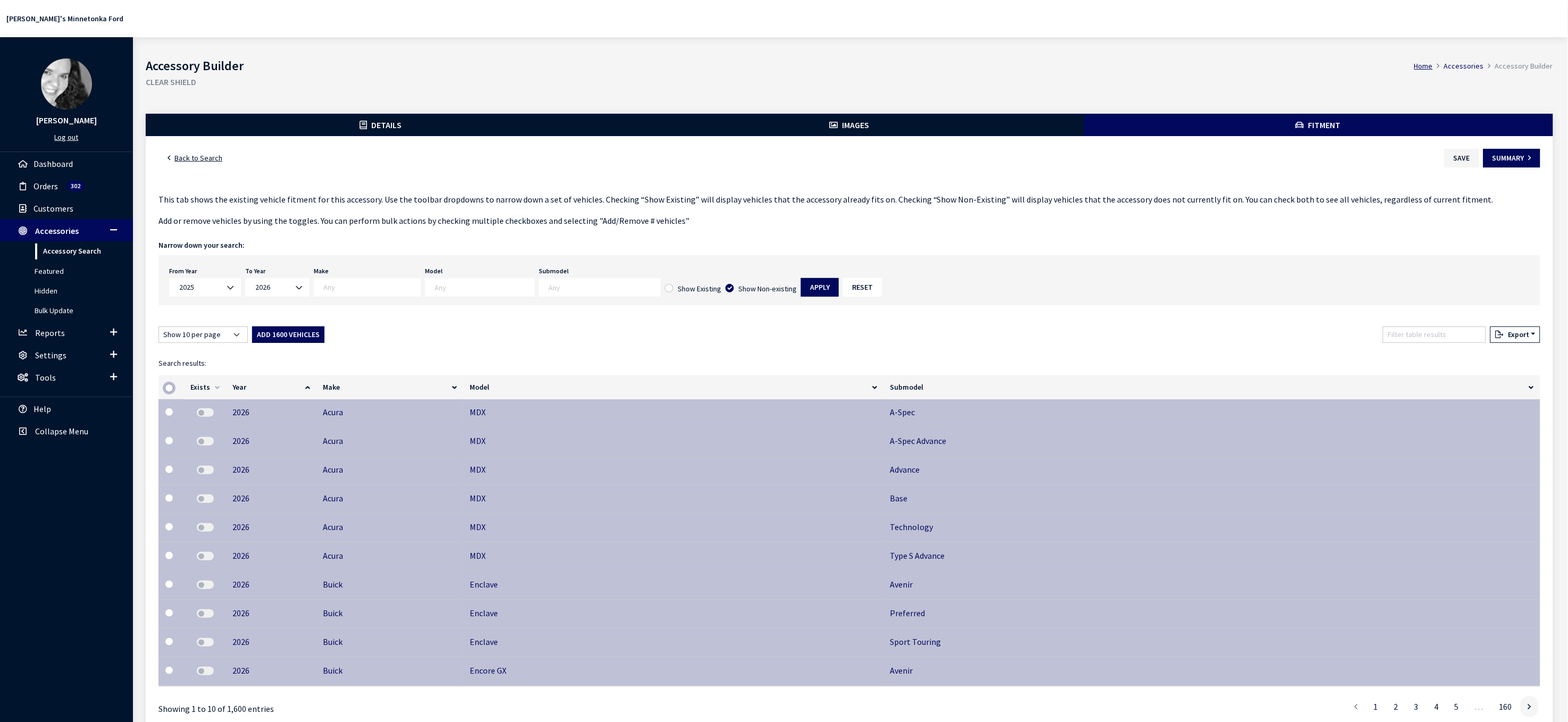
checkbox input "false"
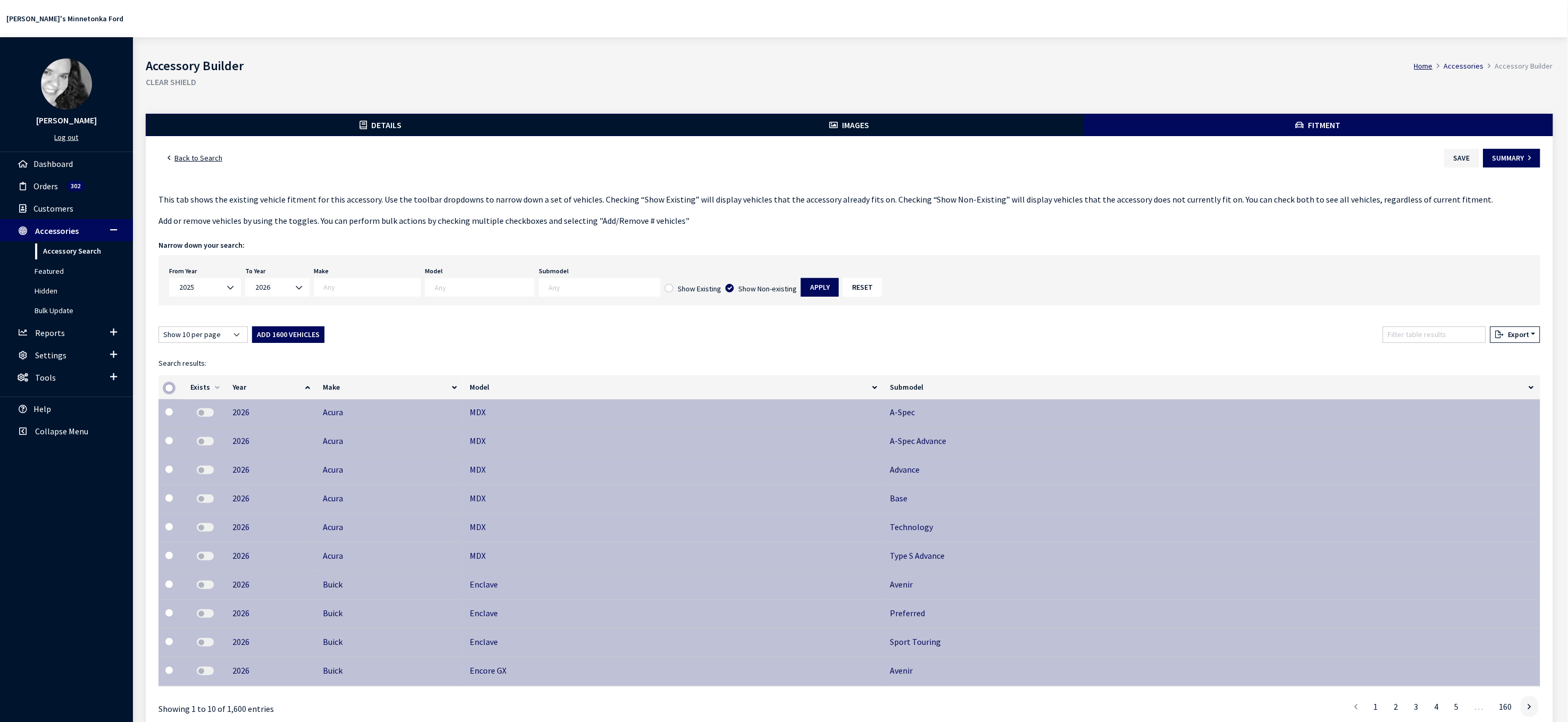
checkbox input "false"
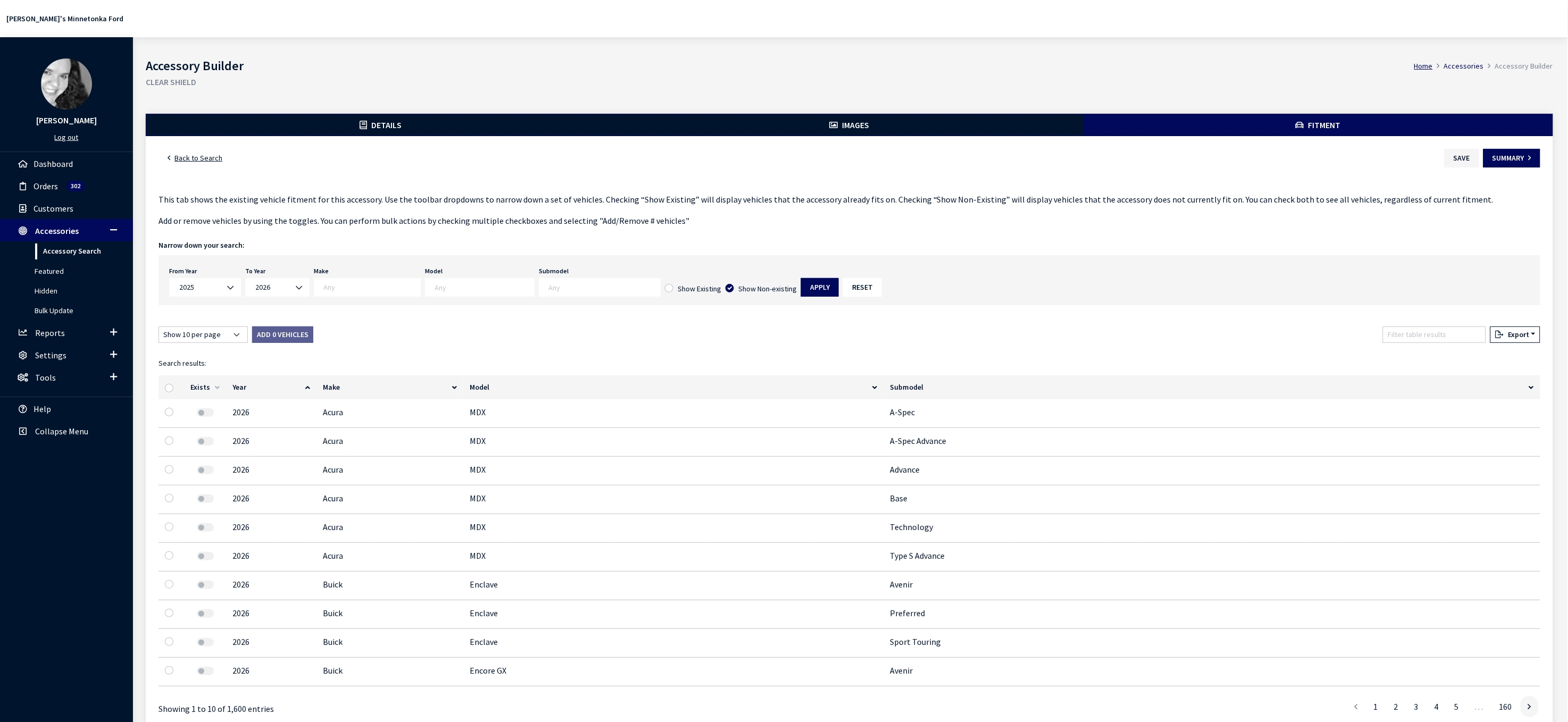
click at [421, 297] on span at bounding box center [367, 287] width 107 height 18
click at [534, 292] on textarea "Search" at bounding box center [484, 287] width 99 height 10
click at [660, 292] on textarea "Search" at bounding box center [604, 287] width 112 height 10
click at [485, 404] on div "Fitment This tab shows the existing vehicle fitment for this accessory. Use the…" at bounding box center [849, 468] width 1386 height 552
click at [173, 392] on input "checkbox" at bounding box center [169, 388] width 8 height 8
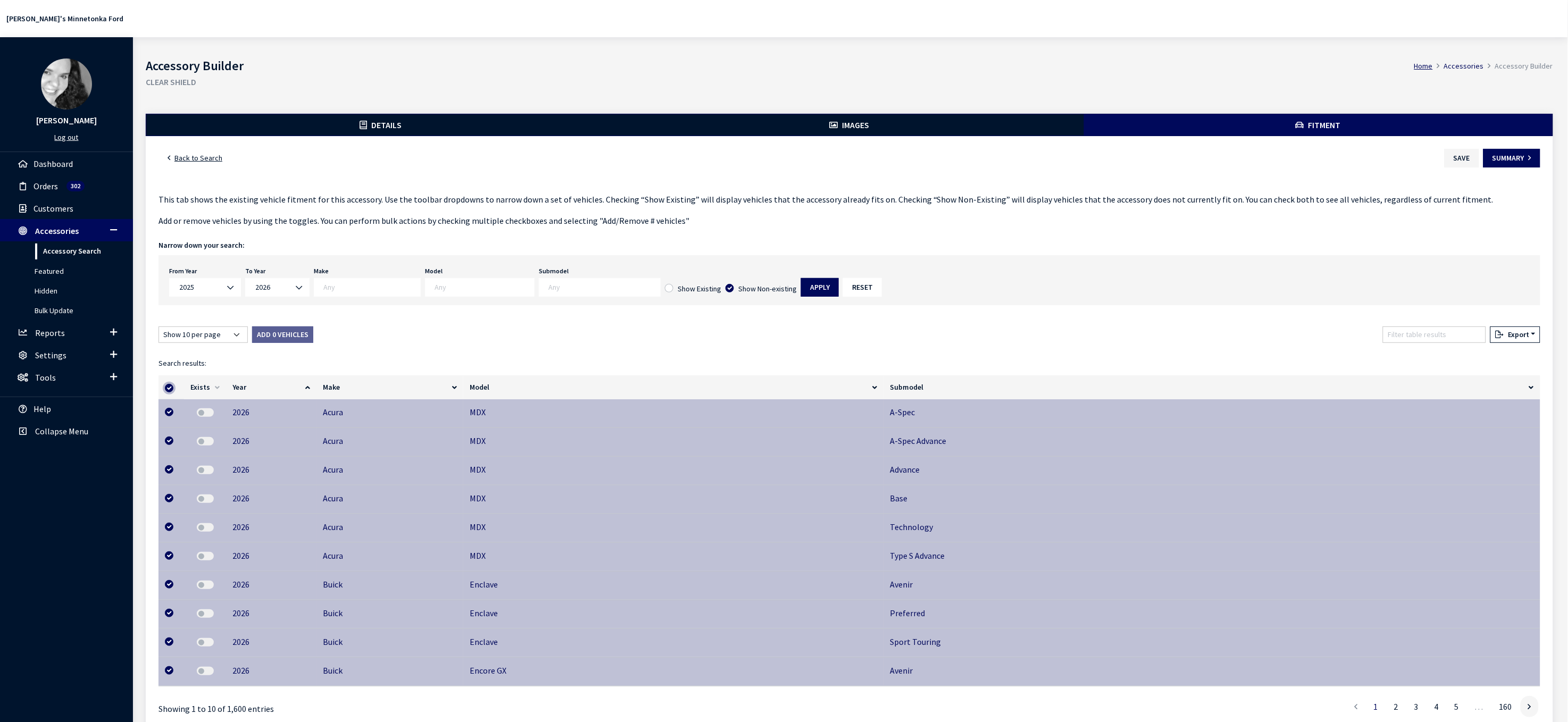
checkbox input "true"
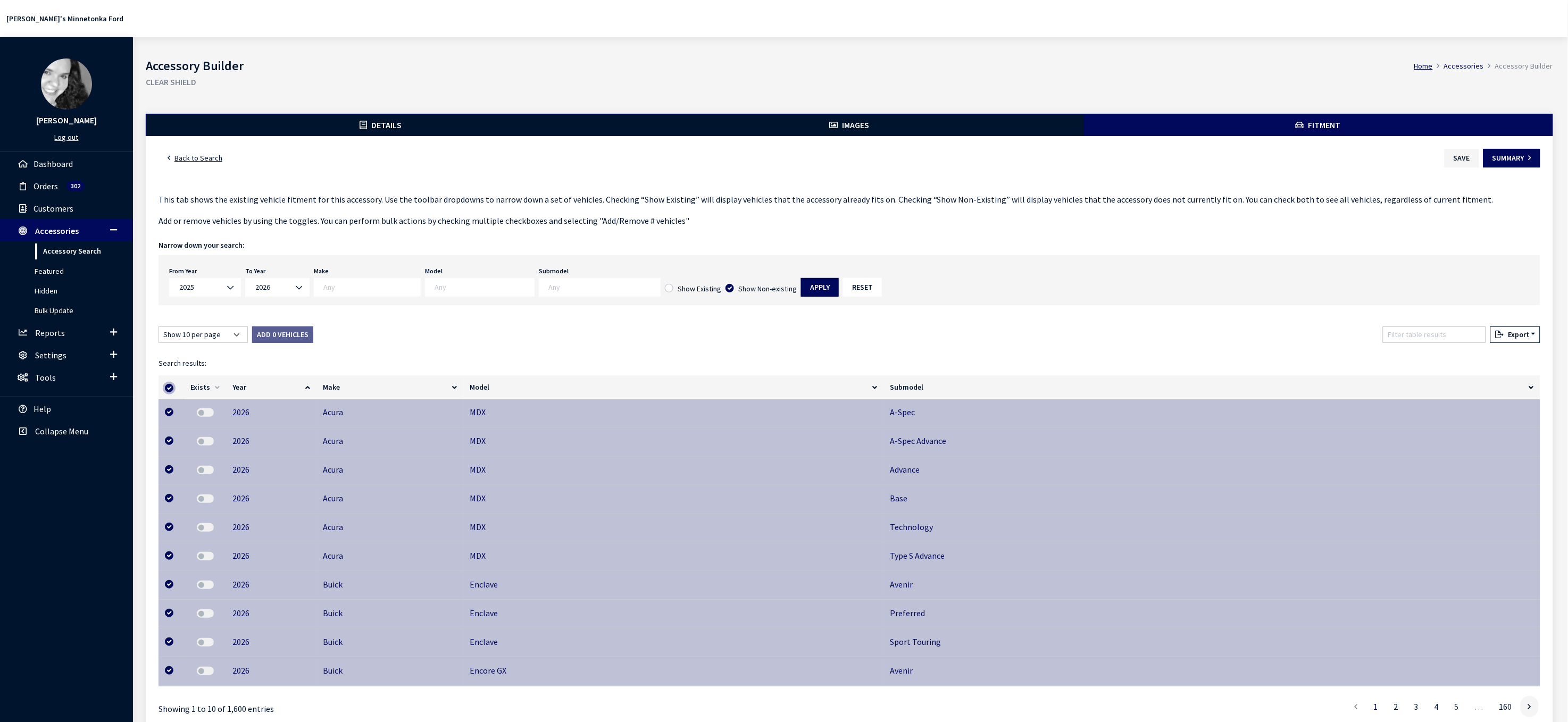
checkbox input "true"
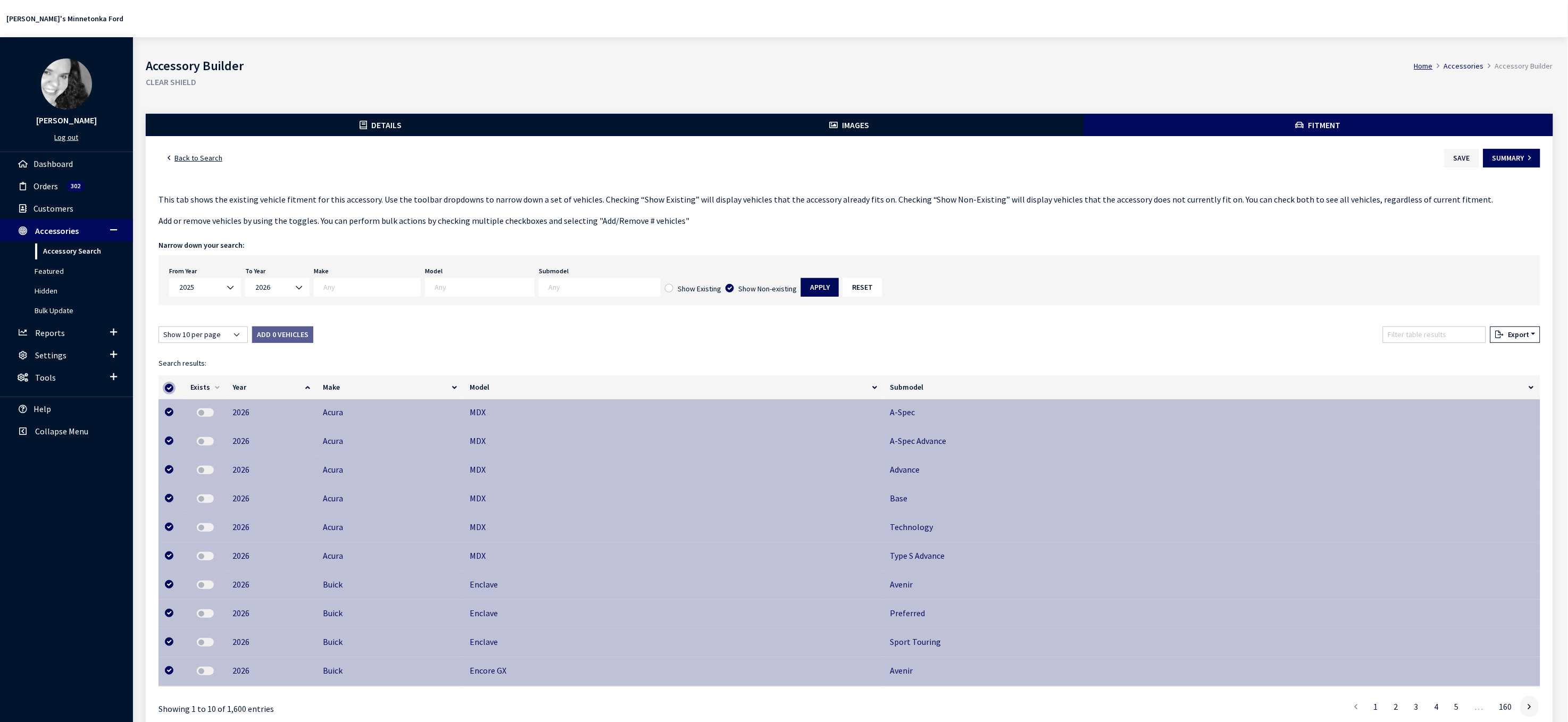
checkbox input "true"
click at [311, 343] on button "Add 1600 Vehicles" at bounding box center [288, 334] width 72 height 16
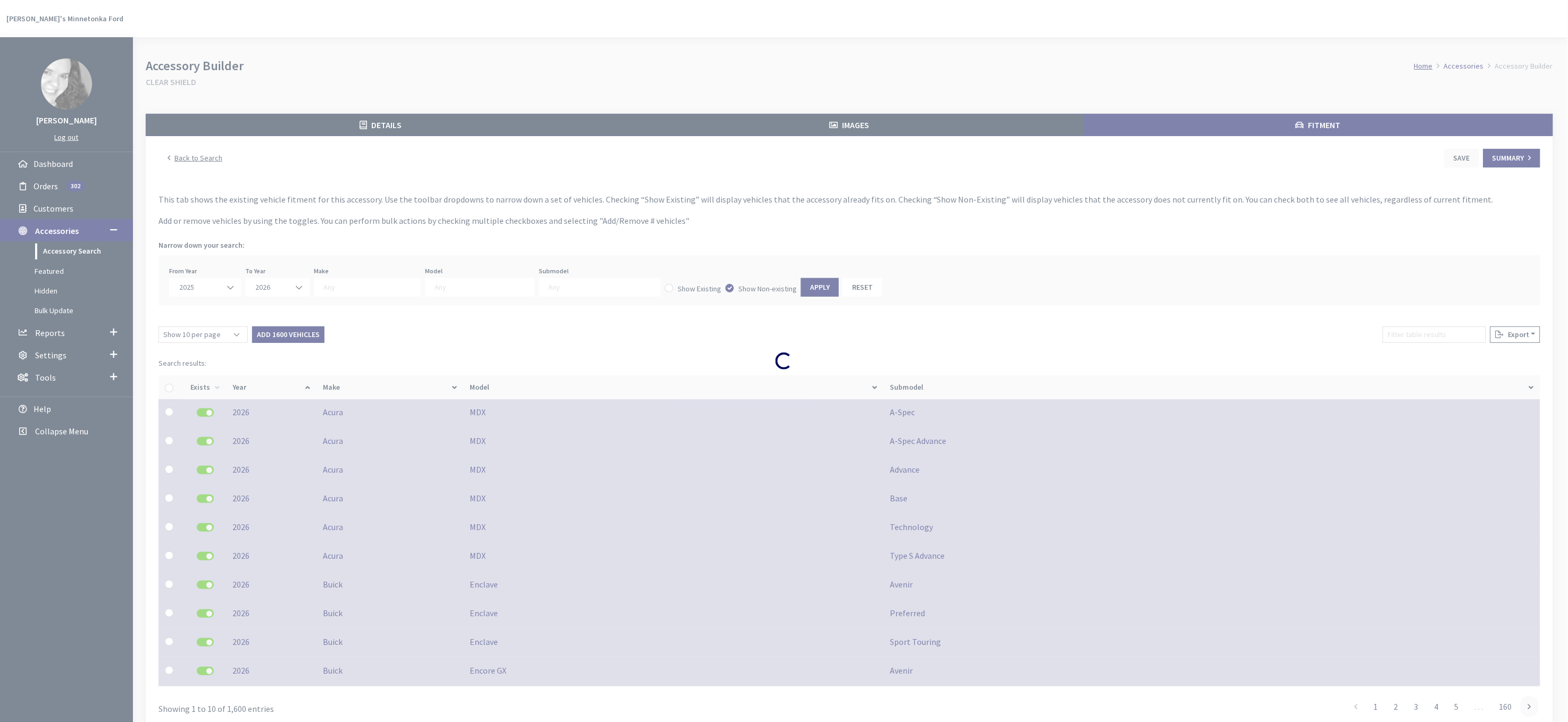
checkbox input "false"
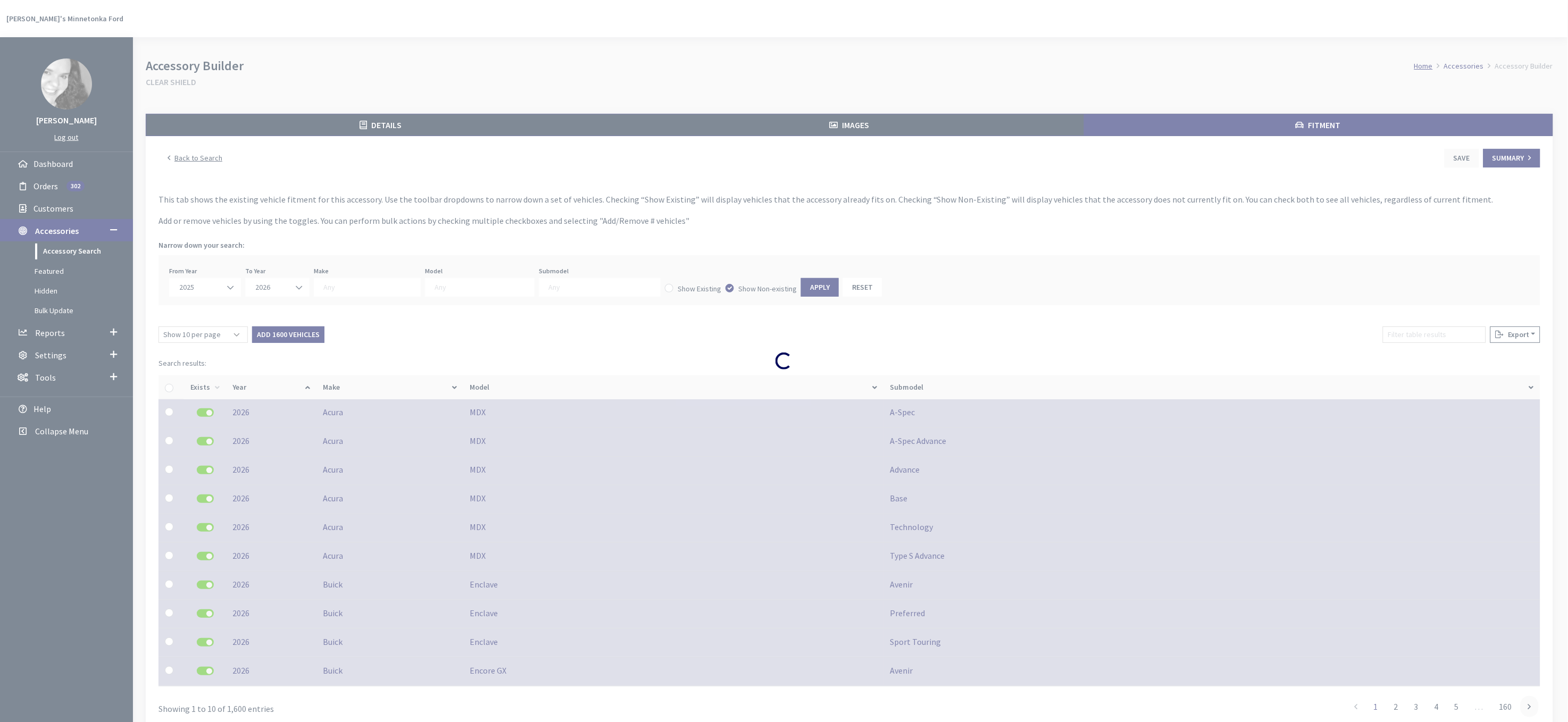
checkbox input "false"
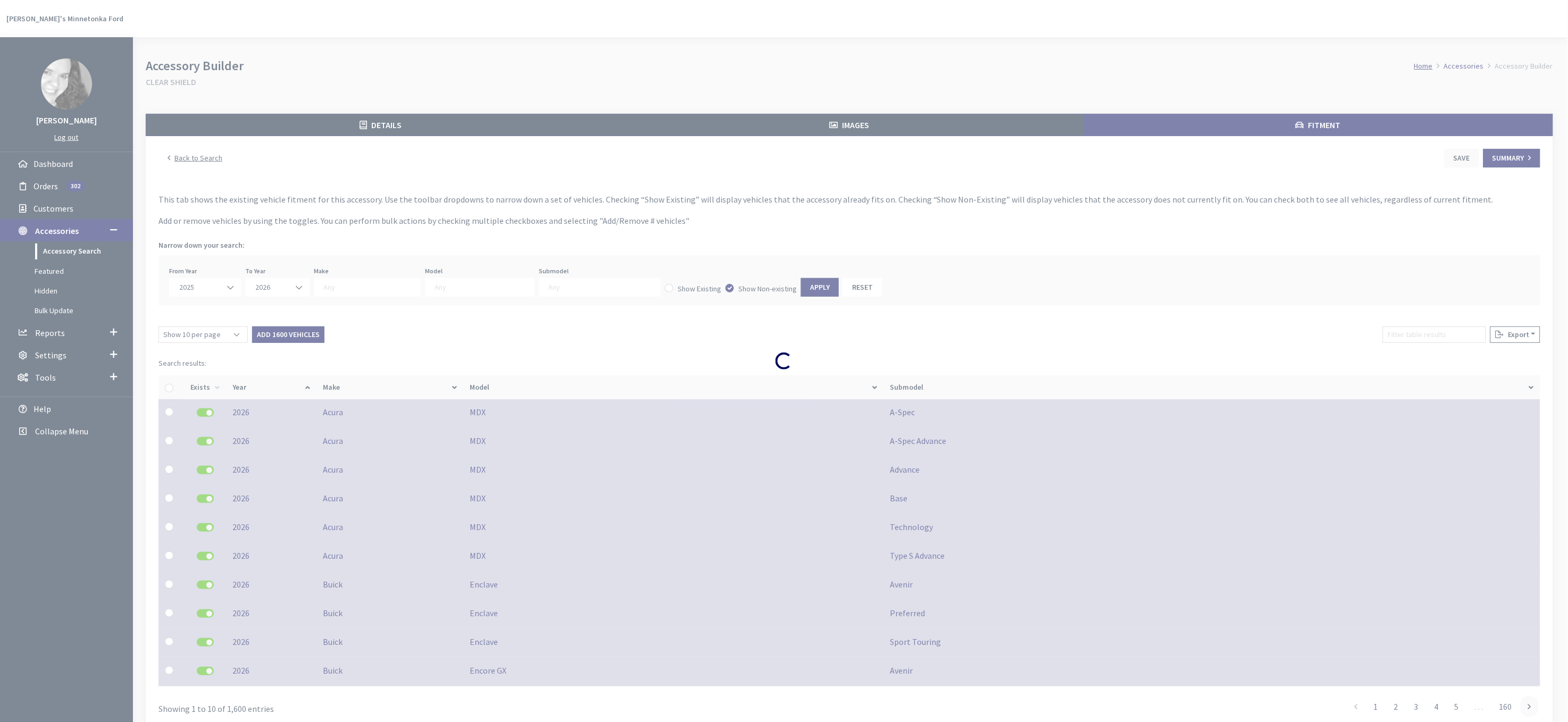
checkbox input "false"
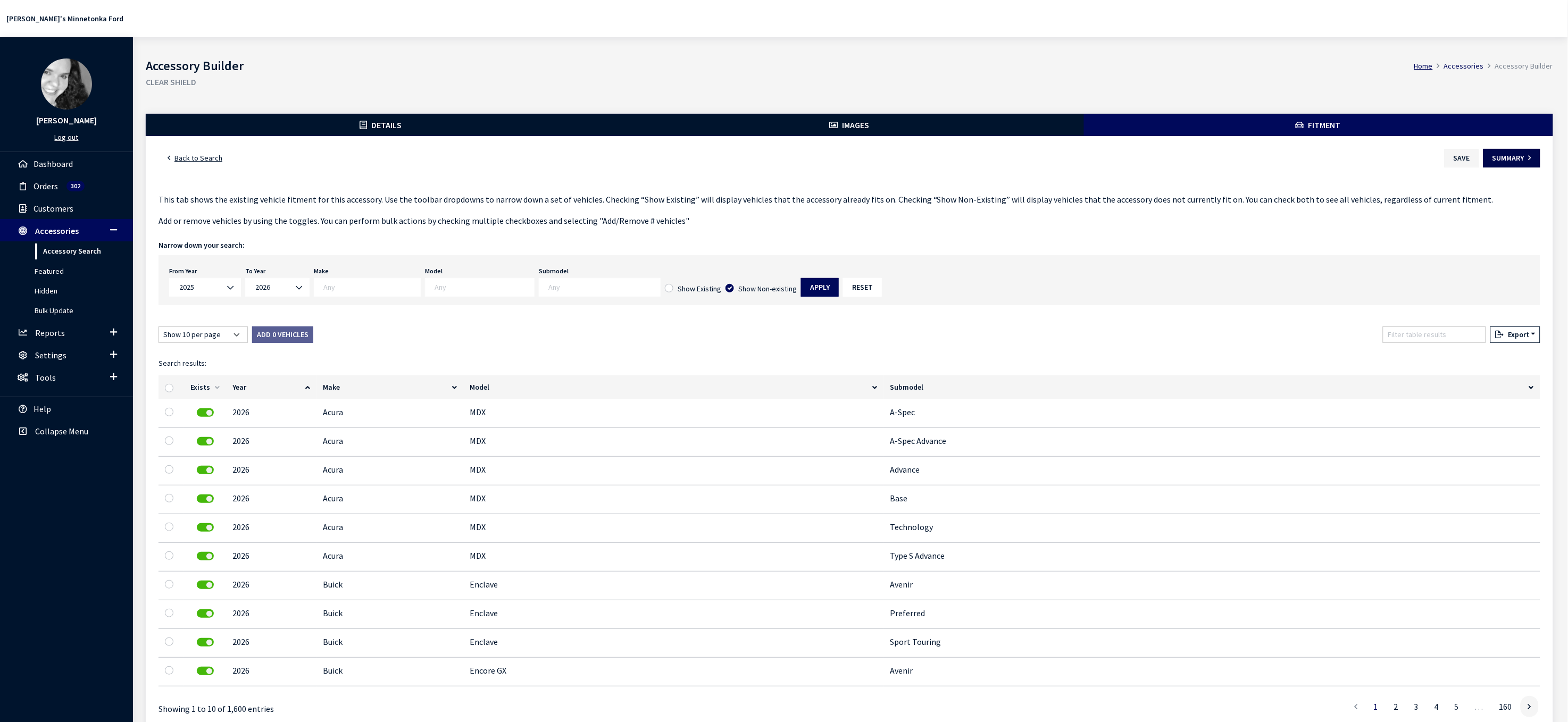
click at [1512, 167] on button "Summary" at bounding box center [1512, 158] width 57 height 18
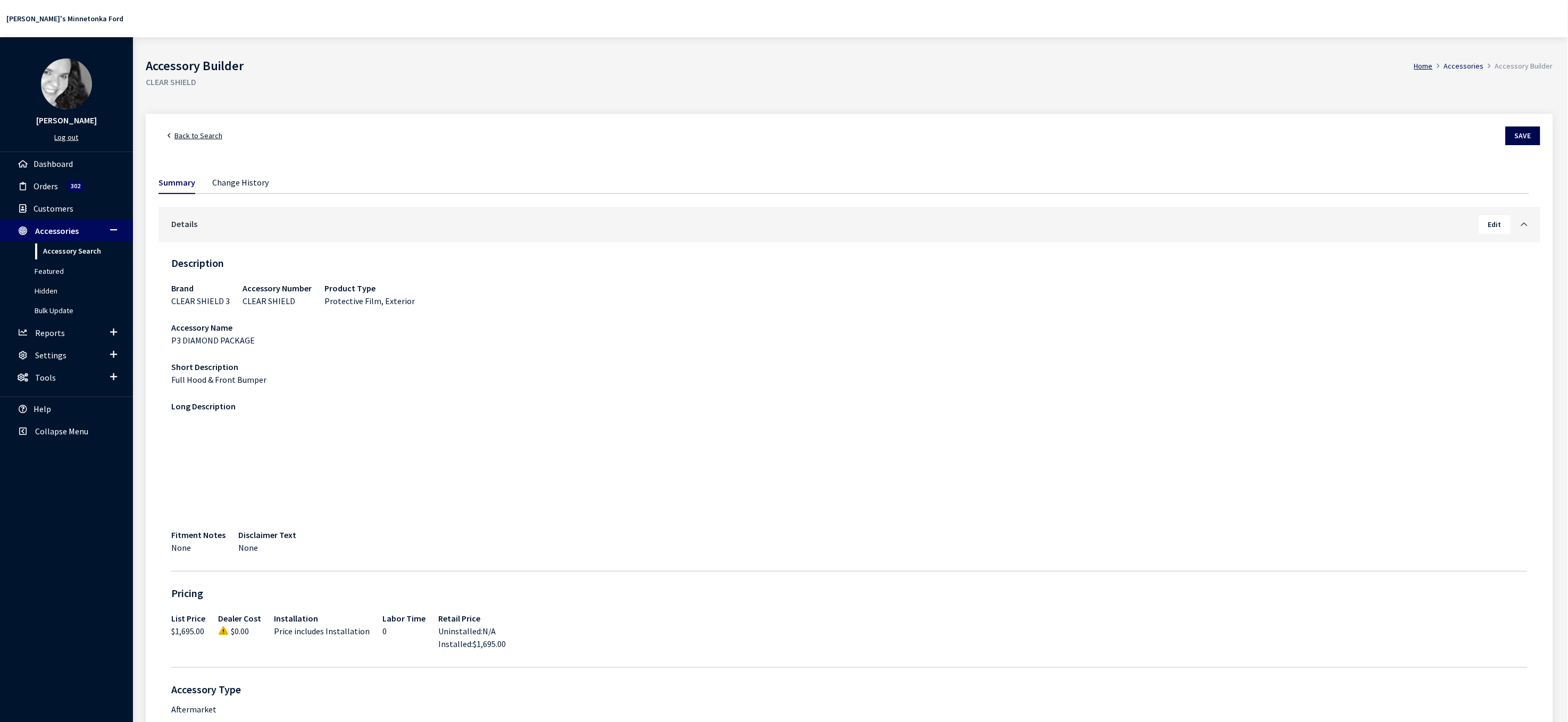
click at [1512, 145] on button "Save" at bounding box center [1522, 136] width 34 height 18
click at [222, 141] on span "Back to Search" at bounding box center [198, 136] width 48 height 10
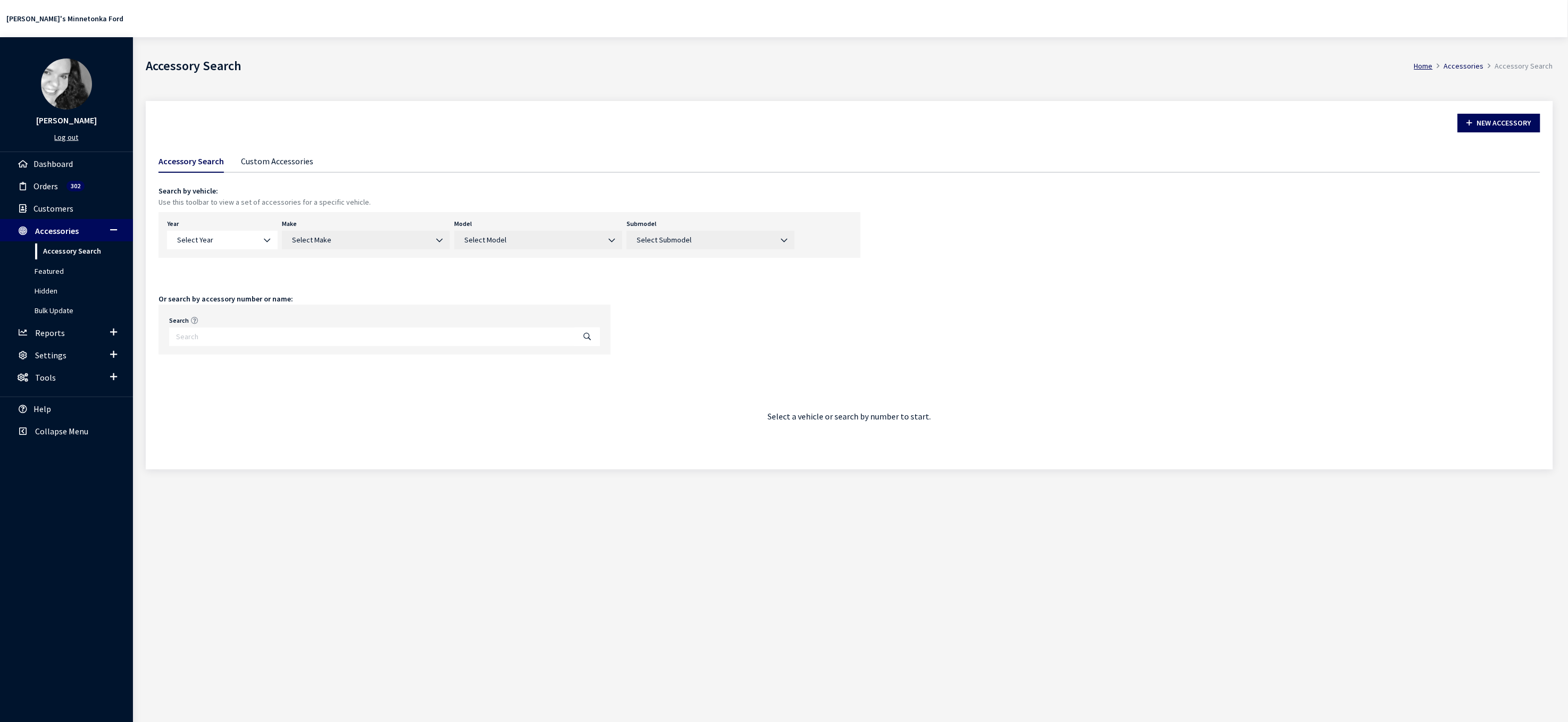
click at [310, 172] on link "Custom Accessories" at bounding box center [276, 160] width 72 height 22
